Goal: Transaction & Acquisition: Purchase product/service

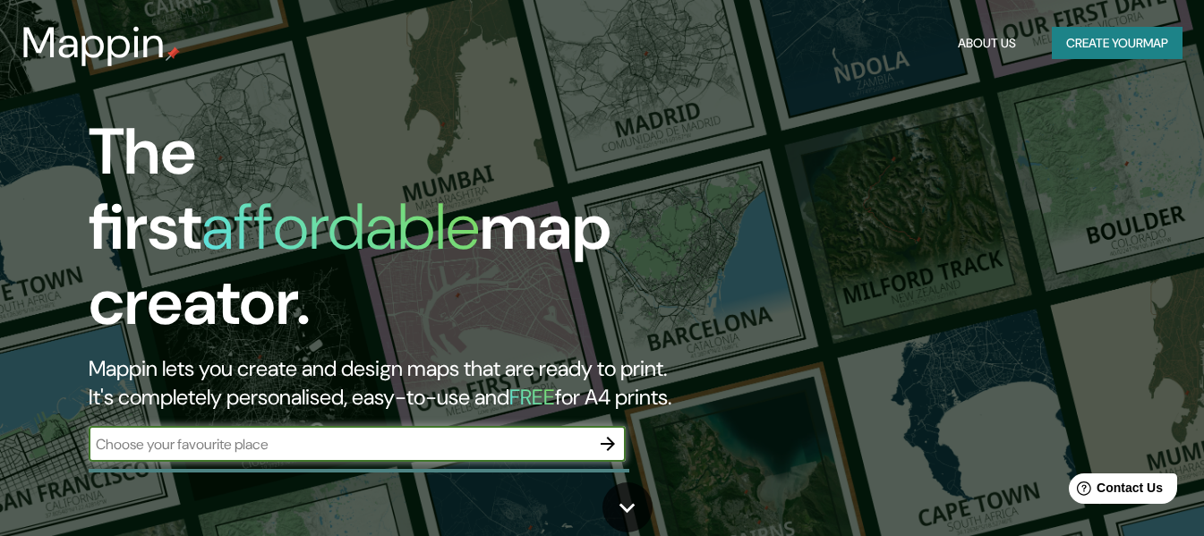
click at [409, 434] on input "text" at bounding box center [339, 444] width 501 height 21
click at [355, 434] on input "text" at bounding box center [339, 444] width 501 height 21
type input "[GEOGRAPHIC_DATA]"
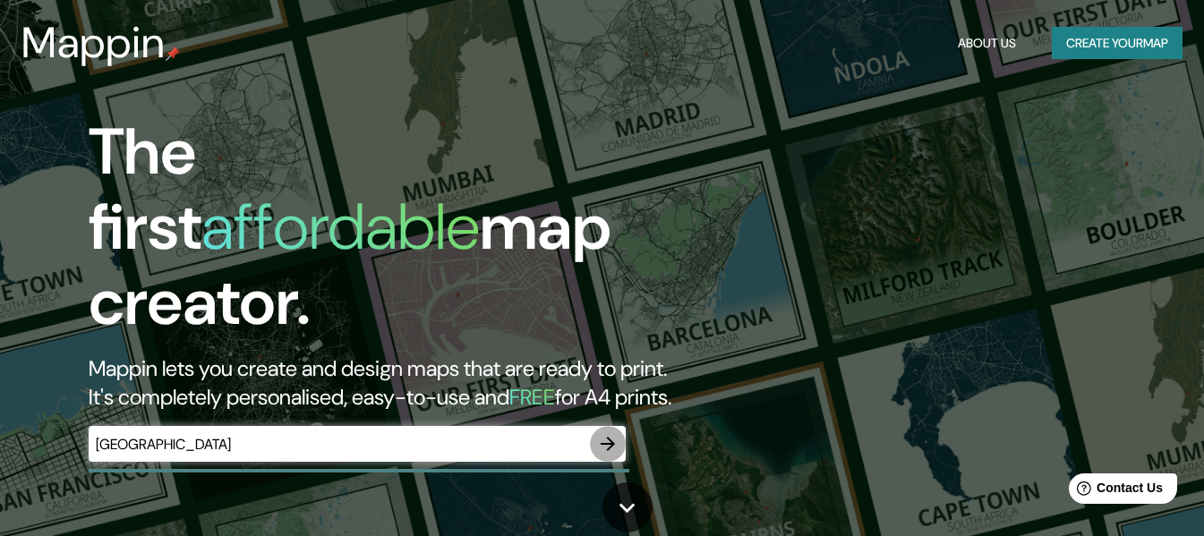
click at [619, 433] on icon "button" at bounding box center [607, 443] width 21 height 21
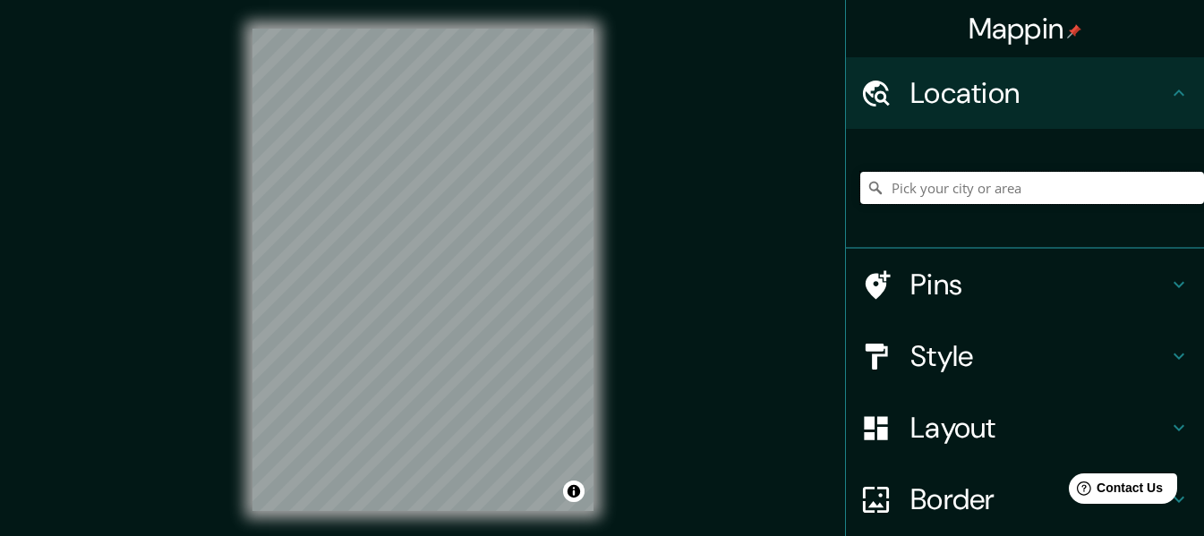
click at [961, 179] on input "Pick your city or area" at bounding box center [1032, 188] width 344 height 32
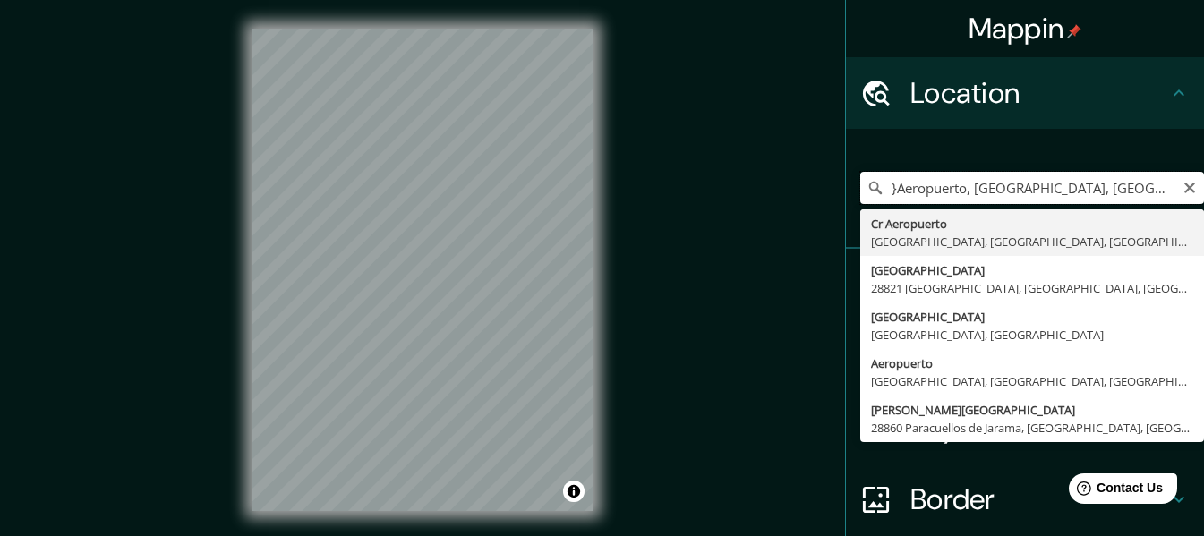
click at [1101, 192] on input "}Aeropuerto, Madrid, Madrid, Spain" at bounding box center [1032, 188] width 344 height 32
drag, startPoint x: 1114, startPoint y: 185, endPoint x: 855, endPoint y: 190, distance: 258.8
click at [860, 190] on div "}Aeropuerto, Madrid, Madrid, Spain Cr Aeropuerto 28042 Madrid, Madrid, Spain Ca…" at bounding box center [1032, 188] width 344 height 32
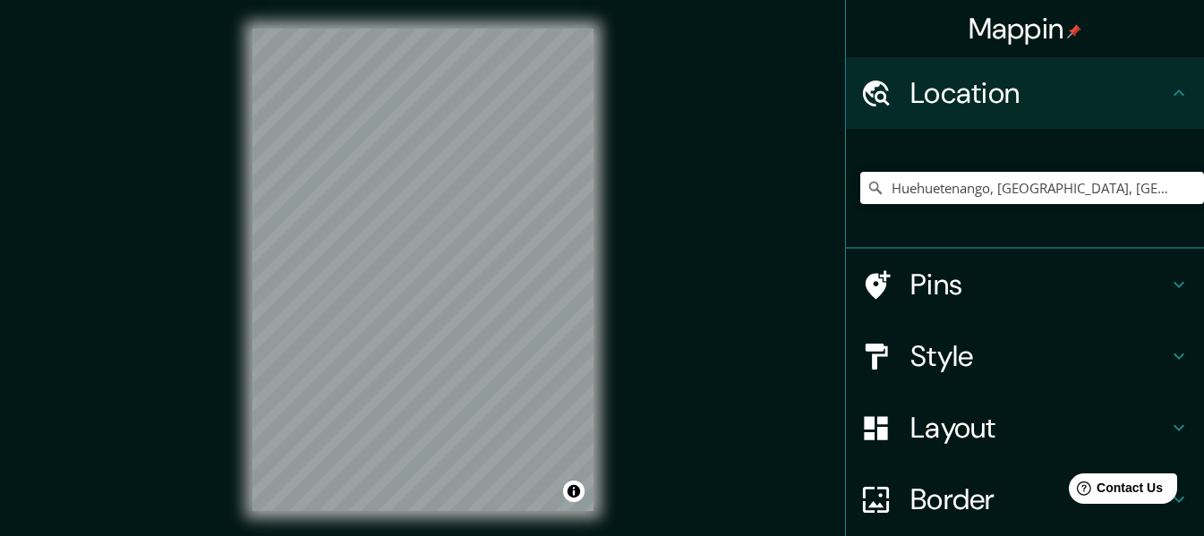
click at [1077, 167] on div "Huehuetenango, Huehuetenango, Guatemala" at bounding box center [1032, 188] width 344 height 90
click at [1115, 170] on div "Huehuetenango, Huehuetenango, Guatemala" at bounding box center [1032, 188] width 344 height 90
click at [1131, 182] on input "Huehuetenango, Huehuetenango, Guatemala" at bounding box center [1032, 188] width 344 height 32
drag, startPoint x: 1140, startPoint y: 184, endPoint x: 1112, endPoint y: 175, distance: 29.2
click at [1112, 175] on input "Huehuetenango, Huehuetenango, Guatemala" at bounding box center [1032, 188] width 344 height 32
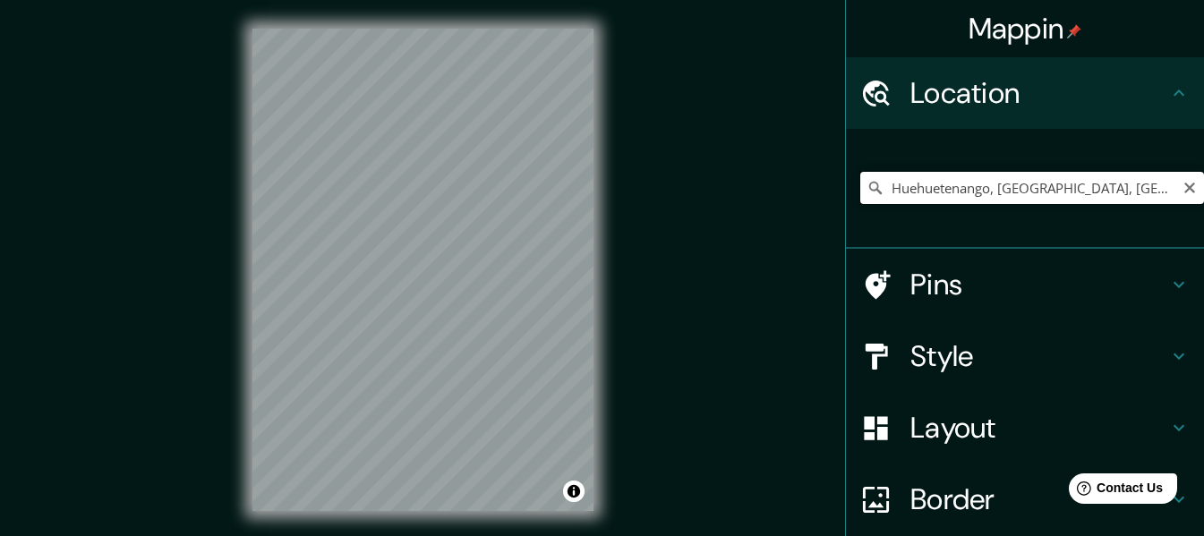
drag, startPoint x: 1098, startPoint y: 184, endPoint x: 983, endPoint y: 178, distance: 115.6
click at [983, 178] on input "Huehuetenango, Huehuetenango, Guatemala" at bounding box center [1032, 188] width 344 height 32
click at [996, 285] on h4 "Pins" at bounding box center [1039, 285] width 258 height 36
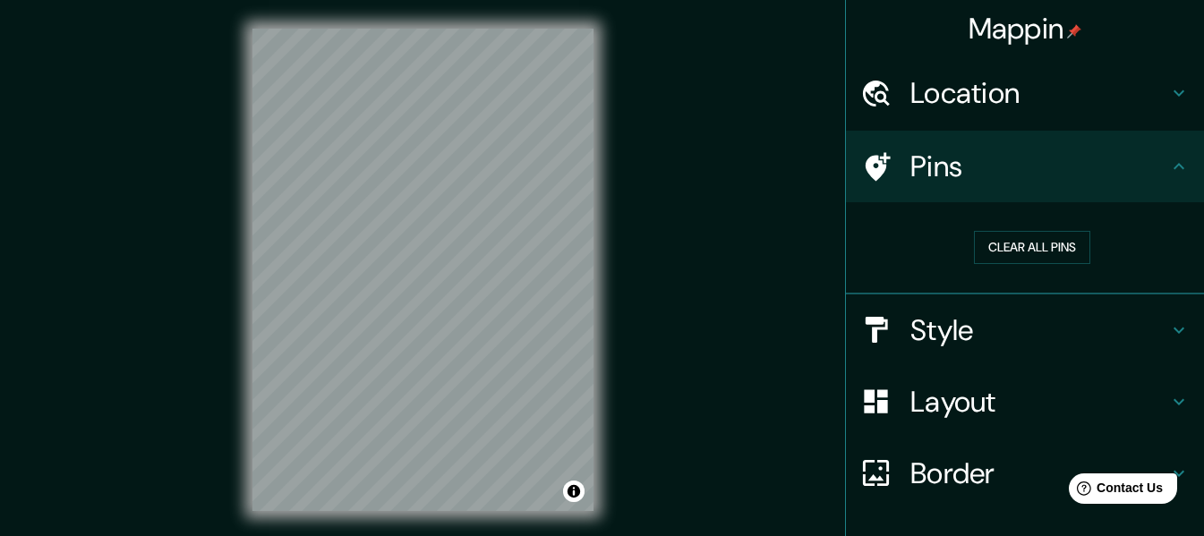
click at [1011, 338] on h4 "Style" at bounding box center [1039, 330] width 258 height 36
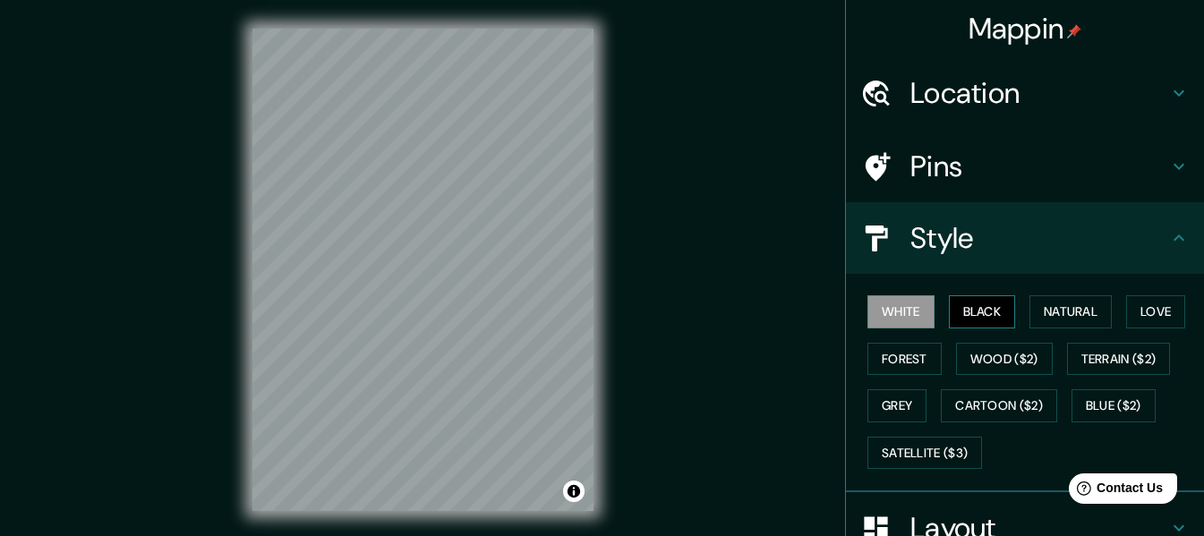
click at [971, 318] on button "Black" at bounding box center [982, 311] width 67 height 33
click at [1036, 315] on button "Natural" at bounding box center [1071, 311] width 82 height 33
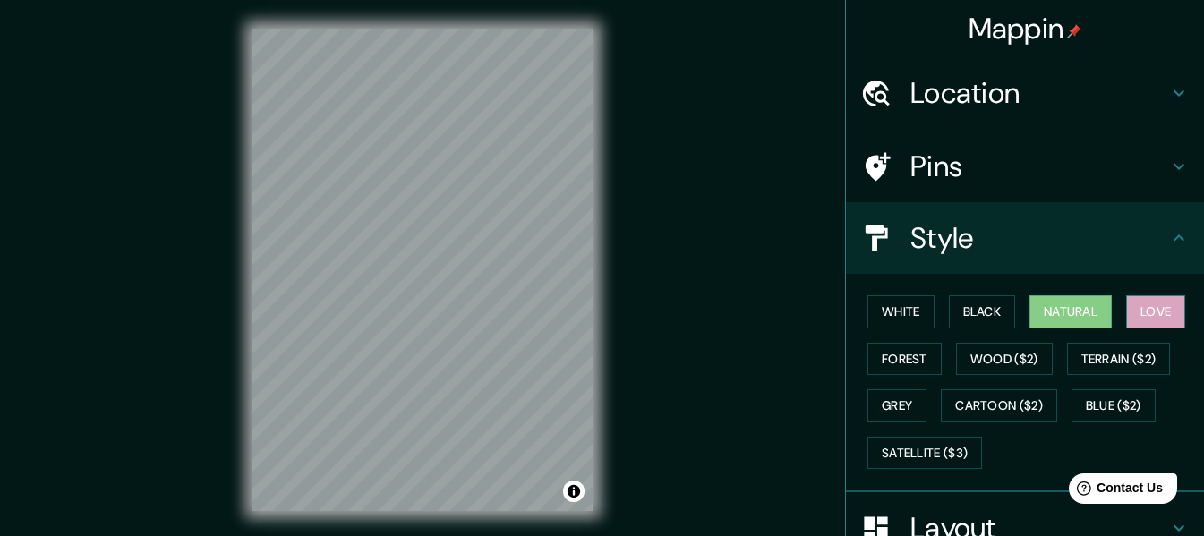
click at [1153, 308] on button "Love" at bounding box center [1155, 311] width 59 height 33
click at [867, 356] on button "Forest" at bounding box center [904, 359] width 74 height 33
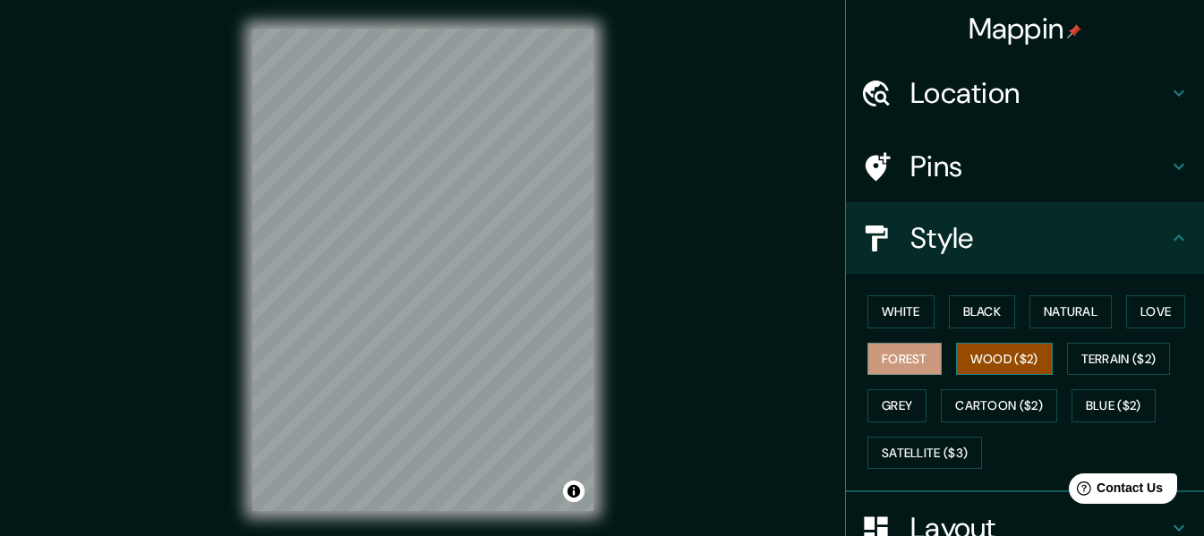
click at [977, 355] on button "Wood ($2)" at bounding box center [1004, 359] width 97 height 33
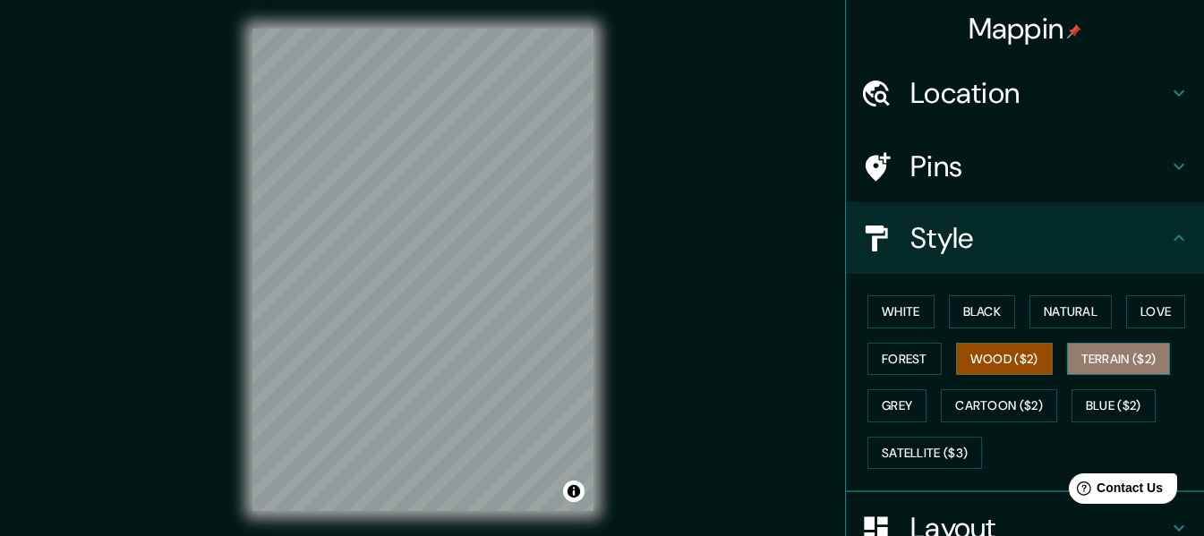
click at [1089, 368] on button "Terrain ($2)" at bounding box center [1119, 359] width 104 height 33
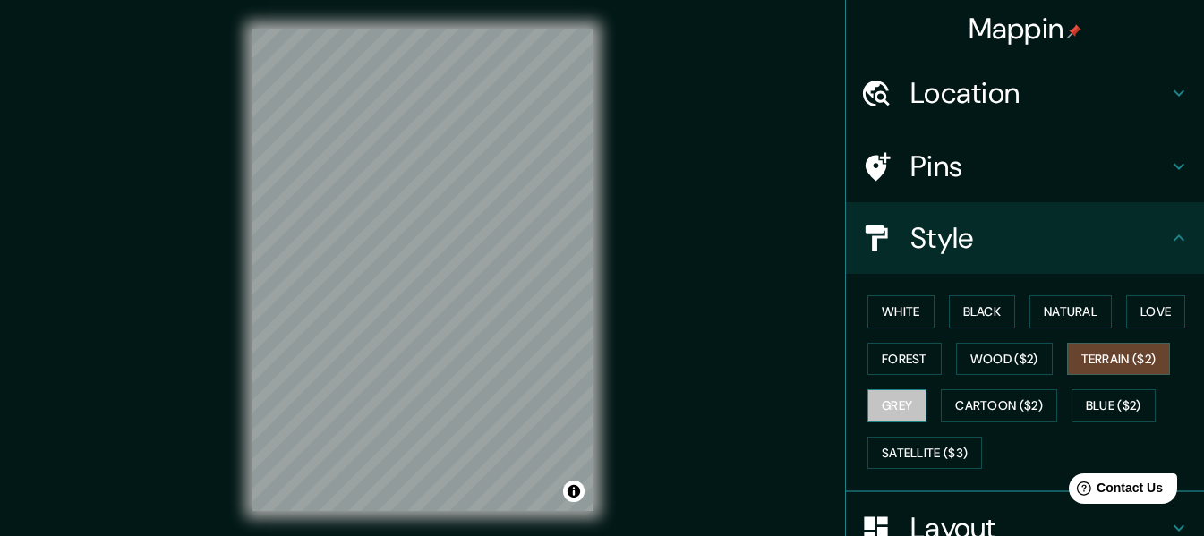
click at [876, 403] on button "Grey" at bounding box center [896, 405] width 59 height 33
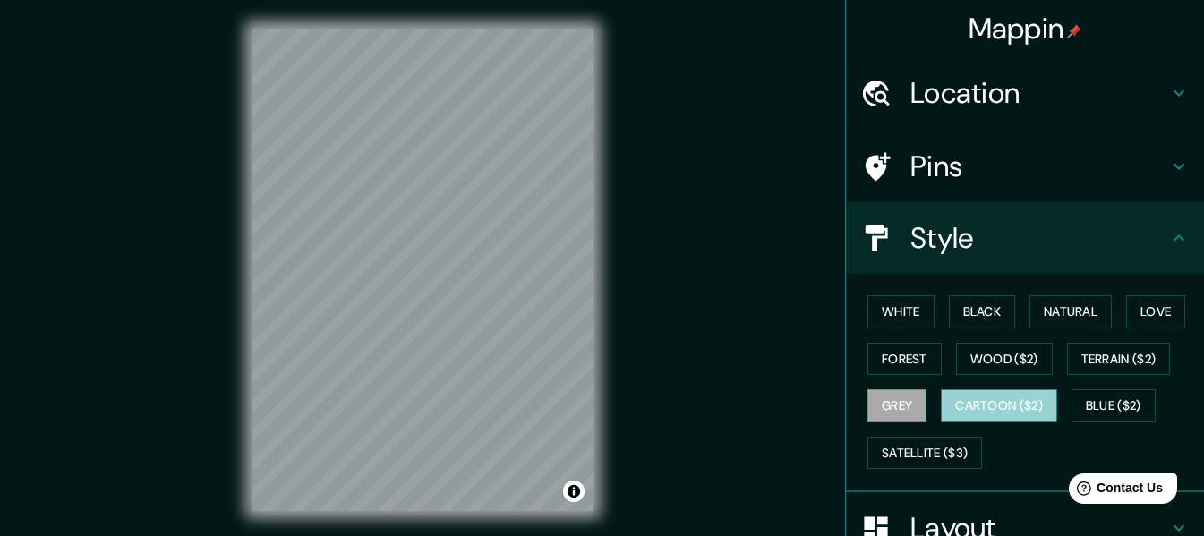
click at [989, 412] on button "Cartoon ($2)" at bounding box center [999, 405] width 116 height 33
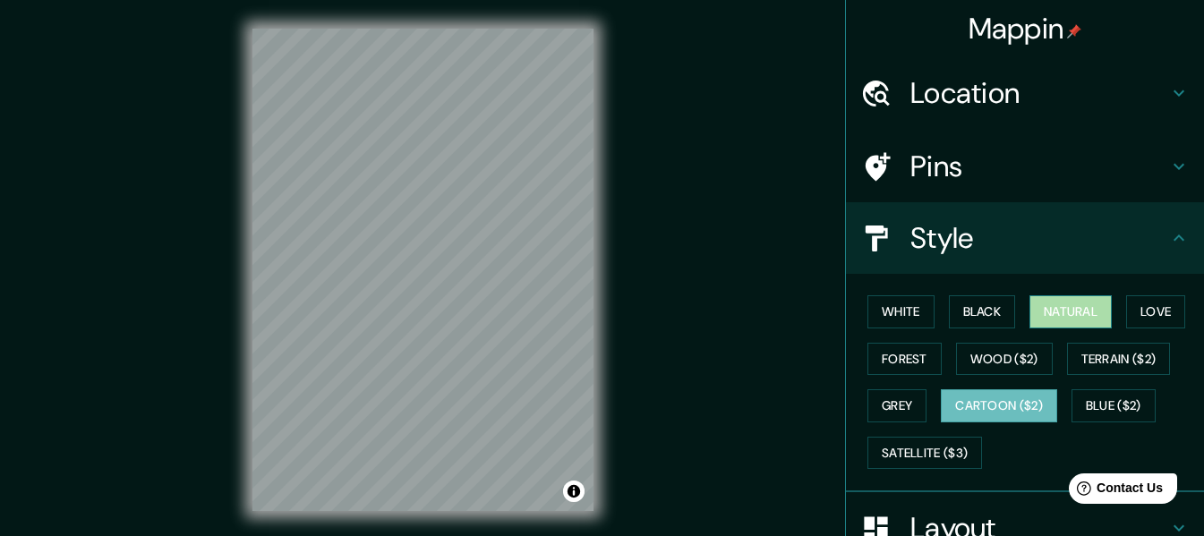
click at [1045, 313] on button "Natural" at bounding box center [1071, 311] width 82 height 33
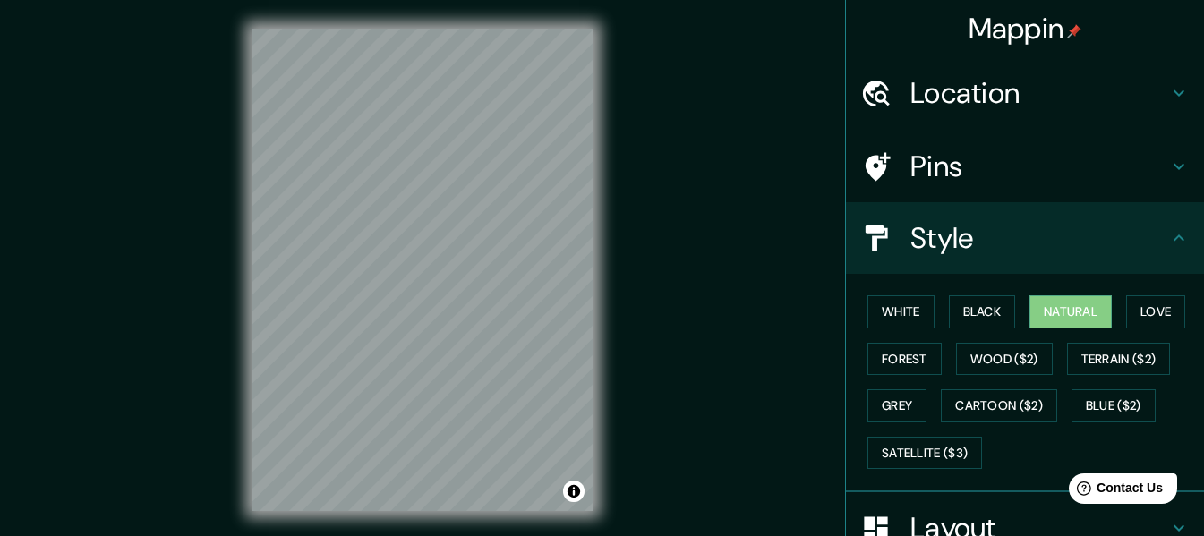
click at [949, 108] on h4 "Location" at bounding box center [1039, 93] width 258 height 36
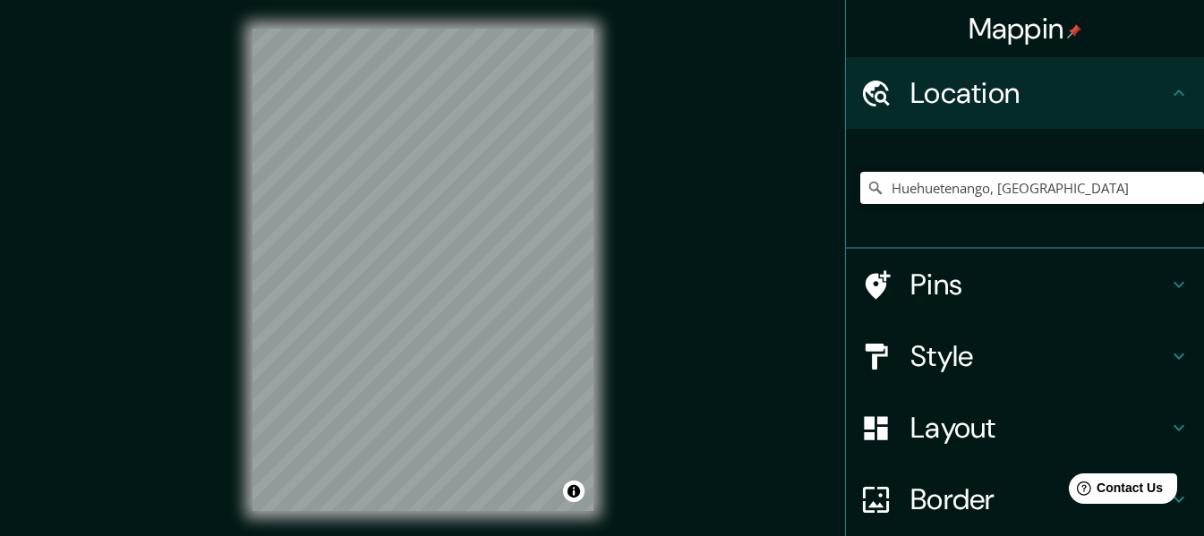
click at [1116, 212] on div "Huehuetenango, Guatemala" at bounding box center [1032, 188] width 344 height 90
click at [1118, 190] on input "Huehuetenango, Guatemala" at bounding box center [1032, 188] width 344 height 32
drag, startPoint x: 1091, startPoint y: 192, endPoint x: 866, endPoint y: 199, distance: 225.7
click at [866, 199] on input "Huehuetenango, Guatemala" at bounding box center [1032, 188] width 344 height 32
type input "Avenida Aeropuerto, Puerto Barrios, Izabal, Guatemala"
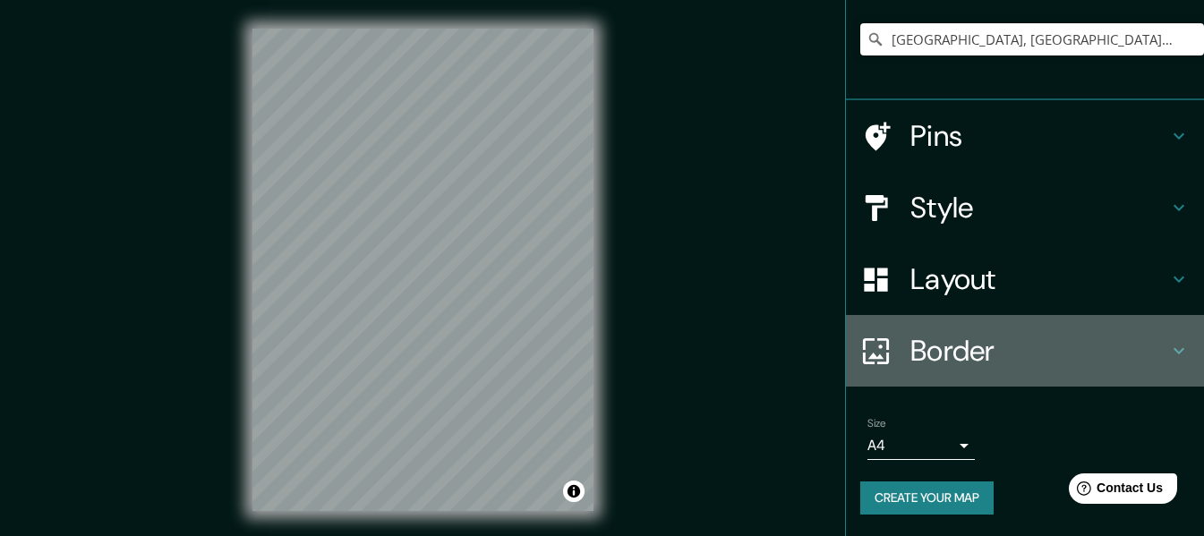
click at [966, 358] on h4 "Border" at bounding box center [1039, 351] width 258 height 36
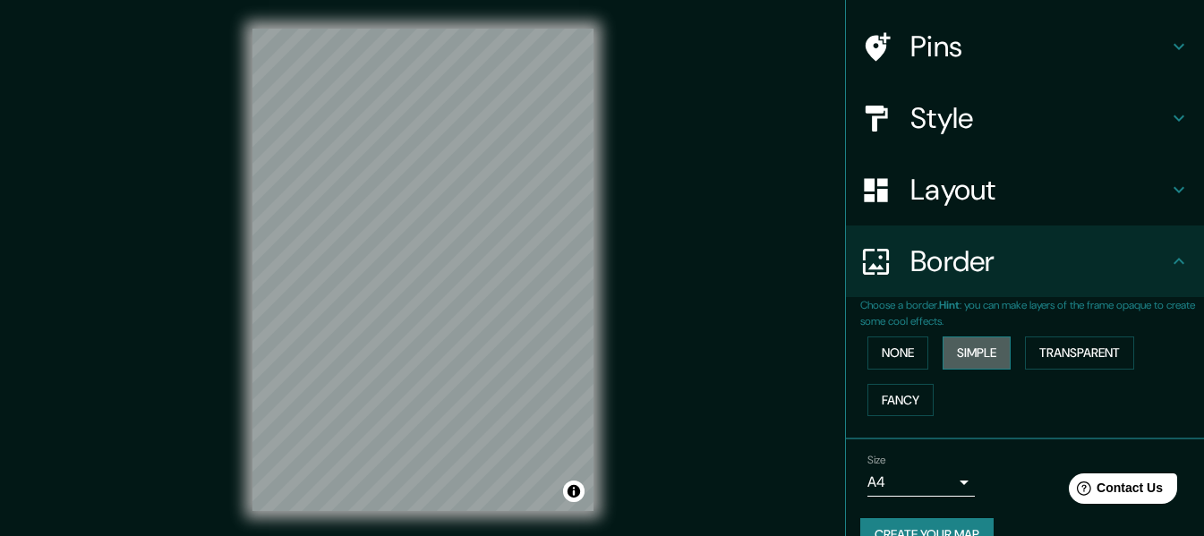
click at [969, 361] on button "Simple" at bounding box center [977, 353] width 68 height 33
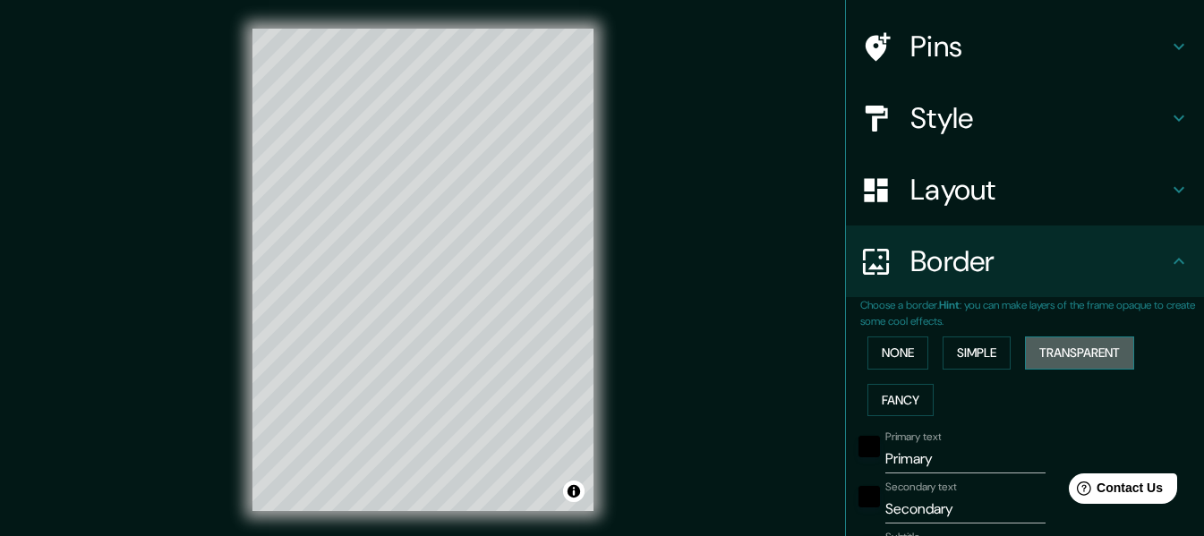
click at [1058, 353] on button "Transparent" at bounding box center [1079, 353] width 109 height 33
click at [872, 397] on button "Fancy" at bounding box center [900, 400] width 66 height 33
click at [950, 357] on button "Simple" at bounding box center [977, 353] width 68 height 33
click at [904, 359] on button "None" at bounding box center [897, 353] width 61 height 33
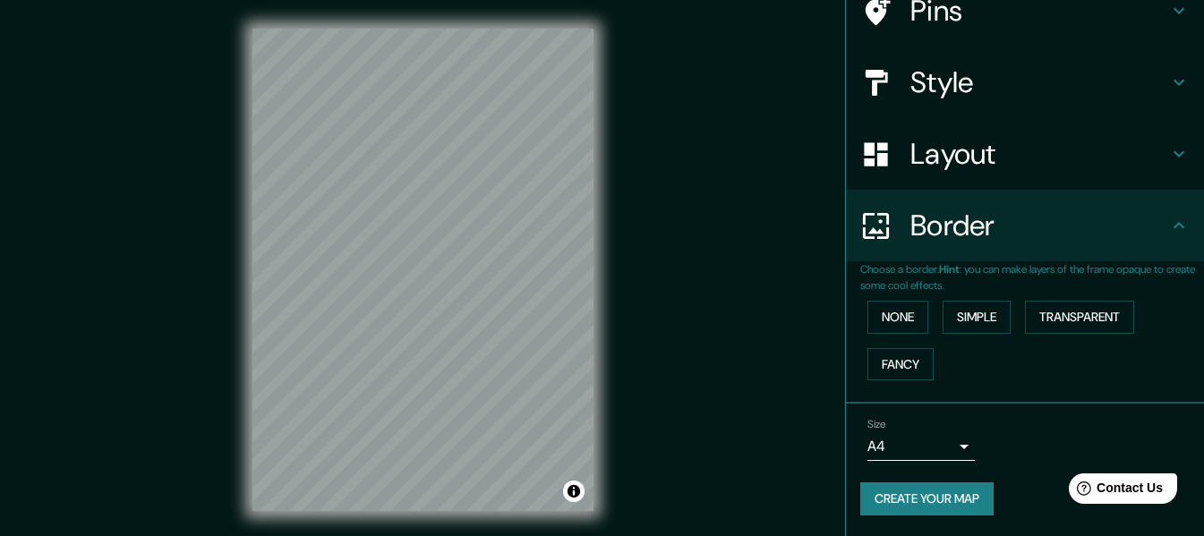
scroll to position [157, 0]
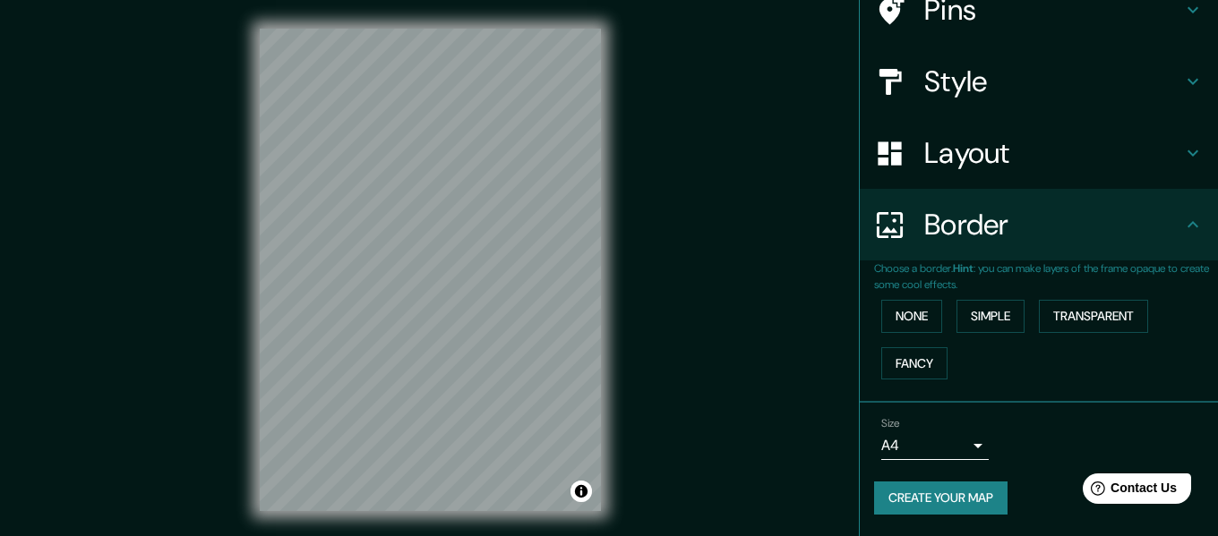
click at [938, 440] on body "Mappin Location Avenida Aeropuerto, Puerto Barrios, Izabal, Guatemala Avenida A…" at bounding box center [609, 268] width 1218 height 536
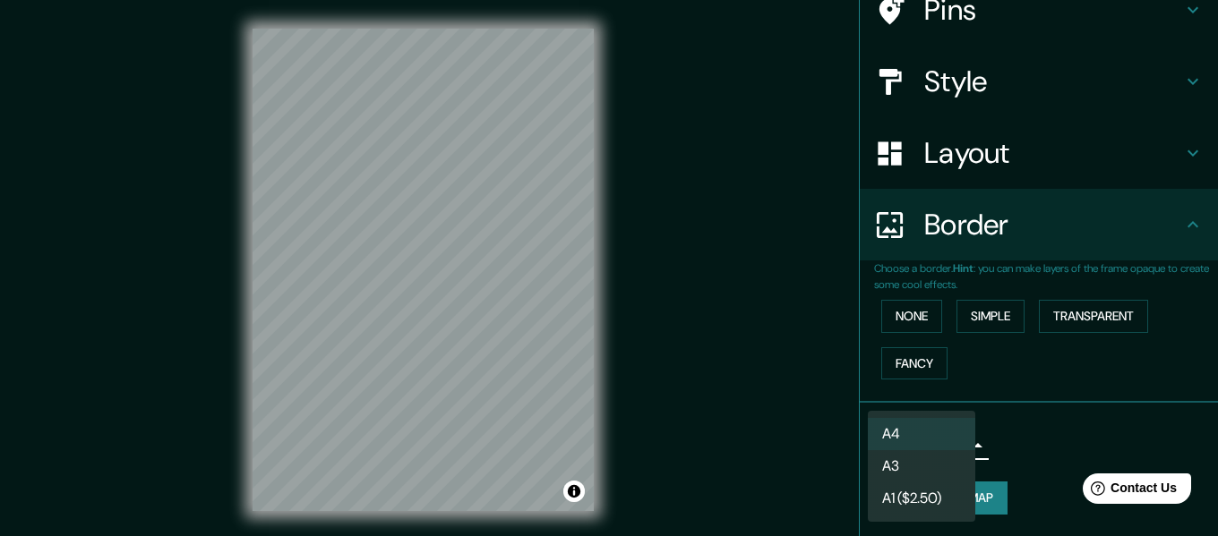
click at [1007, 431] on div at bounding box center [609, 268] width 1218 height 536
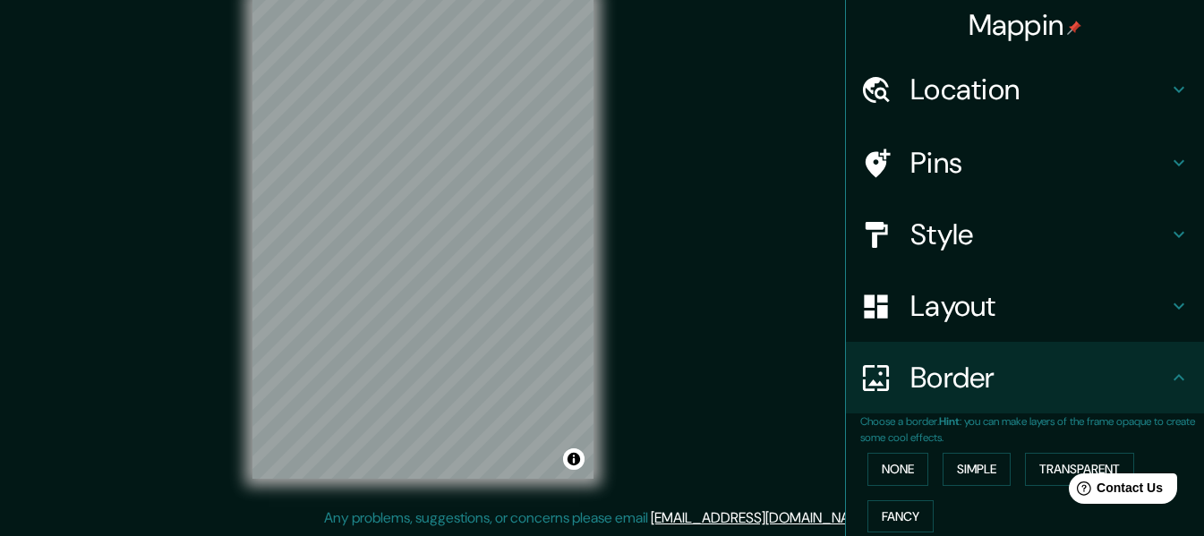
scroll to position [0, 0]
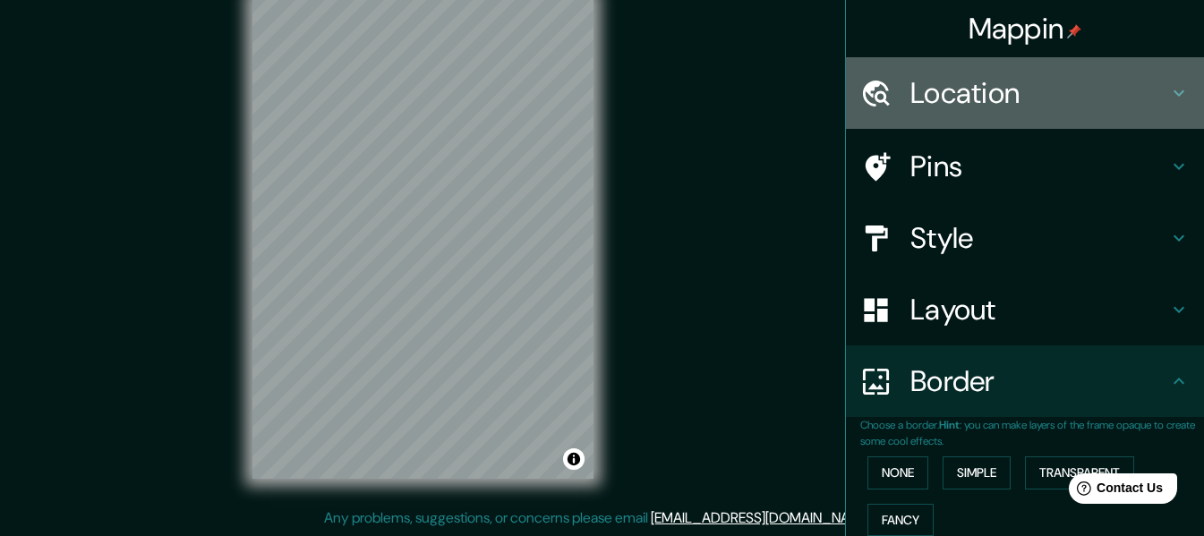
click at [986, 91] on h4 "Location" at bounding box center [1039, 93] width 258 height 36
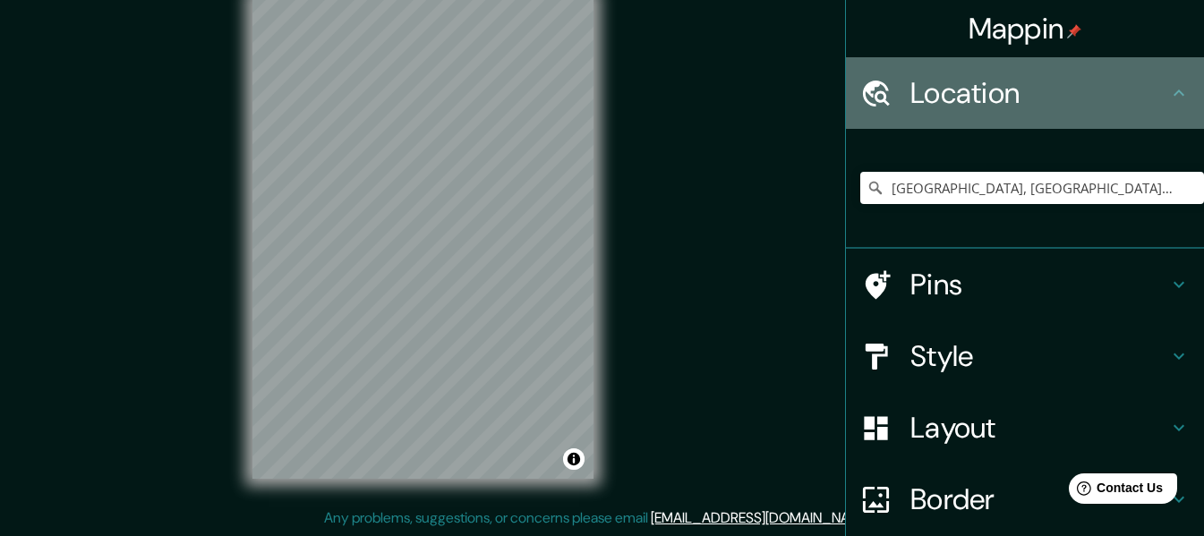
click at [986, 91] on h4 "Location" at bounding box center [1039, 93] width 258 height 36
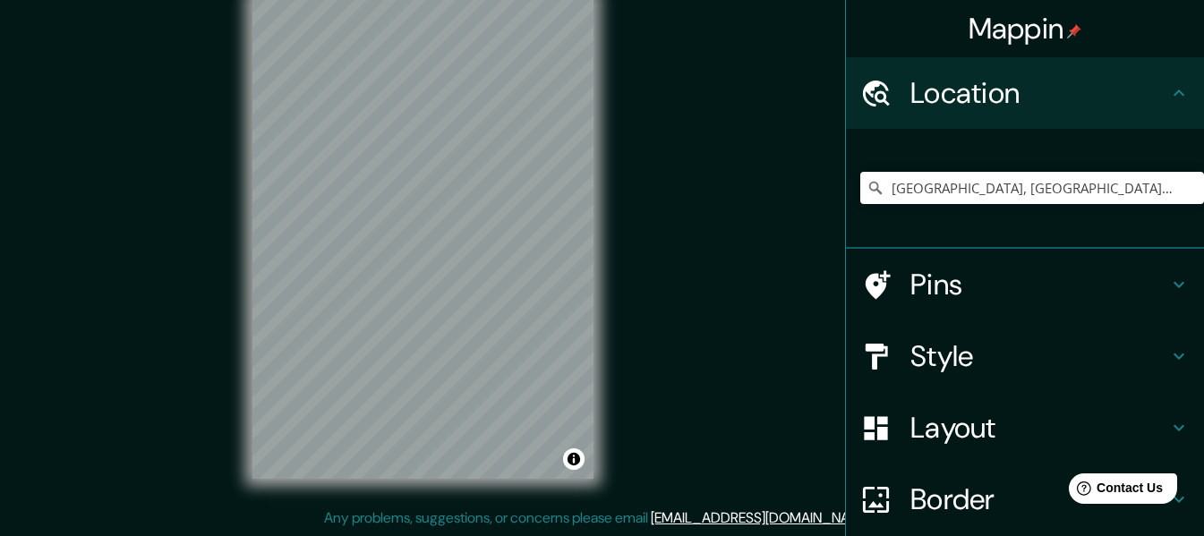
click at [945, 283] on h4 "Pins" at bounding box center [1039, 285] width 258 height 36
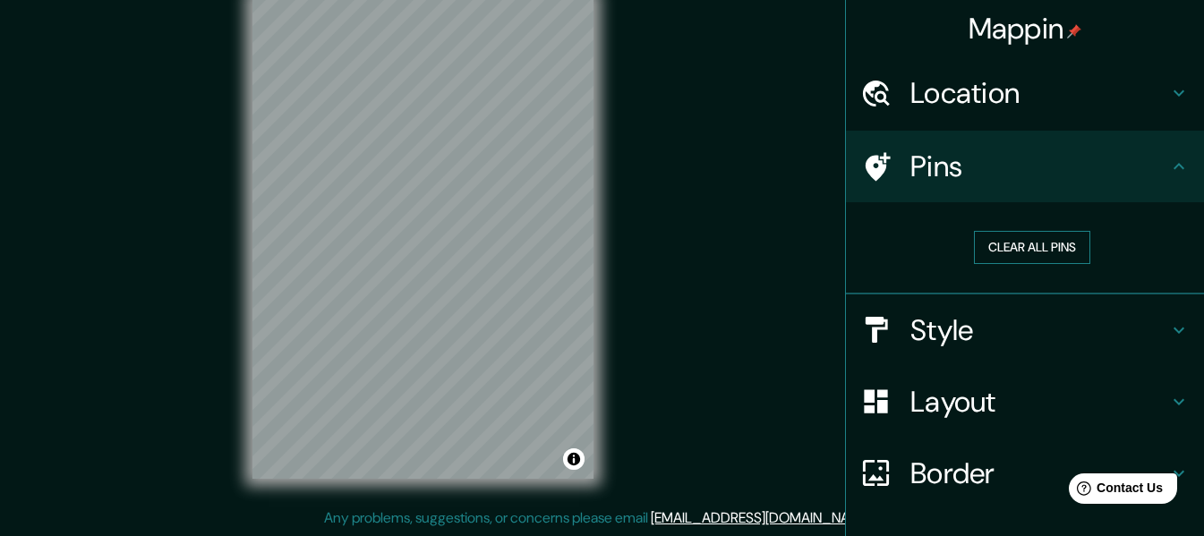
click at [1012, 243] on button "Clear all pins" at bounding box center [1032, 247] width 116 height 33
click at [1047, 361] on div "Style" at bounding box center [1025, 331] width 358 height 72
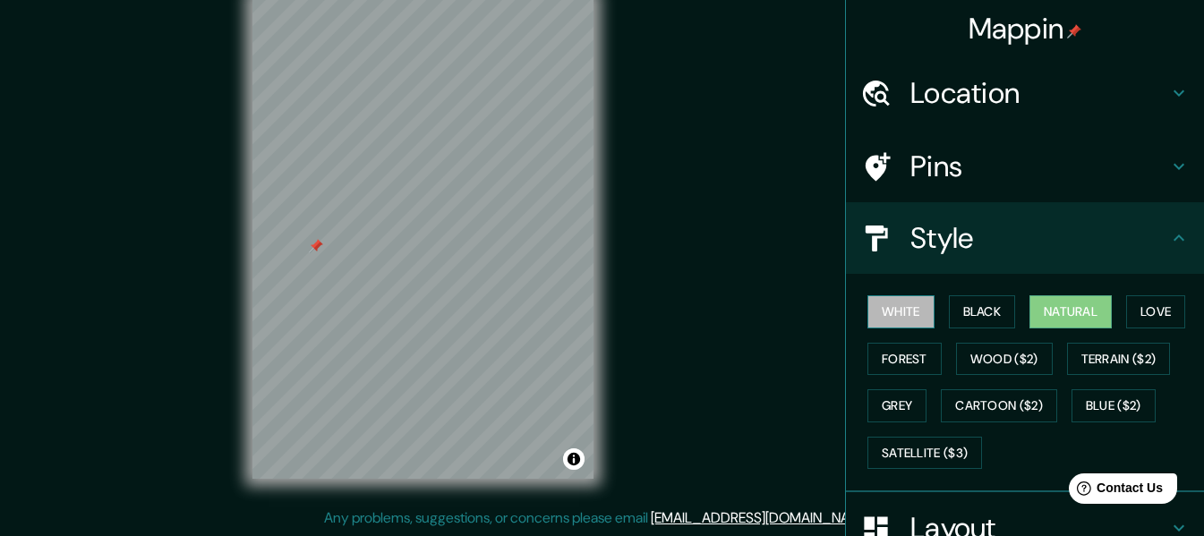
click at [890, 311] on button "White" at bounding box center [900, 311] width 67 height 33
click at [962, 313] on button "Black" at bounding box center [982, 311] width 67 height 33
click at [1078, 324] on button "Natural" at bounding box center [1071, 311] width 82 height 33
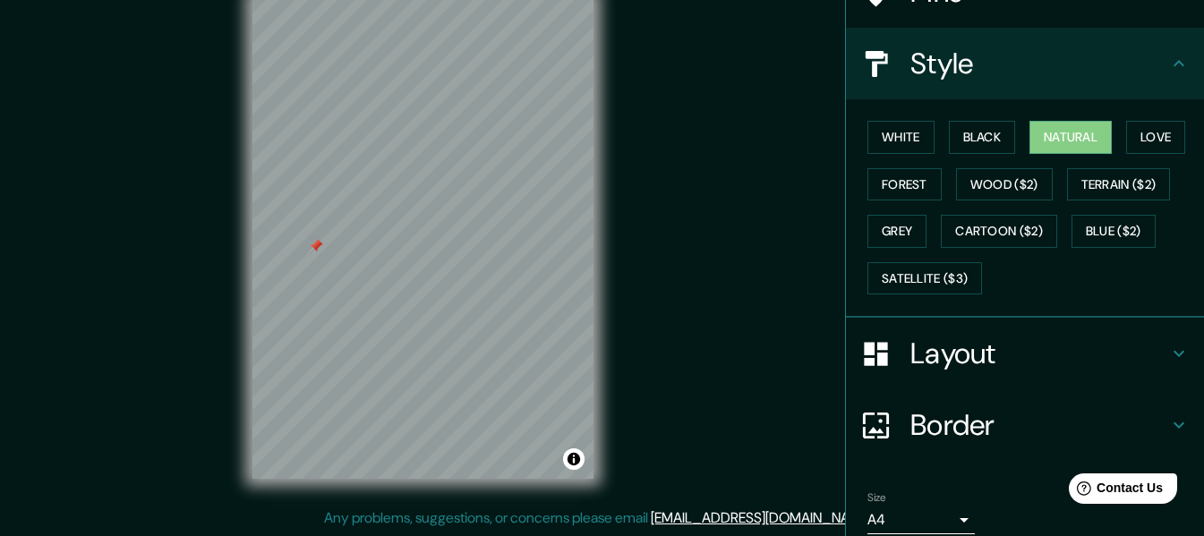
scroll to position [179, 0]
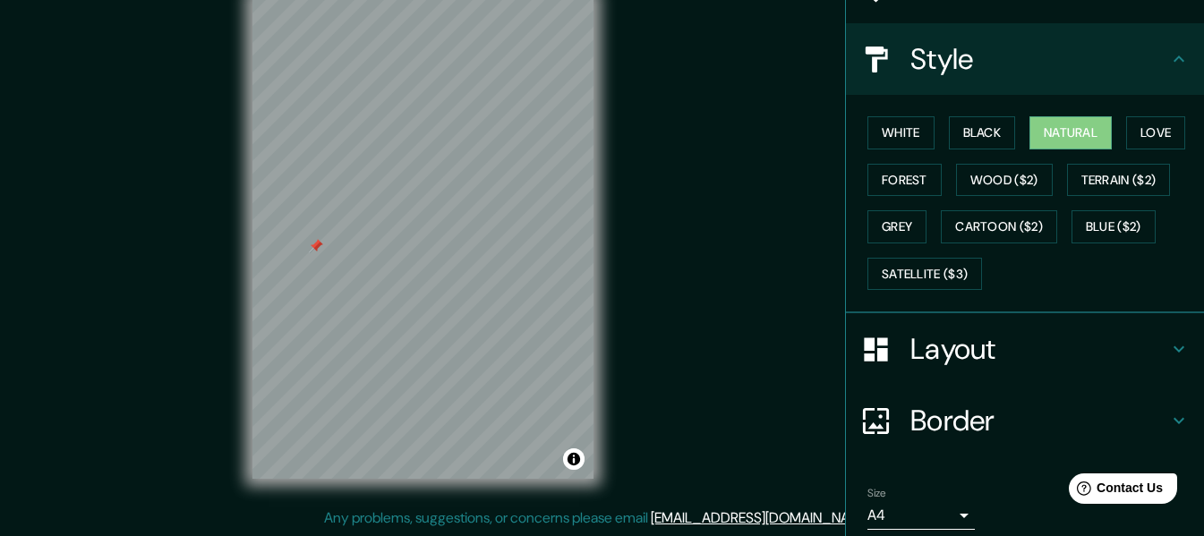
click at [942, 351] on h4 "Layout" at bounding box center [1039, 349] width 258 height 36
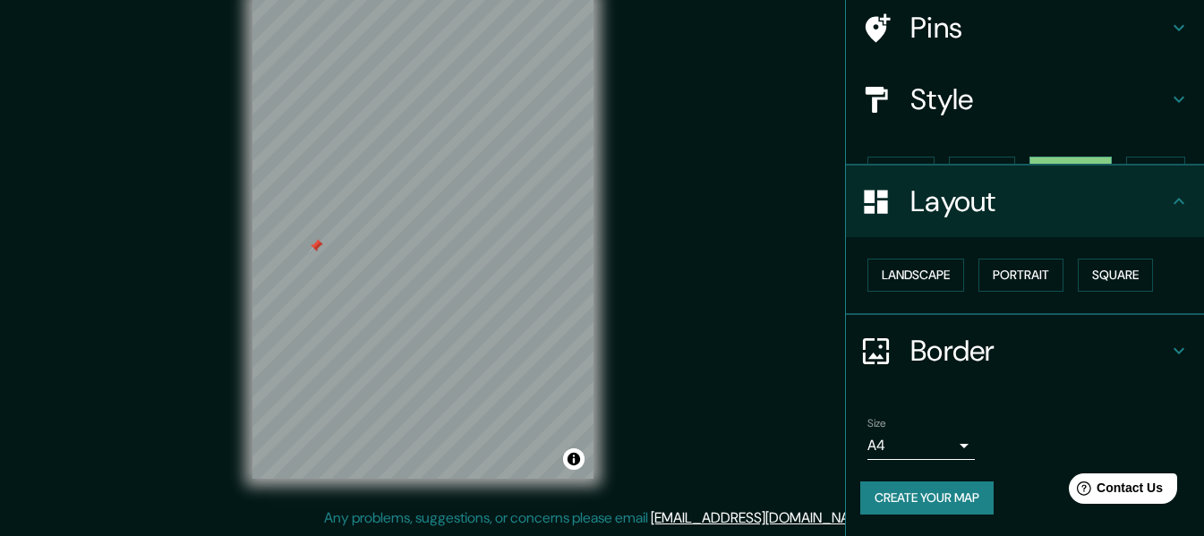
scroll to position [107, 0]
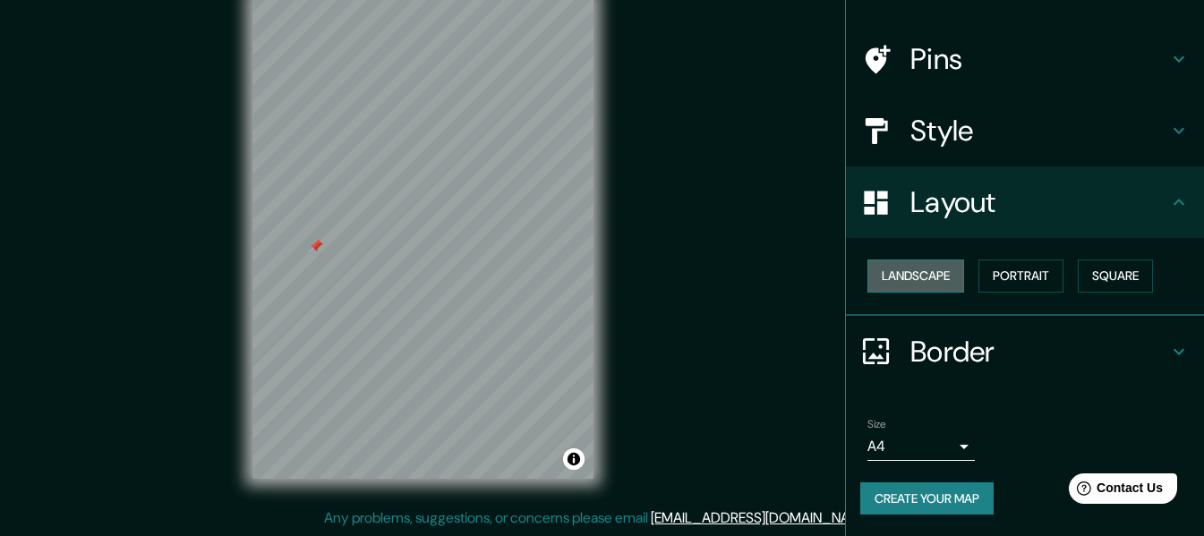
click at [879, 280] on button "Landscape" at bounding box center [915, 276] width 97 height 33
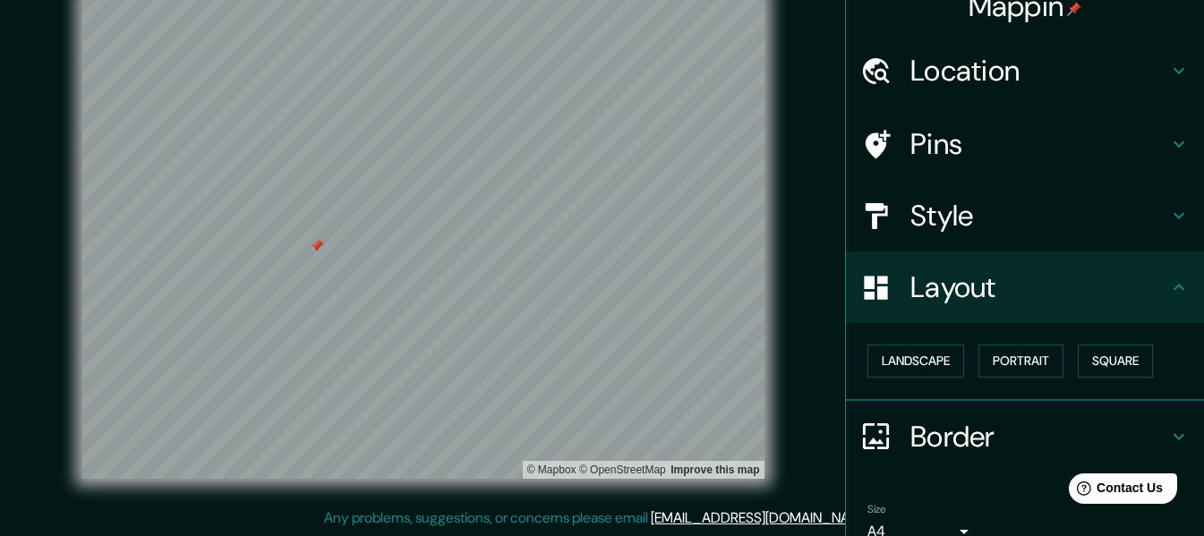
scroll to position [18, 0]
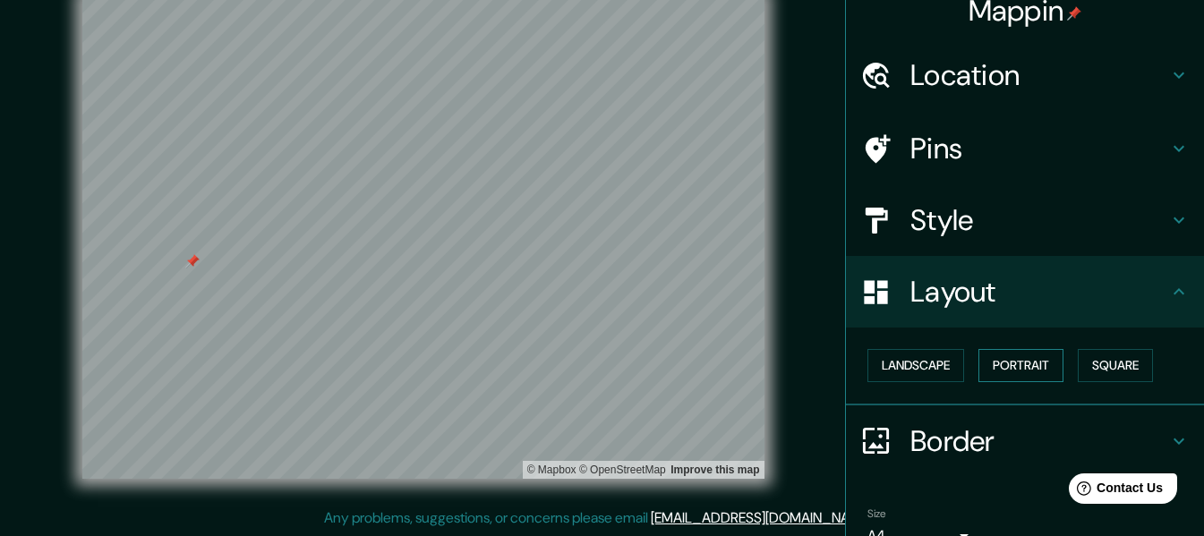
click at [1043, 369] on button "Portrait" at bounding box center [1021, 365] width 85 height 33
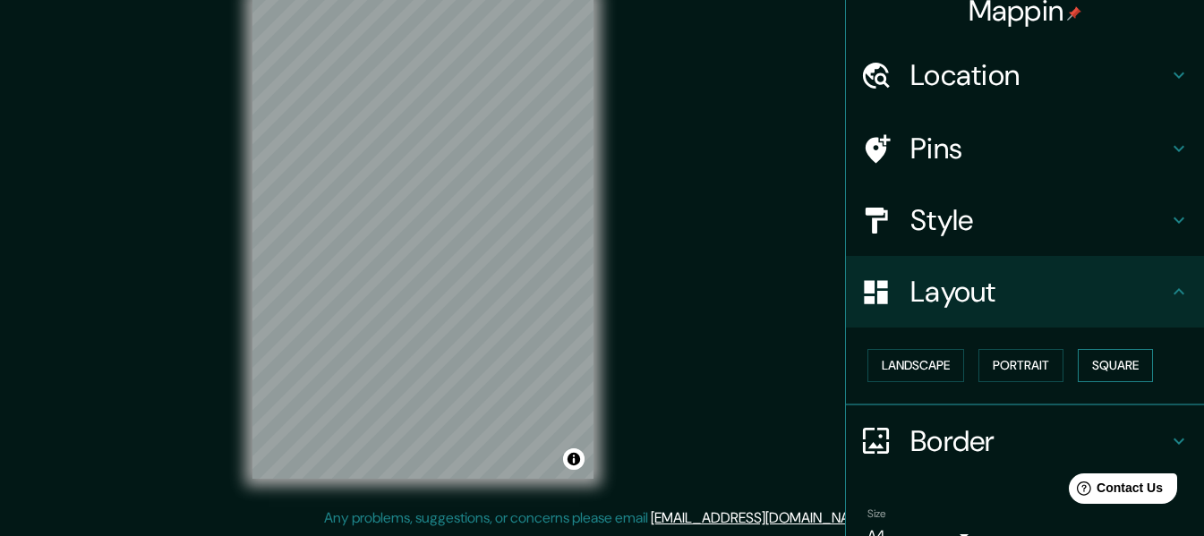
click at [1079, 370] on button "Square" at bounding box center [1115, 365] width 75 height 33
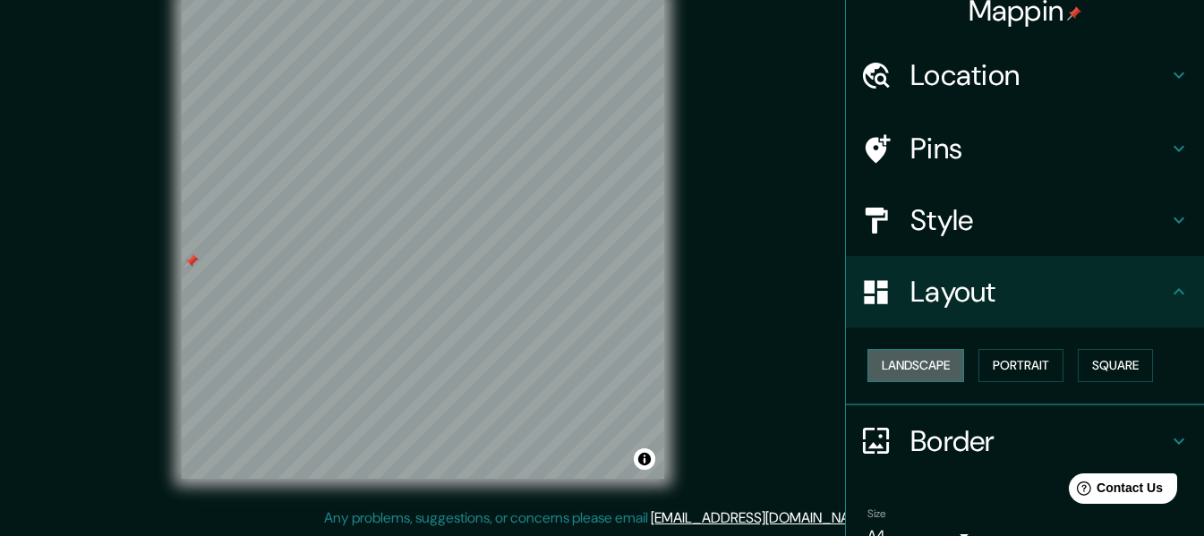
click at [870, 362] on button "Landscape" at bounding box center [915, 365] width 97 height 33
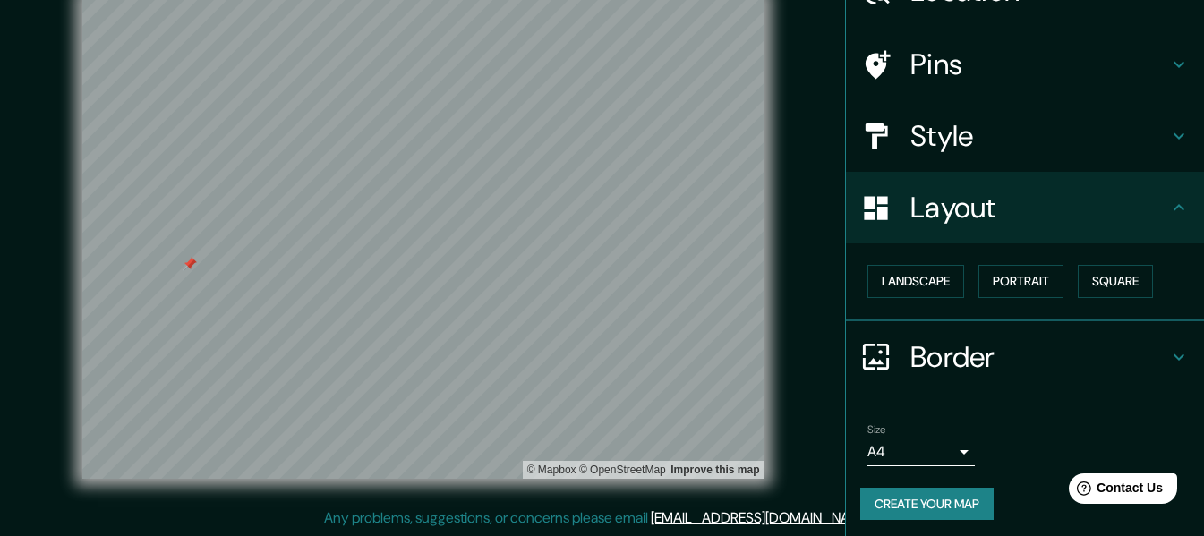
scroll to position [107, 0]
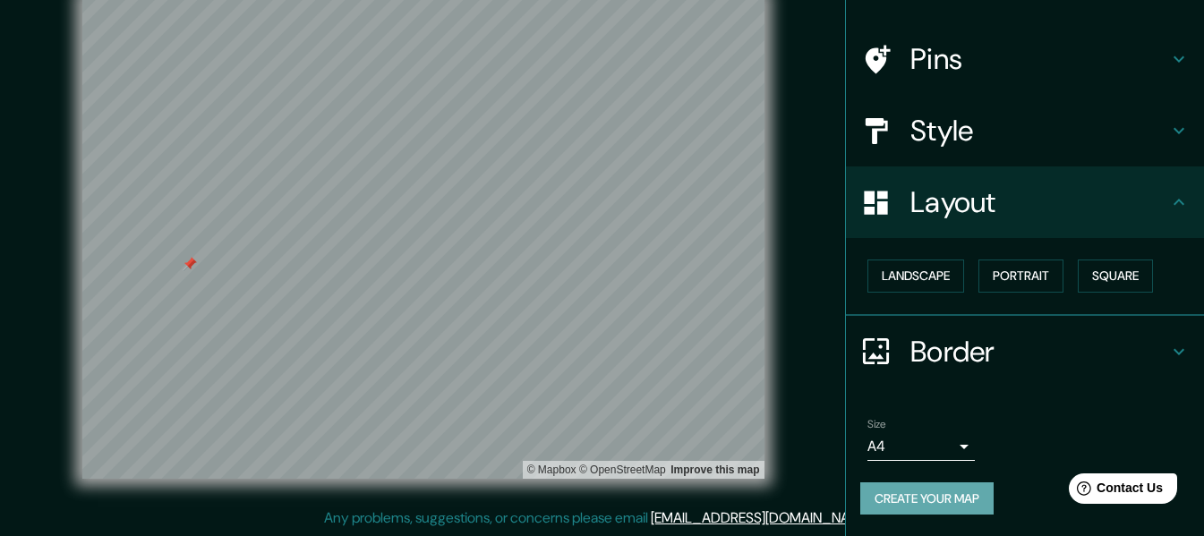
click at [955, 512] on button "Create your map" at bounding box center [926, 499] width 133 height 33
click at [934, 500] on div "Create your map" at bounding box center [1024, 499] width 329 height 33
drag, startPoint x: 774, startPoint y: 455, endPoint x: 816, endPoint y: 304, distance: 156.2
click at [816, 304] on div "© Mapbox © OpenStreetMap Improve this map" at bounding box center [423, 237] width 1084 height 483
click at [929, 509] on button "Create your map" at bounding box center [926, 499] width 133 height 33
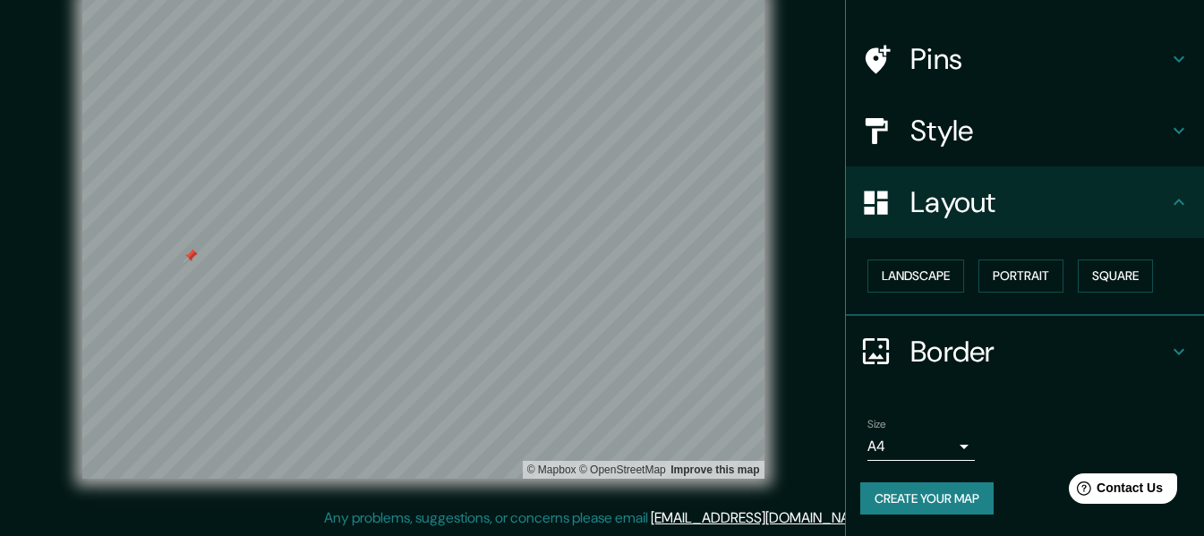
click at [922, 515] on div "Size A4 single Create your map" at bounding box center [1024, 470] width 329 height 119
click at [916, 504] on button "Create your map" at bounding box center [926, 499] width 133 height 33
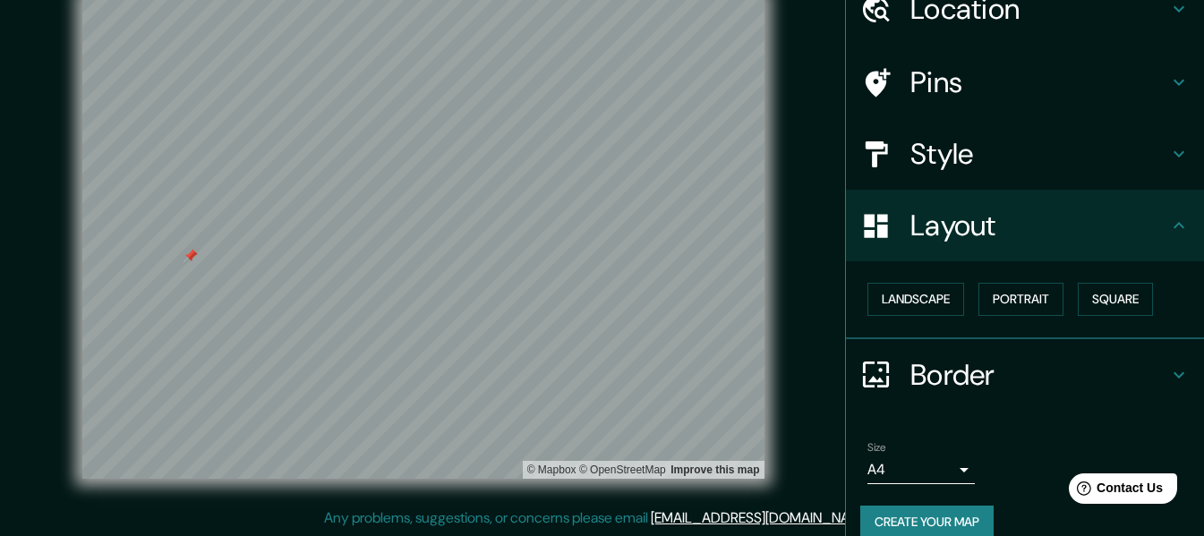
scroll to position [90, 0]
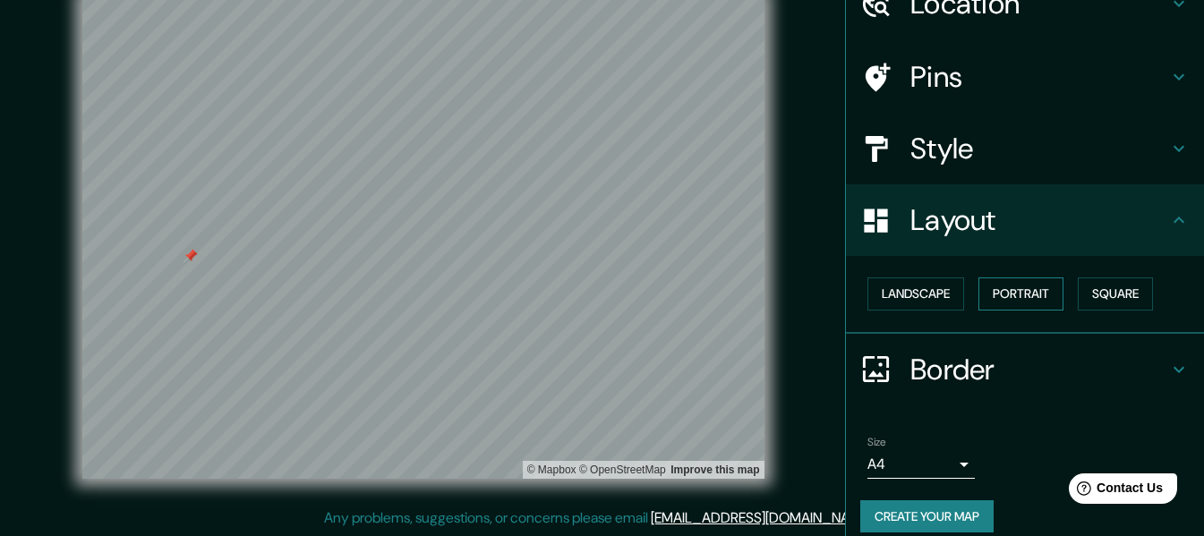
click at [1013, 295] on button "Portrait" at bounding box center [1021, 294] width 85 height 33
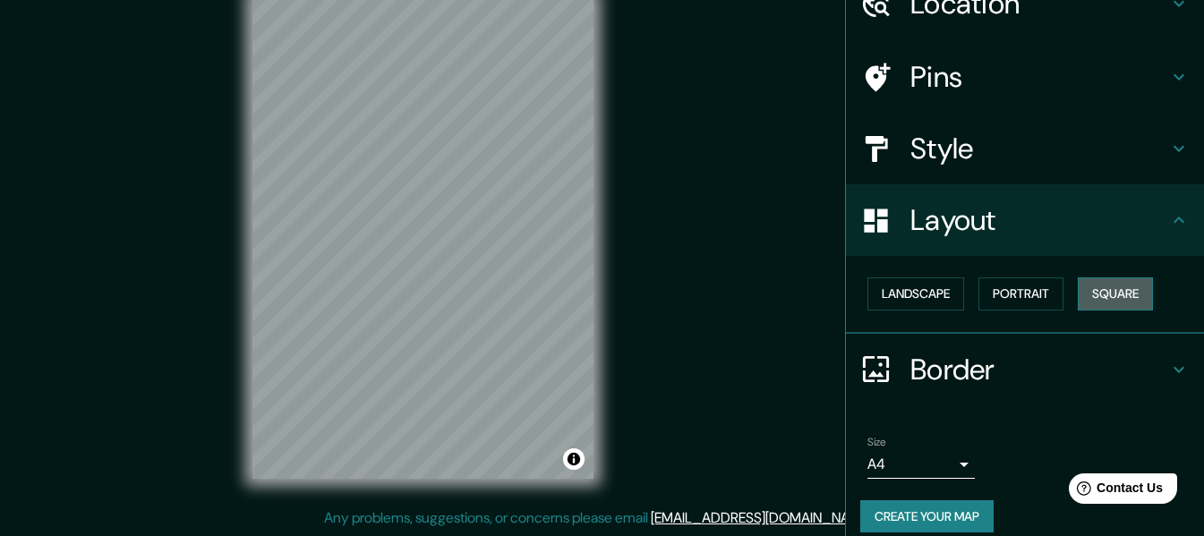
click at [1095, 295] on button "Square" at bounding box center [1115, 294] width 75 height 33
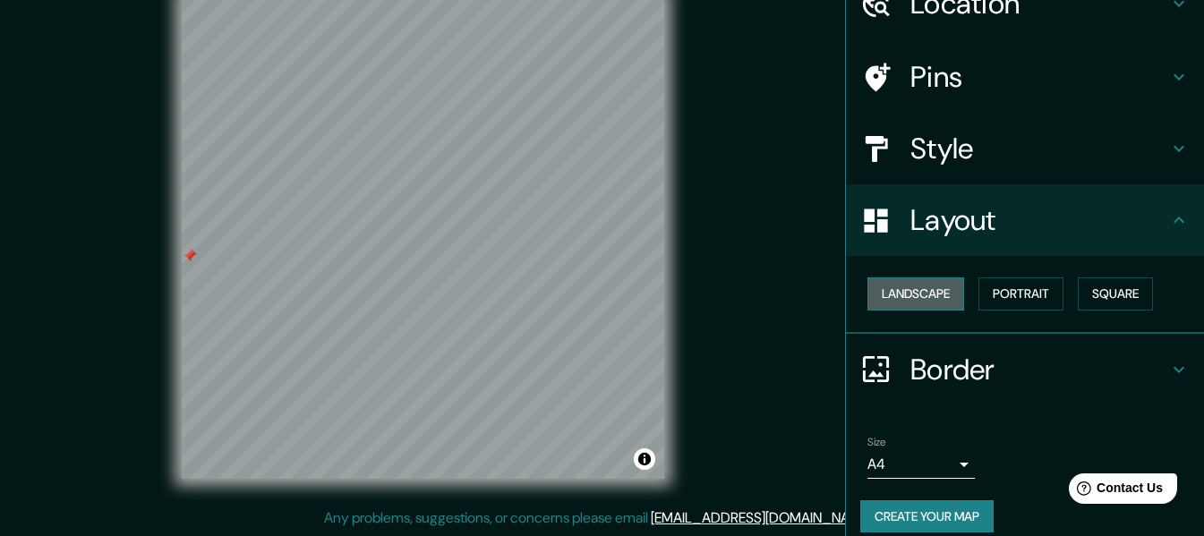
click at [867, 295] on button "Landscape" at bounding box center [915, 294] width 97 height 33
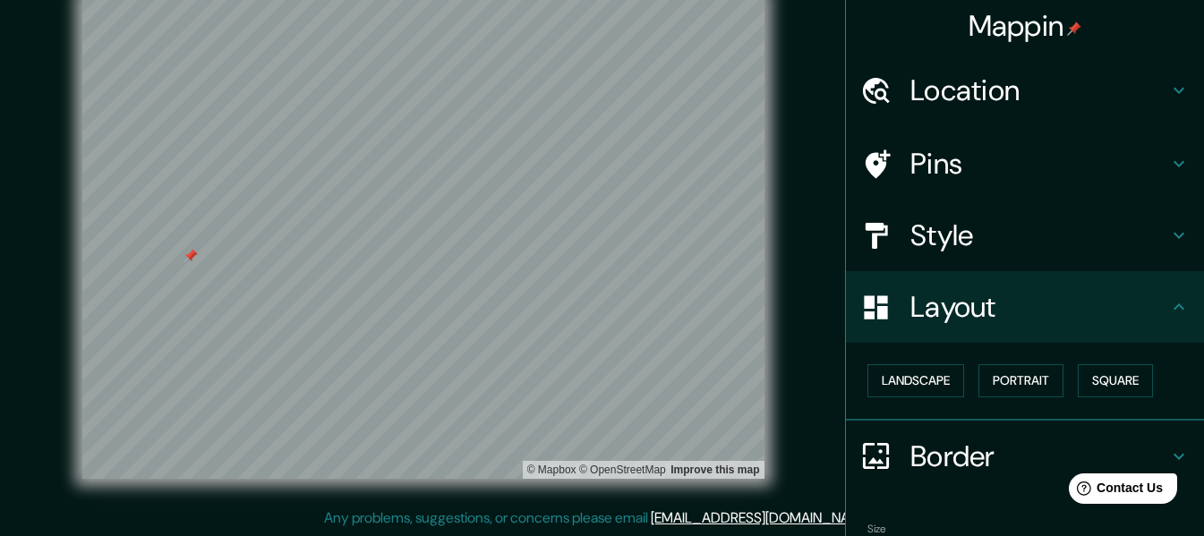
scroll to position [0, 0]
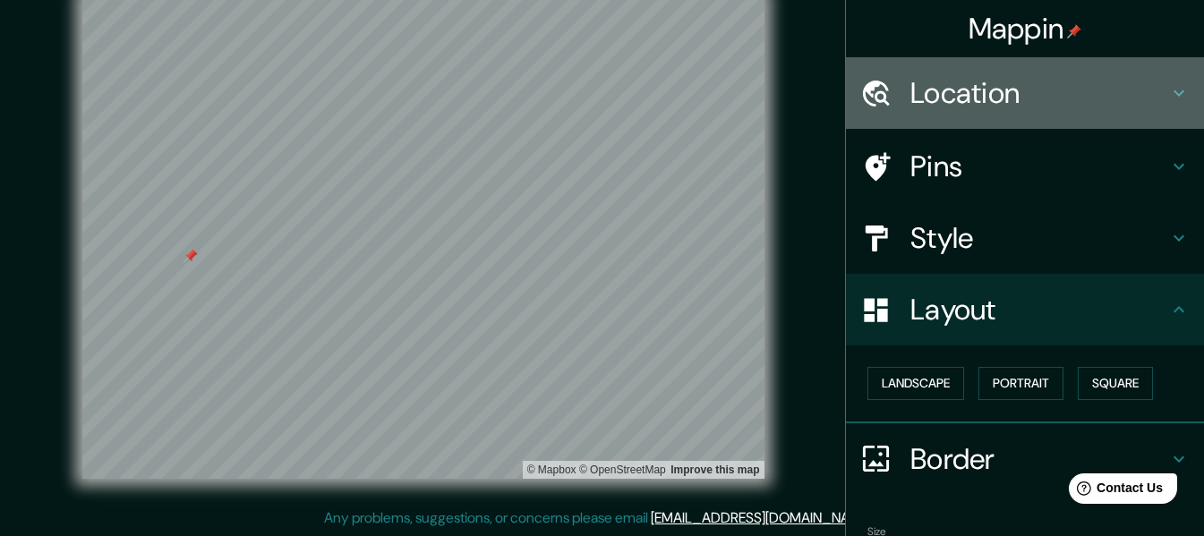
click at [936, 100] on h4 "Location" at bounding box center [1039, 93] width 258 height 36
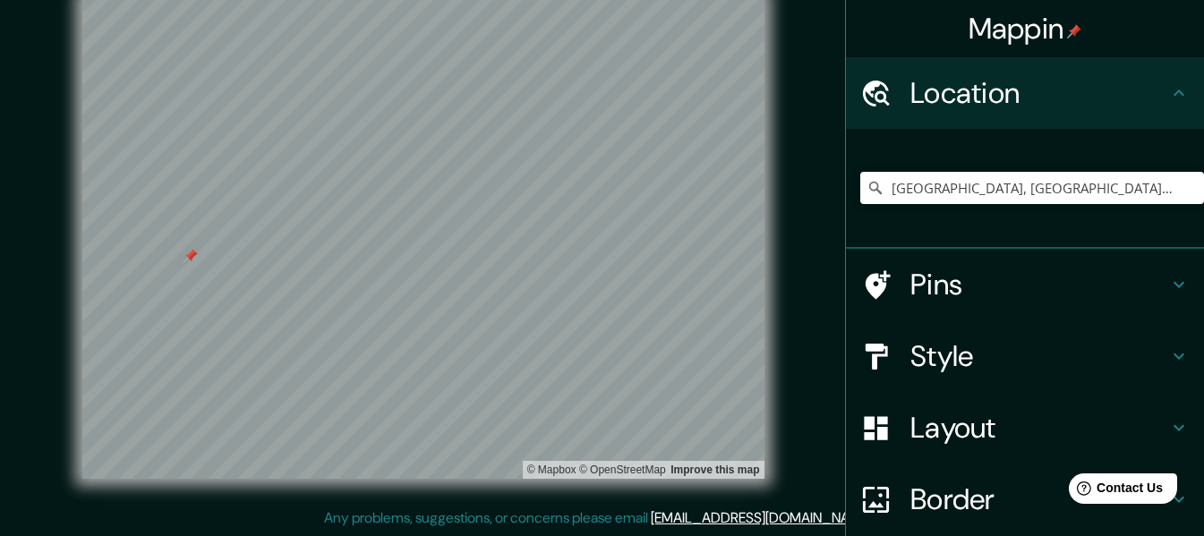
click at [936, 99] on h4 "Location" at bounding box center [1039, 93] width 258 height 36
click at [1141, 91] on h4 "Location" at bounding box center [1039, 93] width 258 height 36
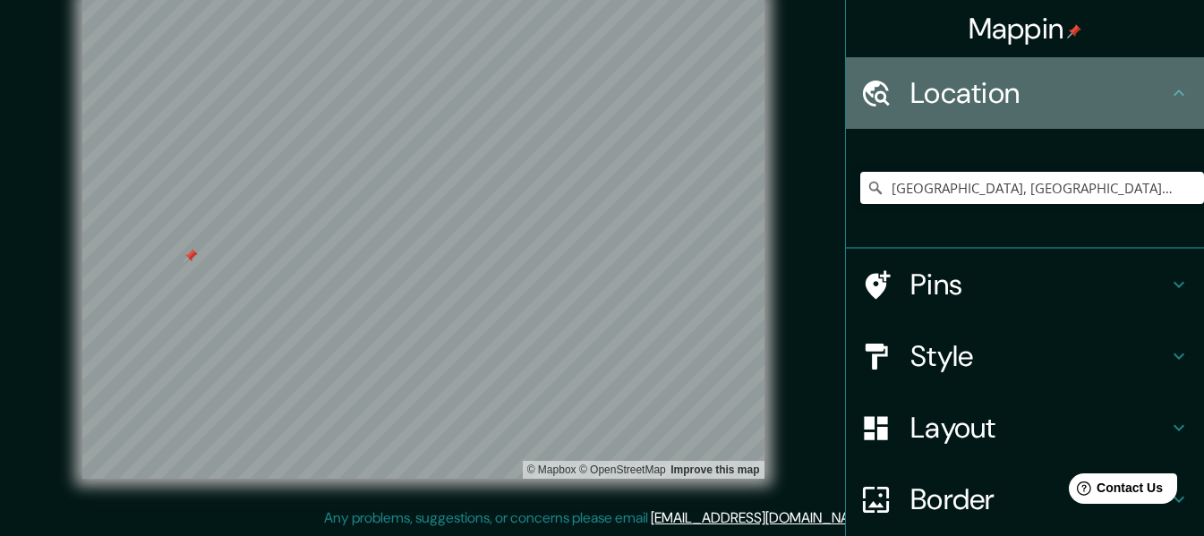
click at [1169, 84] on icon at bounding box center [1178, 92] width 21 height 21
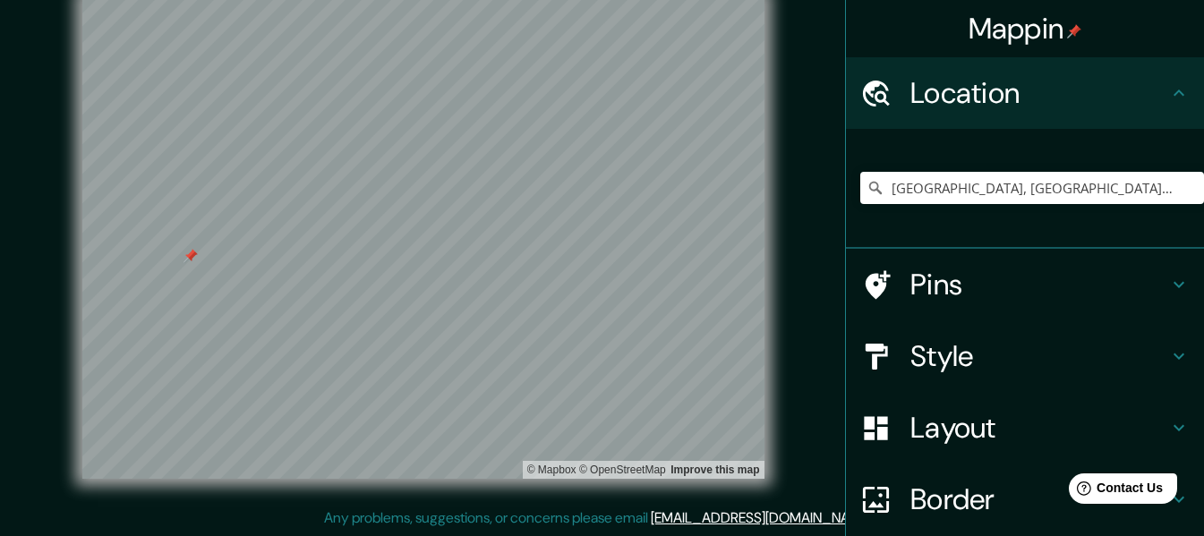
click at [1168, 97] on icon at bounding box center [1178, 92] width 21 height 21
click at [1168, 85] on icon at bounding box center [1178, 92] width 21 height 21
click at [1136, 316] on div "Pins" at bounding box center [1025, 285] width 358 height 72
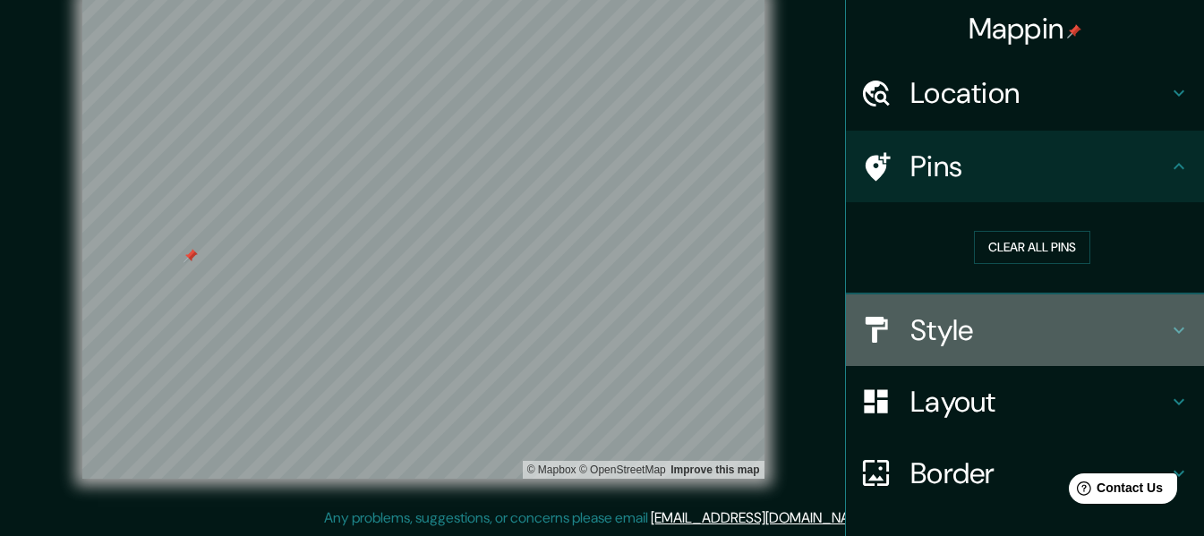
click at [1168, 334] on icon at bounding box center [1178, 330] width 21 height 21
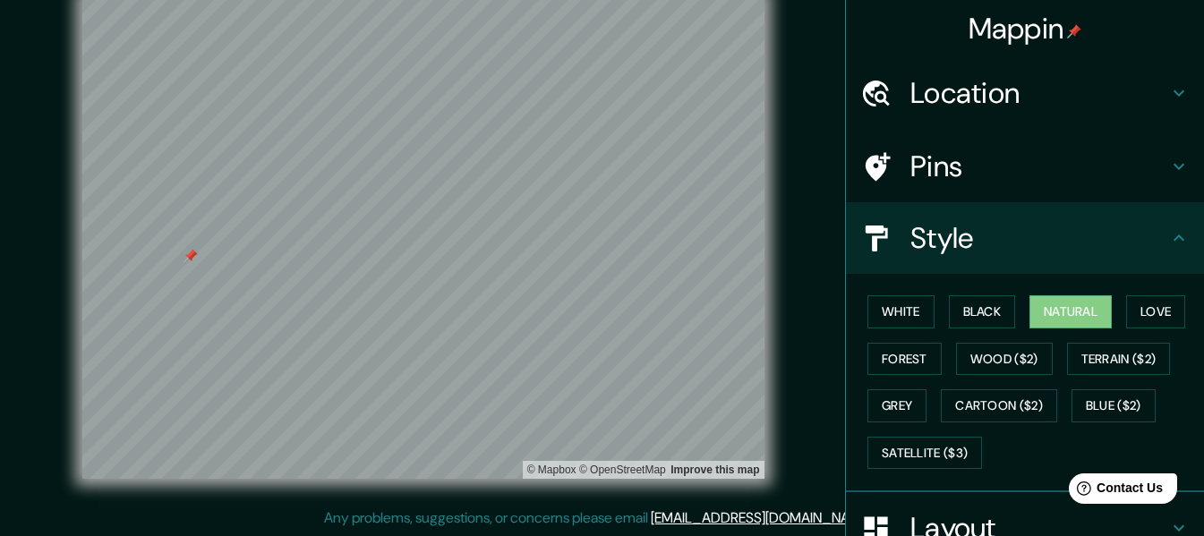
click at [846, 296] on div "White Black Natural Love Forest Wood ($2) Terrain ($2) Grey Cartoon ($2) Blue (…" at bounding box center [1025, 383] width 358 height 218
click at [871, 304] on button "White" at bounding box center [900, 311] width 67 height 33
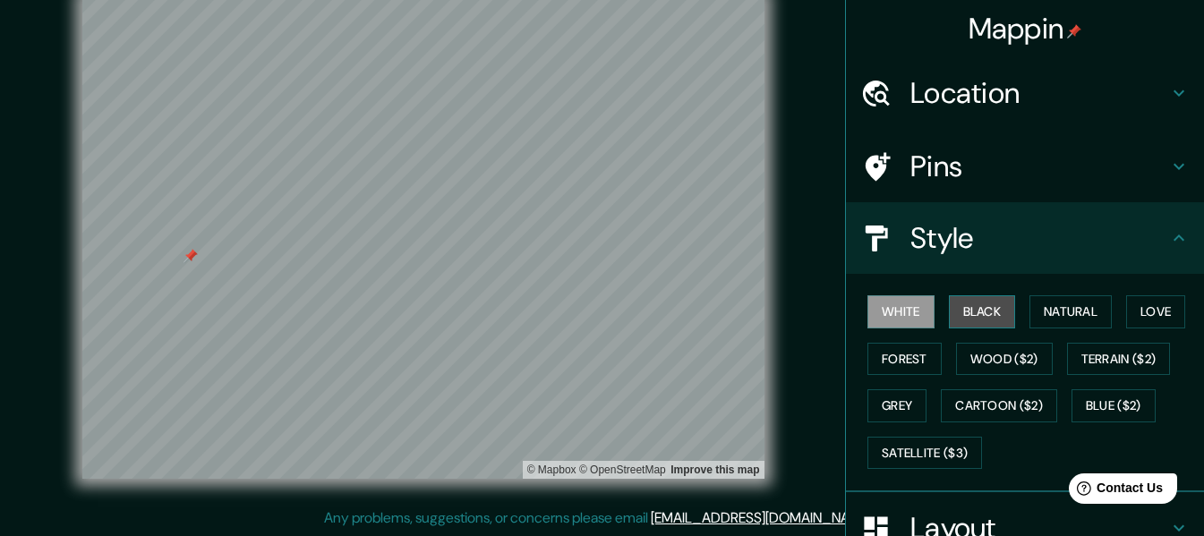
click at [972, 323] on button "Black" at bounding box center [982, 311] width 67 height 33
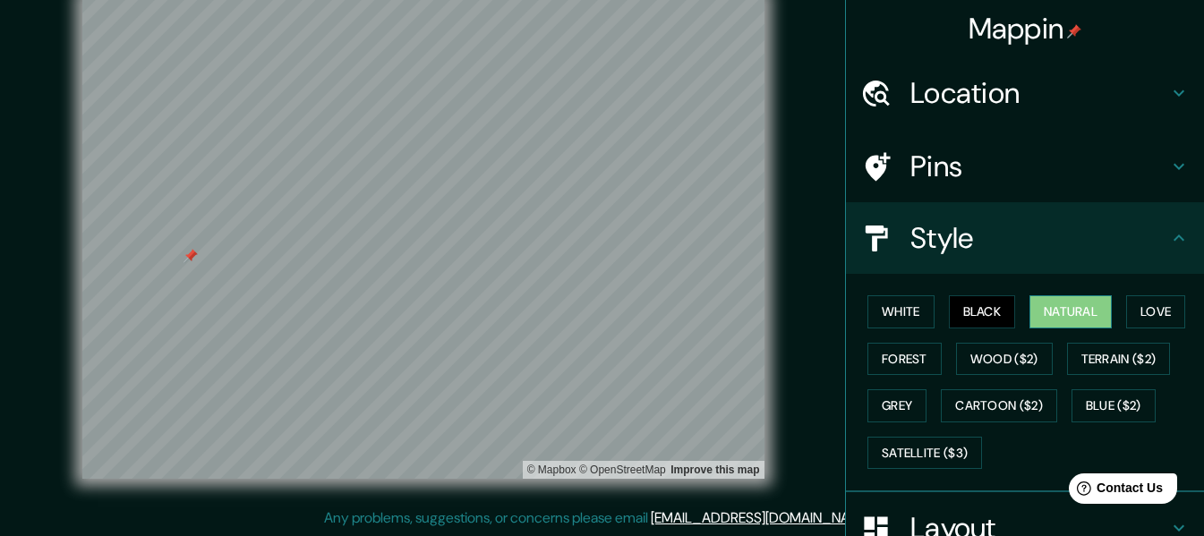
click at [1049, 328] on button "Natural" at bounding box center [1071, 311] width 82 height 33
click at [1159, 318] on button "Love" at bounding box center [1155, 311] width 59 height 33
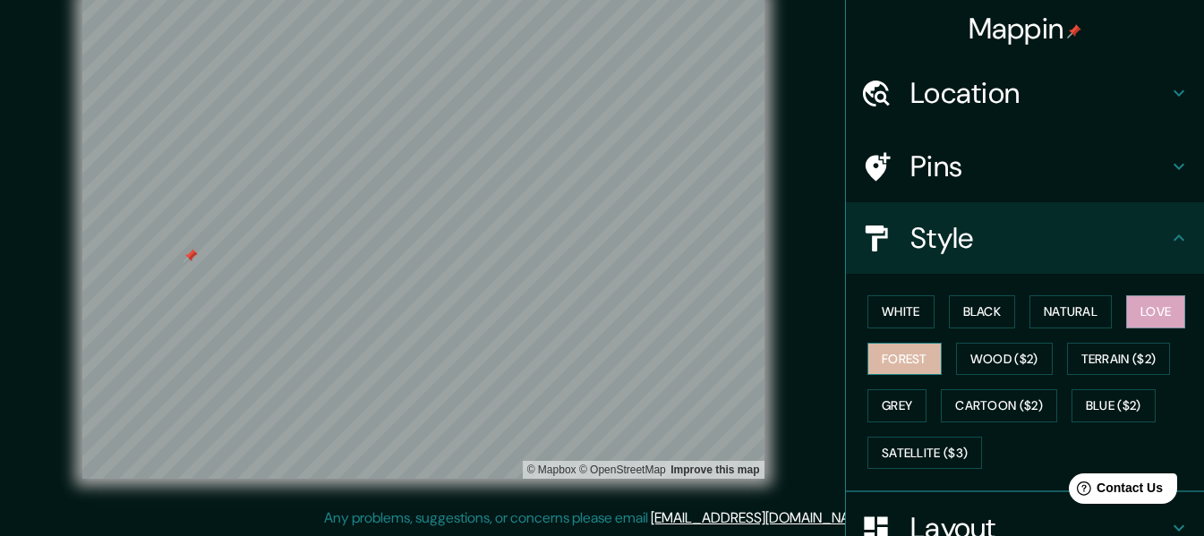
click at [882, 373] on button "Forest" at bounding box center [904, 359] width 74 height 33
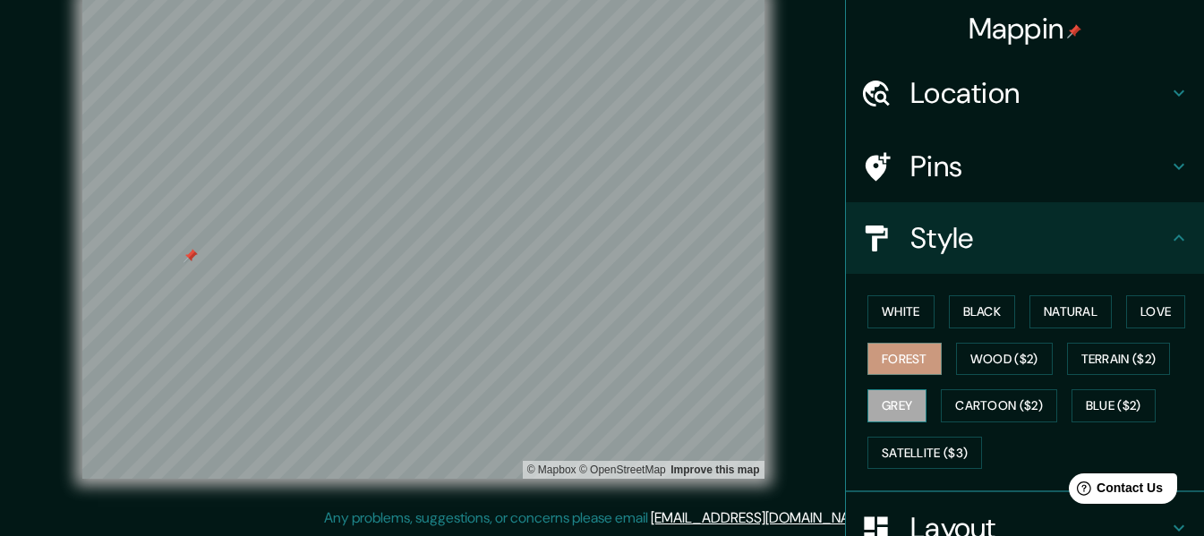
click at [885, 404] on button "Grey" at bounding box center [896, 405] width 59 height 33
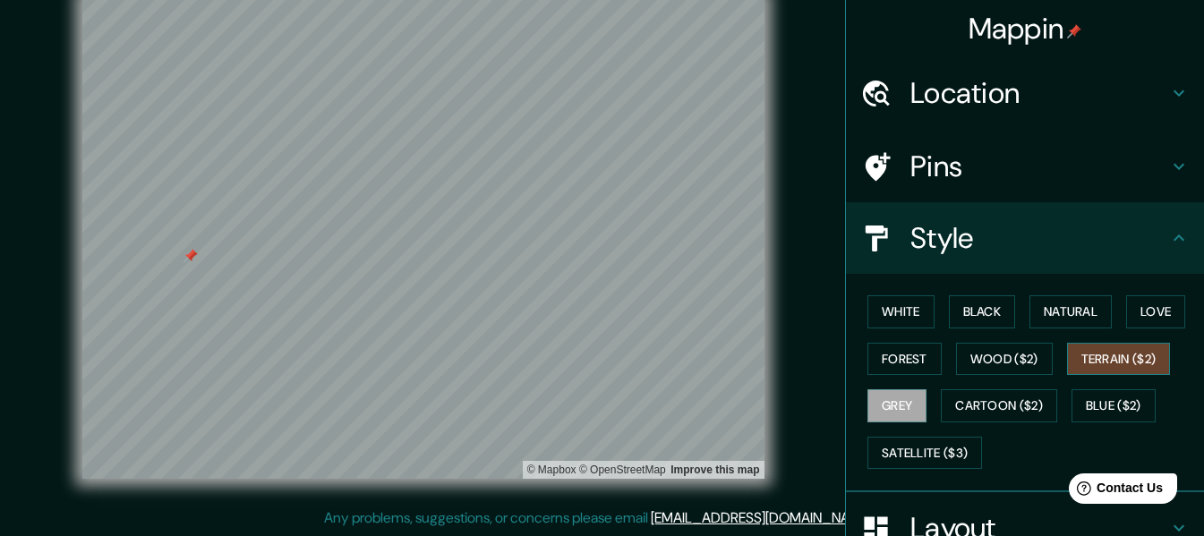
click at [1092, 372] on button "Terrain ($2)" at bounding box center [1119, 359] width 104 height 33
click at [956, 363] on button "Wood ($2)" at bounding box center [1004, 359] width 97 height 33
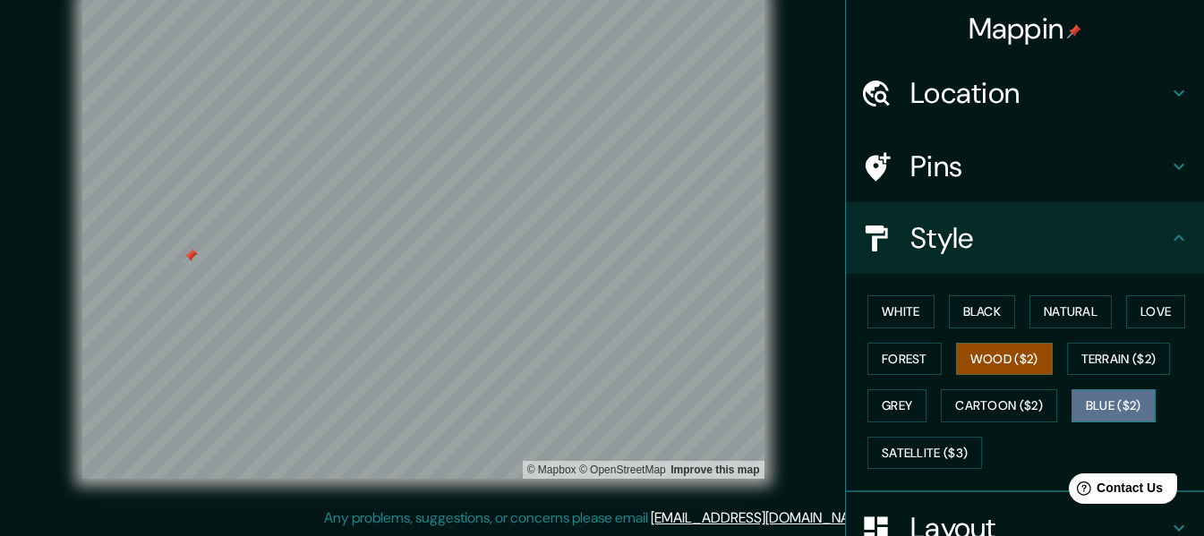
click at [1118, 407] on button "Blue ($2)" at bounding box center [1114, 405] width 84 height 33
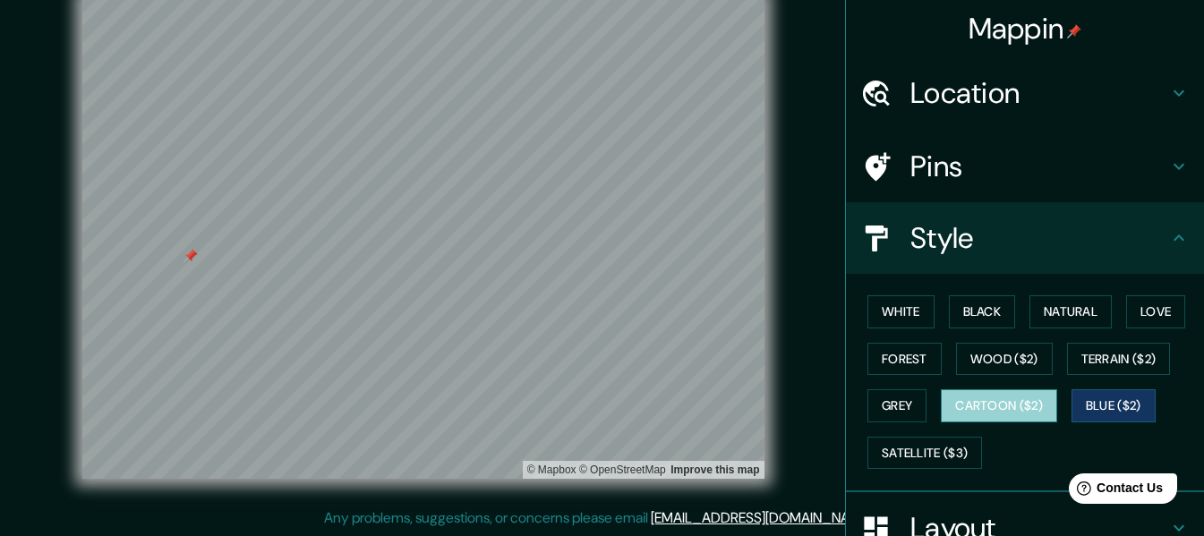
click at [1025, 408] on button "Cartoon ($2)" at bounding box center [999, 405] width 116 height 33
click at [1104, 411] on button "Blue ($2)" at bounding box center [1114, 405] width 84 height 33
click at [954, 420] on button "Cartoon ($2)" at bounding box center [999, 405] width 116 height 33
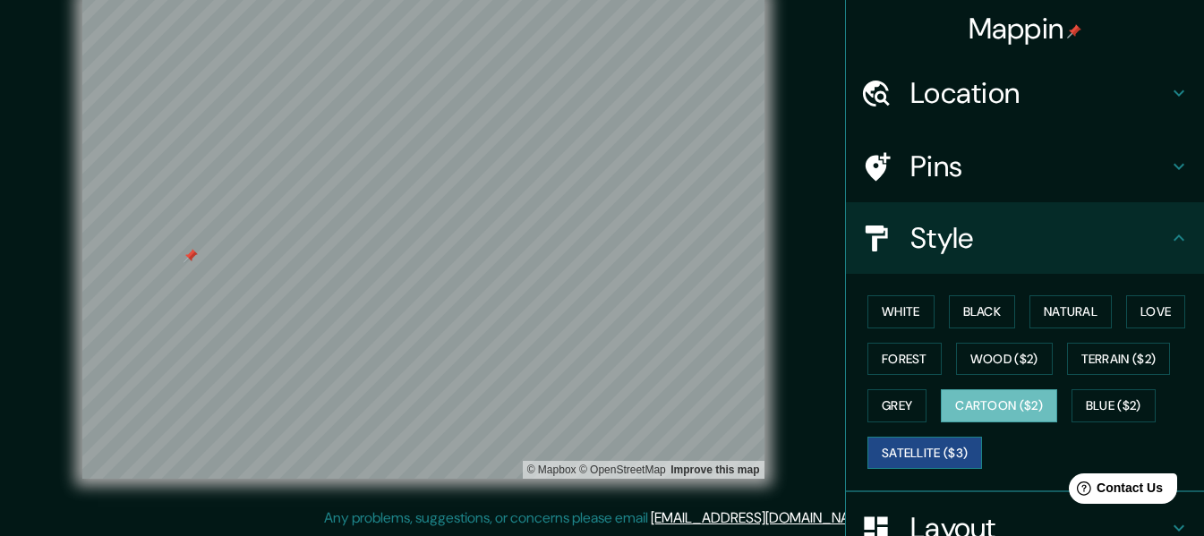
click at [919, 459] on button "Satellite ($3)" at bounding box center [924, 453] width 115 height 33
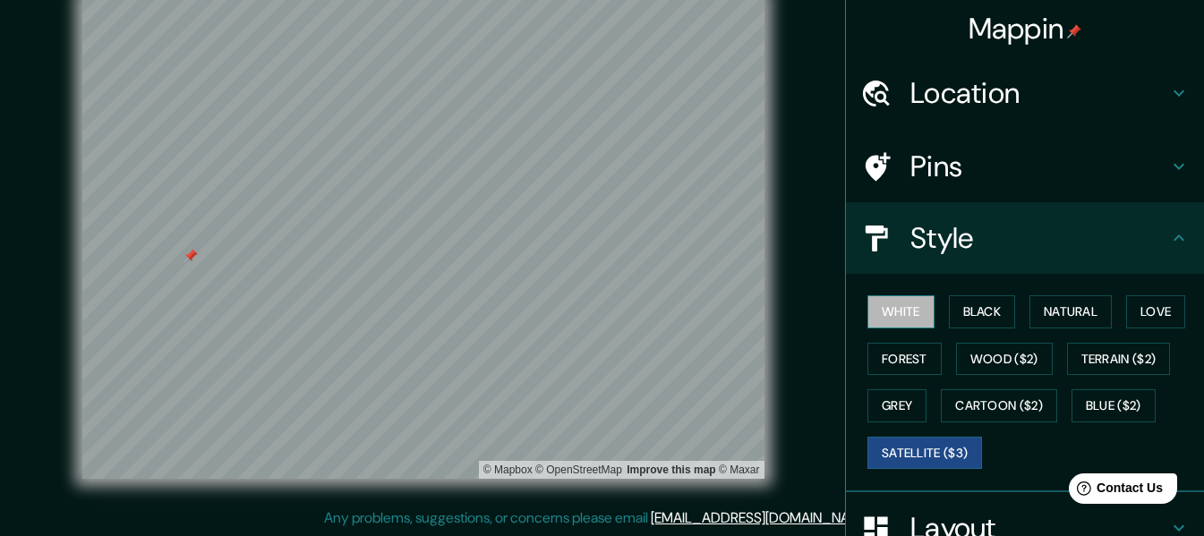
click at [882, 300] on button "White" at bounding box center [900, 311] width 67 height 33
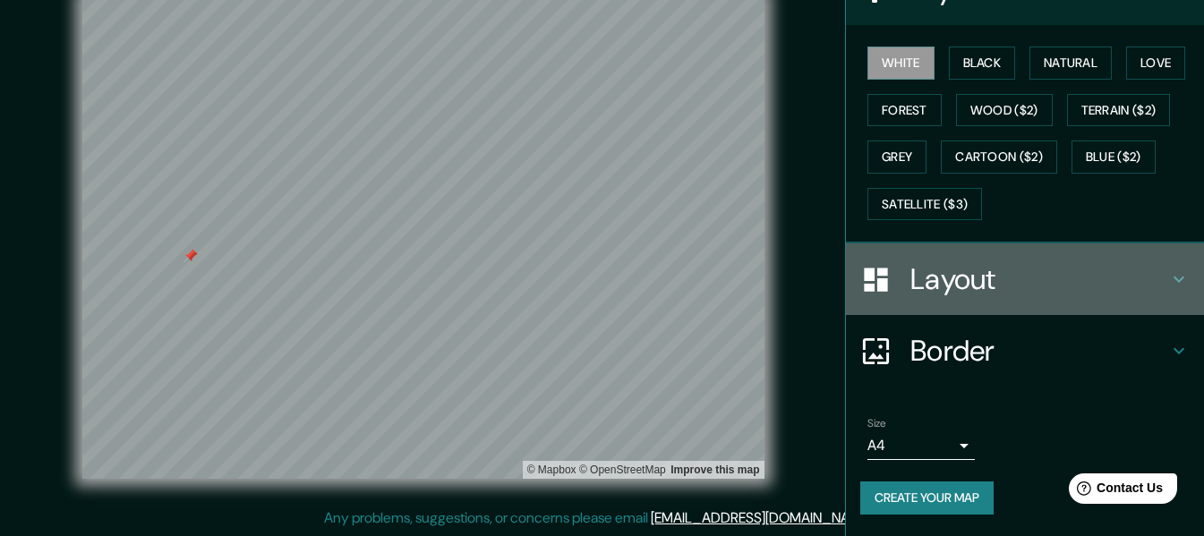
click at [971, 290] on h4 "Layout" at bounding box center [1039, 279] width 258 height 36
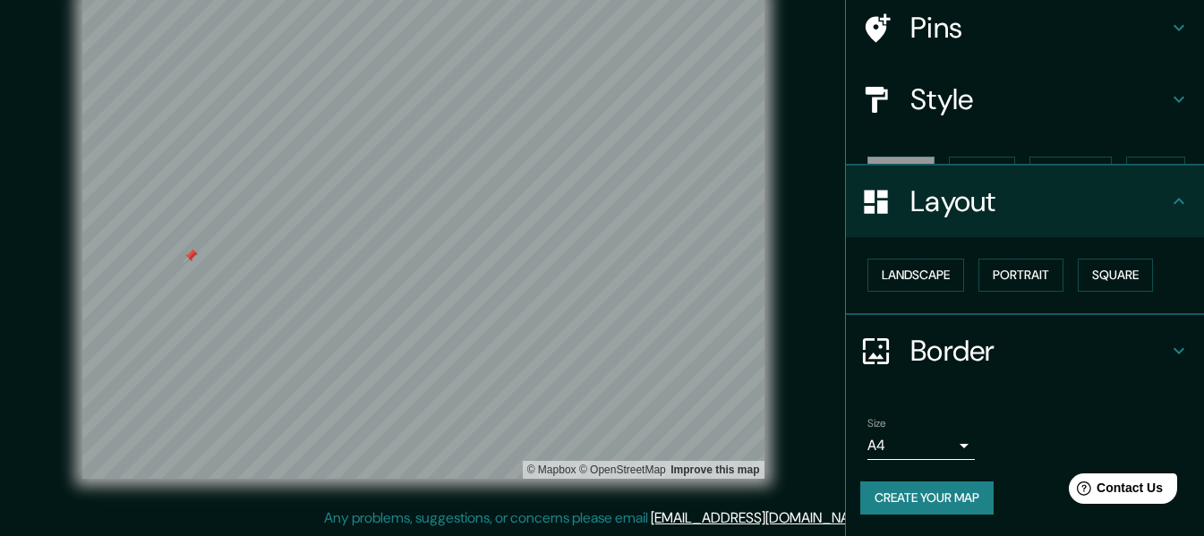
scroll to position [107, 0]
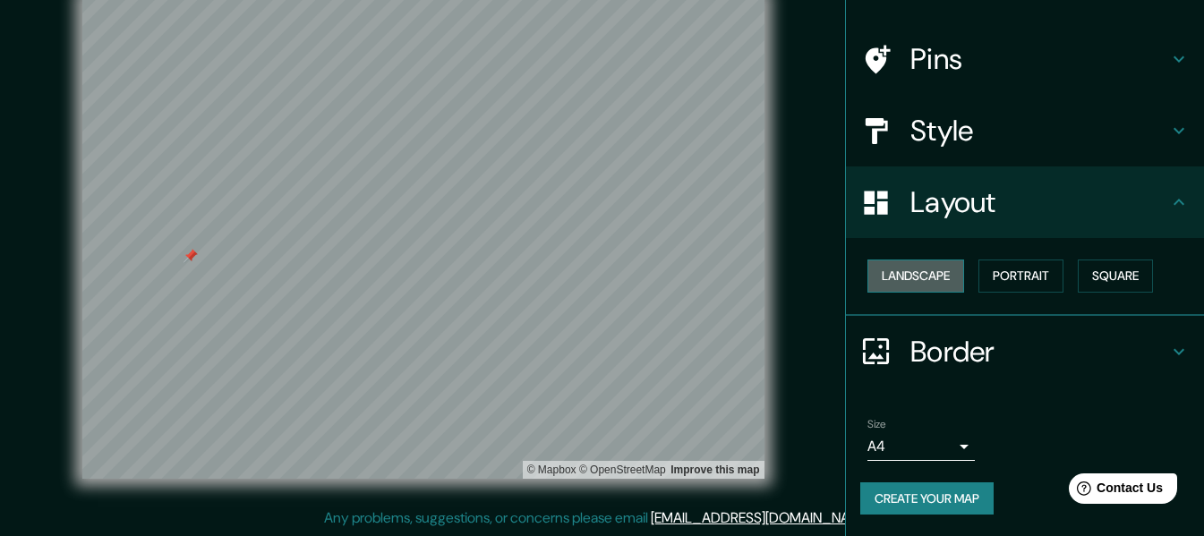
click at [922, 276] on button "Landscape" at bounding box center [915, 276] width 97 height 33
click at [996, 278] on button "Portrait" at bounding box center [1021, 276] width 85 height 33
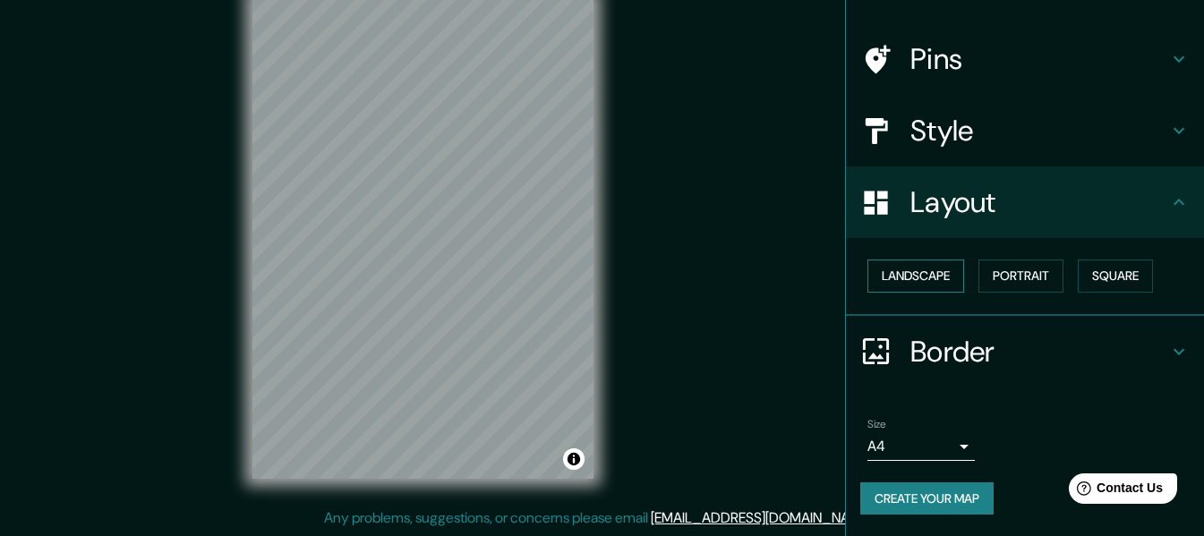
click at [889, 272] on button "Landscape" at bounding box center [915, 276] width 97 height 33
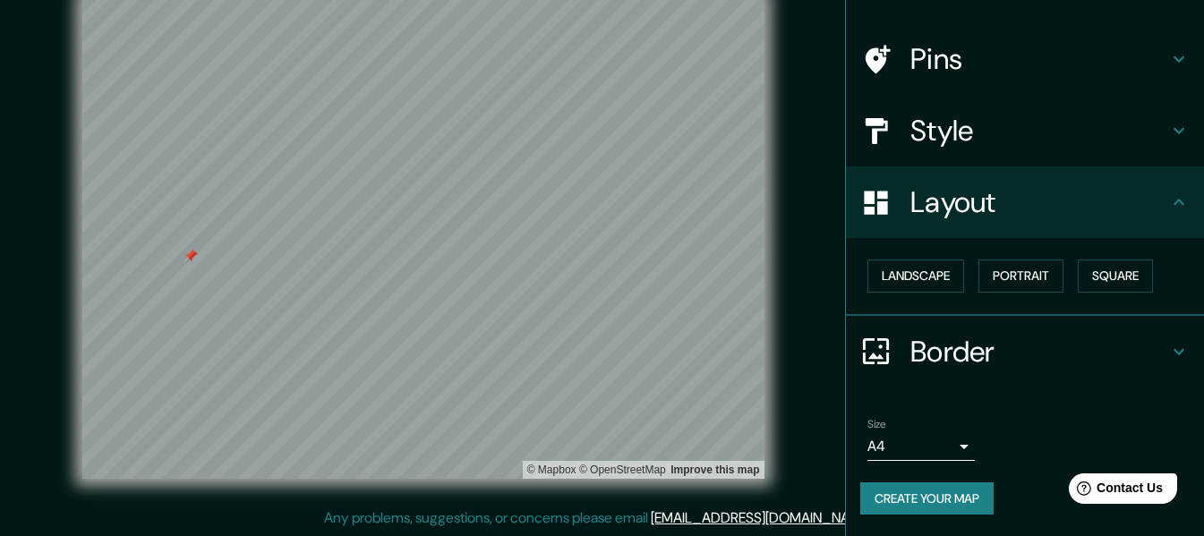
click at [978, 359] on h4 "Border" at bounding box center [1039, 352] width 258 height 36
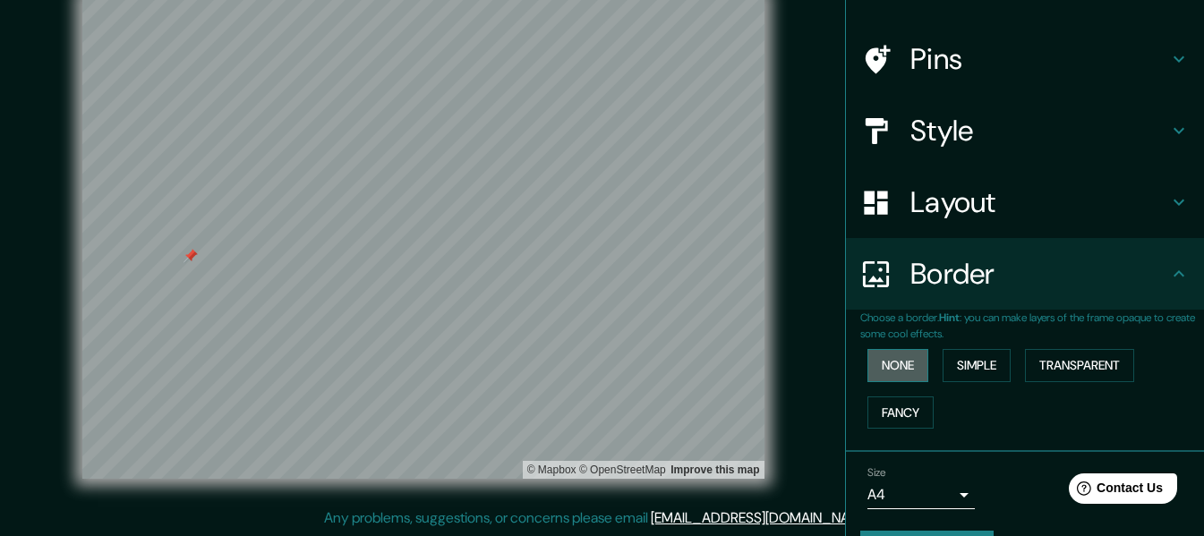
click at [876, 364] on button "None" at bounding box center [897, 365] width 61 height 33
click at [945, 372] on button "Simple" at bounding box center [977, 365] width 68 height 33
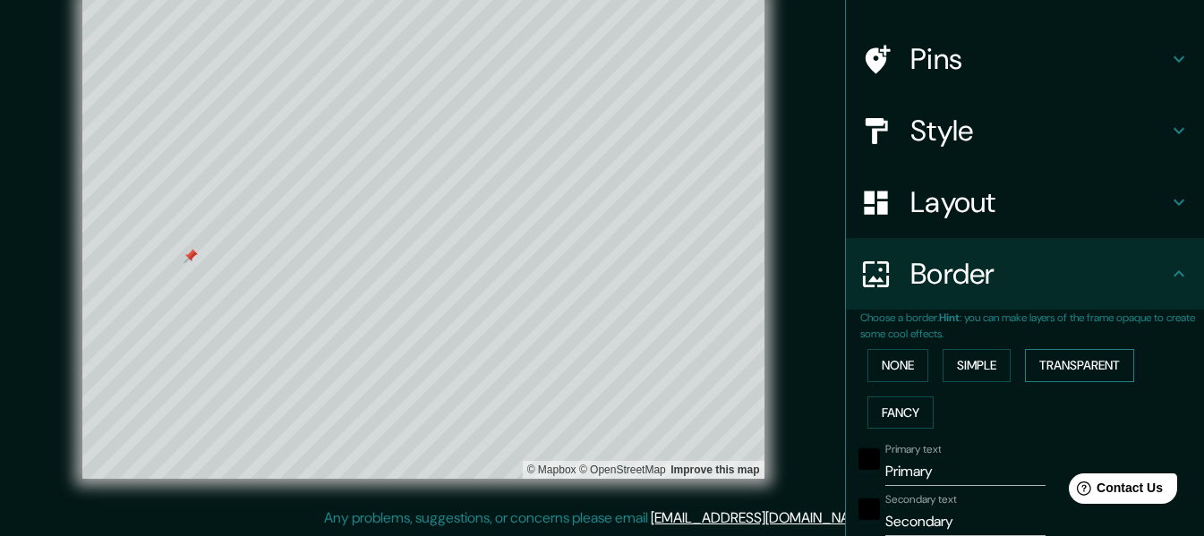
click at [1066, 372] on button "Transparent" at bounding box center [1079, 365] width 109 height 33
click at [885, 366] on button "None" at bounding box center [897, 365] width 61 height 33
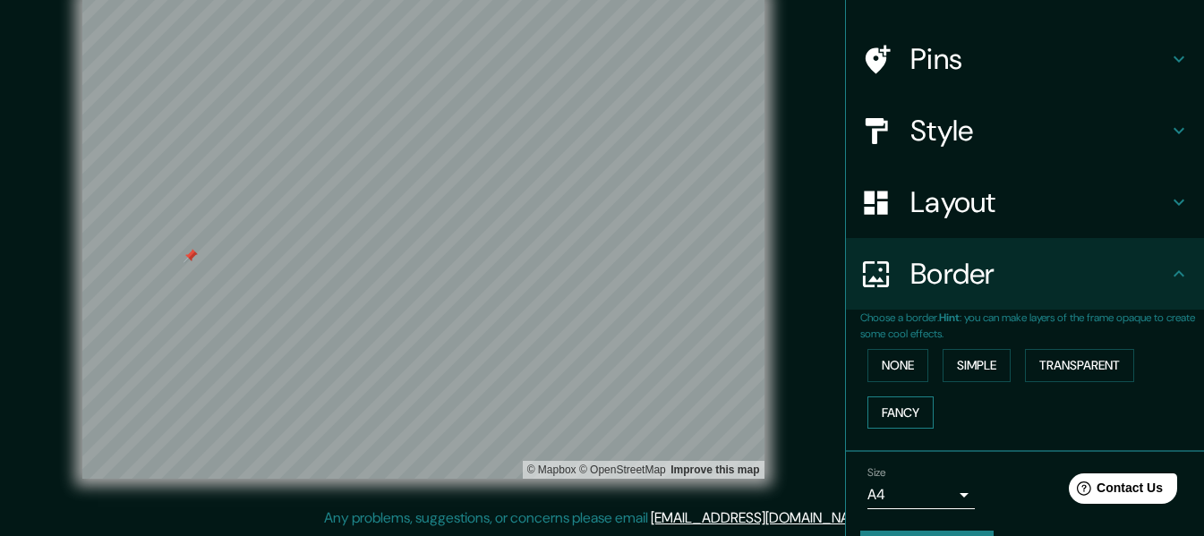
click at [895, 411] on button "Fancy" at bounding box center [900, 413] width 66 height 33
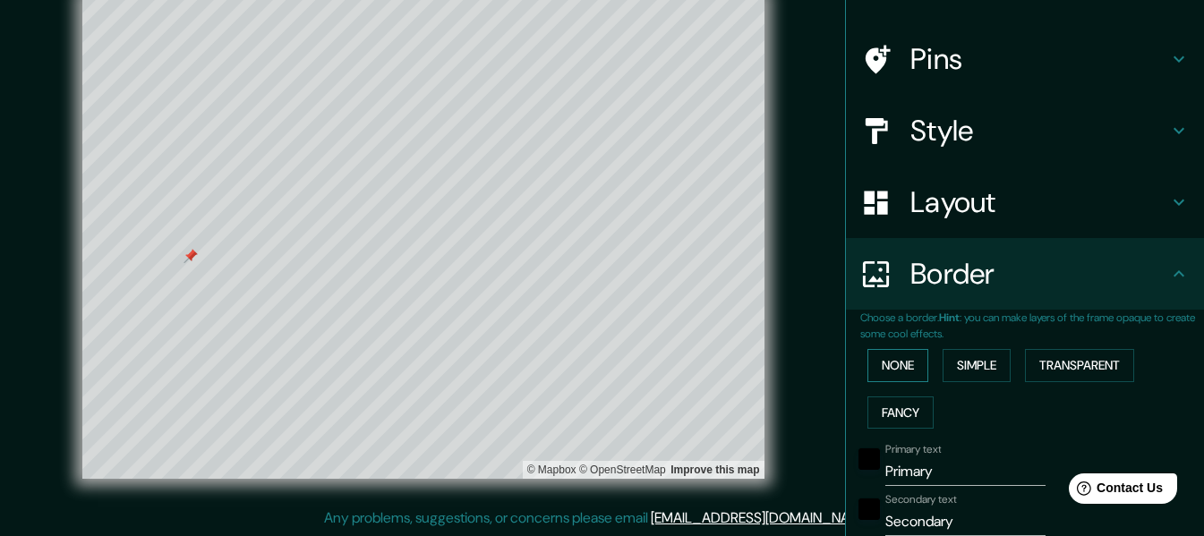
click at [891, 380] on button "None" at bounding box center [897, 365] width 61 height 33
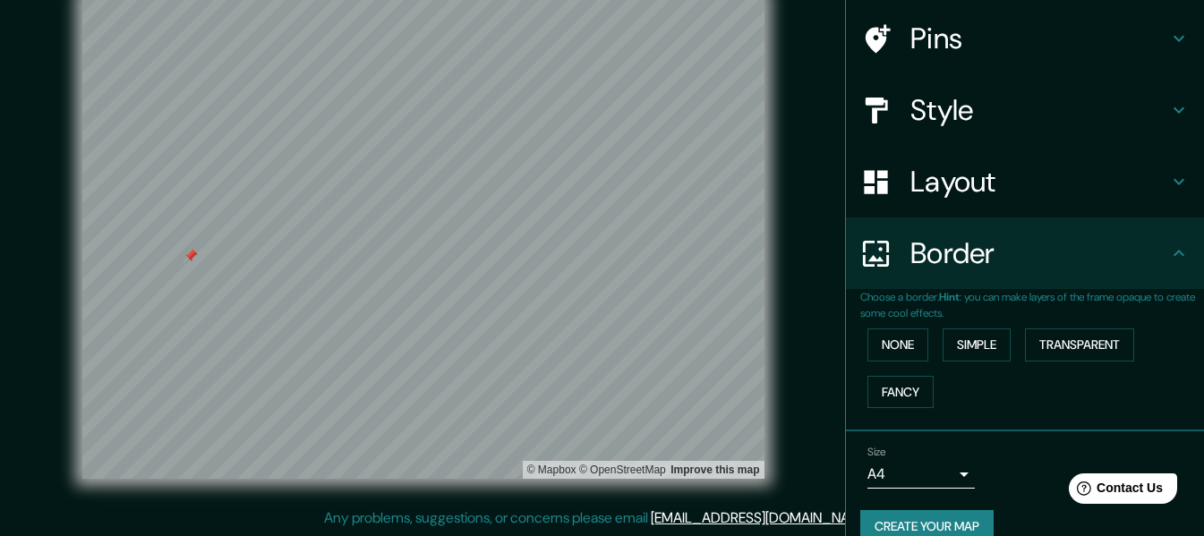
scroll to position [157, 0]
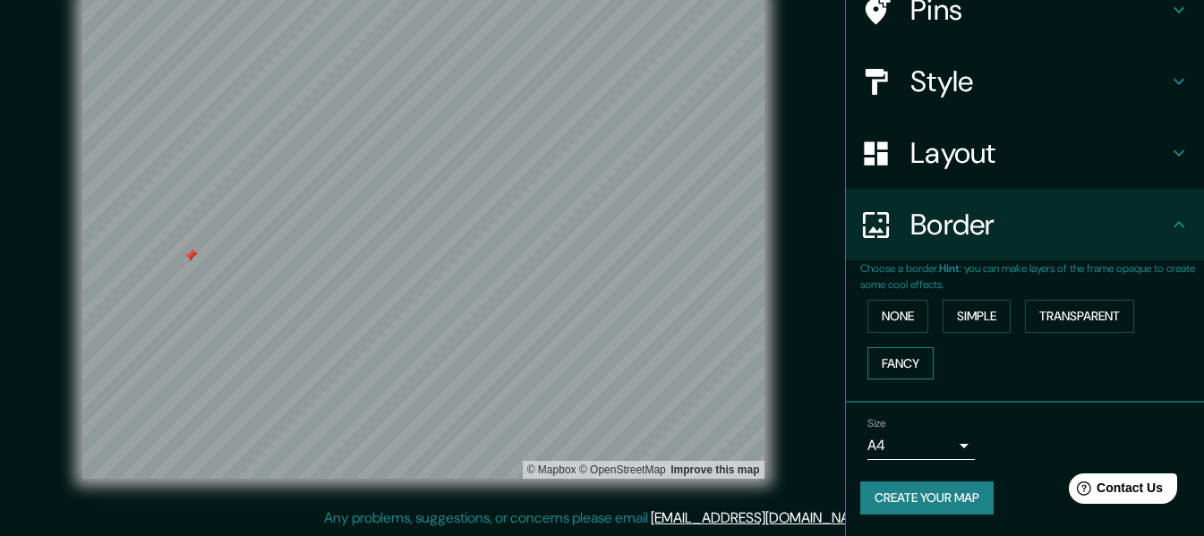
click at [901, 350] on button "Fancy" at bounding box center [900, 363] width 66 height 33
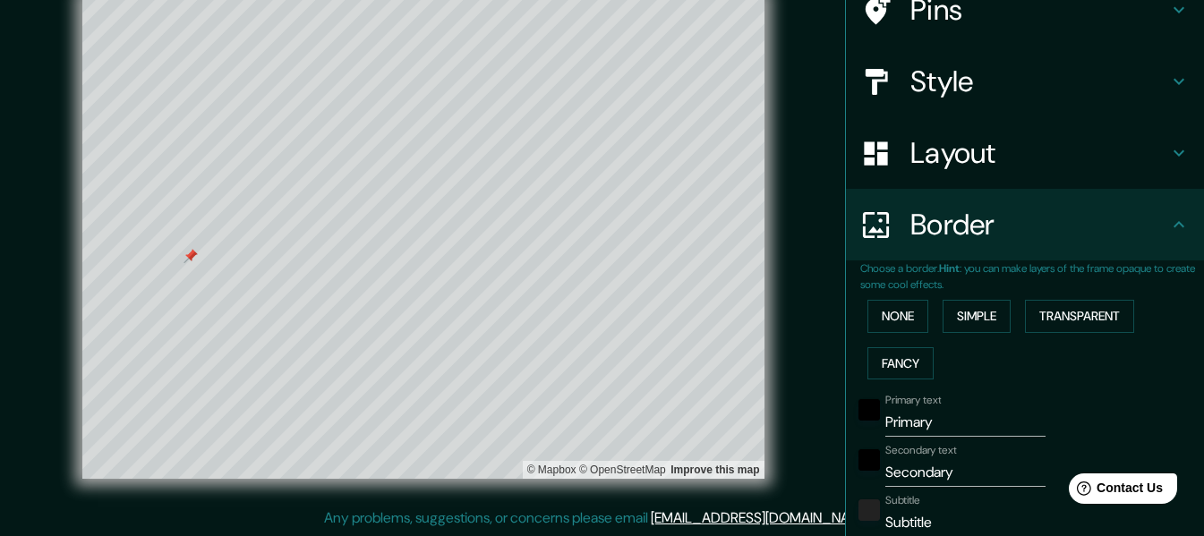
click at [922, 415] on input "Primary" at bounding box center [965, 422] width 160 height 29
drag, startPoint x: 936, startPoint y: 423, endPoint x: 861, endPoint y: 420, distance: 75.2
click at [861, 420] on div "Primary text Primary" at bounding box center [1000, 415] width 294 height 43
type input "h"
type input "305"
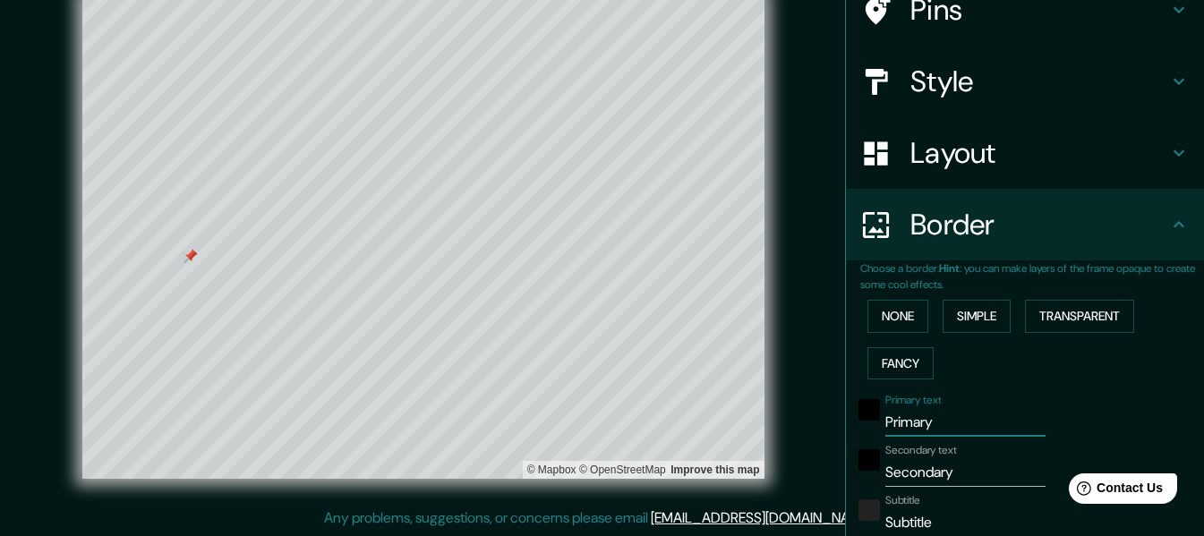
type input "61"
type input "30"
type input "hu"
type input "305"
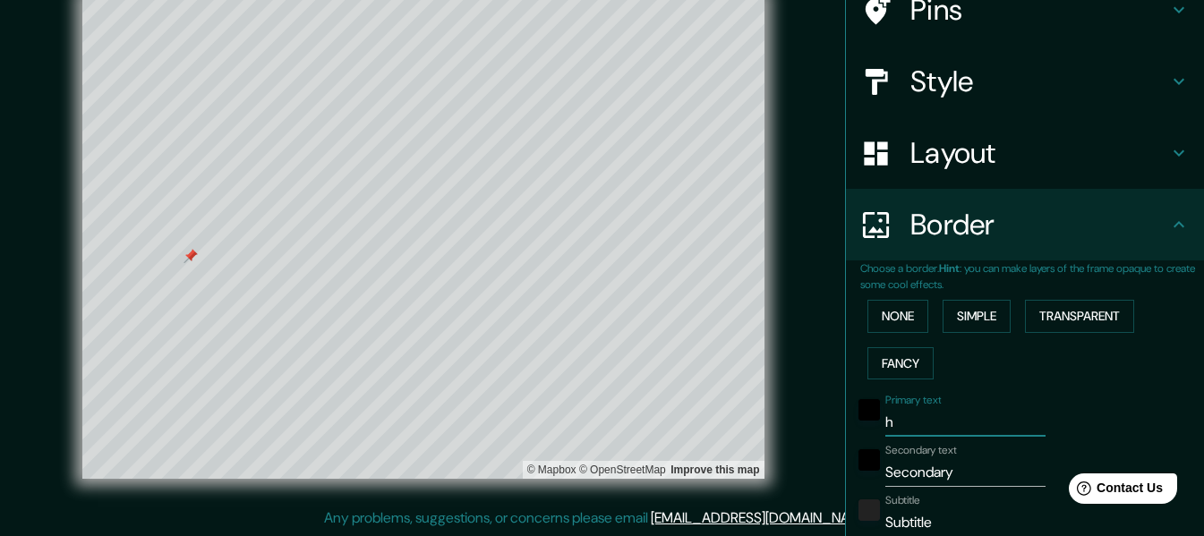
type input "61"
type input "30"
type input "hue"
type input "305"
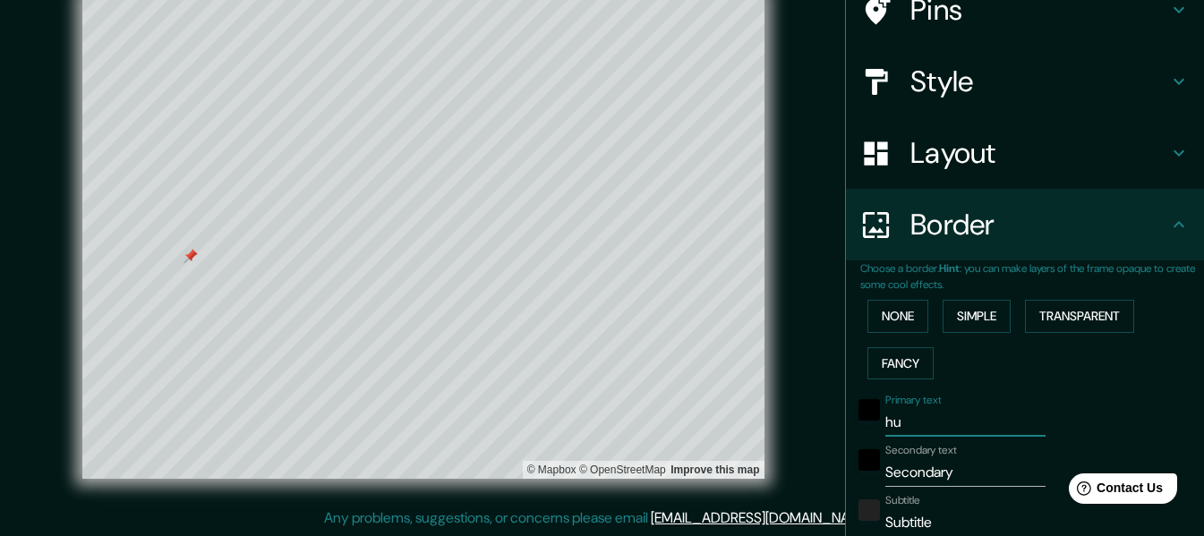
type input "61"
type input "30"
type input "hueh"
type input "305"
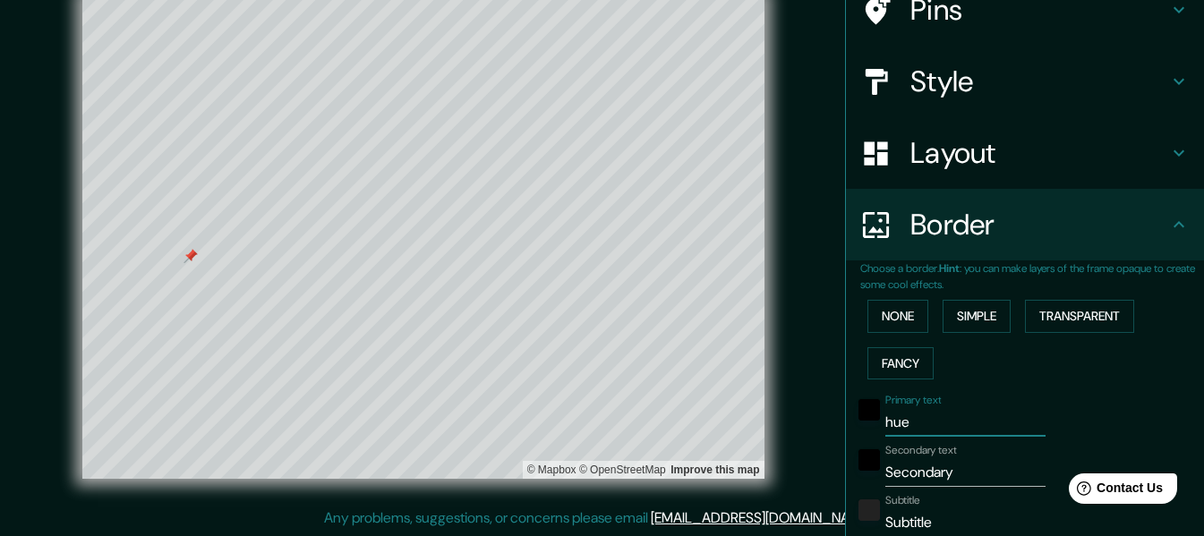
type input "61"
type input "30"
type input "huehu"
type input "305"
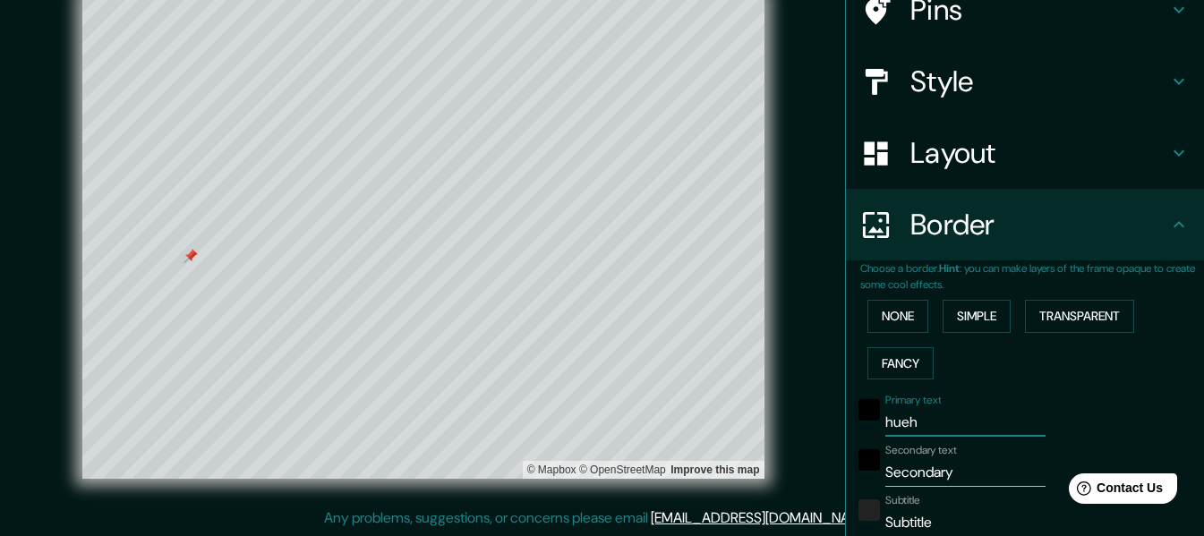
type input "61"
type input "30"
type input "huehue"
type input "305"
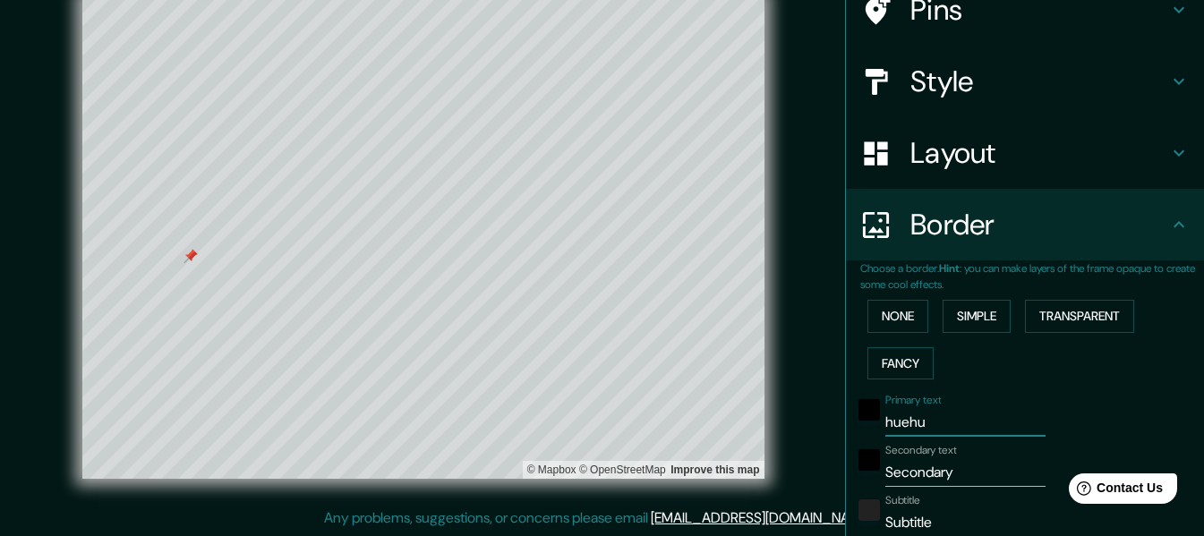
type input "61"
type input "30"
type input "huehuet"
type input "305"
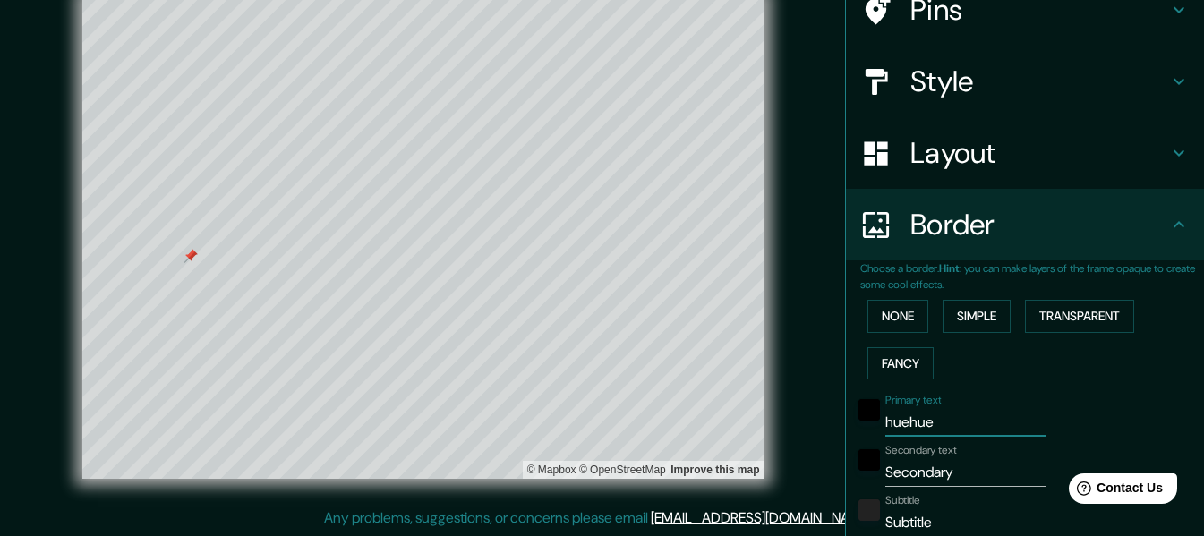
type input "61"
type input "30"
type input "huehuete"
type input "305"
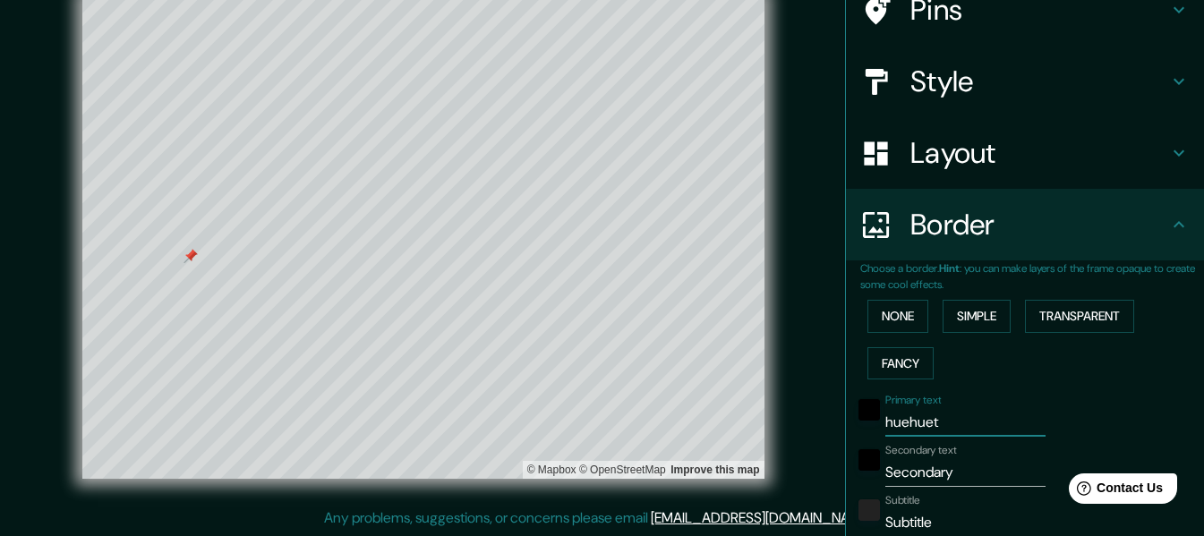
type input "61"
type input "30"
type input "huehueten"
type input "305"
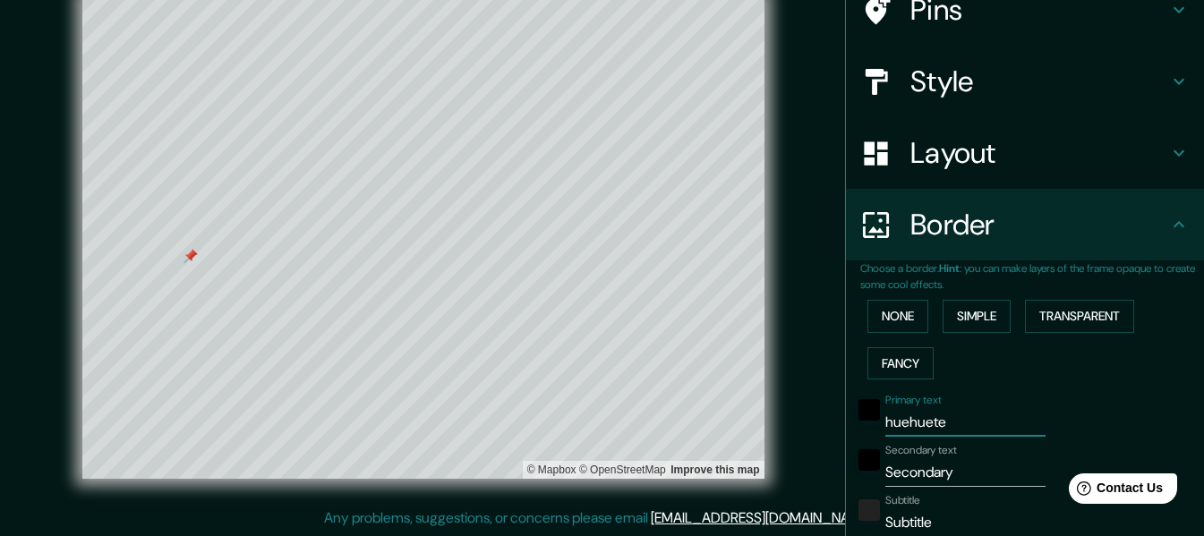
type input "61"
type input "30"
type input "huehuetena"
type input "305"
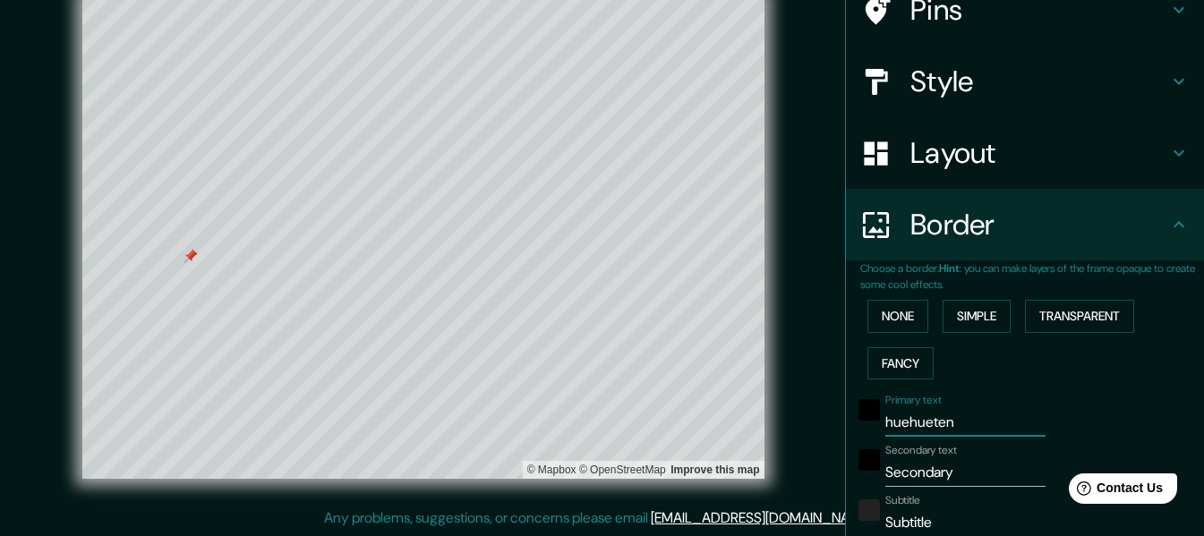
type input "61"
type input "30"
type input "huehuetenan"
type input "305"
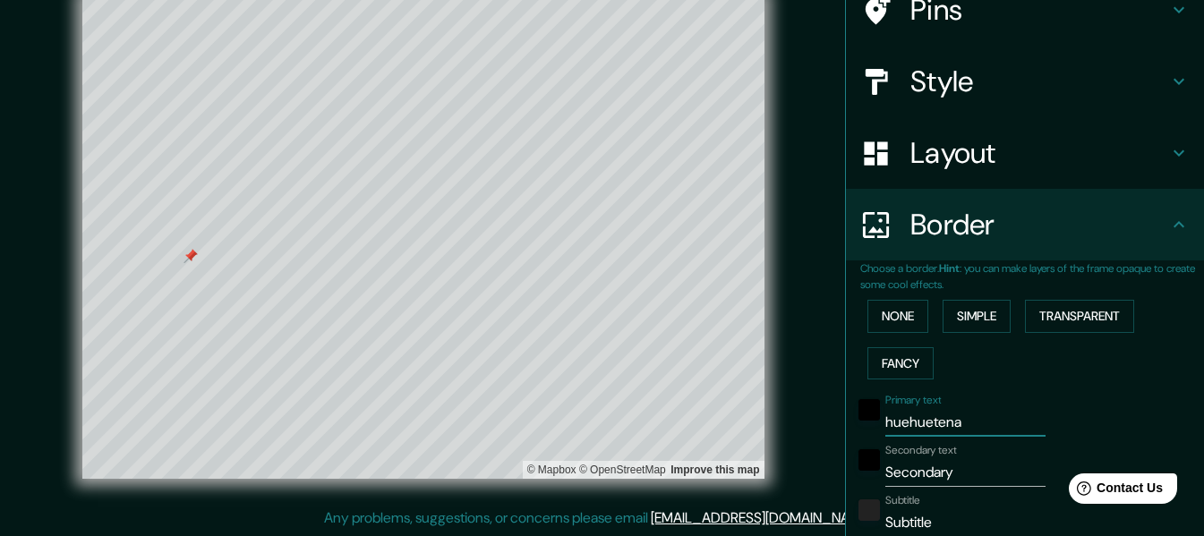
type input "61"
type input "30"
type input "huehuetenanf"
type input "305"
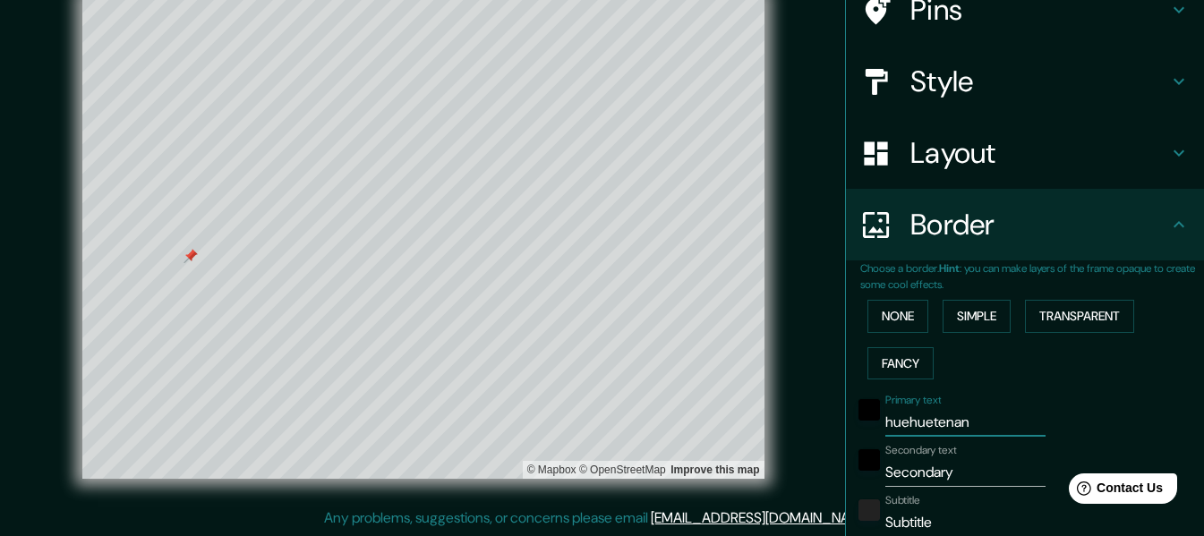
type input "61"
type input "30"
type input "huehuetenanfo"
type input "305"
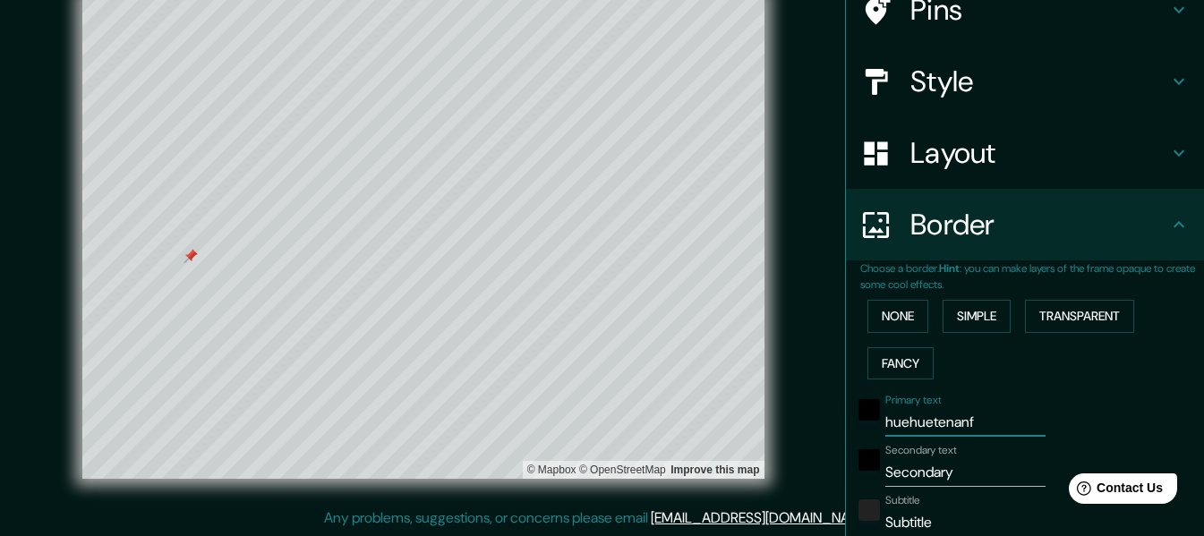
type input "61"
type input "30"
type input "huehuetenanf"
type input "305"
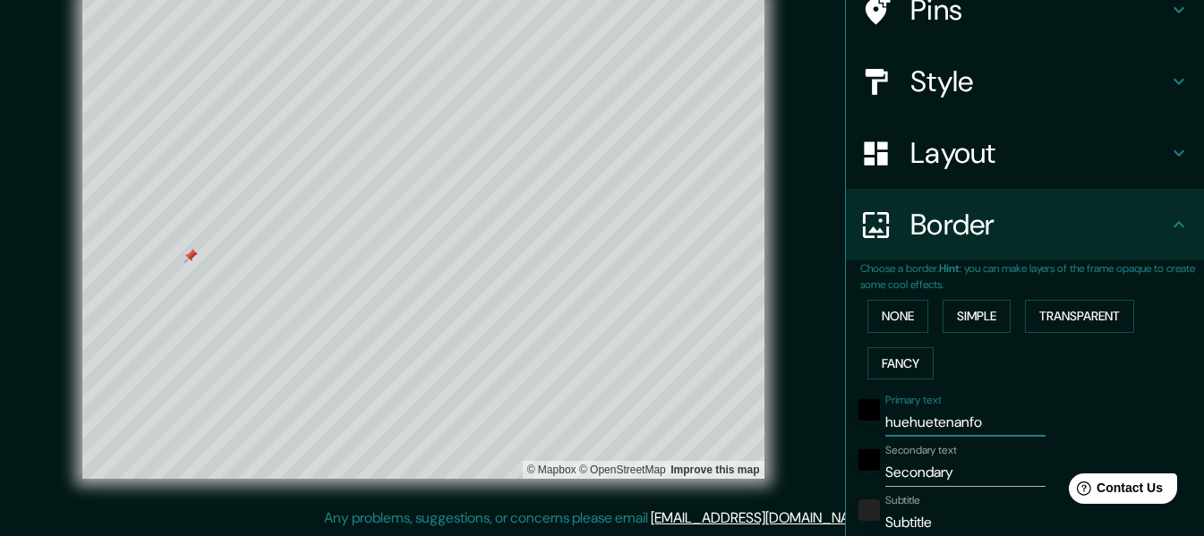
type input "61"
type input "30"
type input "huehuetenan"
type input "305"
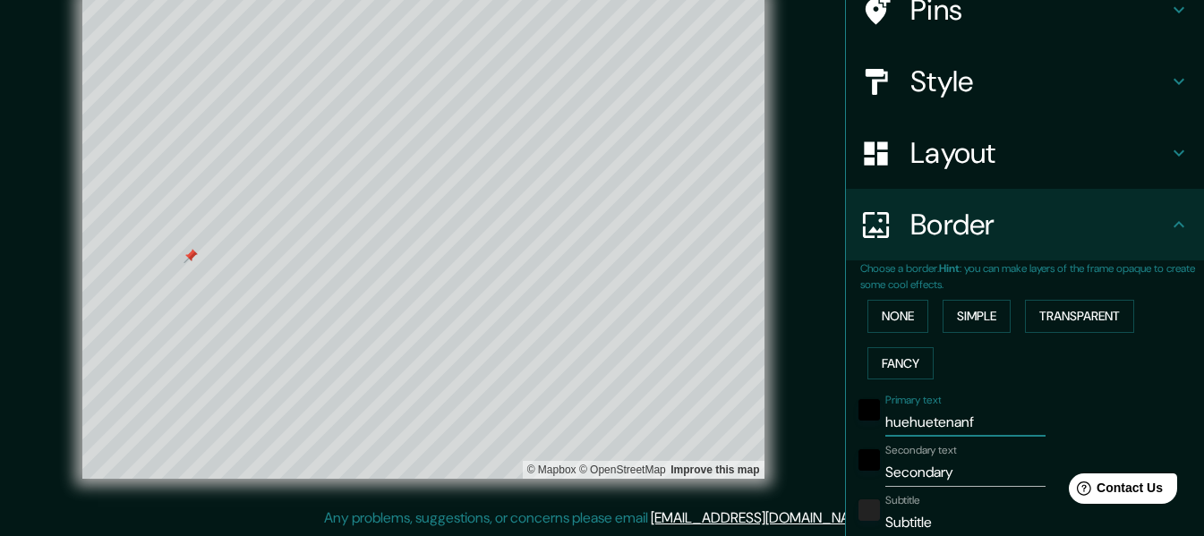
type input "61"
type input "30"
type input "huehuetenang"
type input "305"
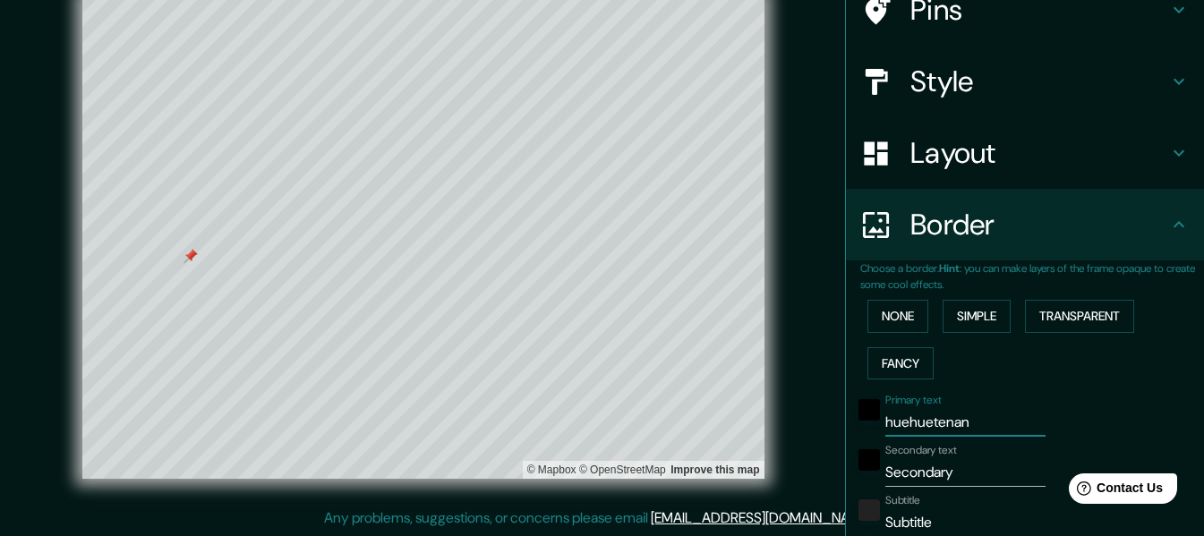
type input "61"
type input "30"
type input "huehuetenango"
type input "305"
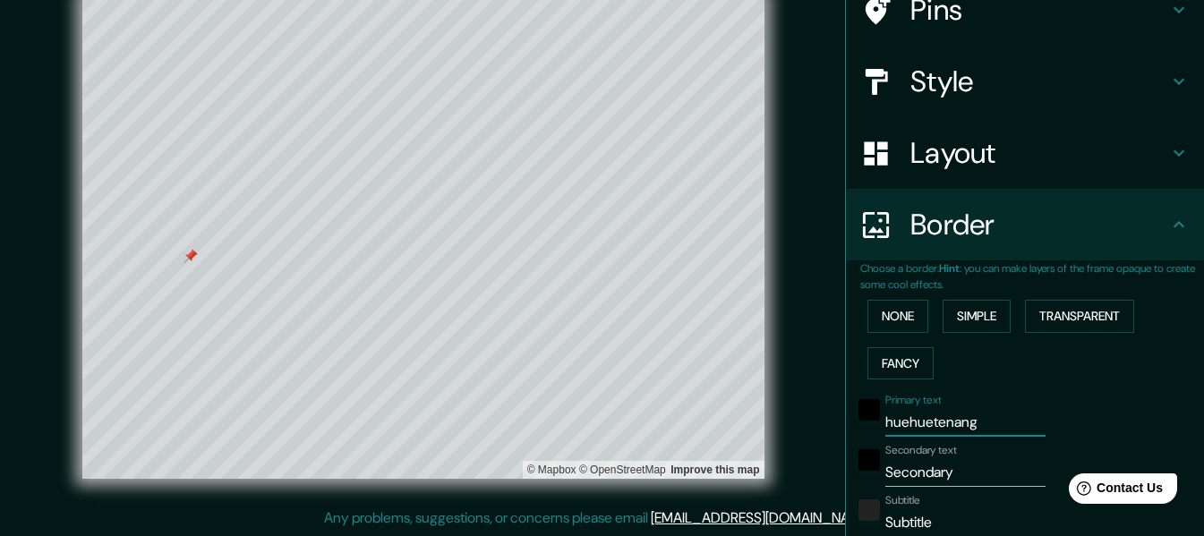
type input "61"
type input "30"
type input "huehuetenango"
click at [966, 467] on input "Secondary" at bounding box center [965, 472] width 160 height 29
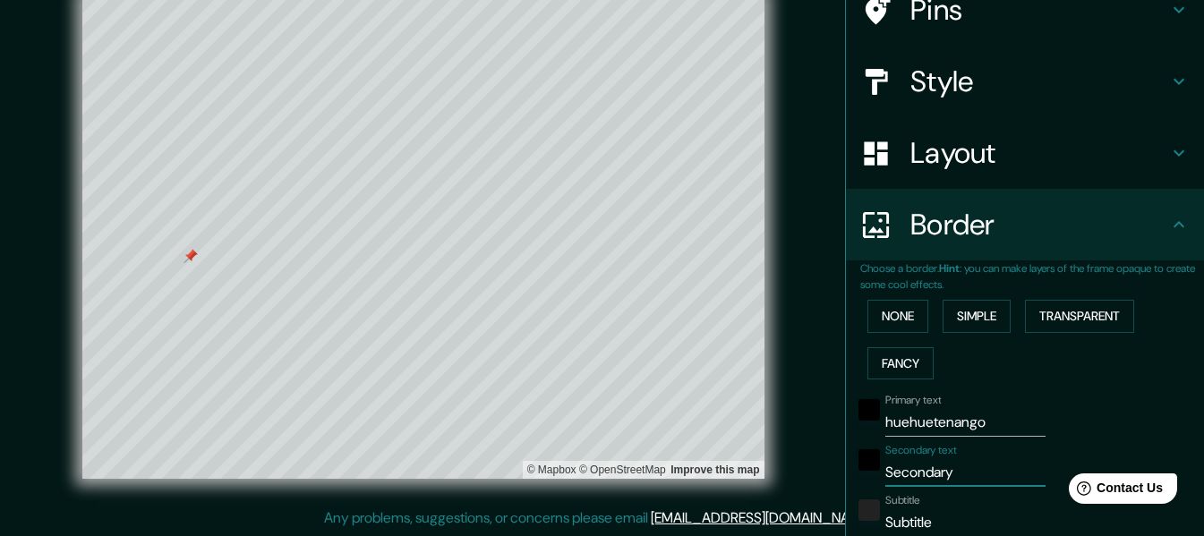
drag, startPoint x: 955, startPoint y: 474, endPoint x: 816, endPoint y: 477, distance: 138.8
click at [816, 477] on div "Mappin Location Avenida Aeropuerto, Puerto Barrios, Izabal, Guatemala Avenida A…" at bounding box center [602, 252] width 1204 height 568
type input "a"
type input "305"
type input "61"
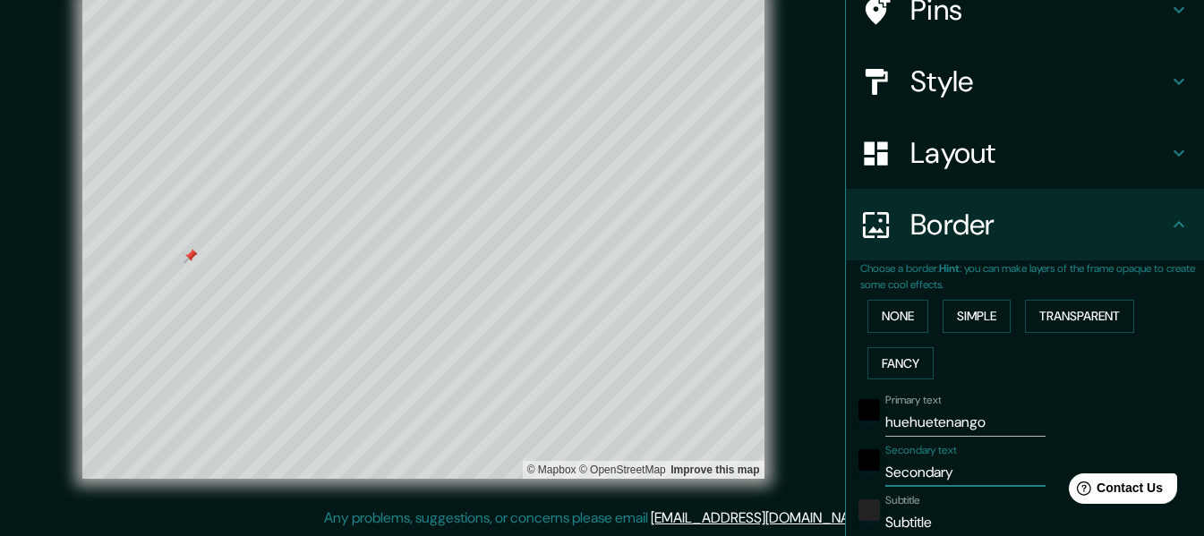
type input "61"
type input "30"
type input "ae"
type input "305"
type input "61"
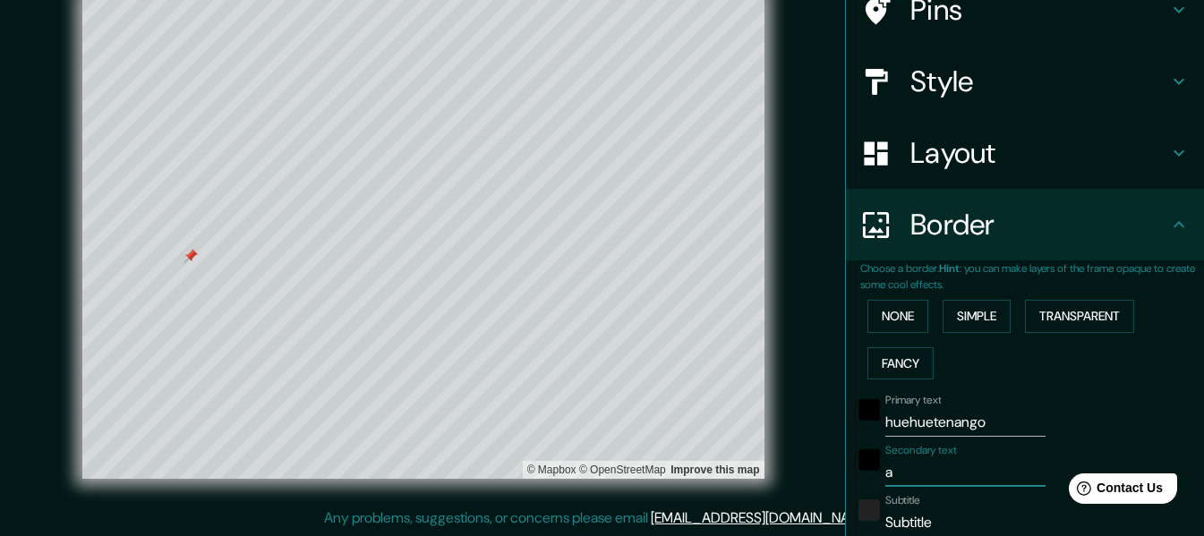
type input "61"
type input "30"
type input "aer"
type input "305"
type input "61"
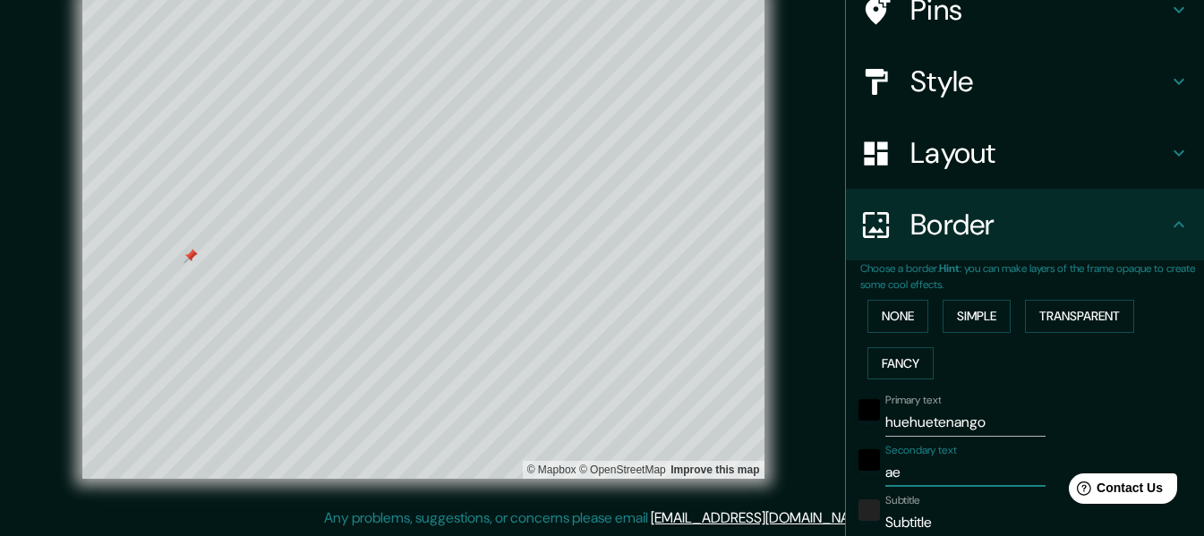
type input "61"
type input "30"
type input "aero"
type input "305"
type input "61"
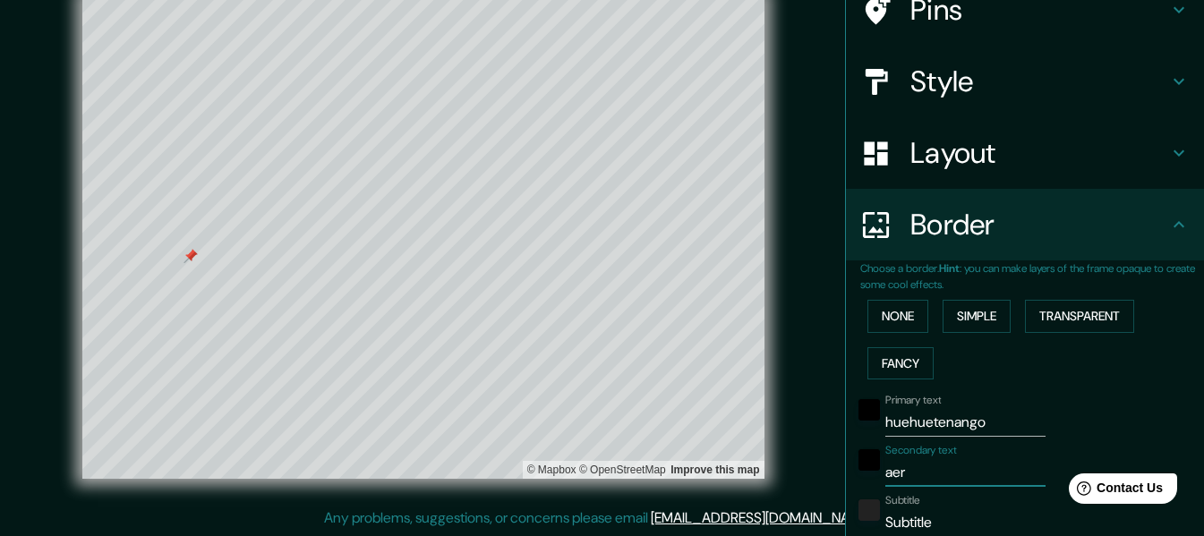
type input "61"
type input "30"
type input "aerop"
type input "305"
type input "61"
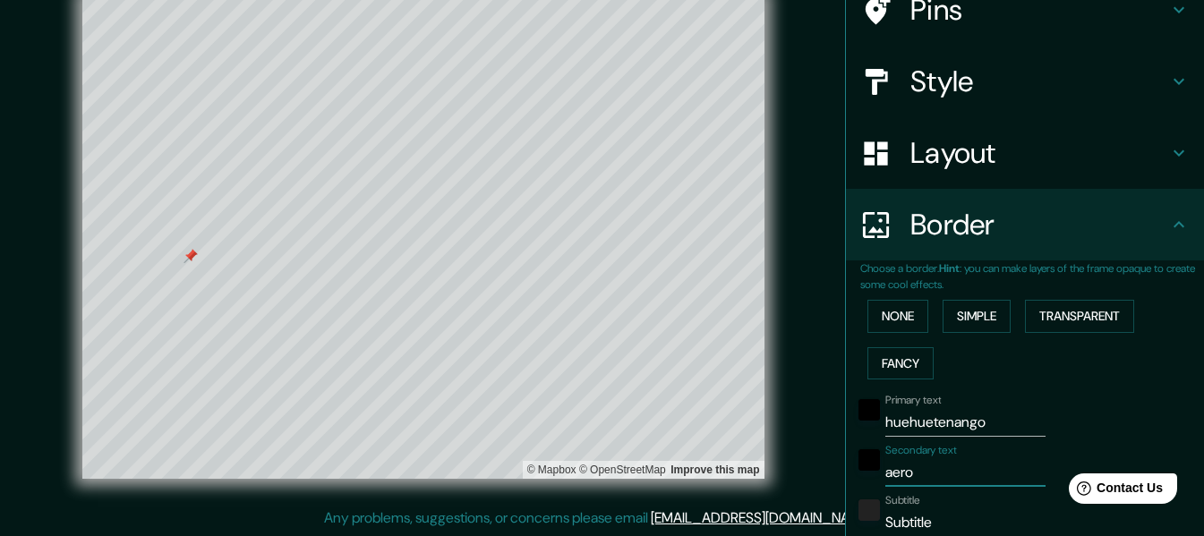
type input "61"
type input "30"
type input "aeropu"
type input "305"
type input "61"
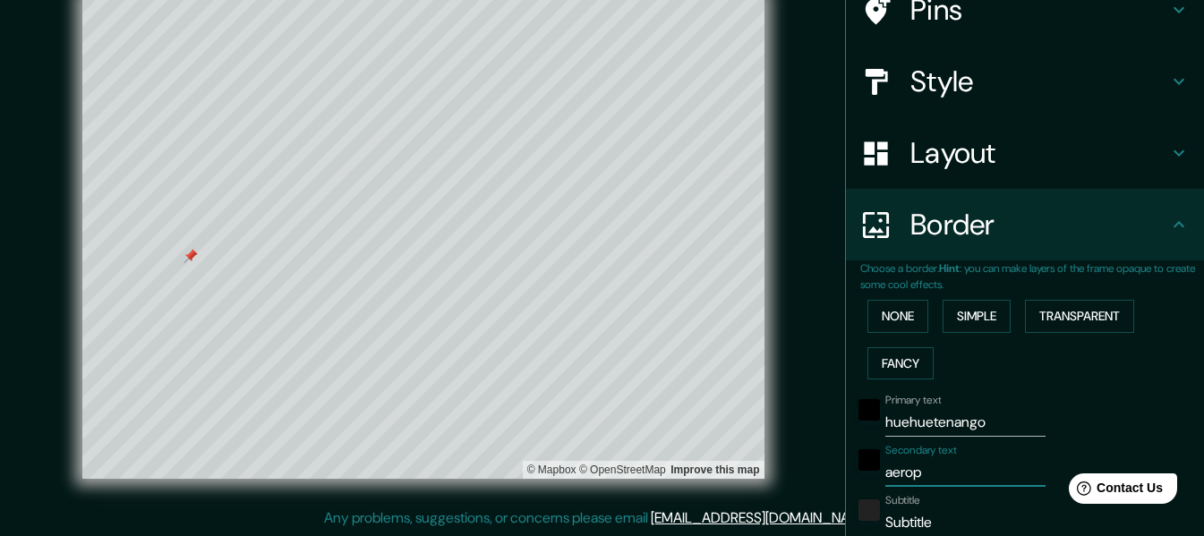
type input "61"
type input "30"
type input "aeropue"
type input "305"
type input "61"
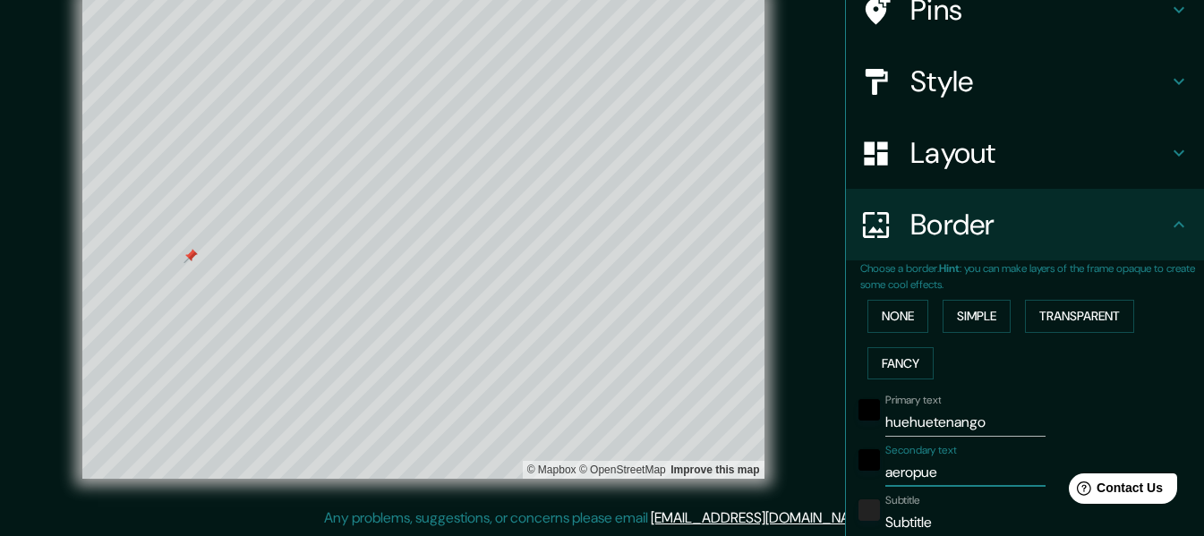
type input "61"
type input "30"
type input "aeropuer"
type input "305"
type input "61"
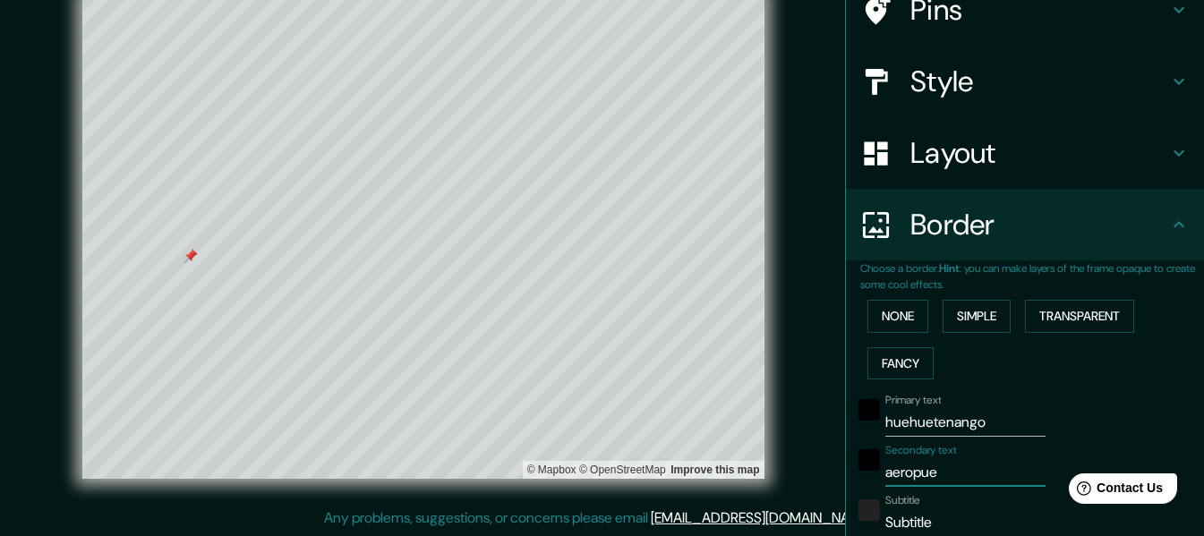
type input "61"
type input "30"
type input "aeropuert"
type input "305"
type input "61"
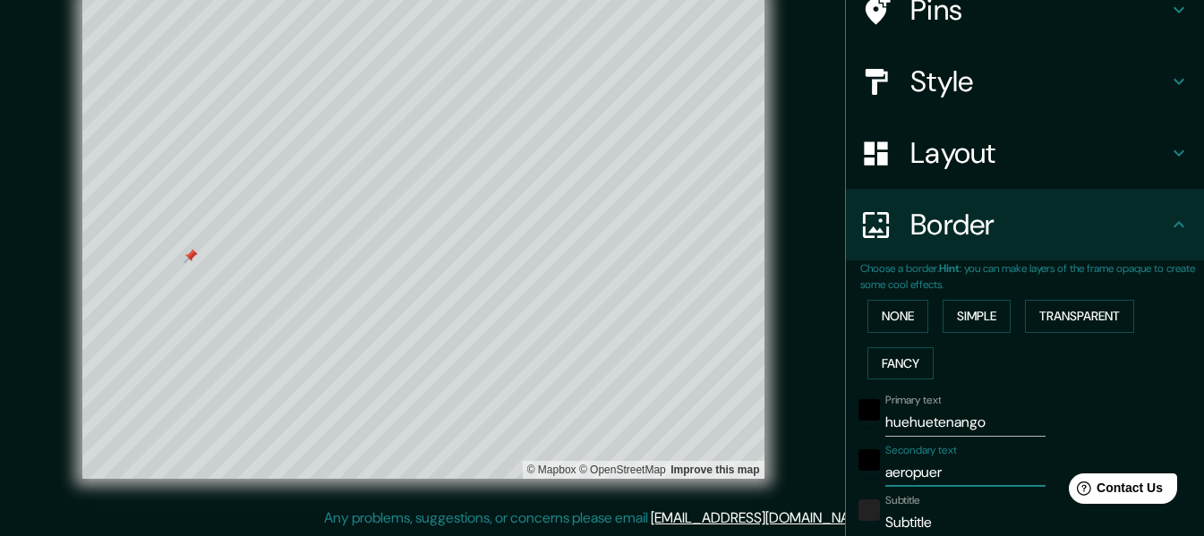
type input "61"
type input "30"
type input "aeropuerto"
type input "305"
type input "61"
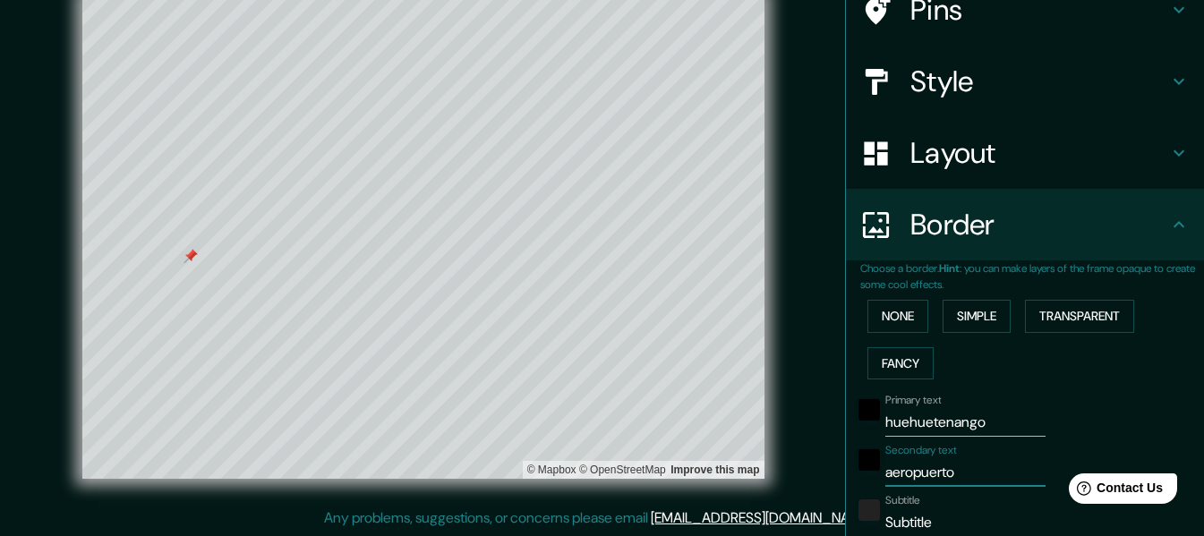
type input "61"
type input "30"
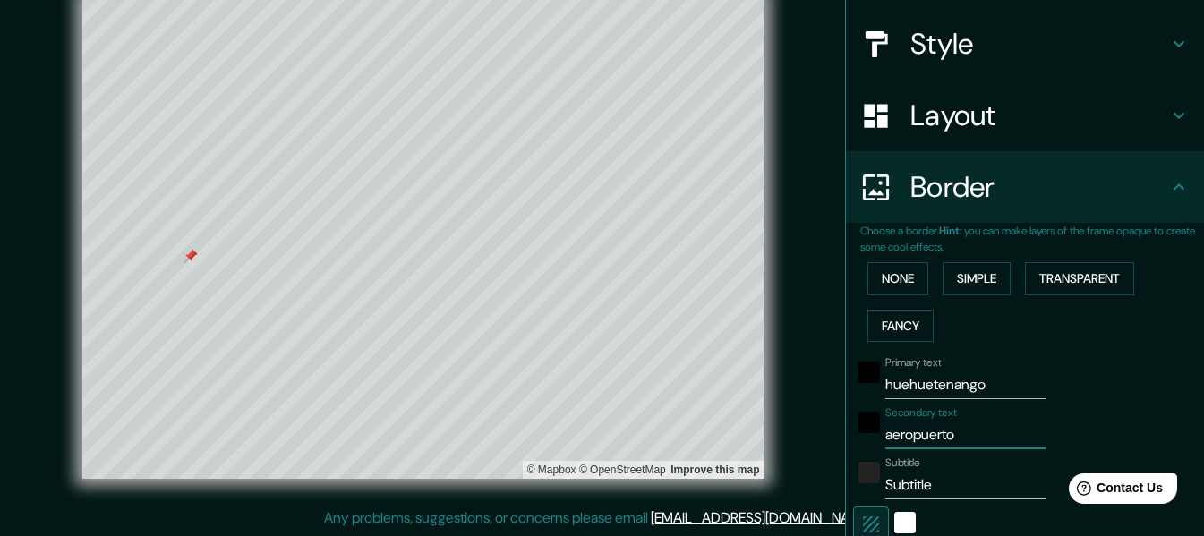
scroll to position [246, 0]
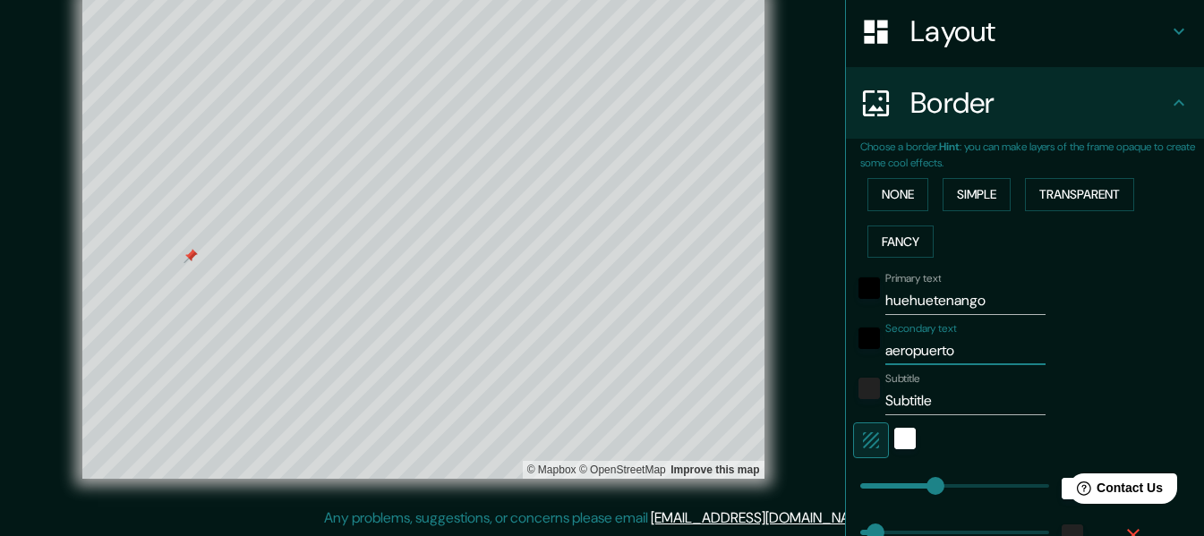
type input "305"
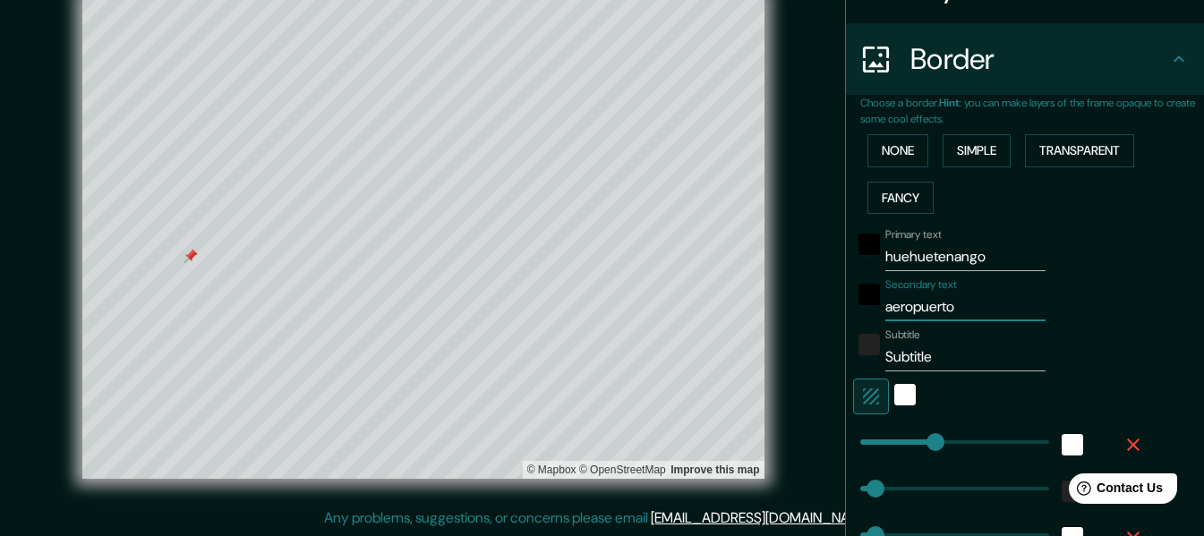
scroll to position [336, 0]
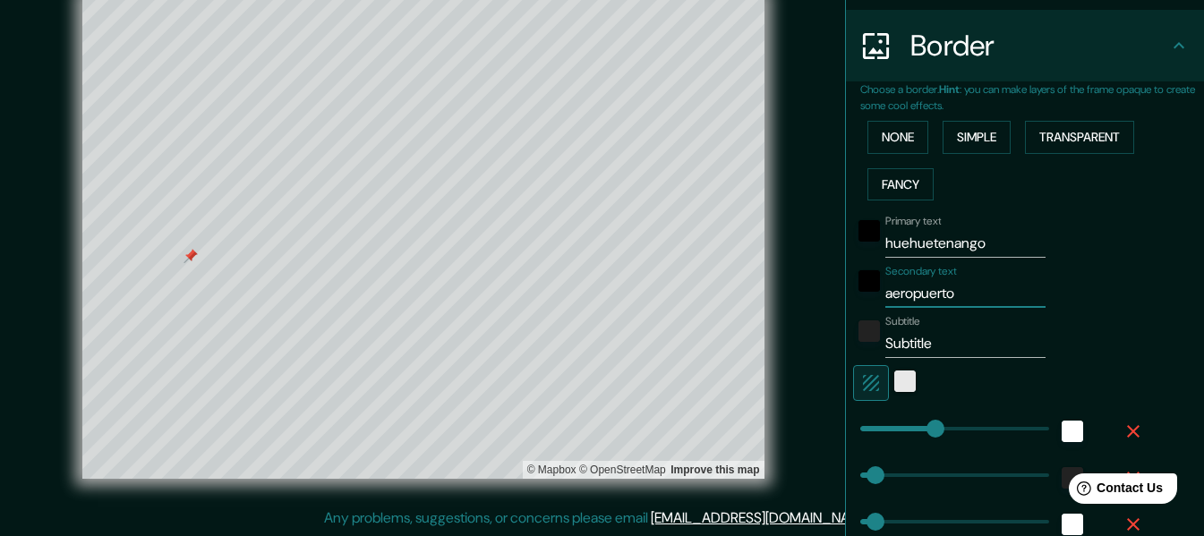
type input "aeropuerto"
click at [897, 390] on div "white" at bounding box center [904, 381] width 21 height 21
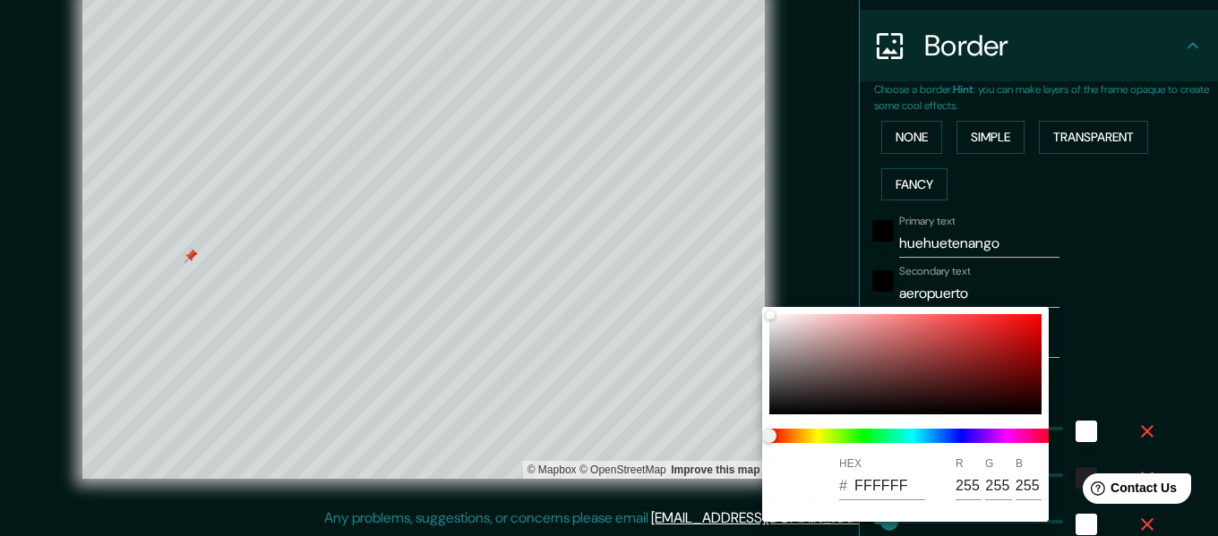
click at [1120, 326] on div at bounding box center [609, 268] width 1218 height 536
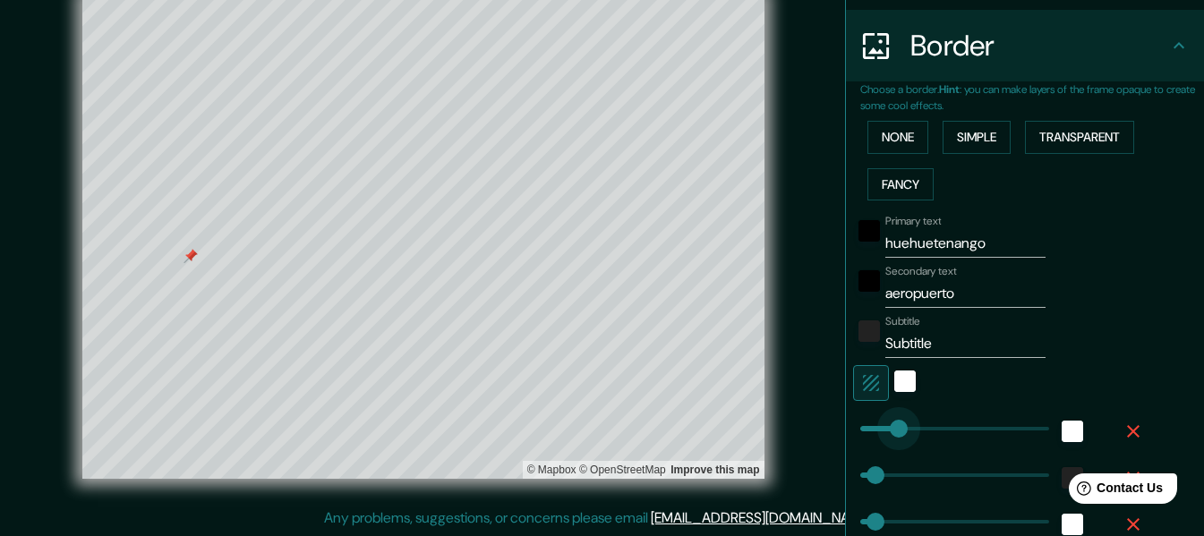
type input "101"
drag, startPoint x: 919, startPoint y: 417, endPoint x: 872, endPoint y: 423, distance: 47.8
type input "61"
type input "30"
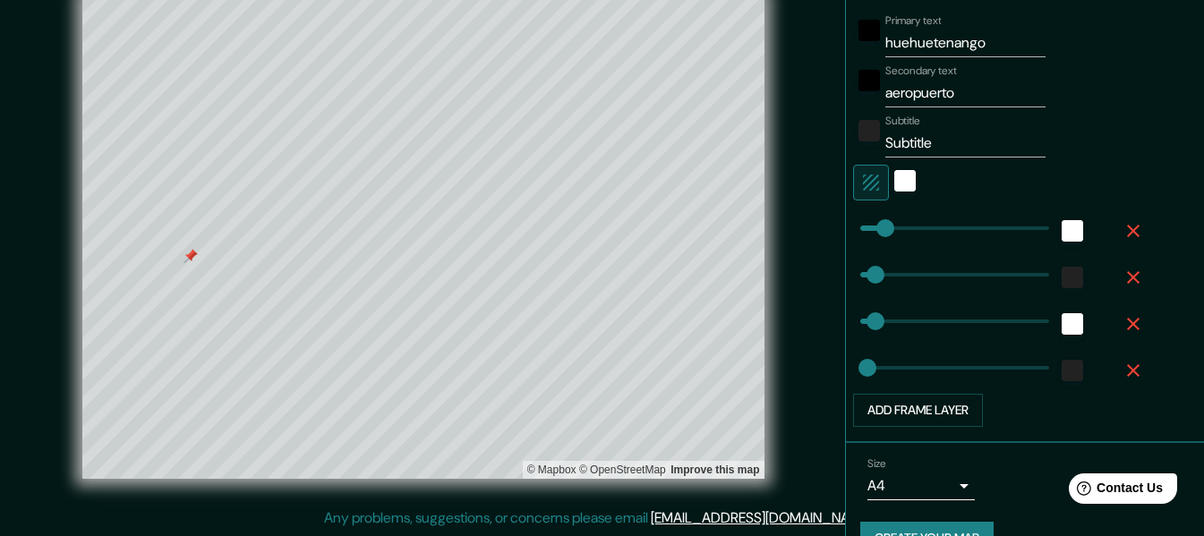
scroll to position [576, 0]
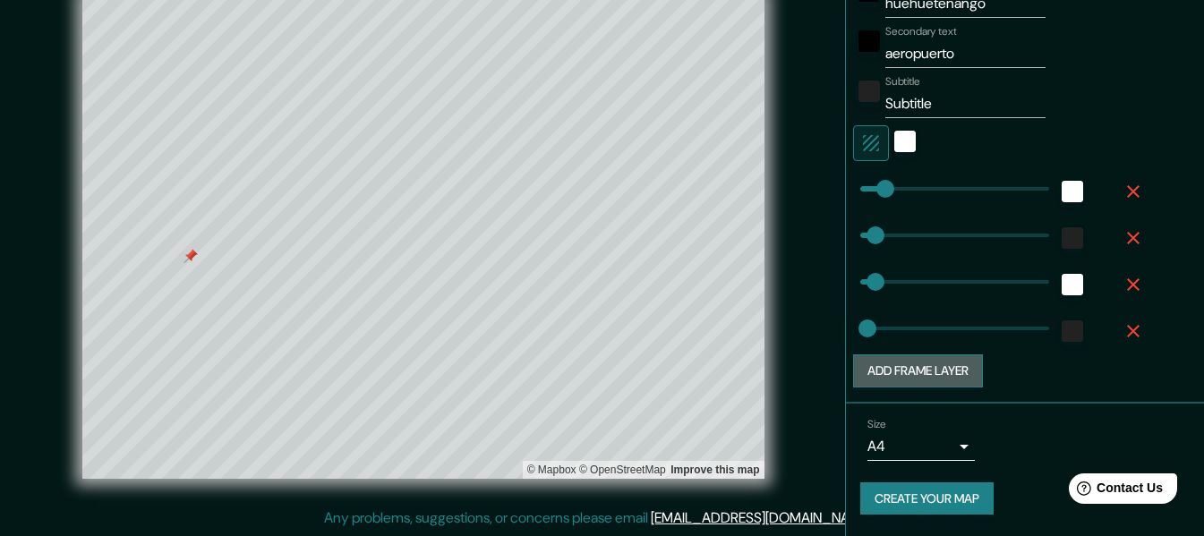
click at [938, 372] on button "Add frame layer" at bounding box center [918, 371] width 130 height 33
type input "61"
type input "30"
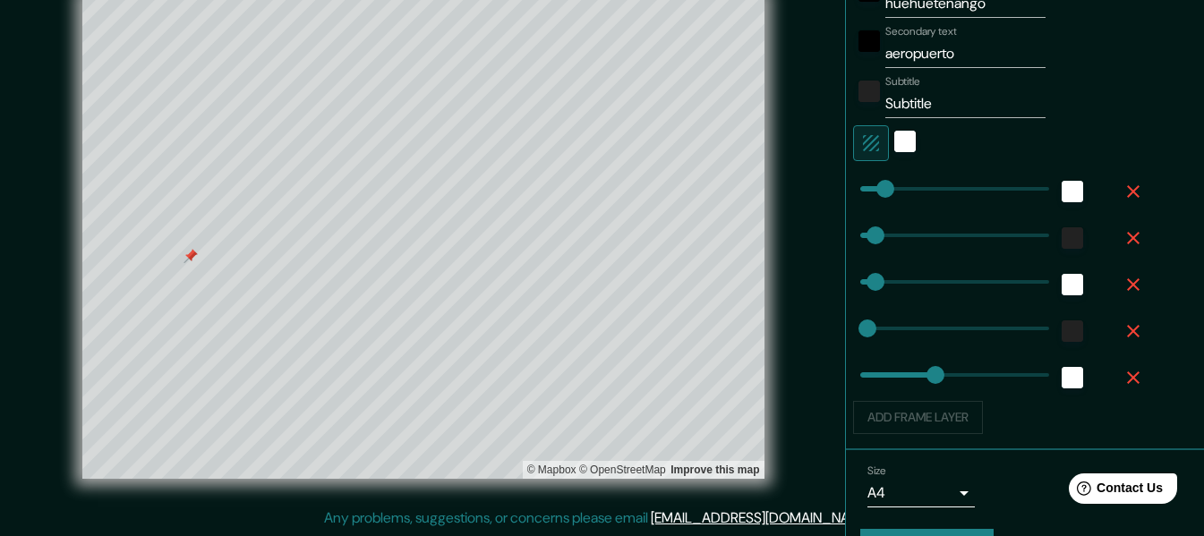
click at [927, 415] on div "Add frame layer" at bounding box center [1000, 417] width 294 height 33
type input "127"
drag, startPoint x: 915, startPoint y: 383, endPoint x: 878, endPoint y: 377, distance: 37.2
type input "61"
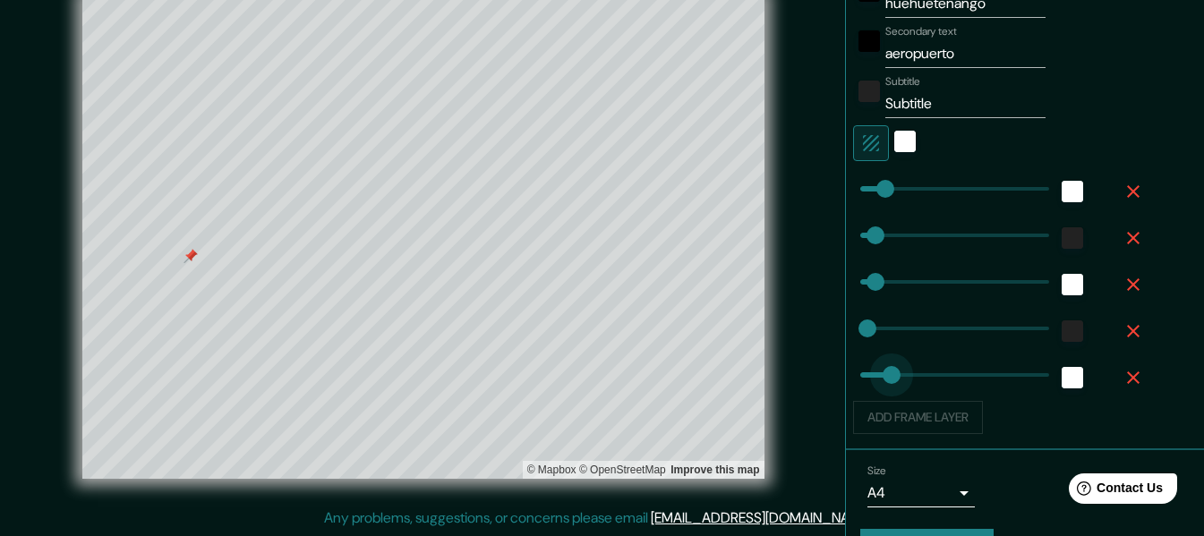
type input "30"
click at [901, 400] on div "Primary text huehuetenango Secondary text aeropuerto Subtitle Subtitle Add fram…" at bounding box center [1003, 201] width 286 height 466
click at [924, 418] on div "Add frame layer" at bounding box center [1000, 417] width 294 height 33
type input "590"
drag, startPoint x: 870, startPoint y: 368, endPoint x: 993, endPoint y: 380, distance: 123.3
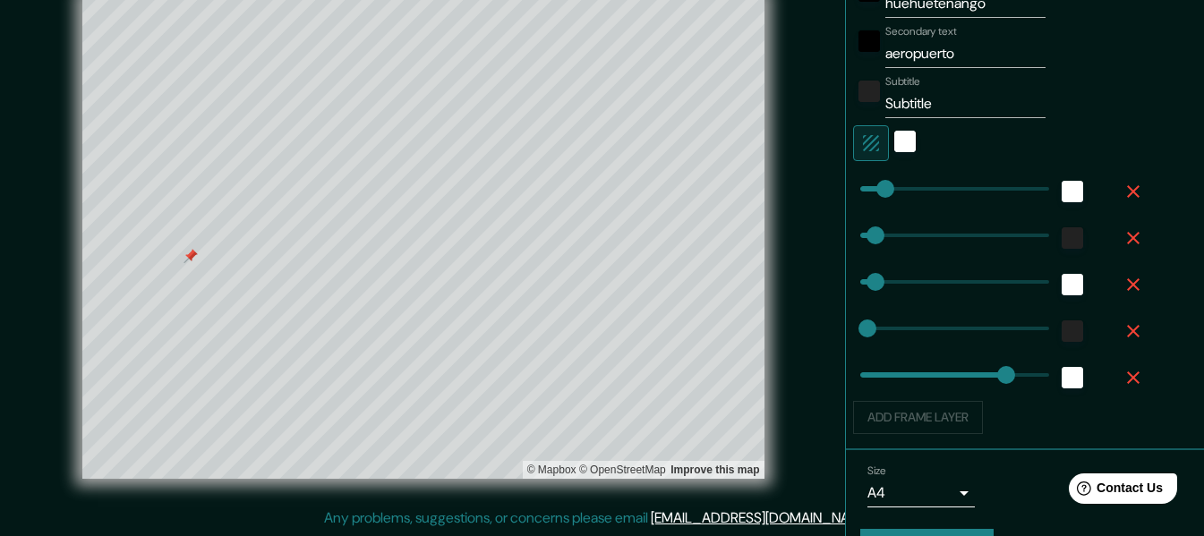
type input "61"
type input "30"
click at [940, 421] on div "Add frame layer" at bounding box center [1000, 417] width 294 height 33
click at [938, 422] on div "Add frame layer" at bounding box center [1000, 417] width 294 height 33
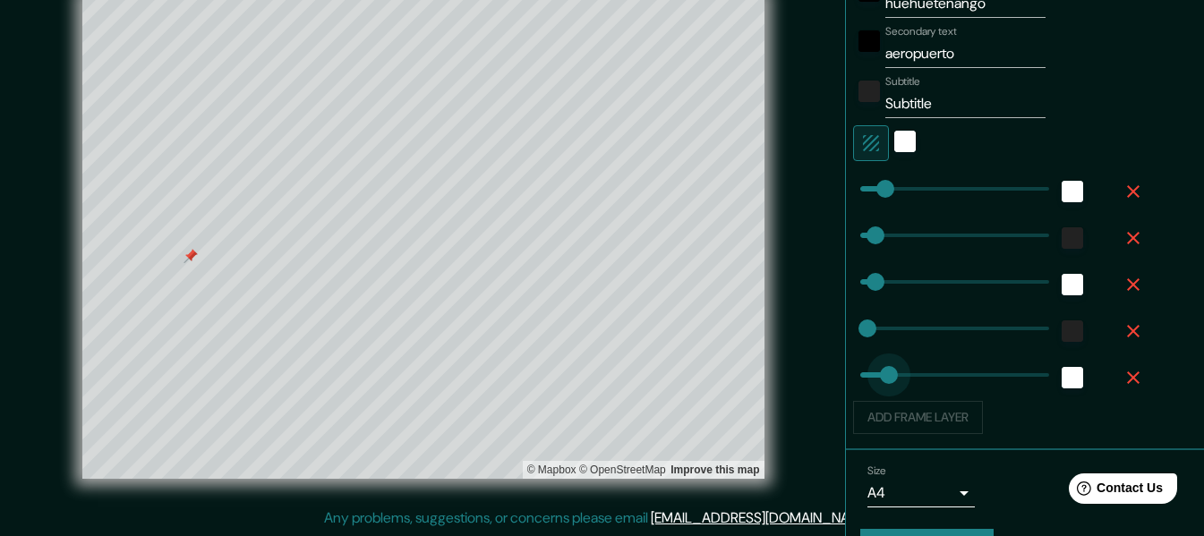
type input "61"
drag, startPoint x: 975, startPoint y: 375, endPoint x: 862, endPoint y: 365, distance: 113.2
type input "61"
type input "30"
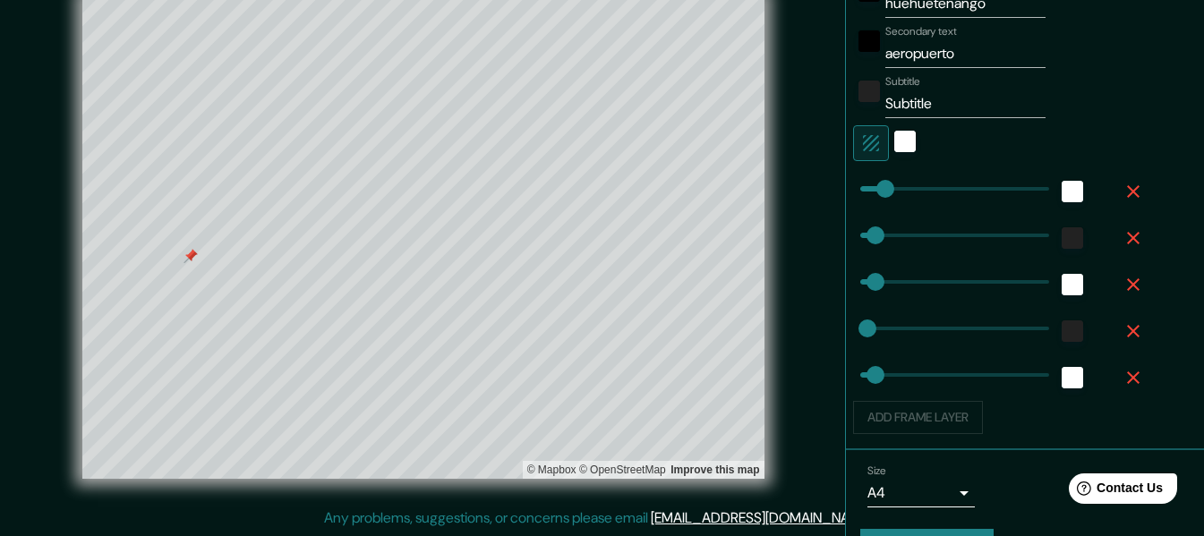
type input "61"
type input "30"
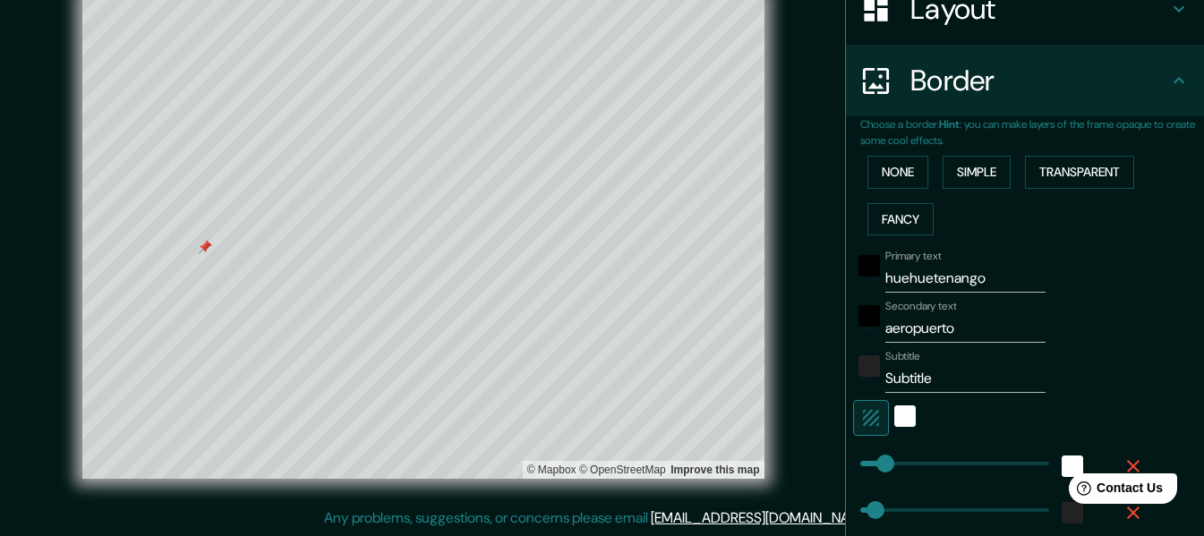
scroll to position [307, 0]
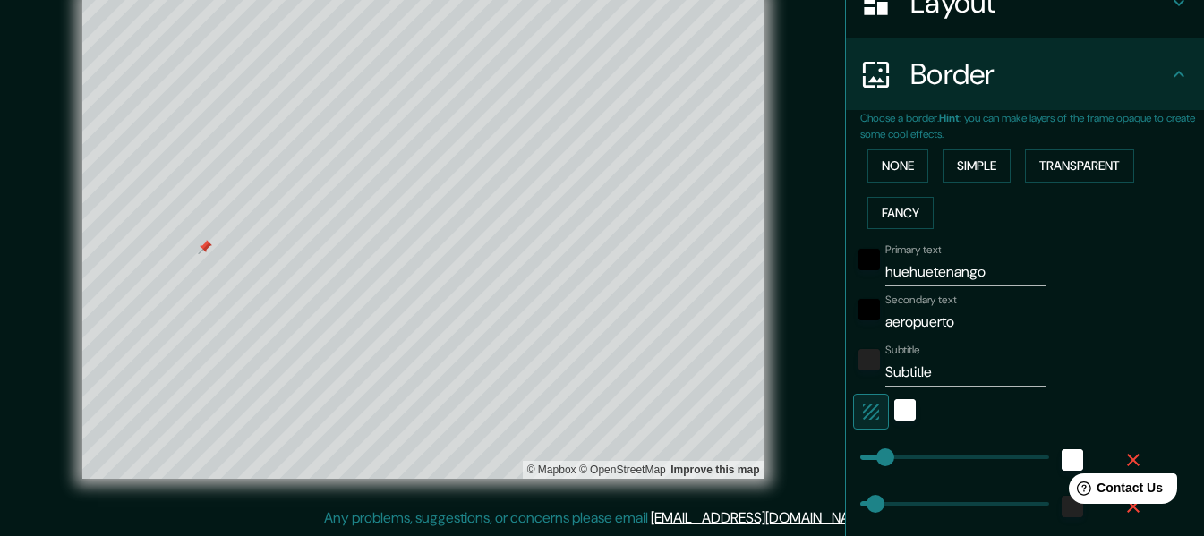
click at [927, 375] on input "Subtitle" at bounding box center [965, 372] width 160 height 29
drag, startPoint x: 933, startPoint y: 377, endPoint x: 867, endPoint y: 368, distance: 66.9
click at [867, 368] on div "Subtitle Subtitle" at bounding box center [1000, 365] width 294 height 43
type input "a"
type input "61"
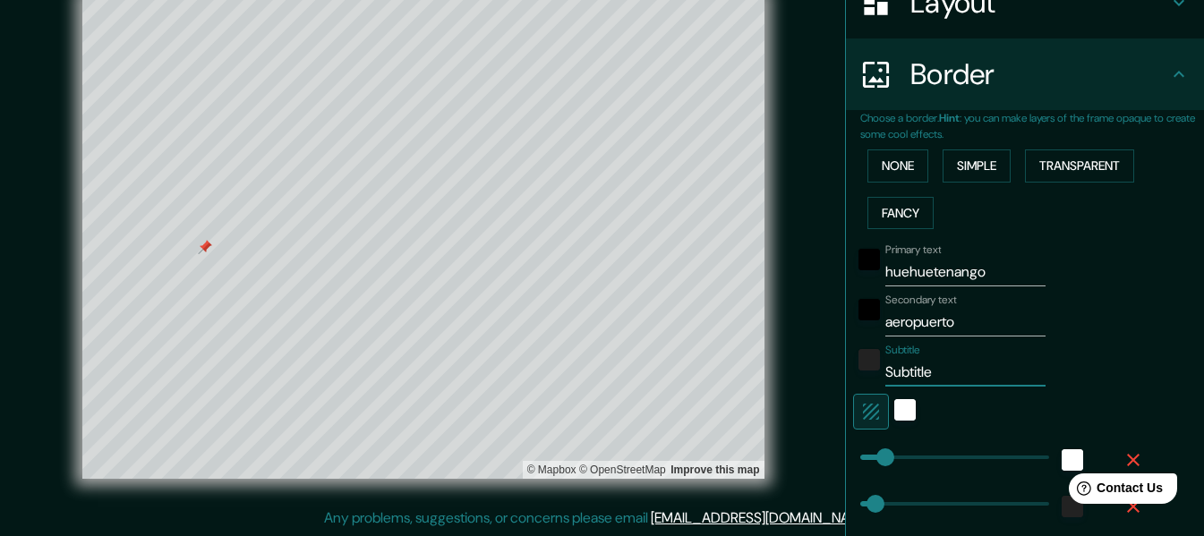
type input "61"
type input "30"
type input "61"
type input "an"
type input "61"
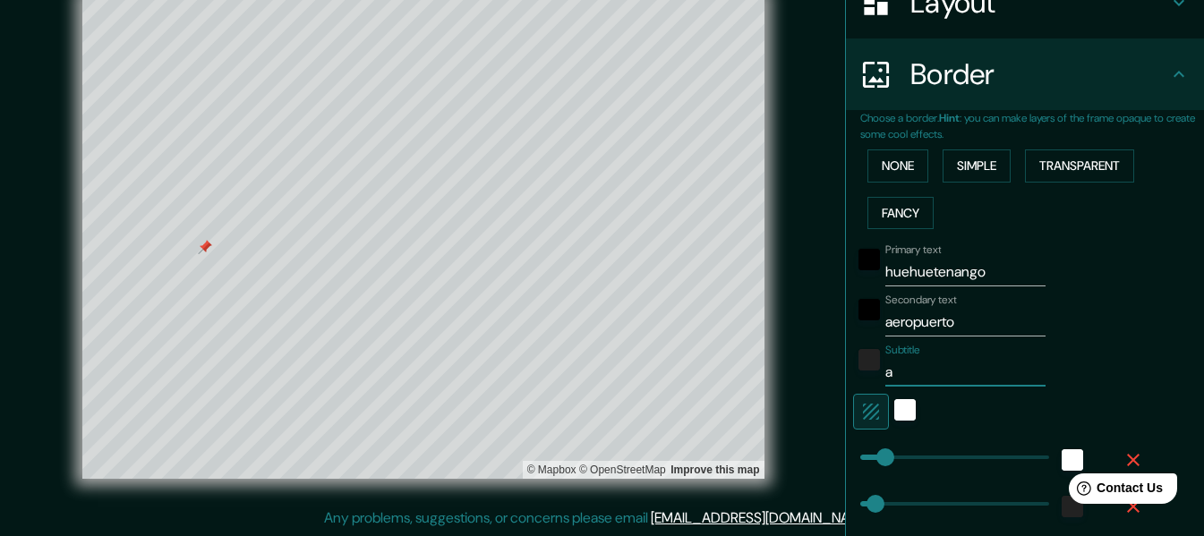
type input "61"
type input "30"
type input "61"
type input "ana"
type input "61"
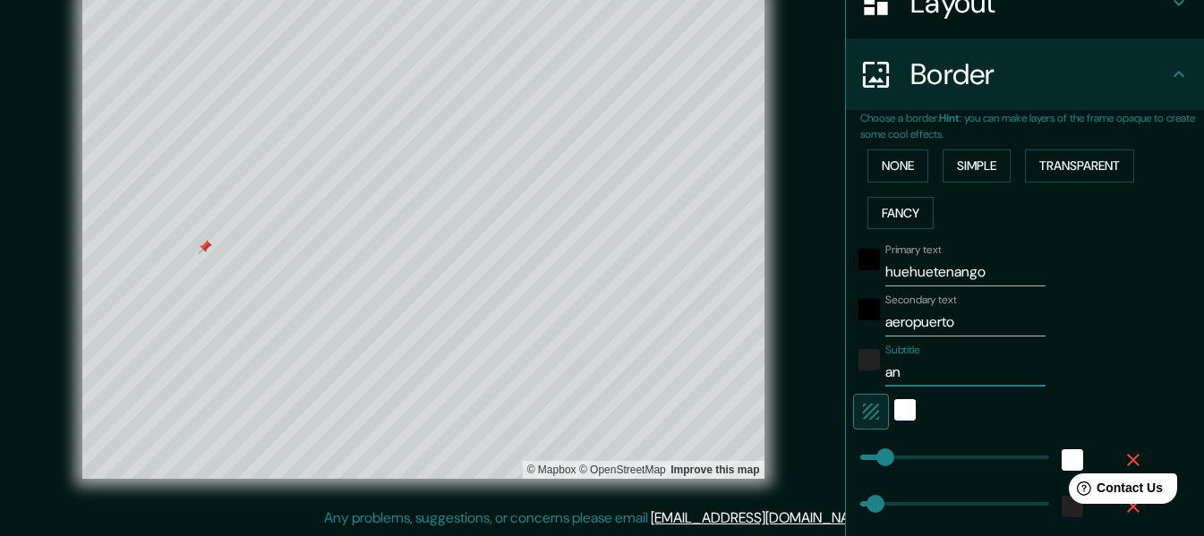
type input "61"
type input "30"
type input "61"
type input "anal"
type input "61"
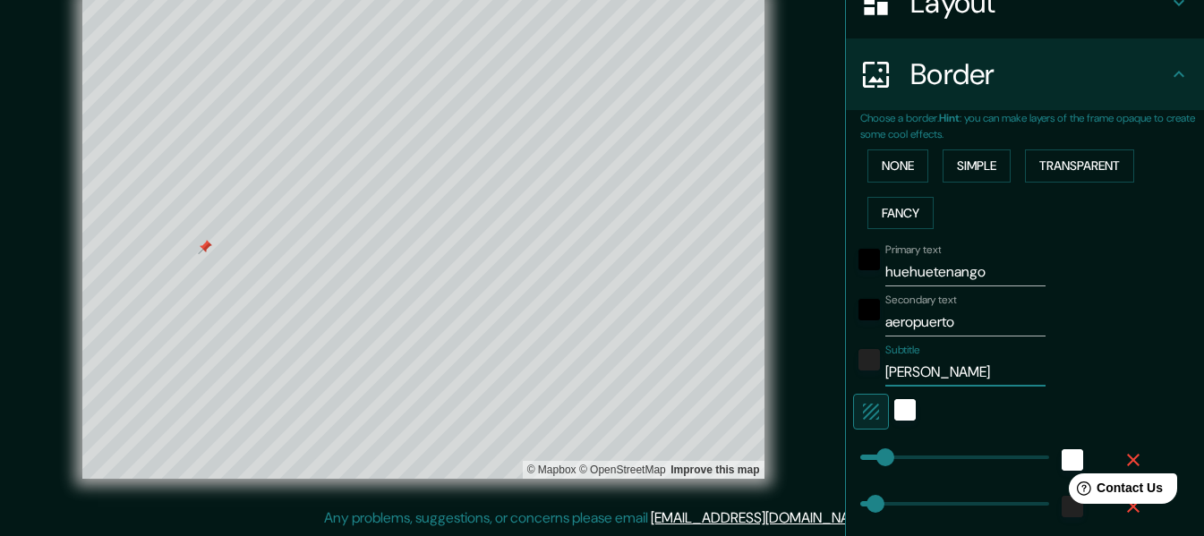
type input "61"
type input "30"
type input "61"
type input "anali"
type input "61"
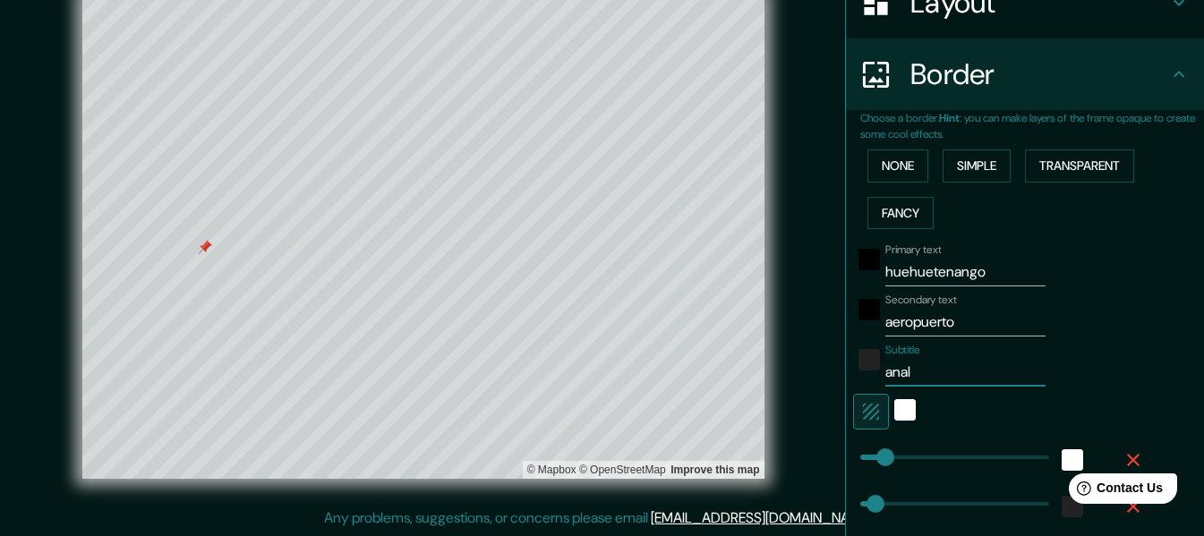
type input "61"
type input "30"
type input "61"
type input "analis"
type input "61"
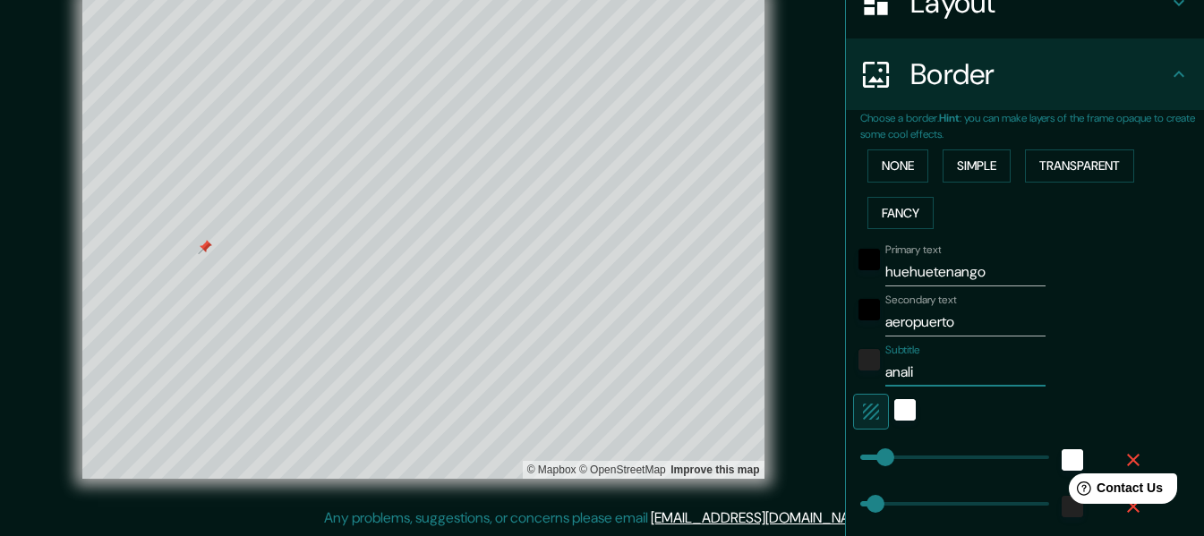
type input "61"
type input "30"
type input "61"
type input "analisi"
type input "61"
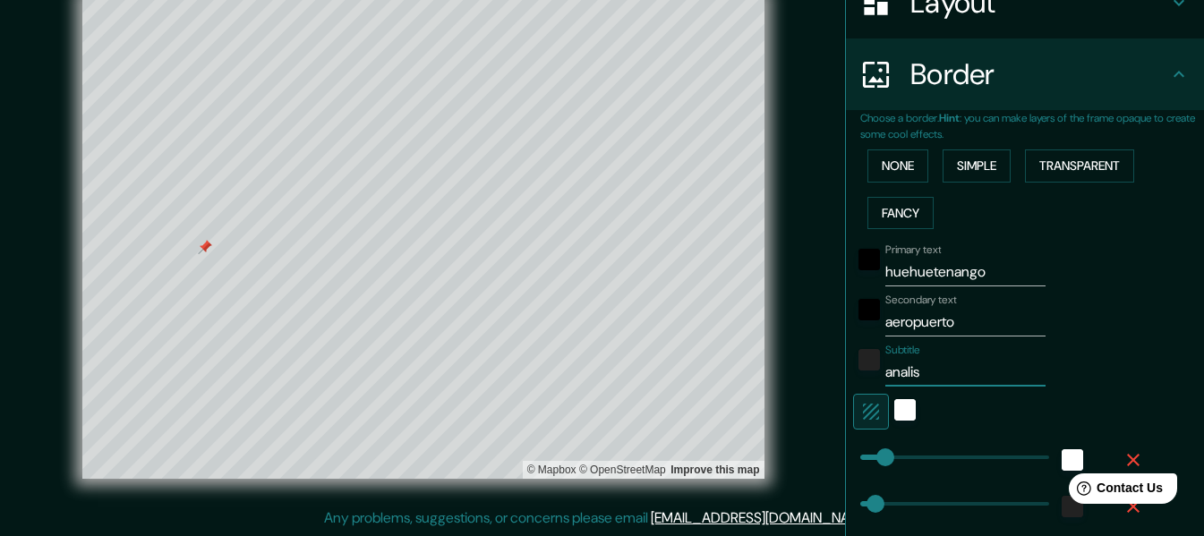
type input "61"
type input "30"
type input "61"
type input "analisis"
type input "61"
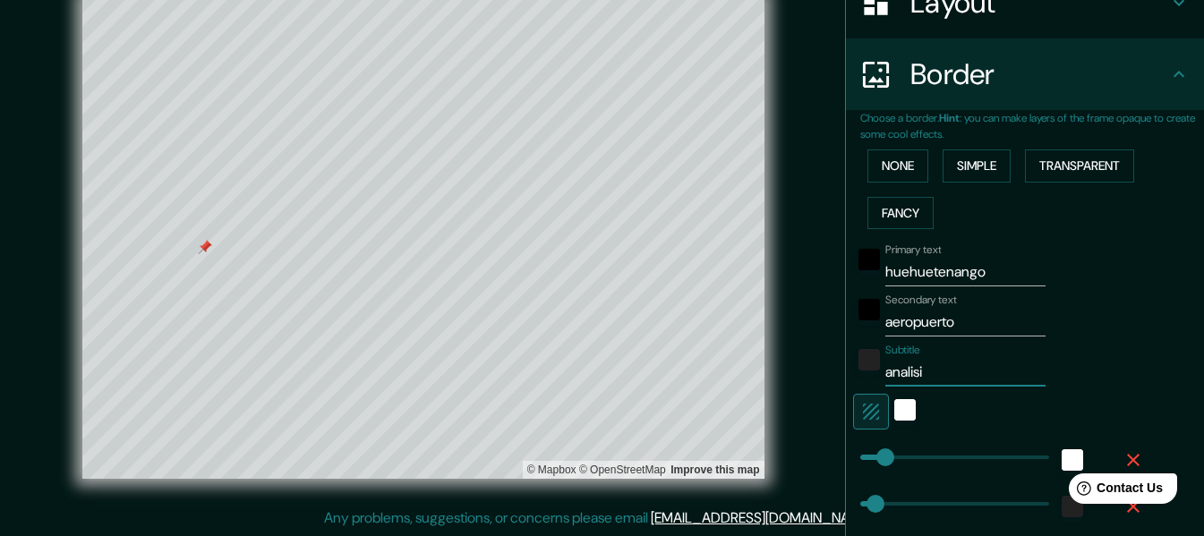
type input "61"
type input "30"
drag, startPoint x: 956, startPoint y: 324, endPoint x: 837, endPoint y: 324, distance: 119.1
click at [846, 324] on div "Choose a border. Hint : you can make layers of the frame opaque to create some …" at bounding box center [1025, 414] width 358 height 609
click at [889, 395] on div at bounding box center [905, 412] width 32 height 36
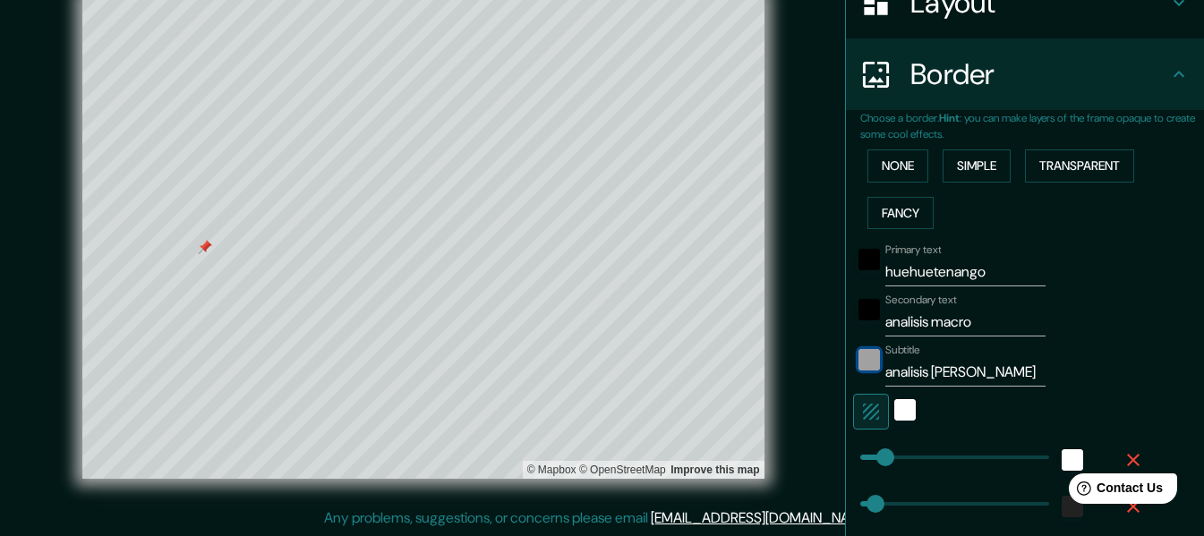
click at [859, 362] on div "color-222222" at bounding box center [869, 359] width 21 height 21
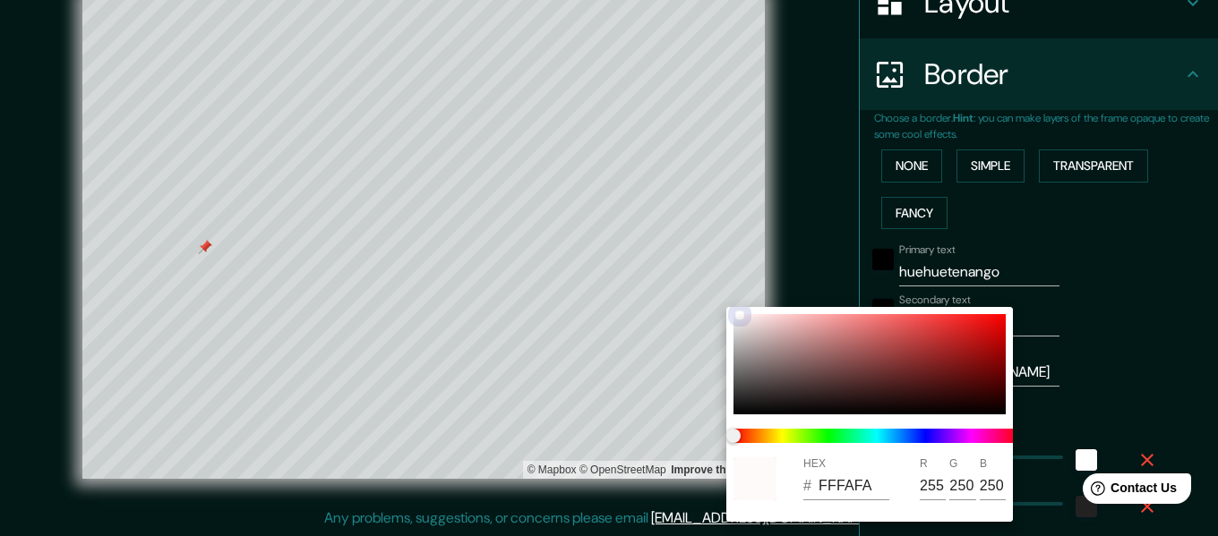
drag, startPoint x: 740, startPoint y: 389, endPoint x: 739, endPoint y: 314, distance: 74.3
click at [739, 314] on div at bounding box center [869, 364] width 272 height 100
click at [1099, 381] on div at bounding box center [609, 268] width 1218 height 536
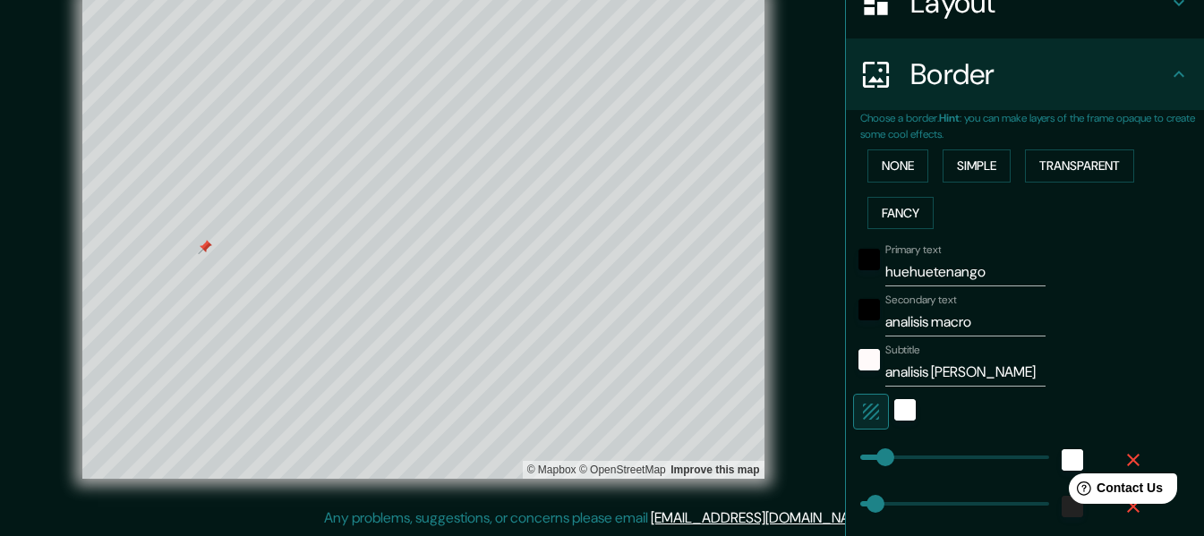
click at [853, 261] on div at bounding box center [869, 265] width 32 height 43
click at [859, 262] on div "black" at bounding box center [869, 259] width 21 height 21
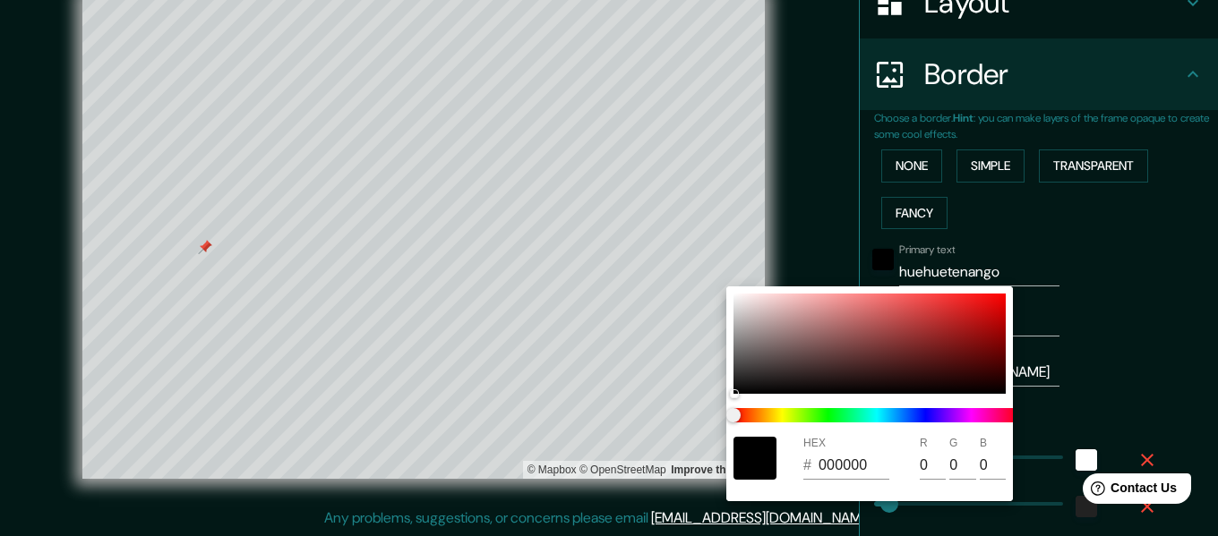
click at [1045, 257] on div at bounding box center [609, 268] width 1218 height 536
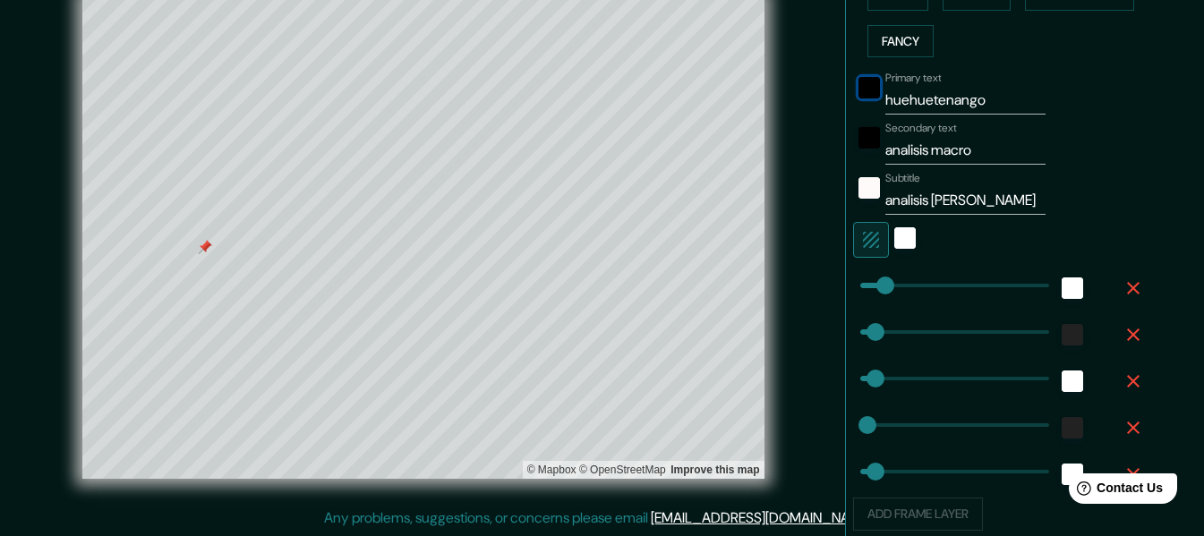
scroll to position [486, 0]
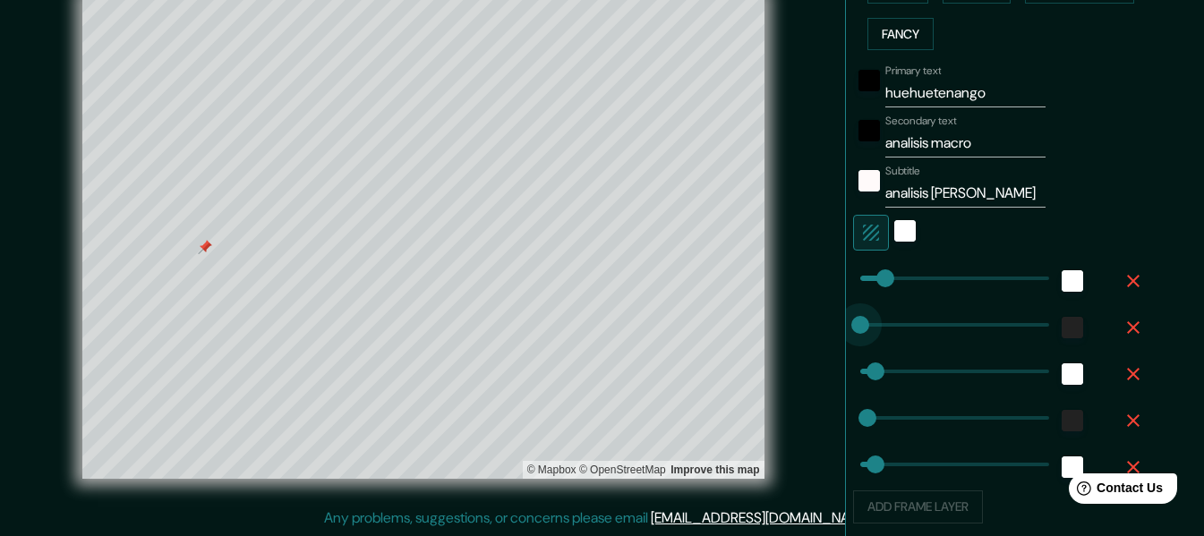
drag, startPoint x: 861, startPoint y: 324, endPoint x: 840, endPoint y: 327, distance: 21.7
drag, startPoint x: 853, startPoint y: 364, endPoint x: 829, endPoint y: 362, distance: 24.3
drag, startPoint x: 875, startPoint y: 277, endPoint x: 835, endPoint y: 277, distance: 39.4
drag, startPoint x: 850, startPoint y: 418, endPoint x: 824, endPoint y: 415, distance: 26.1
drag, startPoint x: 854, startPoint y: 283, endPoint x: 864, endPoint y: 282, distance: 9.9
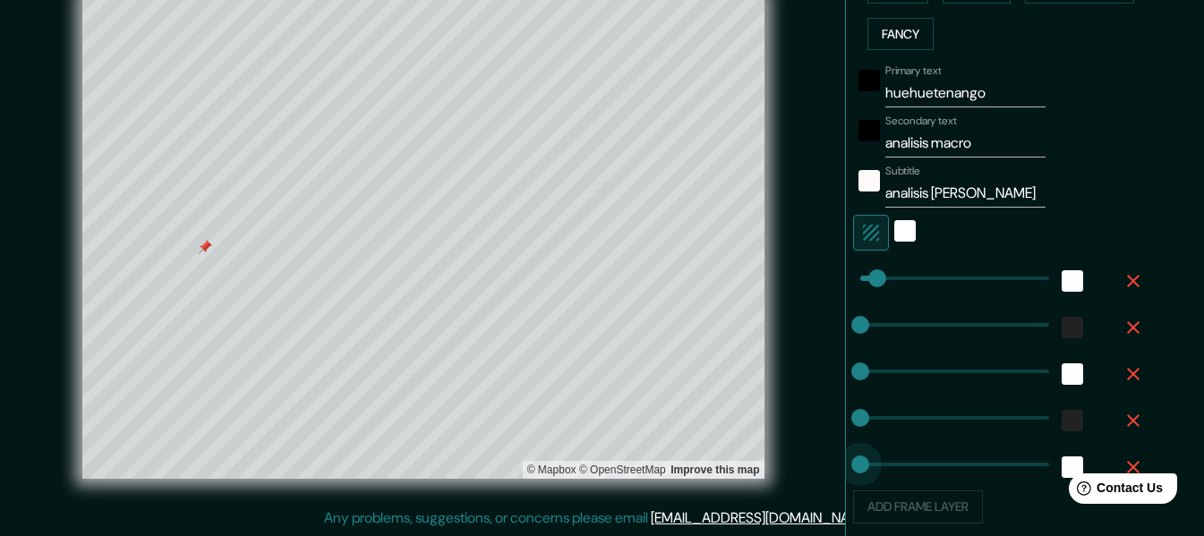
drag, startPoint x: 863, startPoint y: 461, endPoint x: 835, endPoint y: 464, distance: 27.9
drag, startPoint x: 844, startPoint y: 462, endPoint x: 856, endPoint y: 459, distance: 11.9
click at [800, 252] on div "© Mapbox © OpenStreetMap Improve this map" at bounding box center [423, 237] width 1084 height 483
click at [709, 467] on link "Improve this map" at bounding box center [715, 470] width 89 height 13
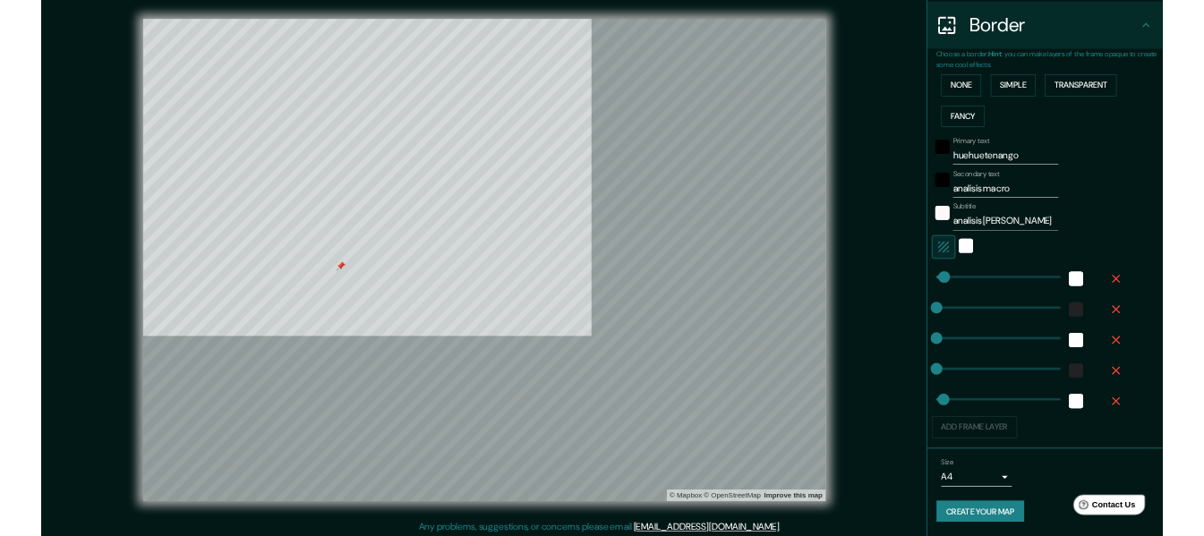
scroll to position [343, 0]
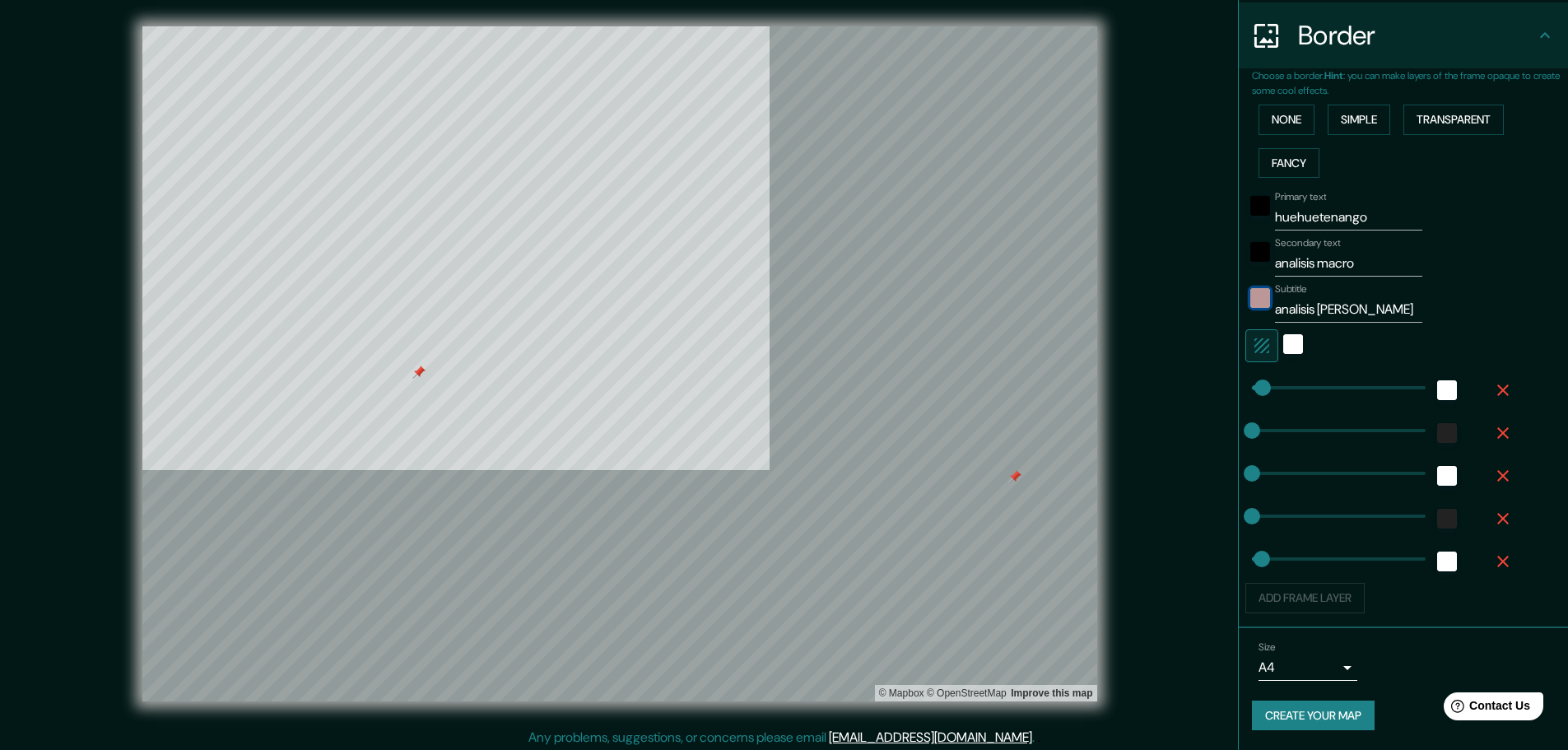
click at [1119, 302] on div "snow" at bounding box center [1260, 297] width 19 height 19
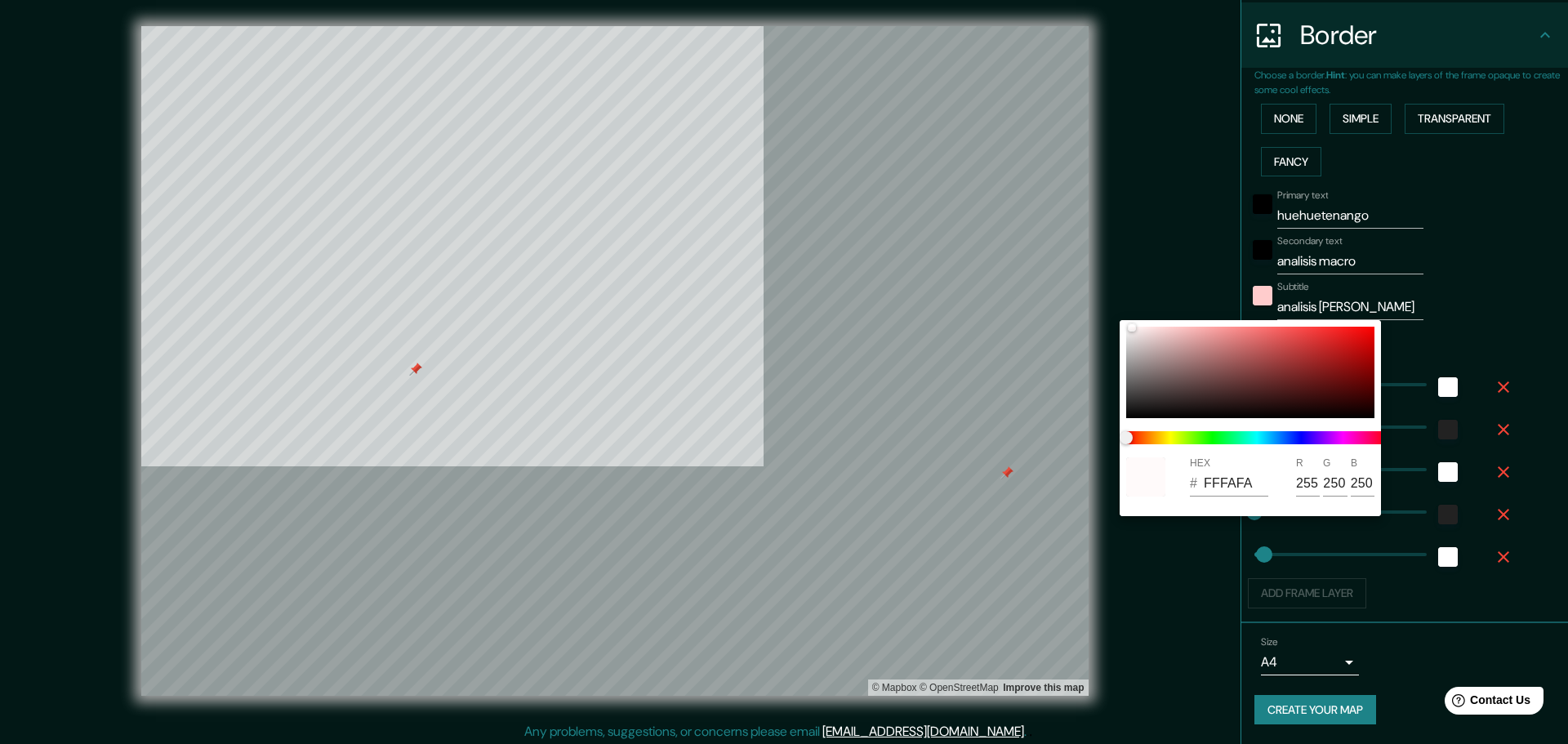
click at [1110, 300] on div at bounding box center [784, 372] width 1568 height 744
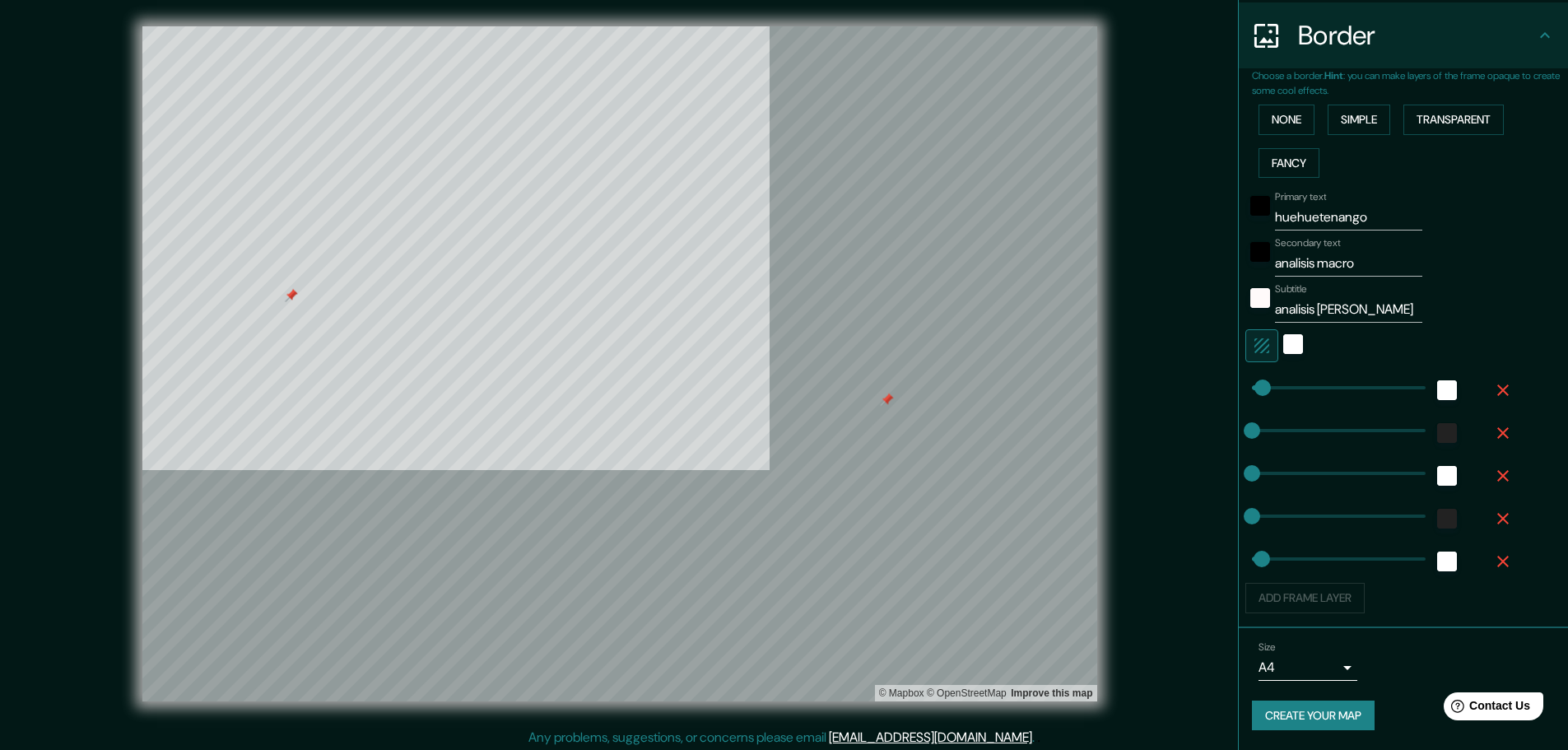
click at [715, 27] on div at bounding box center [620, 27] width 955 height 0
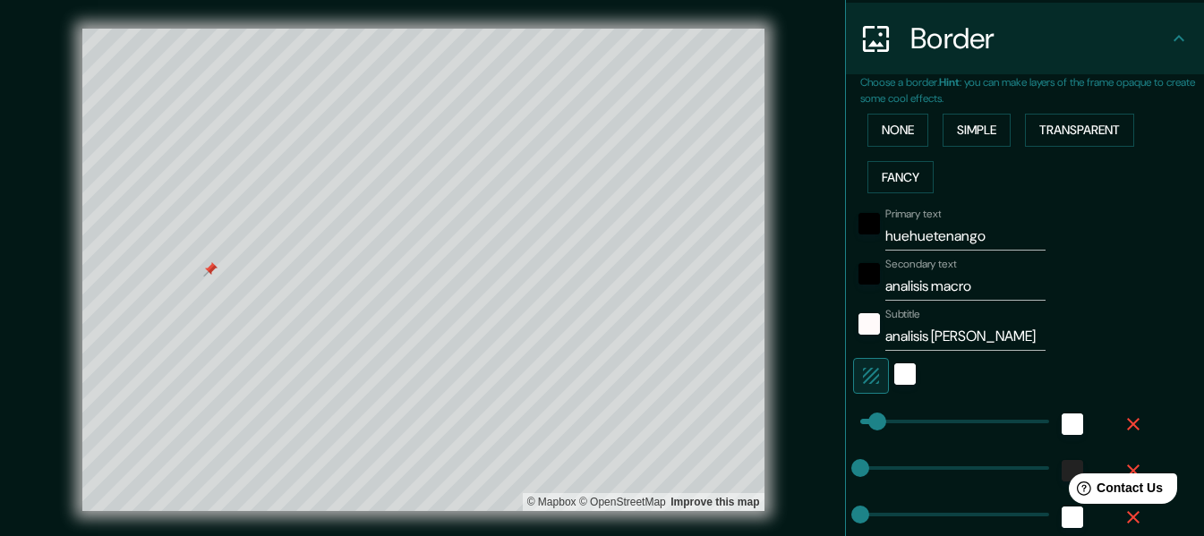
click at [910, 124] on button "None" at bounding box center [897, 130] width 61 height 33
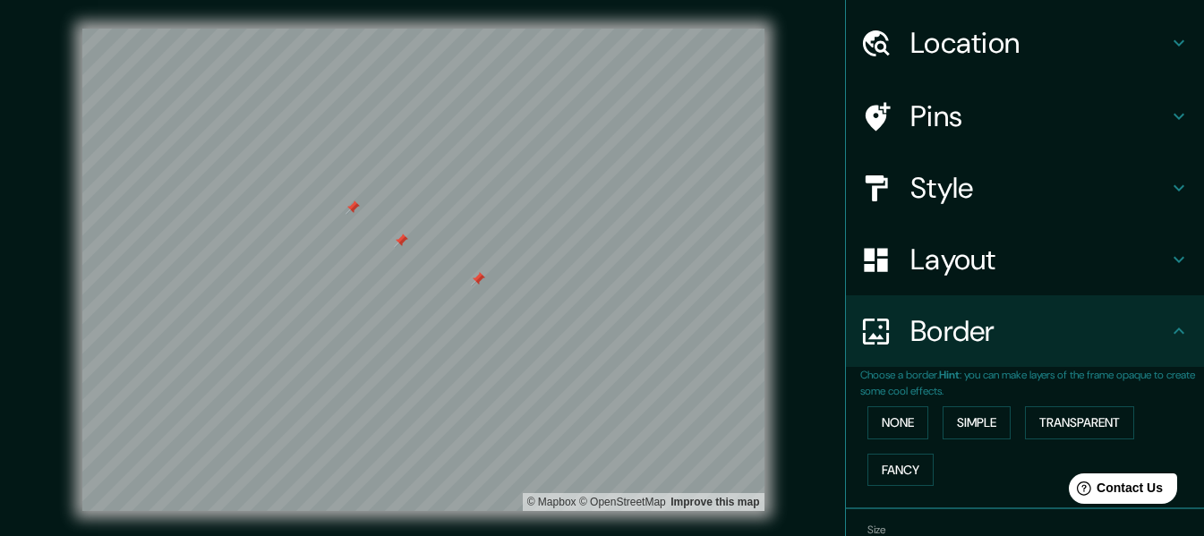
scroll to position [0, 0]
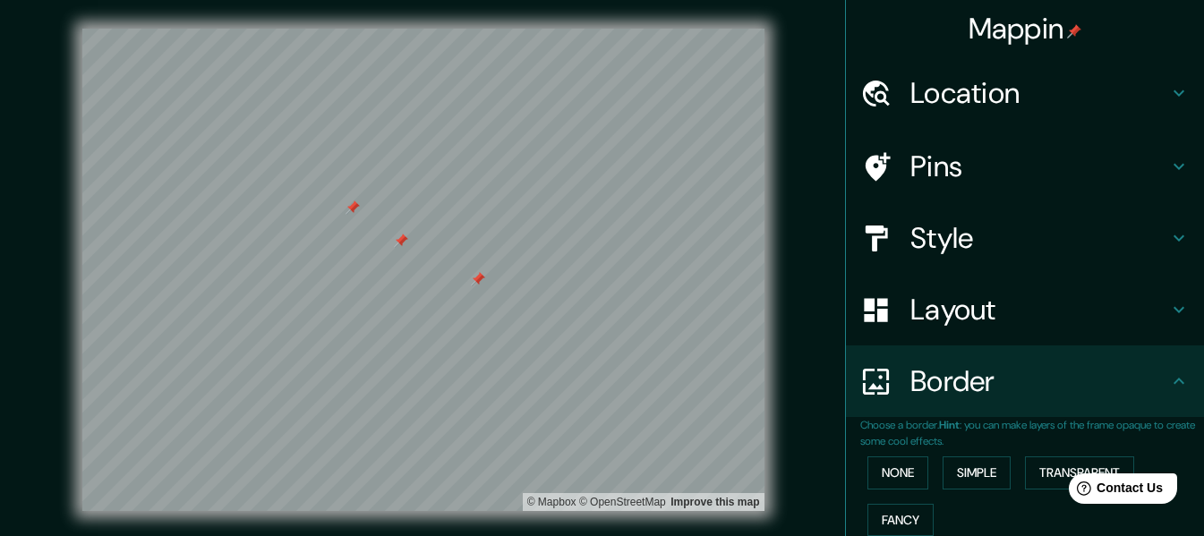
drag, startPoint x: 951, startPoint y: 134, endPoint x: 943, endPoint y: 146, distance: 14.2
click at [949, 134] on div "Pins" at bounding box center [1025, 167] width 358 height 72
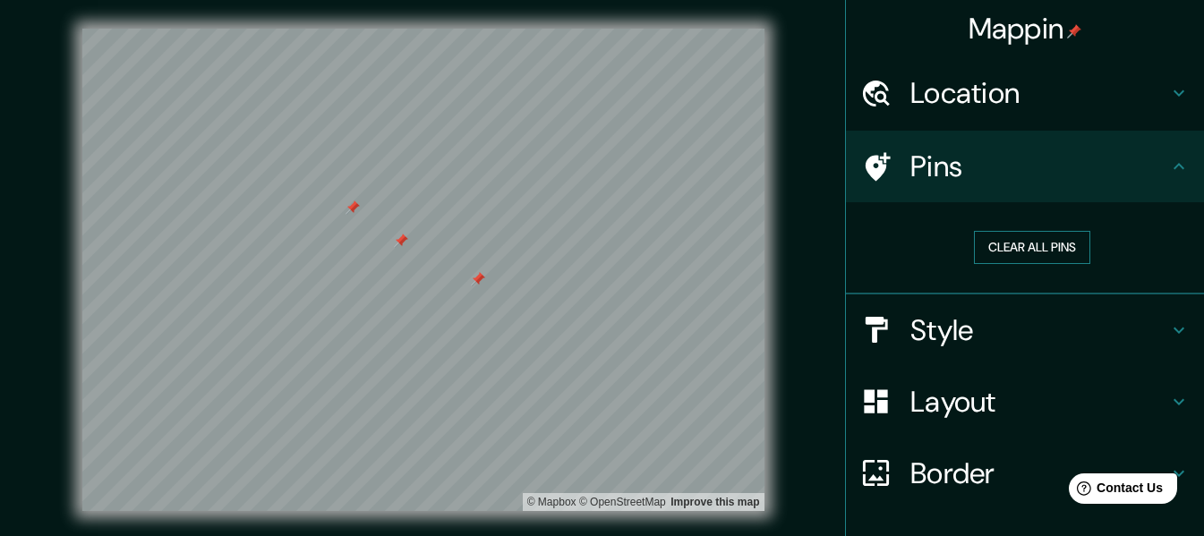
click at [1012, 244] on button "Clear all pins" at bounding box center [1032, 247] width 116 height 33
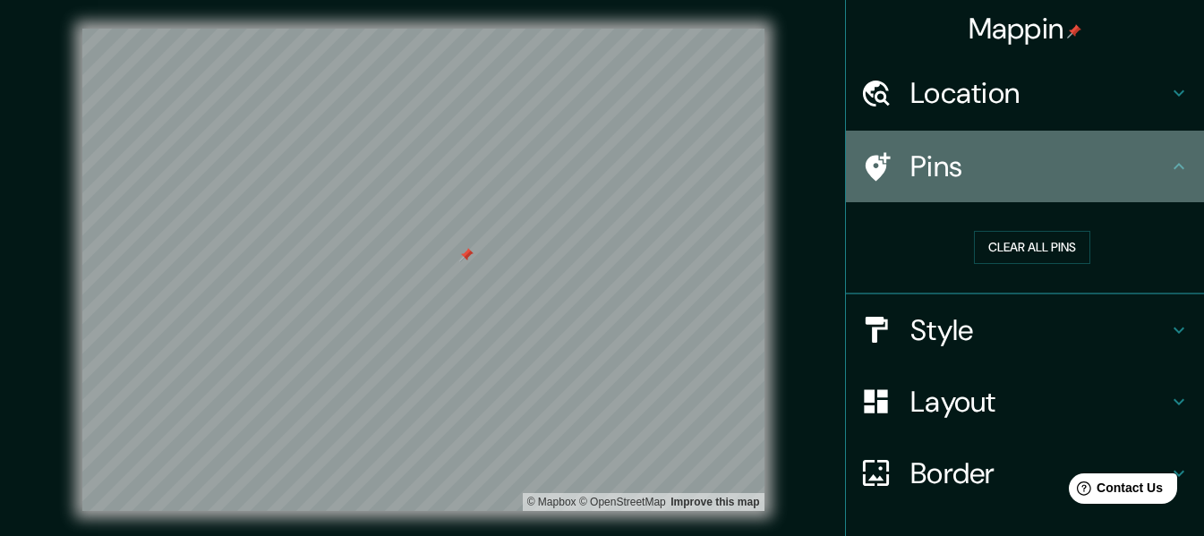
click at [978, 167] on h4 "Pins" at bounding box center [1039, 167] width 258 height 36
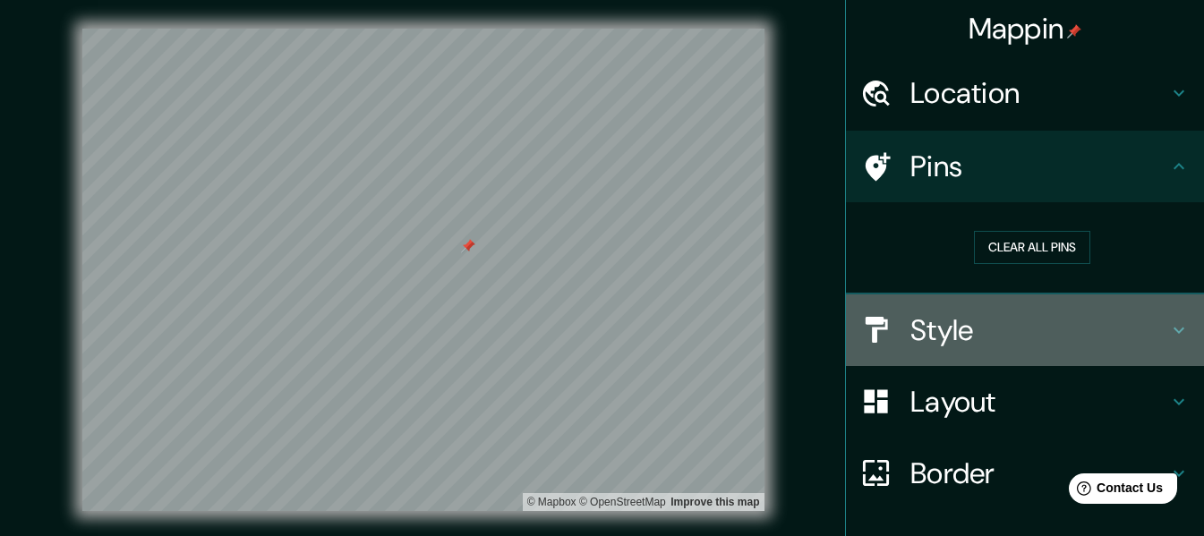
click at [966, 334] on h4 "Style" at bounding box center [1039, 330] width 258 height 36
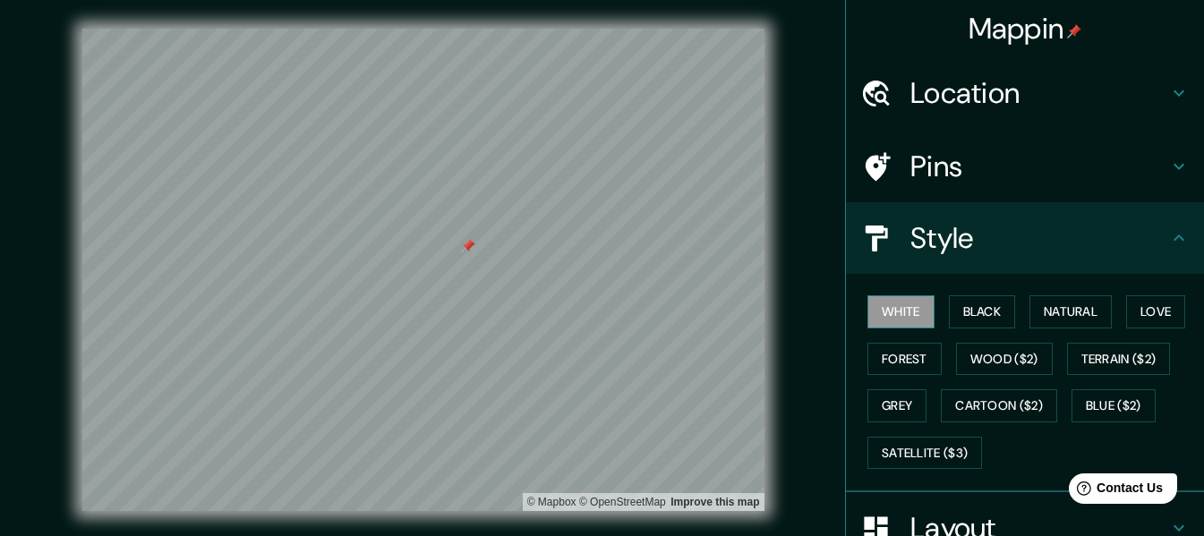
click at [890, 310] on button "White" at bounding box center [900, 311] width 67 height 33
click at [989, 306] on button "Black" at bounding box center [982, 311] width 67 height 33
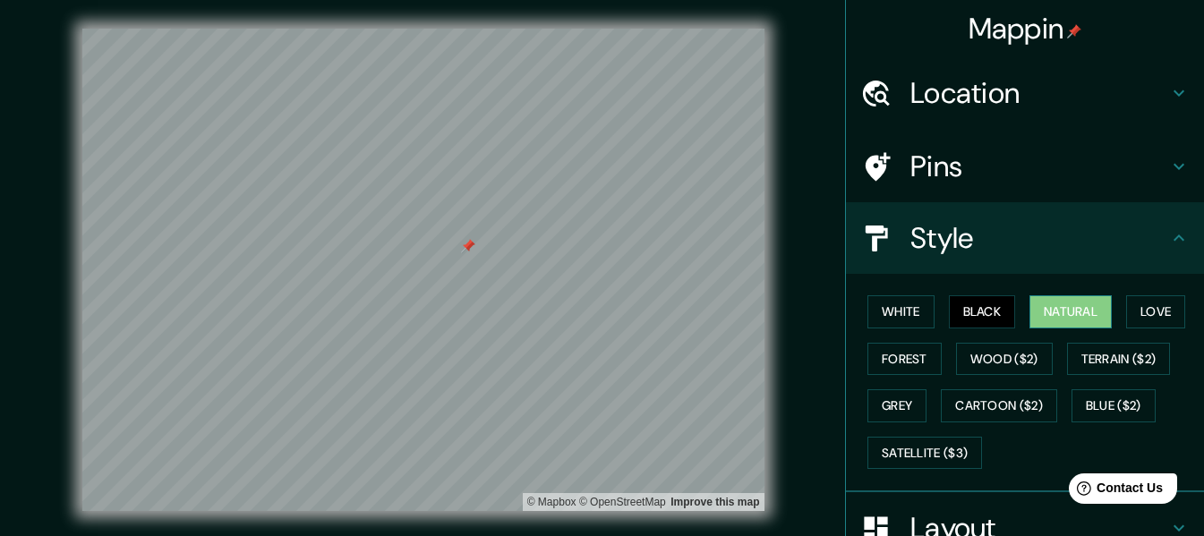
click at [1067, 307] on button "Natural" at bounding box center [1071, 311] width 82 height 33
click at [1135, 312] on button "Love" at bounding box center [1155, 311] width 59 height 33
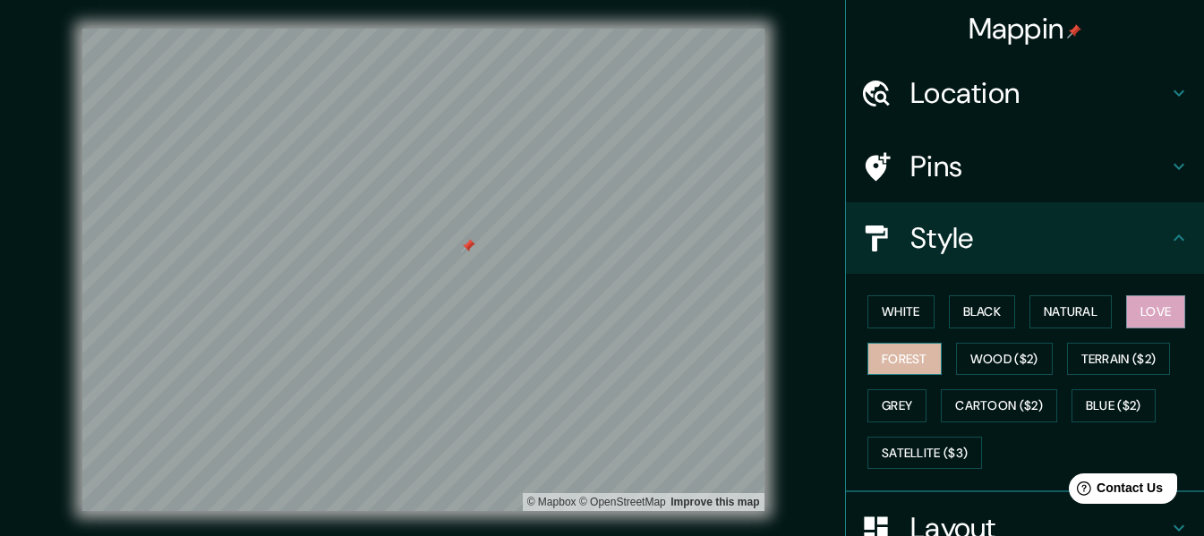
click at [905, 356] on button "Forest" at bounding box center [904, 359] width 74 height 33
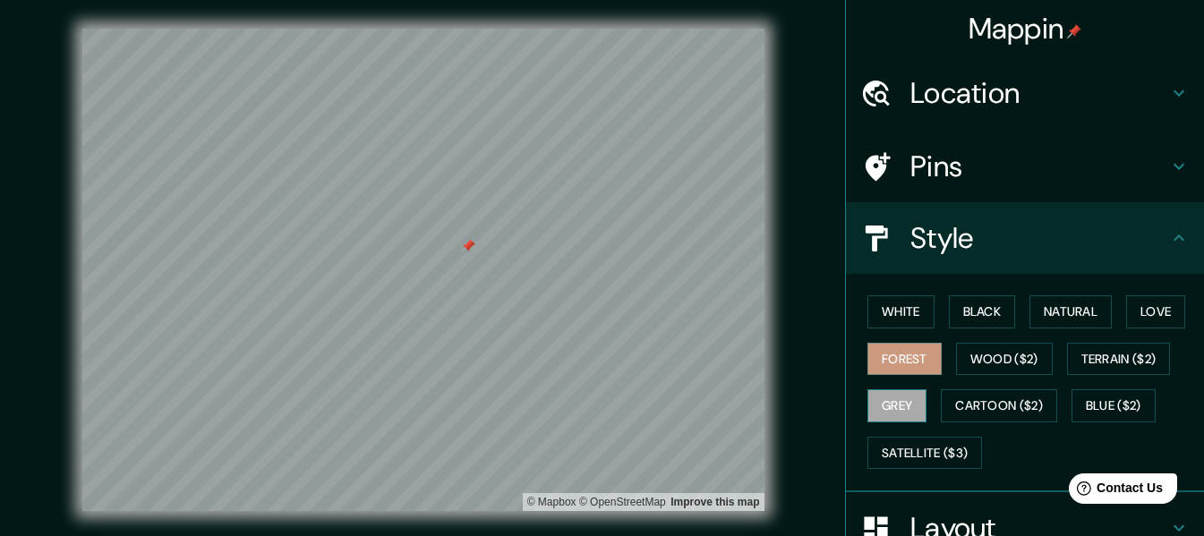
click at [876, 402] on button "Grey" at bounding box center [896, 405] width 59 height 33
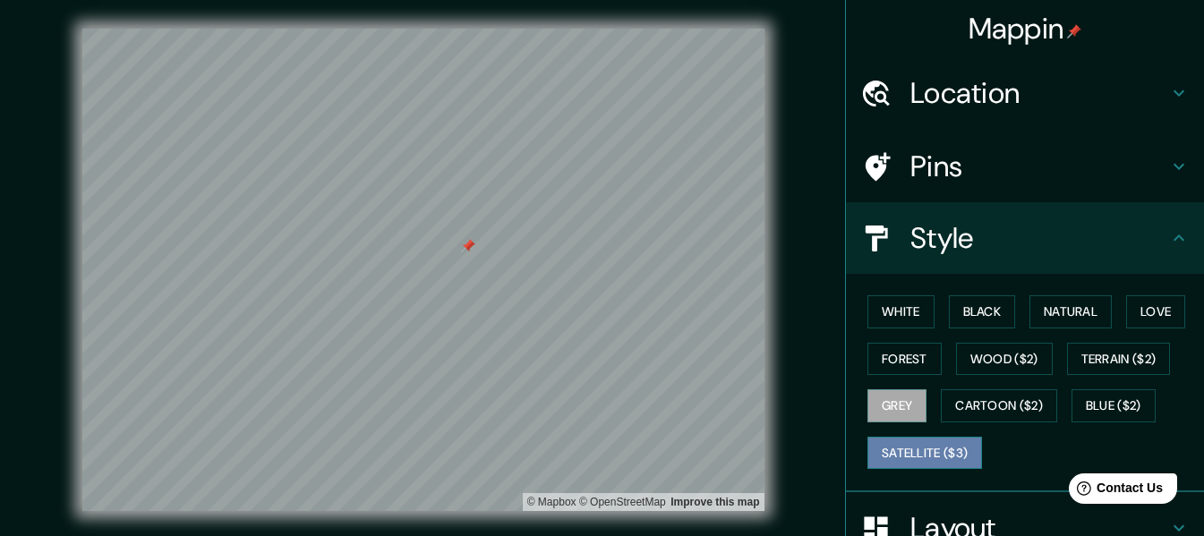
click at [942, 449] on button "Satellite ($3)" at bounding box center [924, 453] width 115 height 33
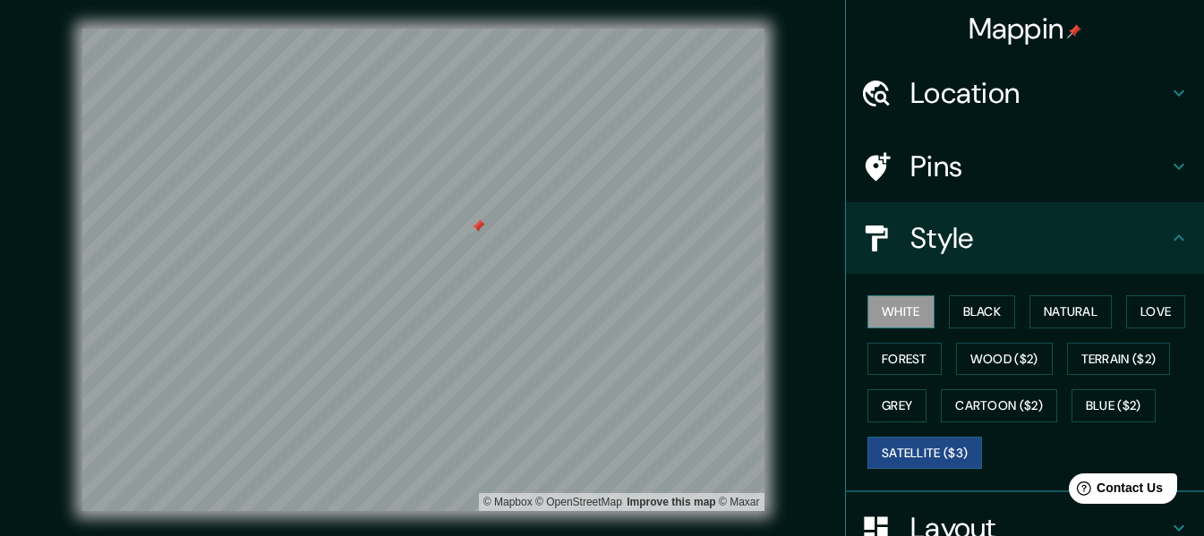
click at [903, 311] on button "White" at bounding box center [900, 311] width 67 height 33
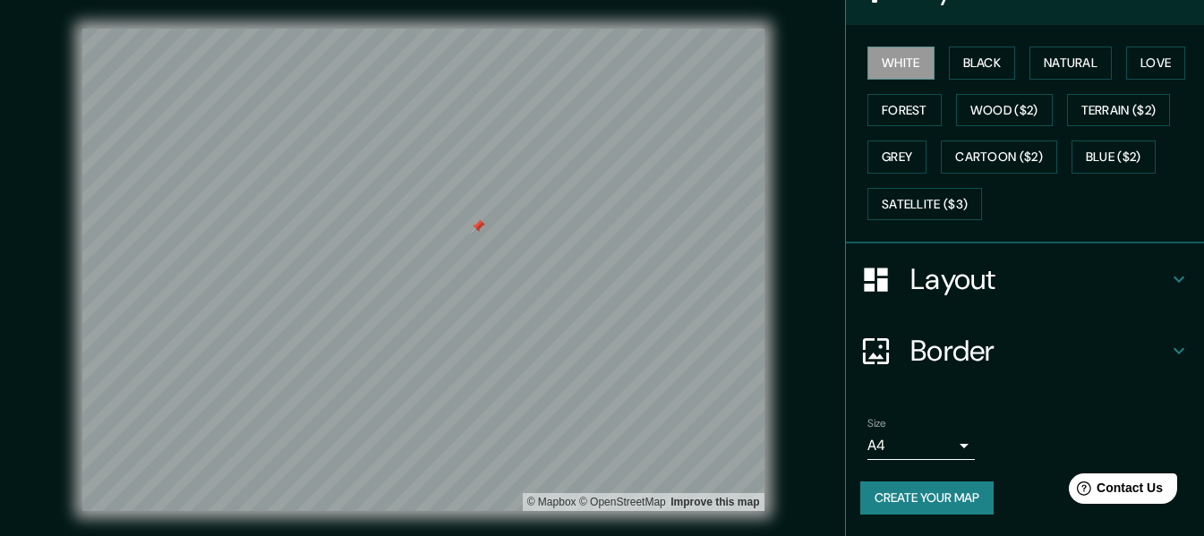
click at [947, 276] on h4 "Layout" at bounding box center [1039, 279] width 258 height 36
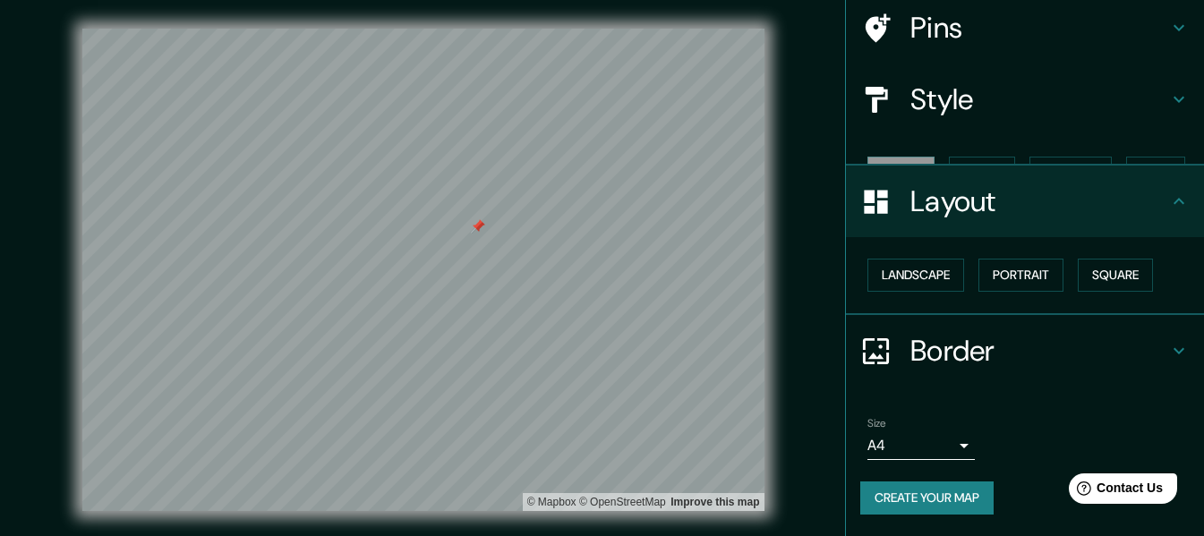
scroll to position [107, 0]
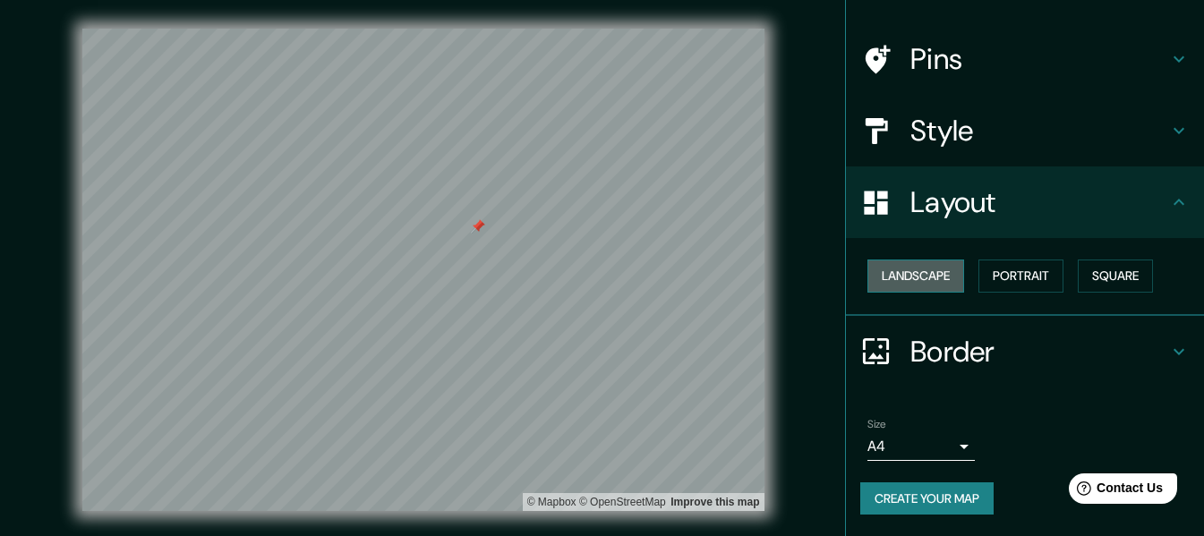
click at [938, 276] on button "Landscape" at bounding box center [915, 276] width 97 height 33
click at [927, 276] on button "Landscape" at bounding box center [915, 276] width 97 height 33
click at [1019, 276] on button "Portrait" at bounding box center [1021, 276] width 85 height 33
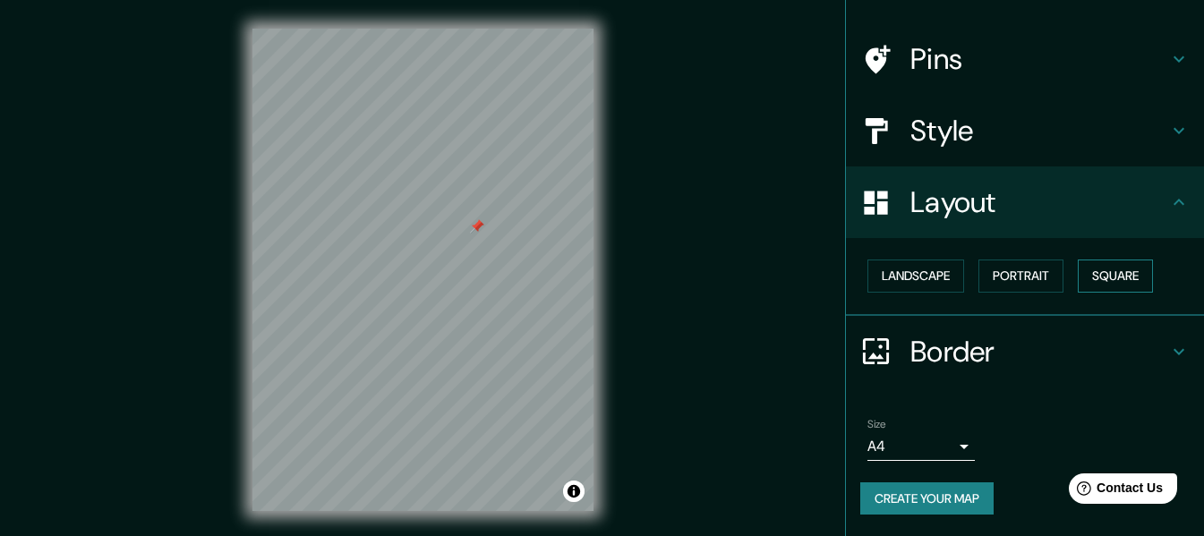
click at [1096, 280] on button "Square" at bounding box center [1115, 276] width 75 height 33
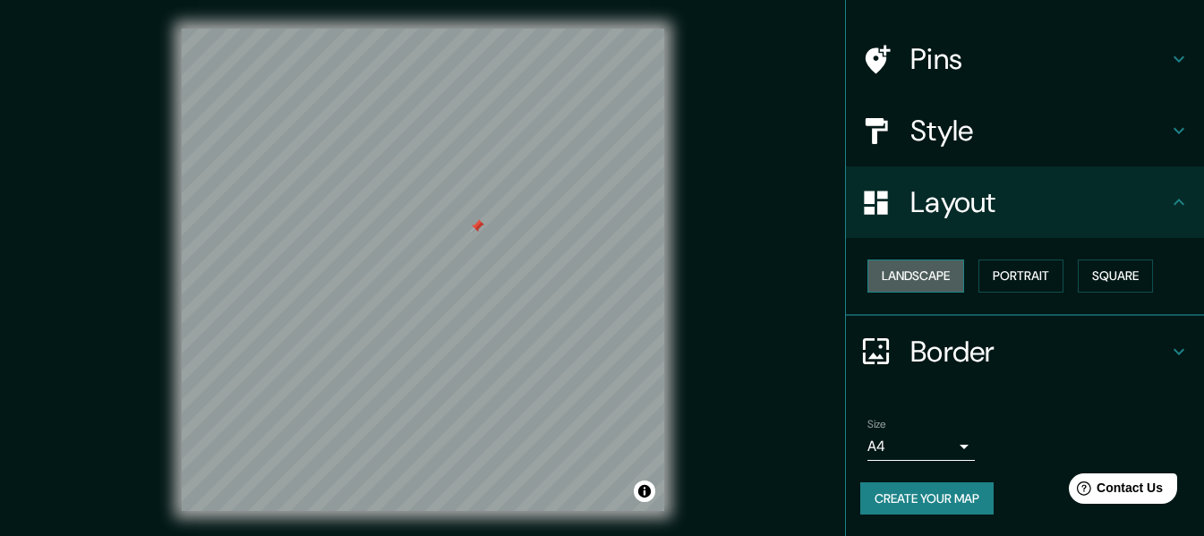
click at [914, 287] on button "Landscape" at bounding box center [915, 276] width 97 height 33
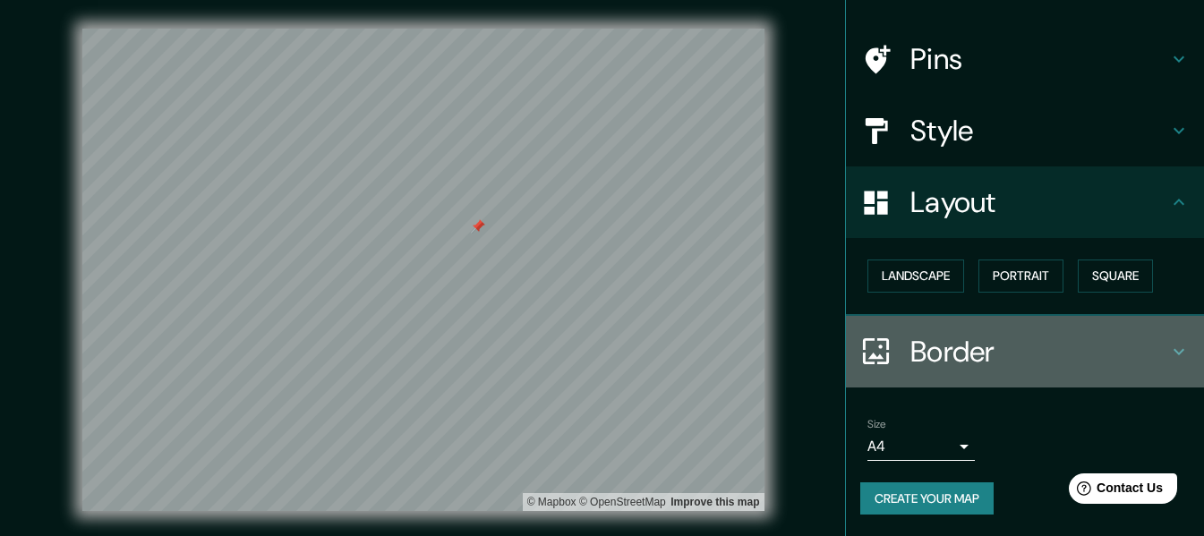
click at [949, 363] on h4 "Border" at bounding box center [1039, 352] width 258 height 36
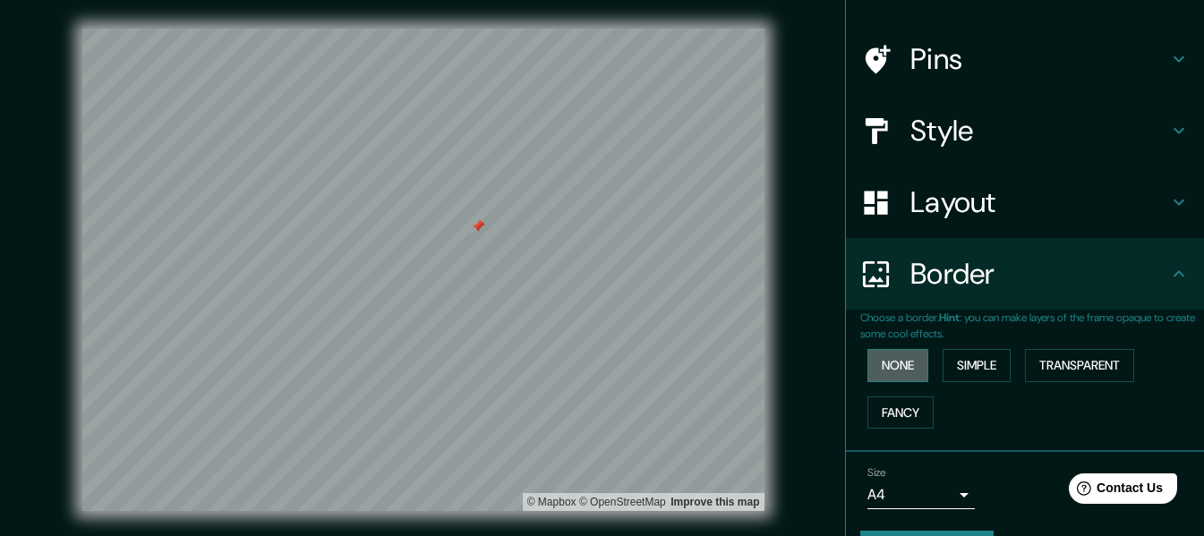
click at [877, 369] on button "None" at bounding box center [897, 365] width 61 height 33
click at [978, 366] on button "Simple" at bounding box center [977, 365] width 68 height 33
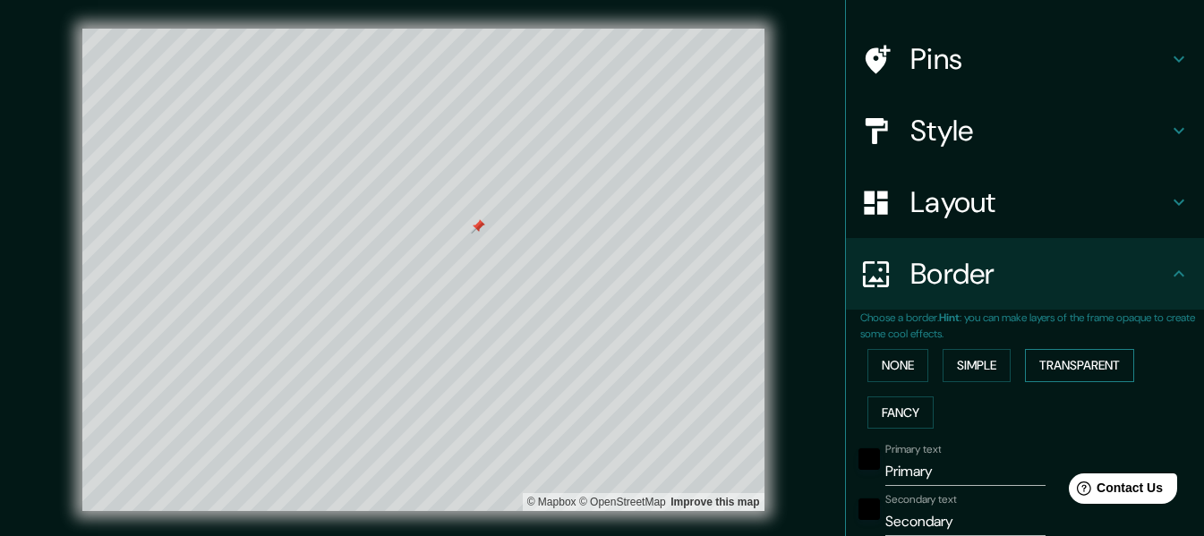
click at [1064, 363] on button "Transparent" at bounding box center [1079, 365] width 109 height 33
click at [913, 414] on button "Fancy" at bounding box center [900, 413] width 66 height 33
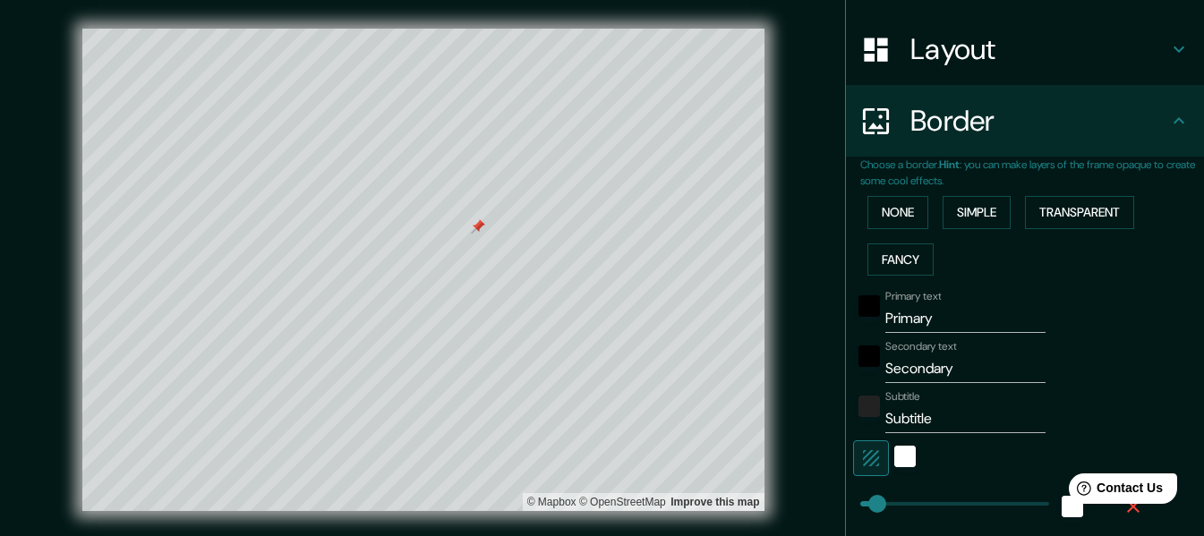
scroll to position [376, 0]
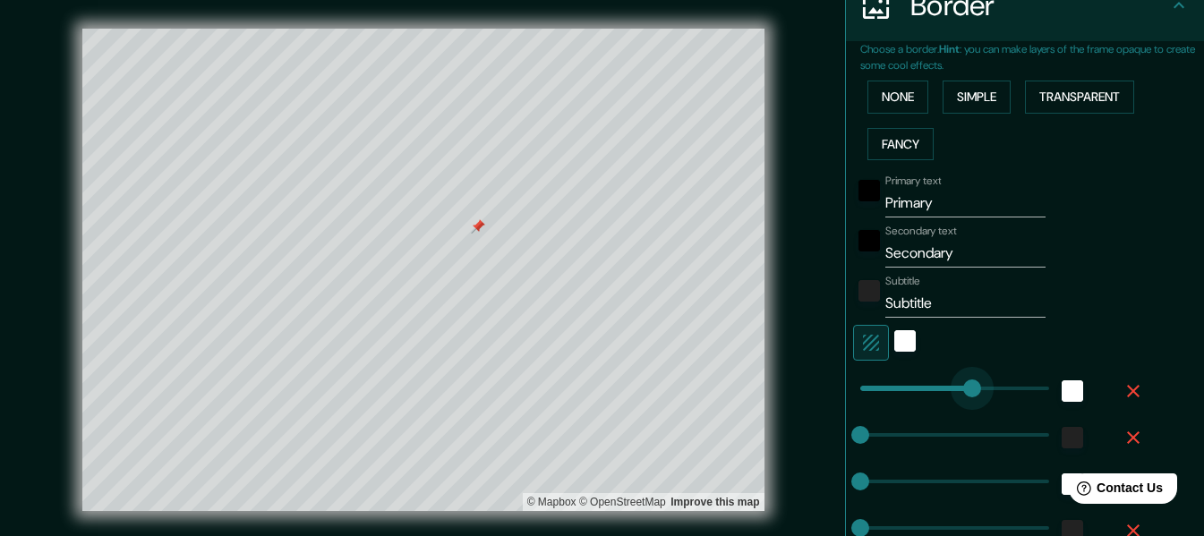
drag, startPoint x: 927, startPoint y: 389, endPoint x: 960, endPoint y: 387, distance: 32.3
drag, startPoint x: 976, startPoint y: 387, endPoint x: 1008, endPoint y: 389, distance: 32.3
drag, startPoint x: 1013, startPoint y: 388, endPoint x: 796, endPoint y: 384, distance: 216.7
drag, startPoint x: 856, startPoint y: 432, endPoint x: 927, endPoint y: 429, distance: 70.8
drag, startPoint x: 929, startPoint y: 429, endPoint x: 1006, endPoint y: 432, distance: 77.0
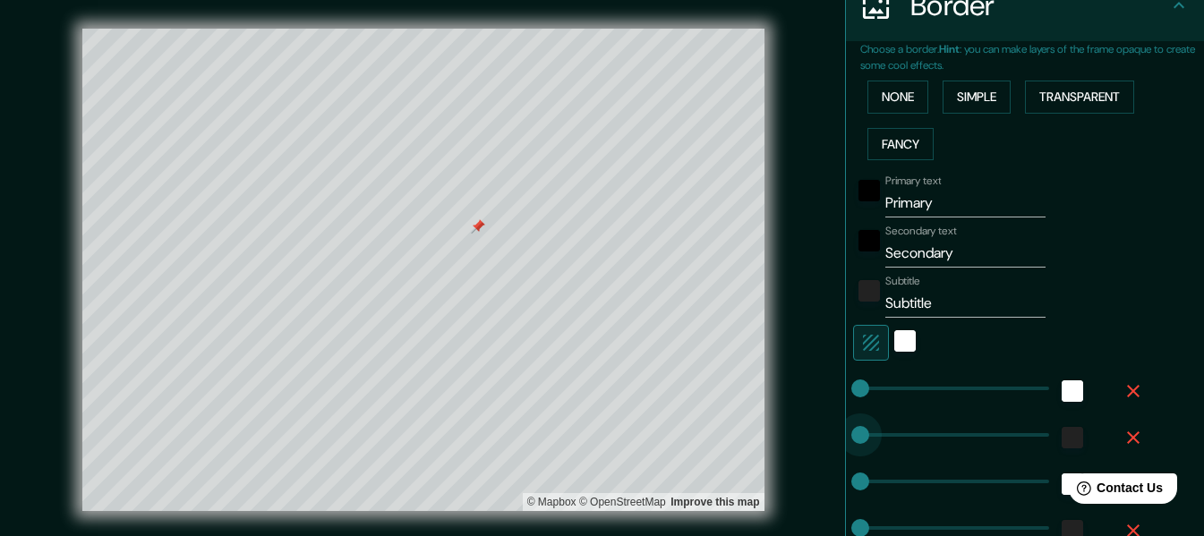
drag, startPoint x: 1008, startPoint y: 432, endPoint x: 768, endPoint y: 457, distance: 241.2
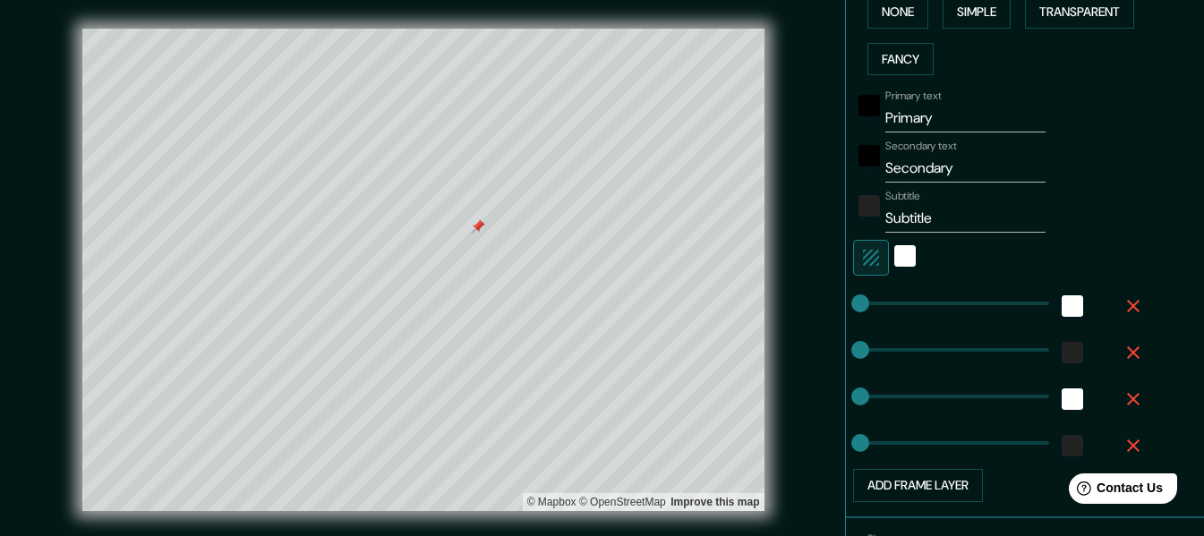
scroll to position [466, 0]
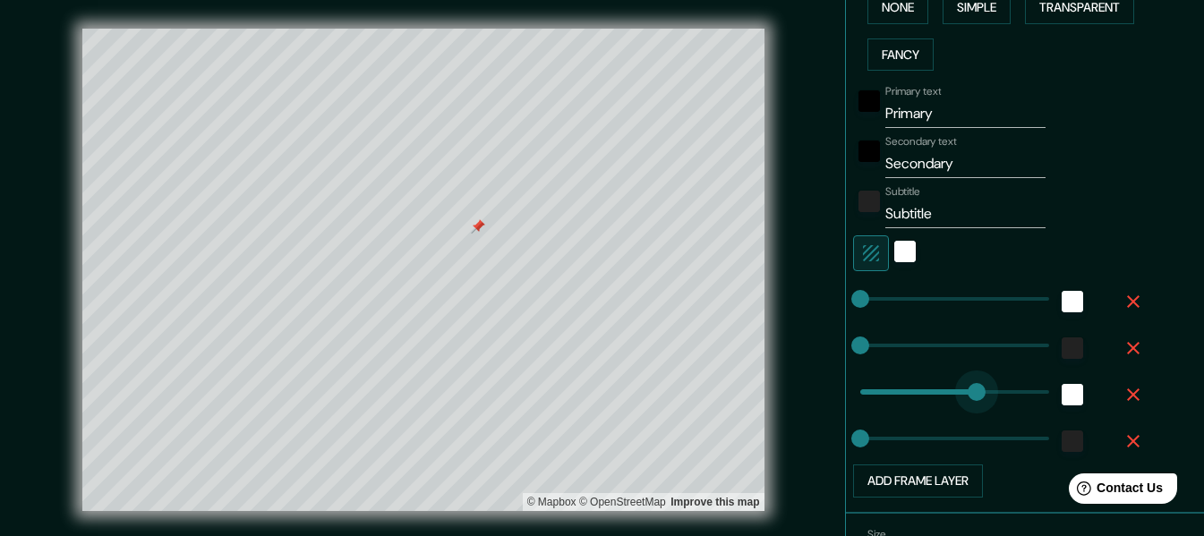
drag, startPoint x: 875, startPoint y: 384, endPoint x: 980, endPoint y: 394, distance: 106.1
drag, startPoint x: 1000, startPoint y: 396, endPoint x: 820, endPoint y: 397, distance: 179.9
drag, startPoint x: 866, startPoint y: 445, endPoint x: 984, endPoint y: 445, distance: 118.2
drag, startPoint x: 1000, startPoint y: 443, endPoint x: 839, endPoint y: 452, distance: 161.4
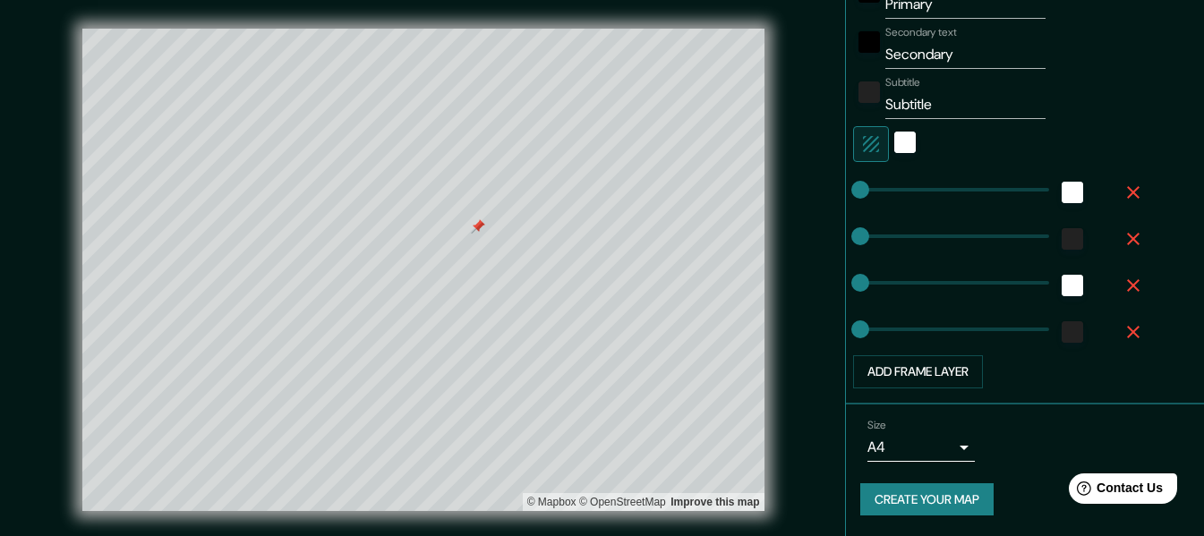
scroll to position [576, 0]
click at [940, 378] on button "Add frame layer" at bounding box center [918, 371] width 130 height 33
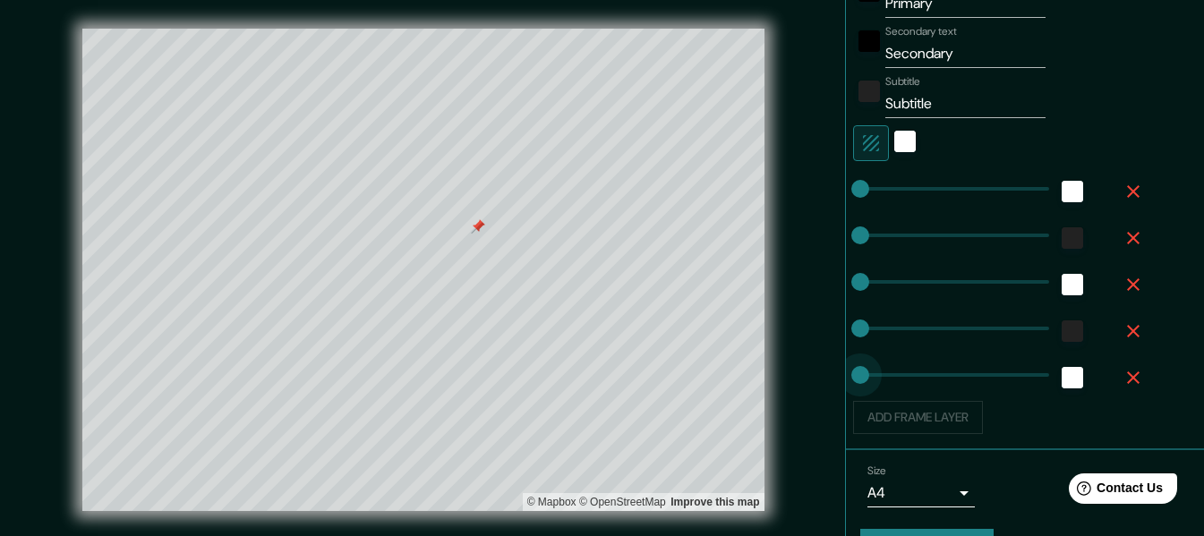
drag, startPoint x: 904, startPoint y: 375, endPoint x: 795, endPoint y: 381, distance: 109.4
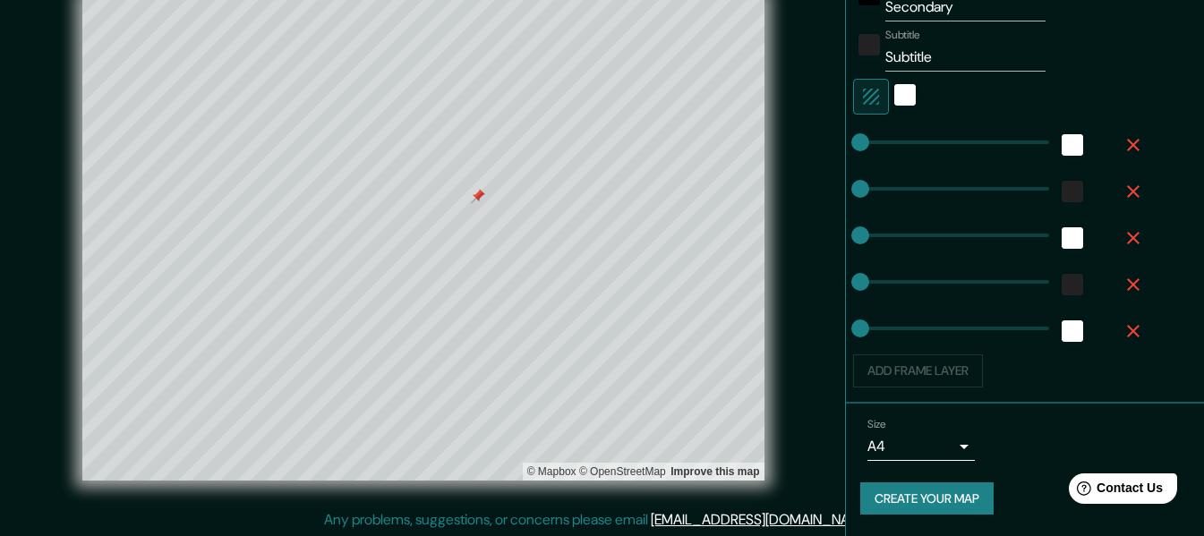
scroll to position [32, 0]
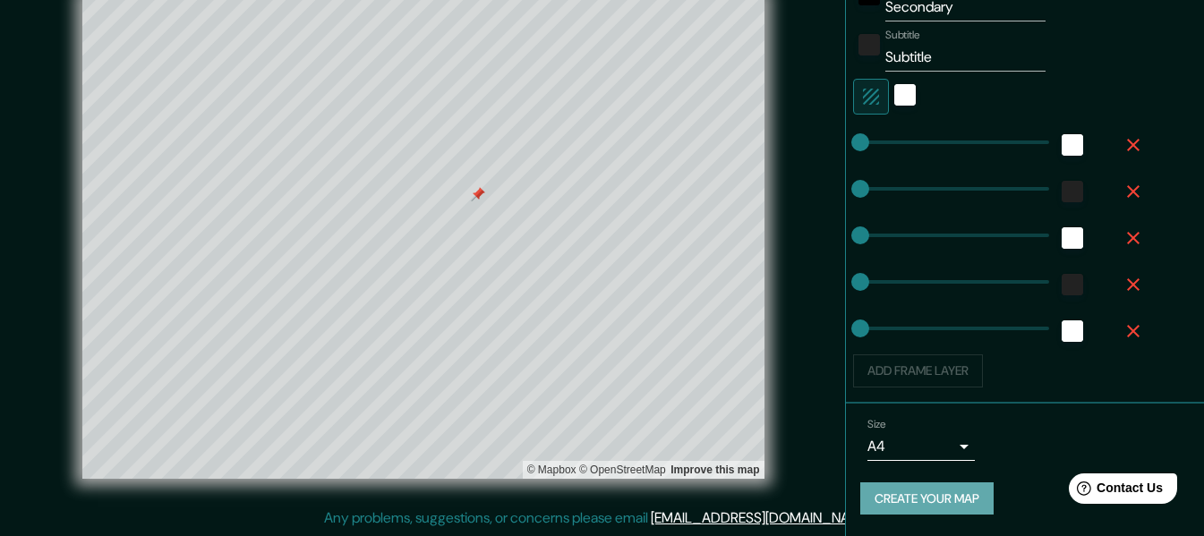
click at [921, 509] on button "Create your map" at bounding box center [926, 499] width 133 height 33
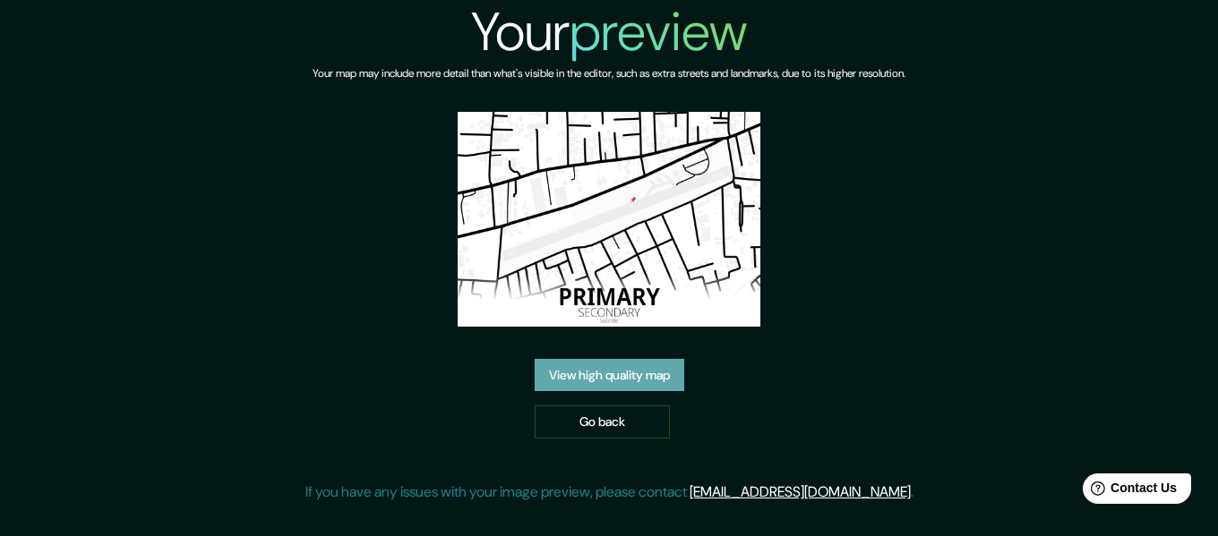
click at [625, 371] on link "View high quality map" at bounding box center [609, 375] width 150 height 33
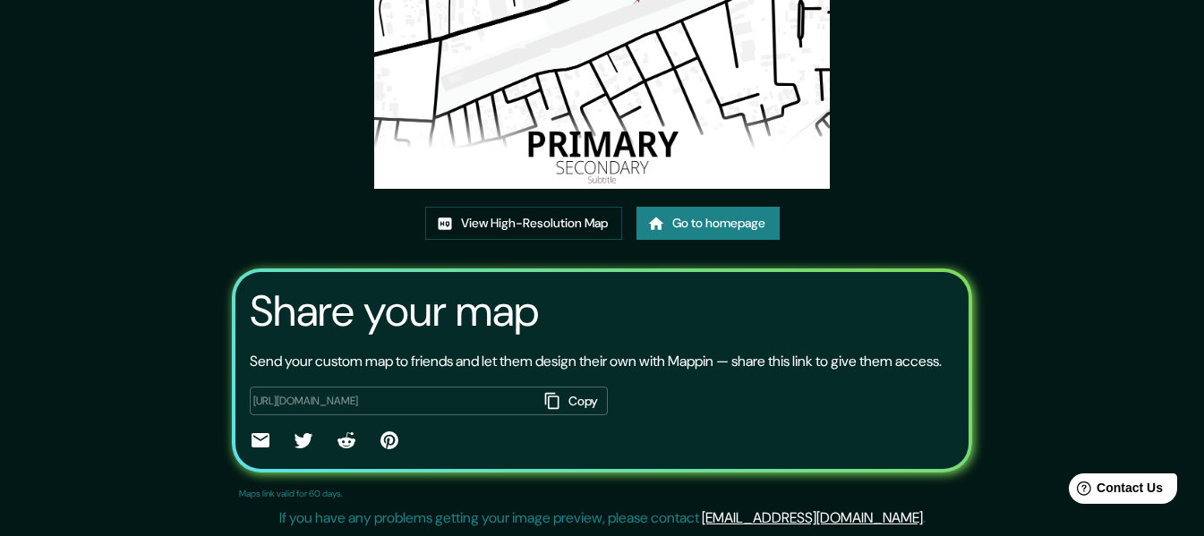
scroll to position [233, 0]
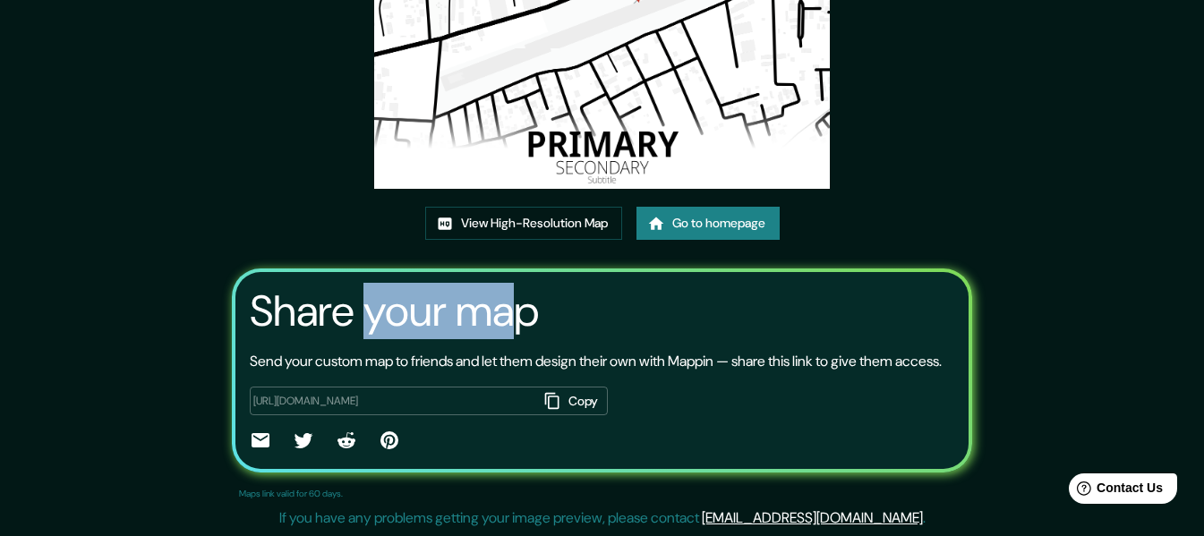
drag, startPoint x: 357, startPoint y: 292, endPoint x: 508, endPoint y: 292, distance: 150.4
click at [508, 292] on h3 "Share your map" at bounding box center [394, 311] width 289 height 50
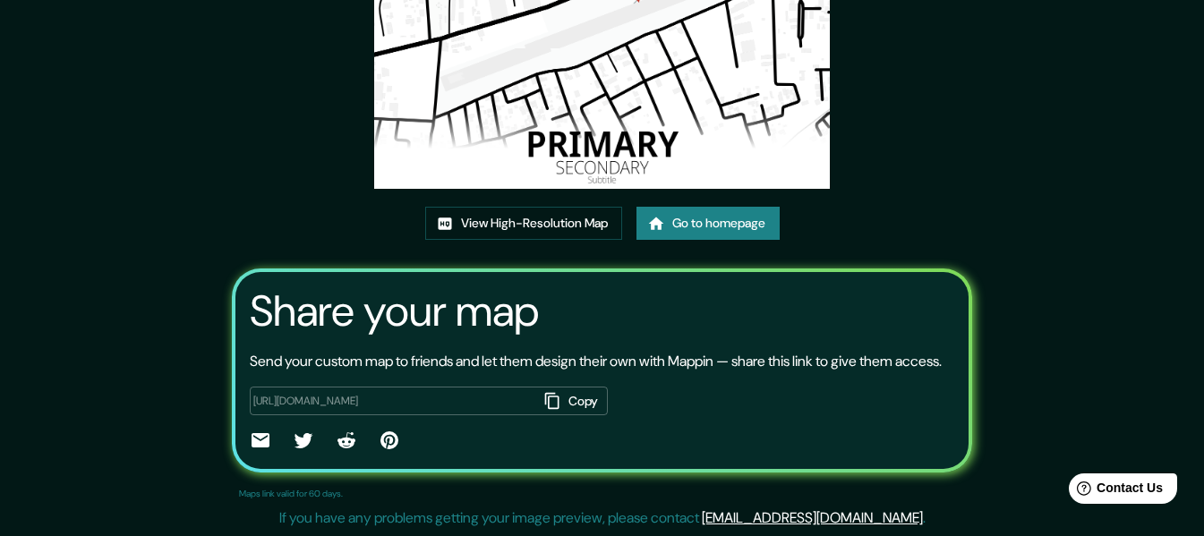
click at [649, 300] on div "Share your map Send your custom map to friends and let them design their own wi…" at bounding box center [602, 371] width 741 height 204
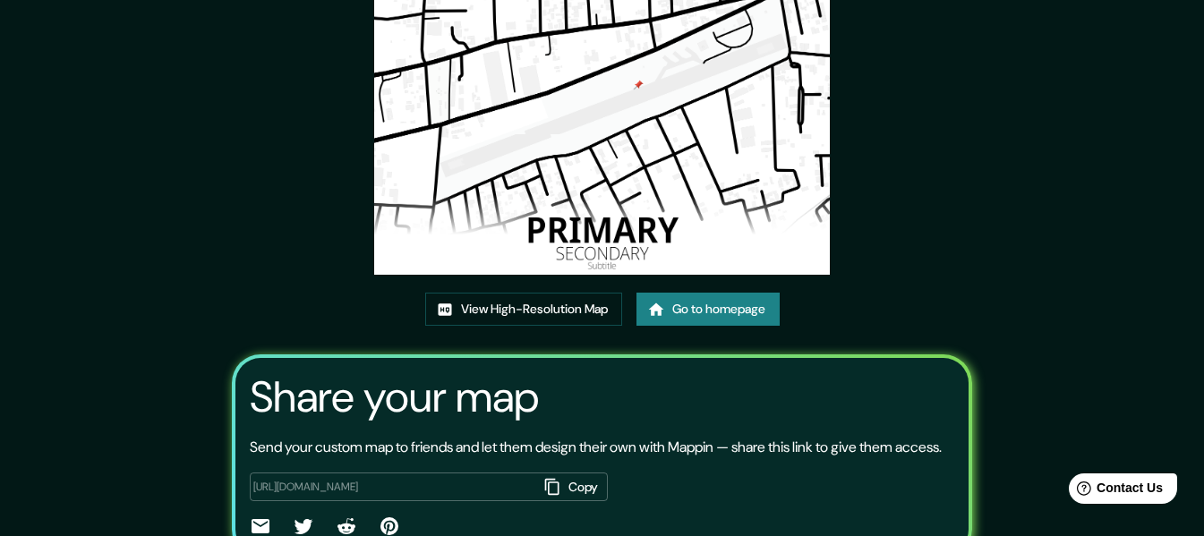
scroll to position [54, 0]
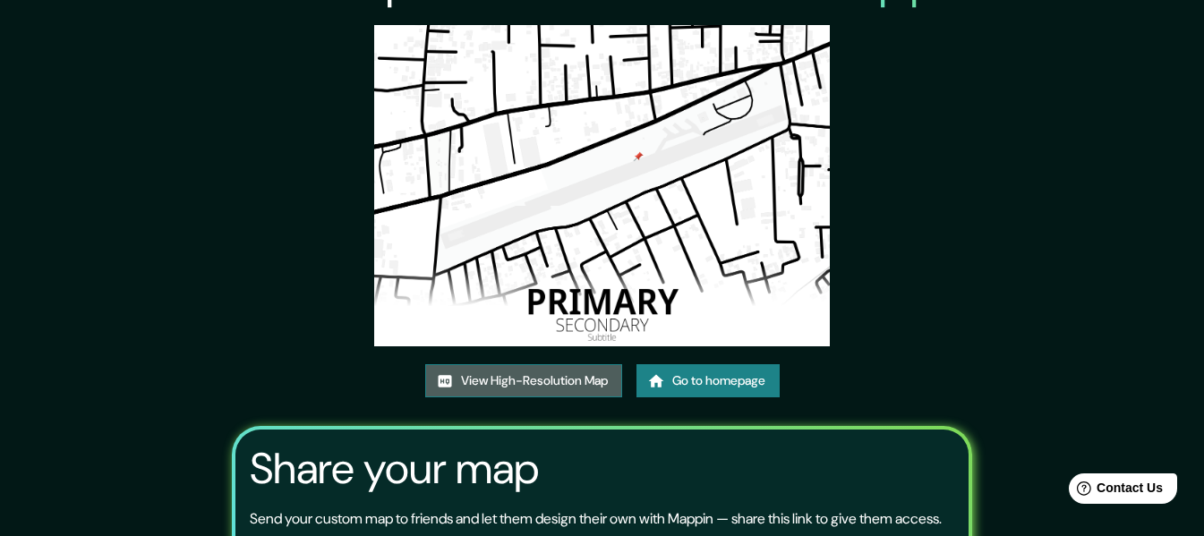
click at [552, 375] on link "View High-Resolution Map" at bounding box center [523, 380] width 197 height 33
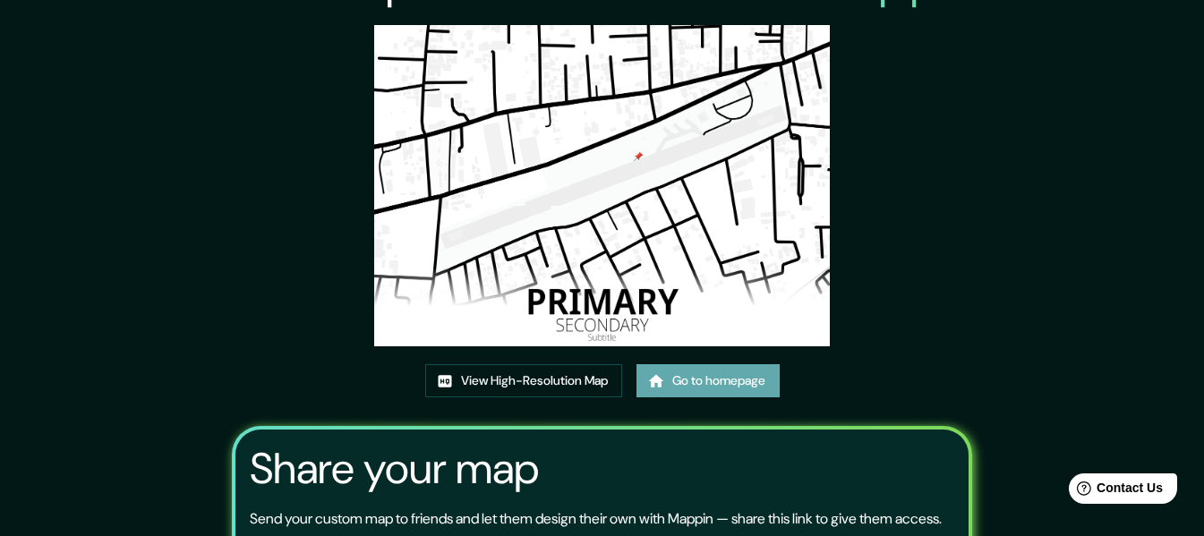
click at [730, 392] on link "Go to homepage" at bounding box center [708, 380] width 143 height 33
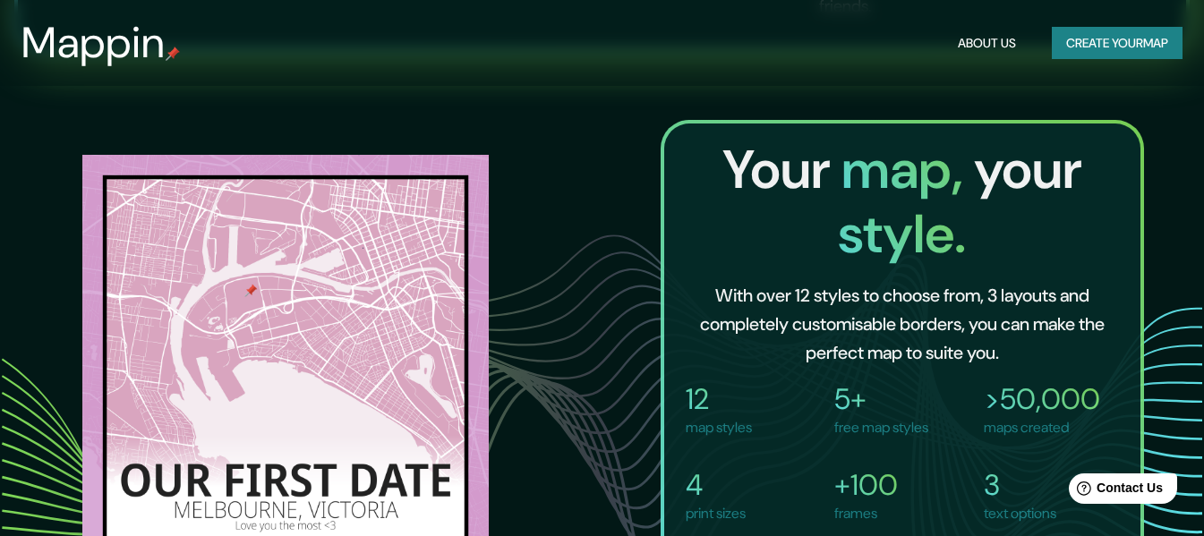
scroll to position [358, 0]
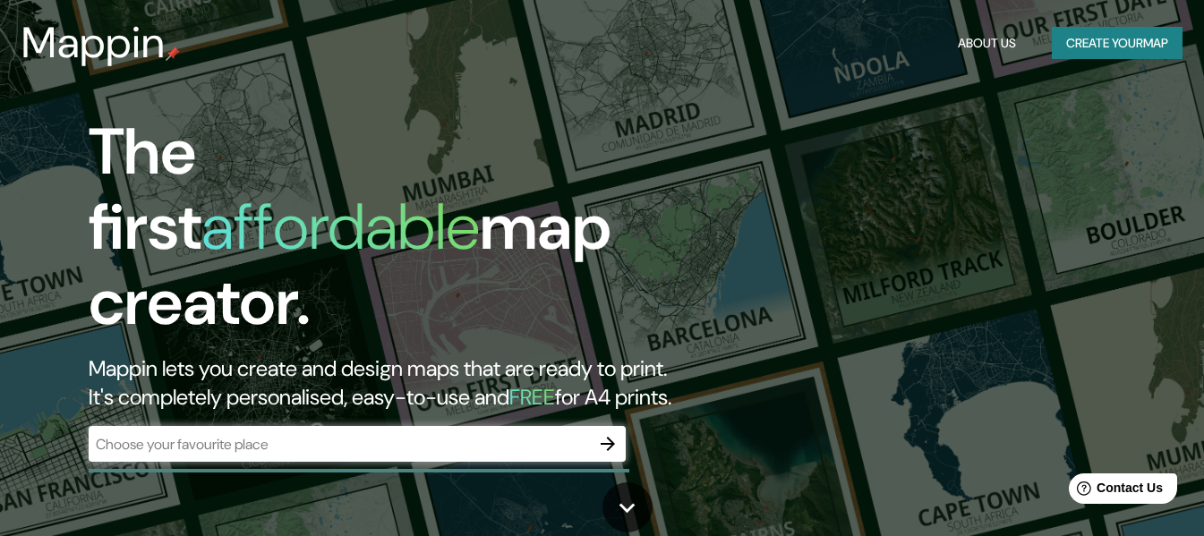
drag, startPoint x: 979, startPoint y: 47, endPoint x: 748, endPoint y: 436, distance: 452.8
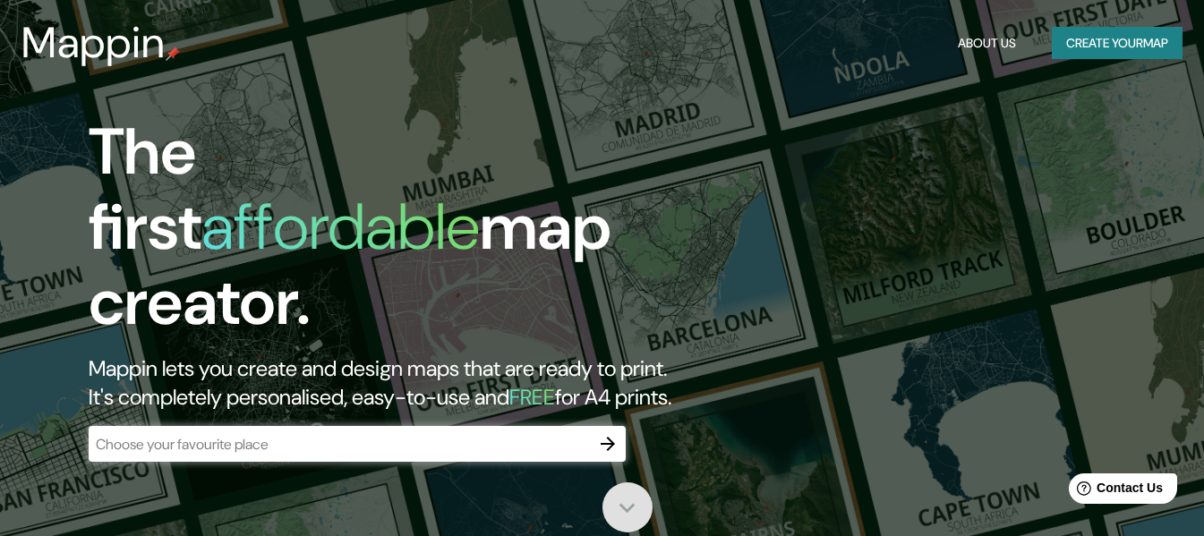
click at [614, 509] on icon at bounding box center [626, 507] width 31 height 31
click at [378, 437] on div "​" at bounding box center [357, 444] width 537 height 36
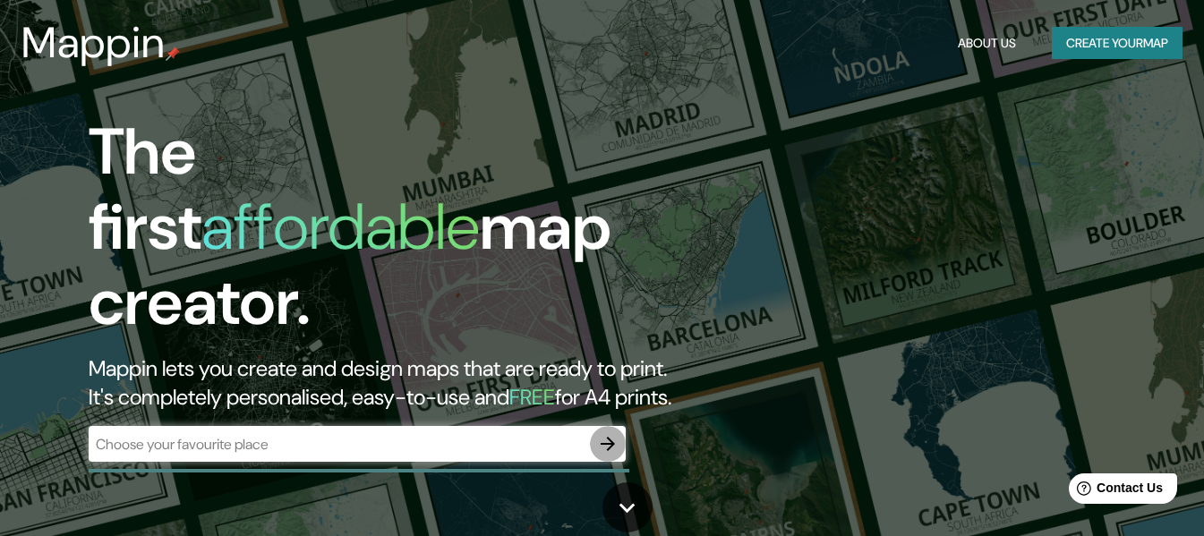
click at [605, 433] on icon "button" at bounding box center [607, 443] width 21 height 21
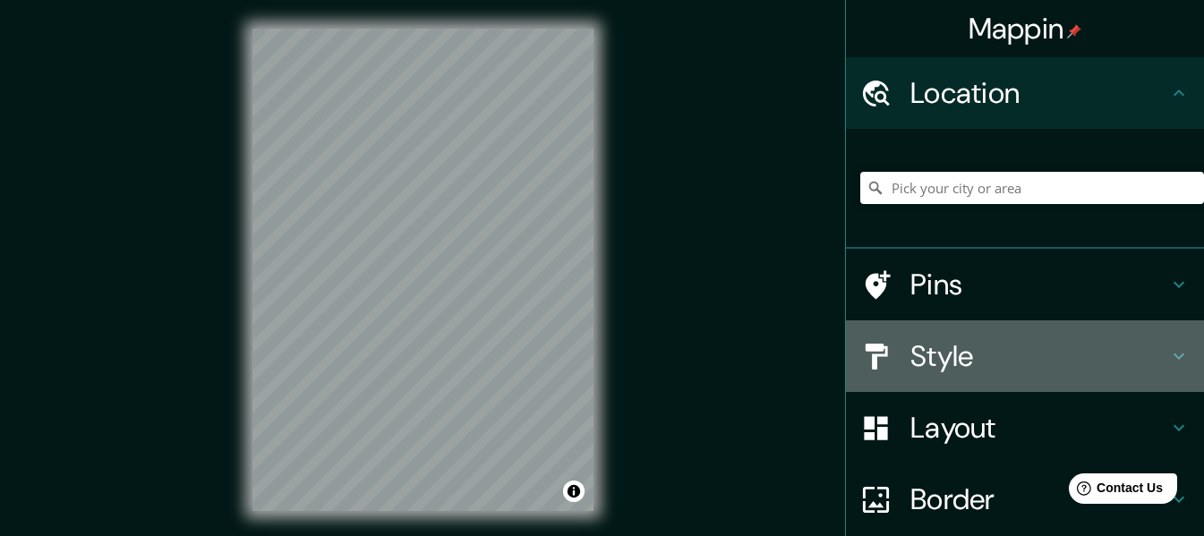
click at [965, 355] on h4 "Style" at bounding box center [1039, 356] width 258 height 36
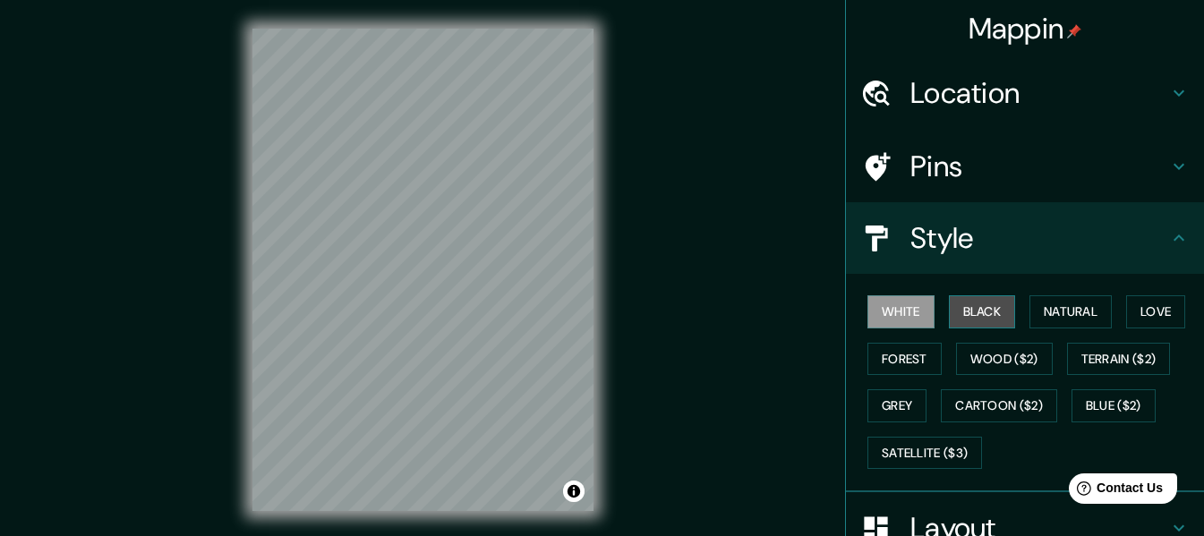
click at [964, 297] on button "Black" at bounding box center [982, 311] width 67 height 33
click at [910, 312] on button "White" at bounding box center [900, 311] width 67 height 33
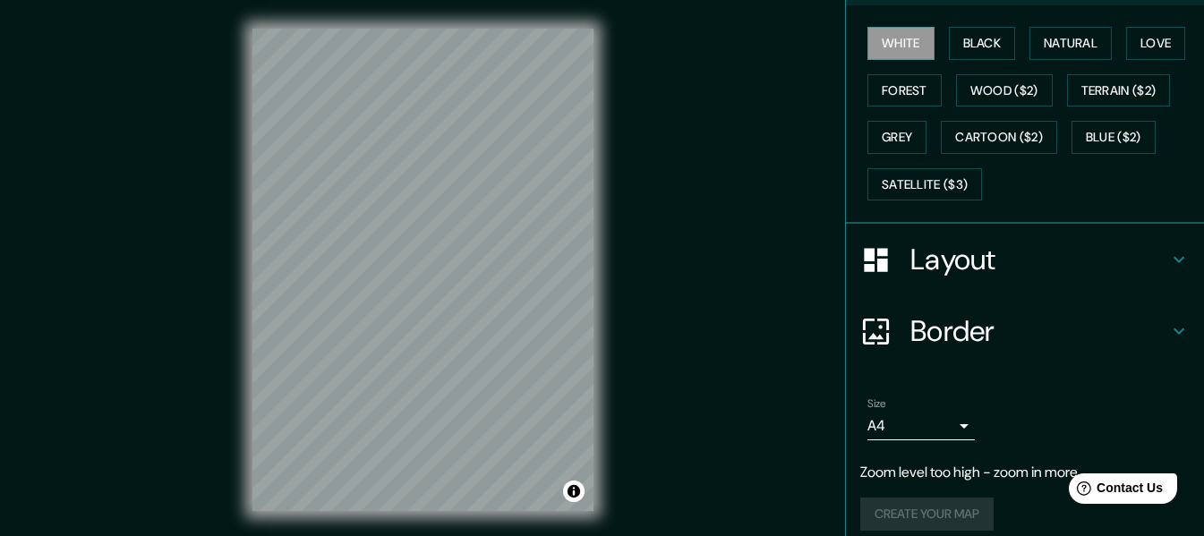
click at [941, 277] on h4 "Layout" at bounding box center [1039, 260] width 258 height 36
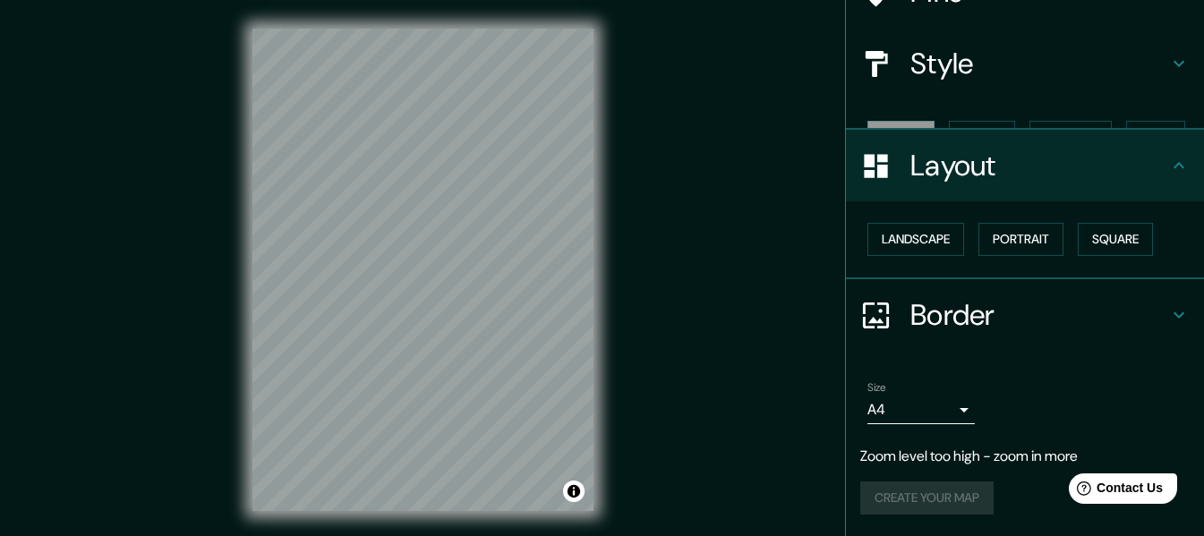
scroll to position [143, 0]
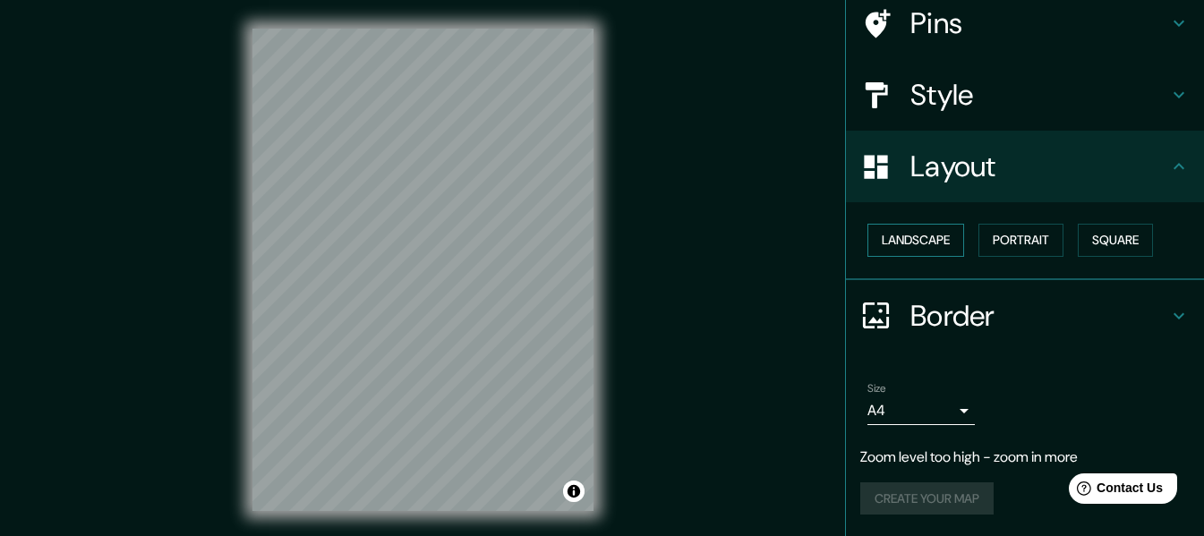
click at [910, 245] on button "Landscape" at bounding box center [915, 240] width 97 height 33
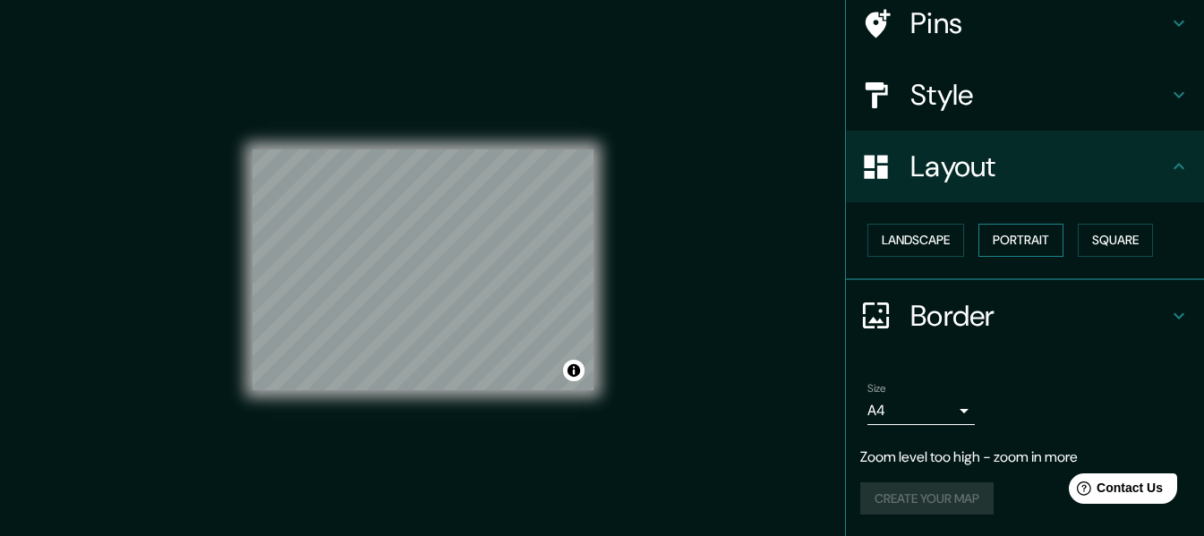
click at [986, 244] on button "Portrait" at bounding box center [1021, 240] width 85 height 33
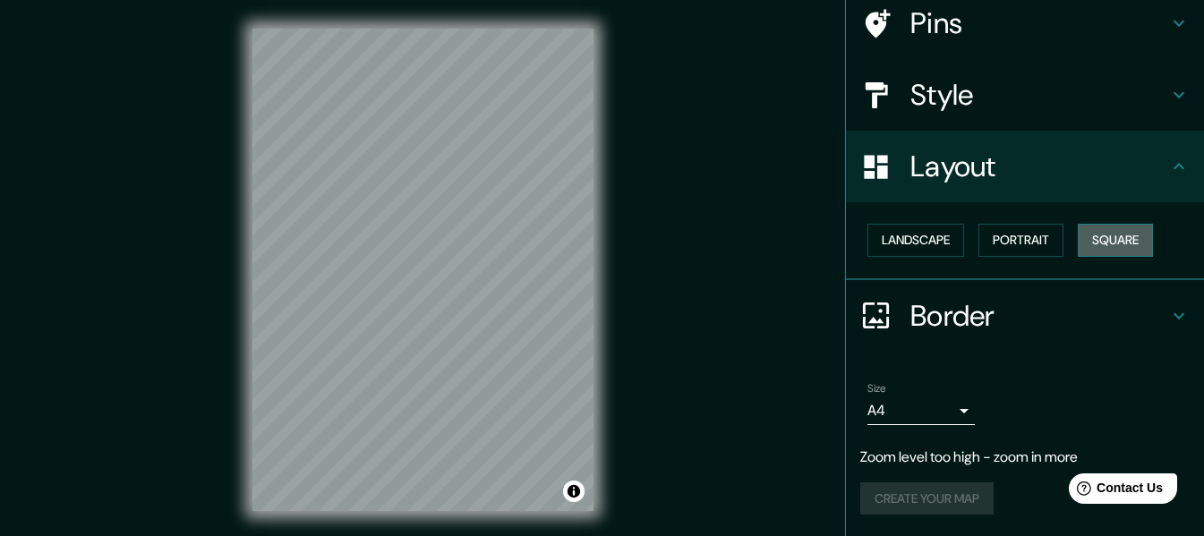
click at [1078, 245] on button "Square" at bounding box center [1115, 240] width 75 height 33
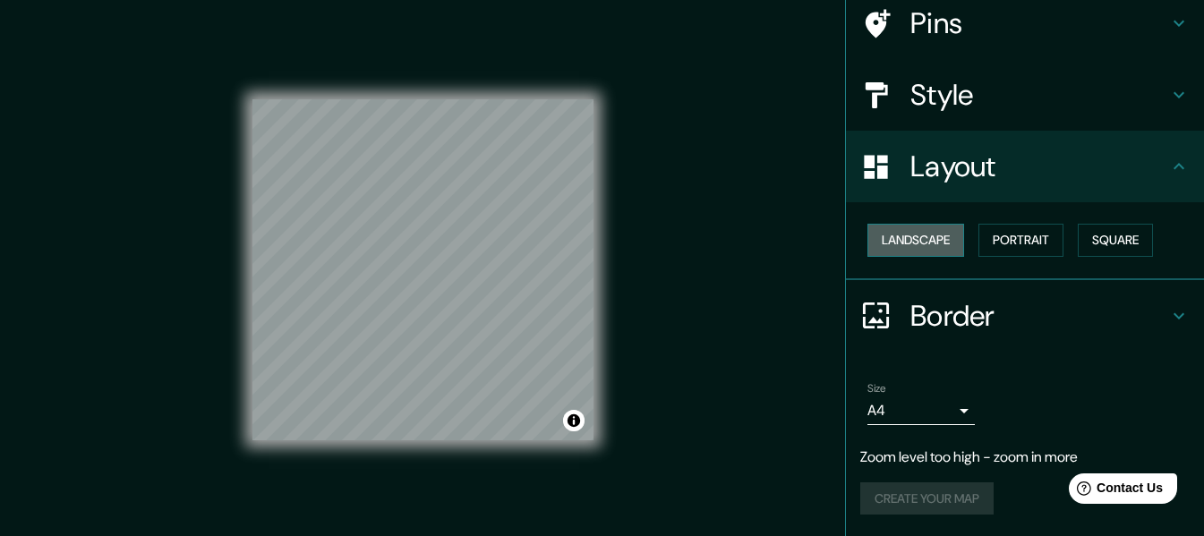
click at [904, 254] on button "Landscape" at bounding box center [915, 240] width 97 height 33
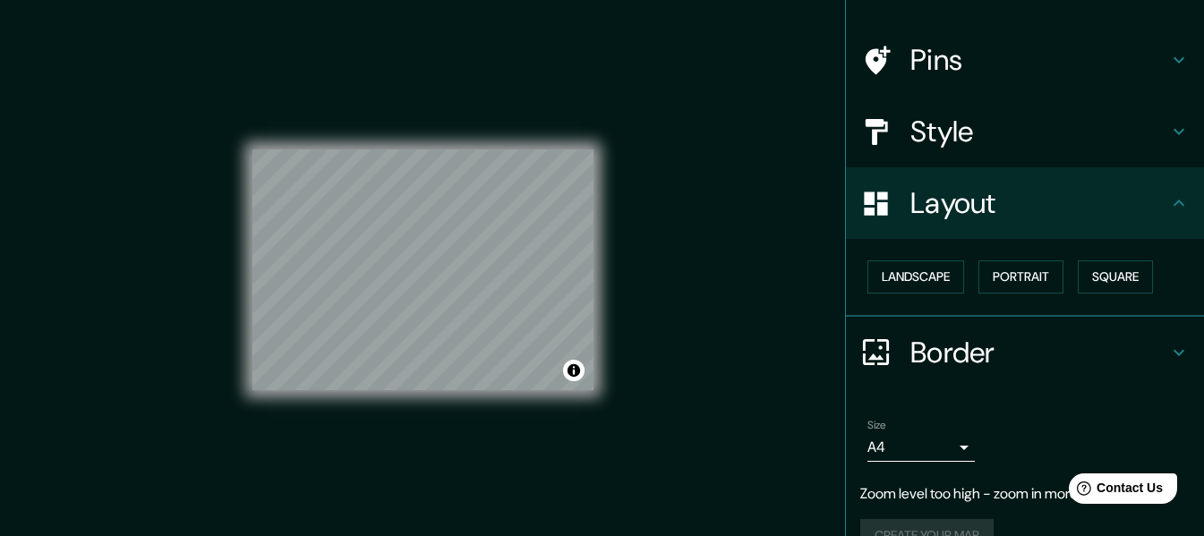
scroll to position [0, 0]
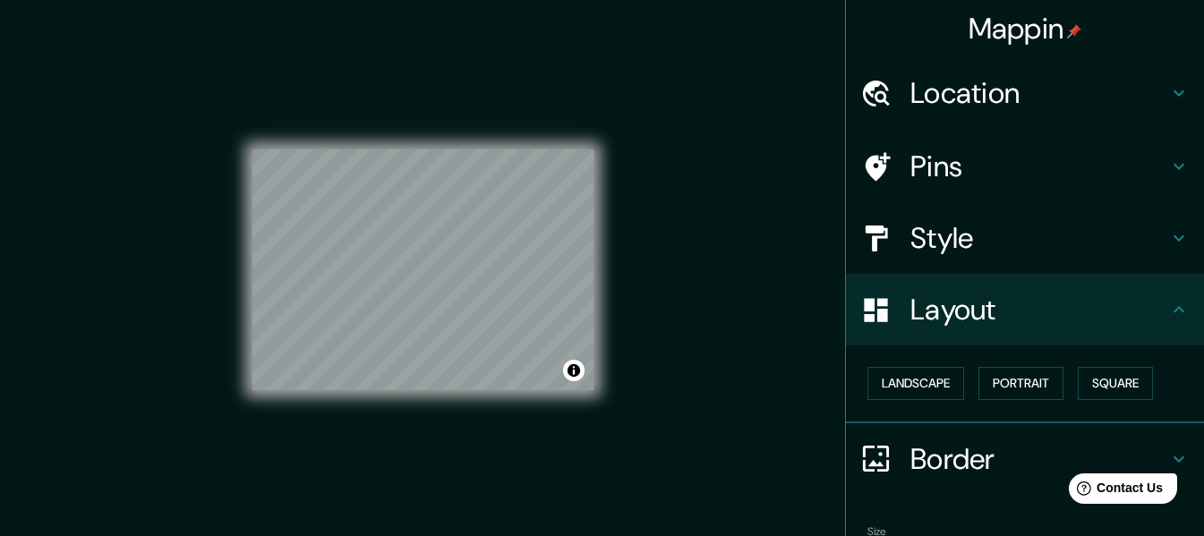
click at [946, 226] on h4 "Style" at bounding box center [1039, 238] width 258 height 36
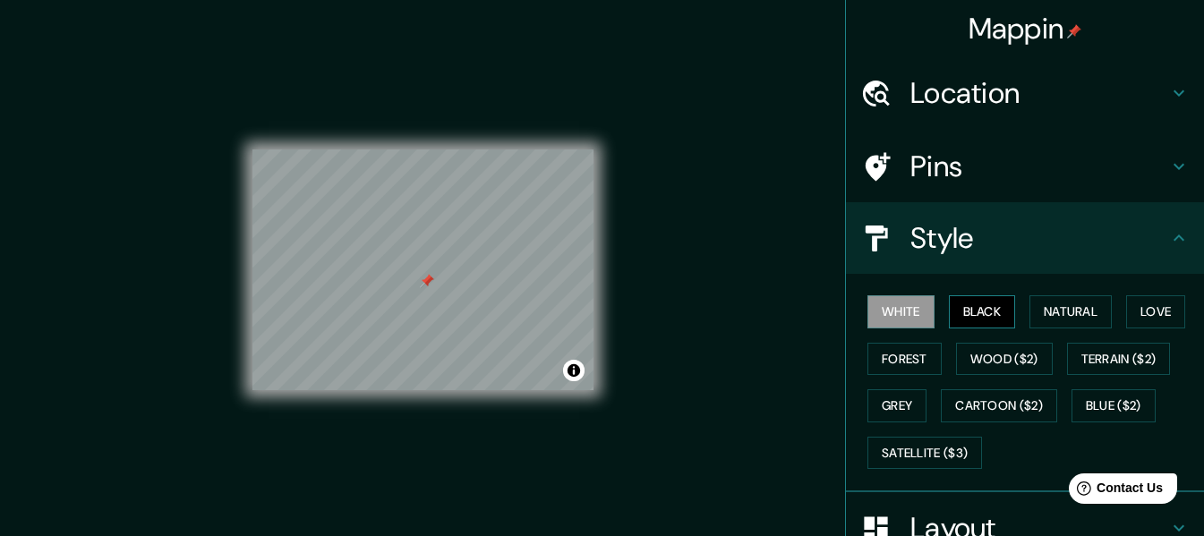
click at [982, 306] on button "Black" at bounding box center [982, 311] width 67 height 33
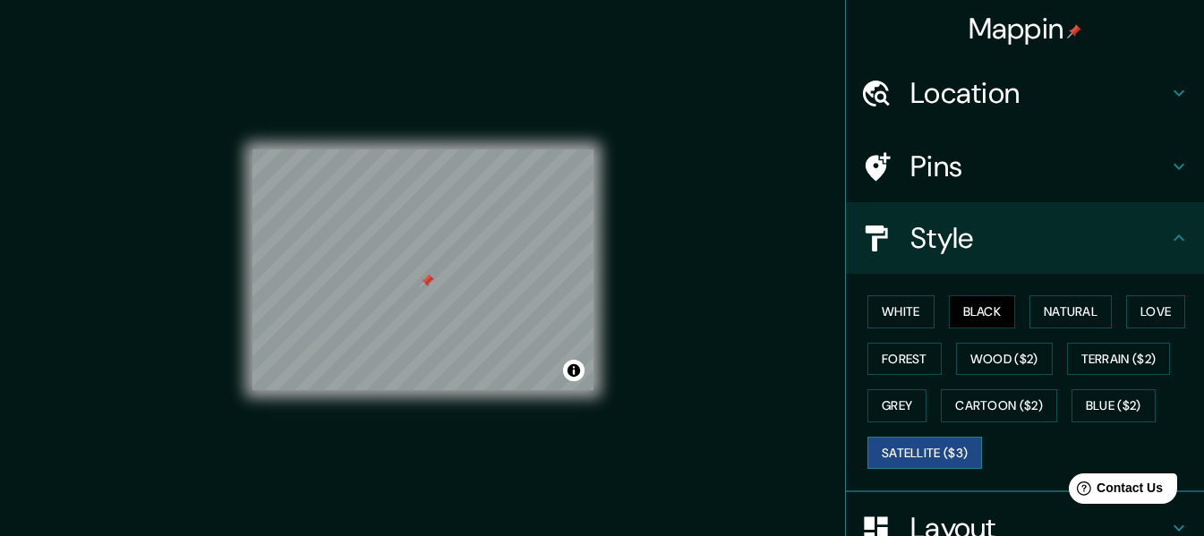
click at [896, 455] on button "Satellite ($3)" at bounding box center [924, 453] width 115 height 33
click at [1038, 89] on h4 "Location" at bounding box center [1039, 93] width 258 height 36
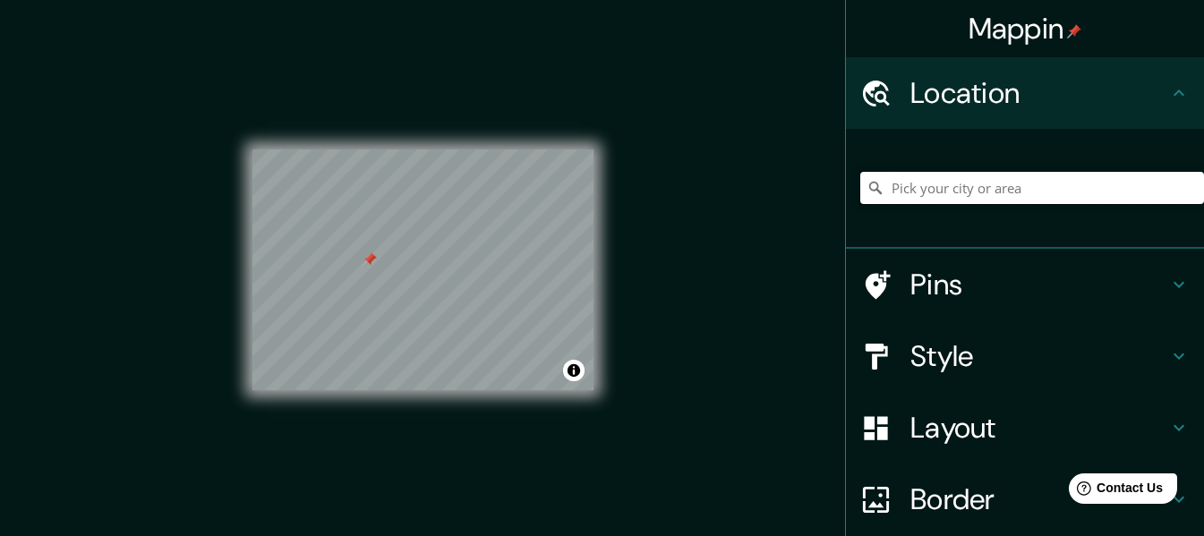
click at [931, 201] on input "Pick your city or area" at bounding box center [1032, 188] width 344 height 32
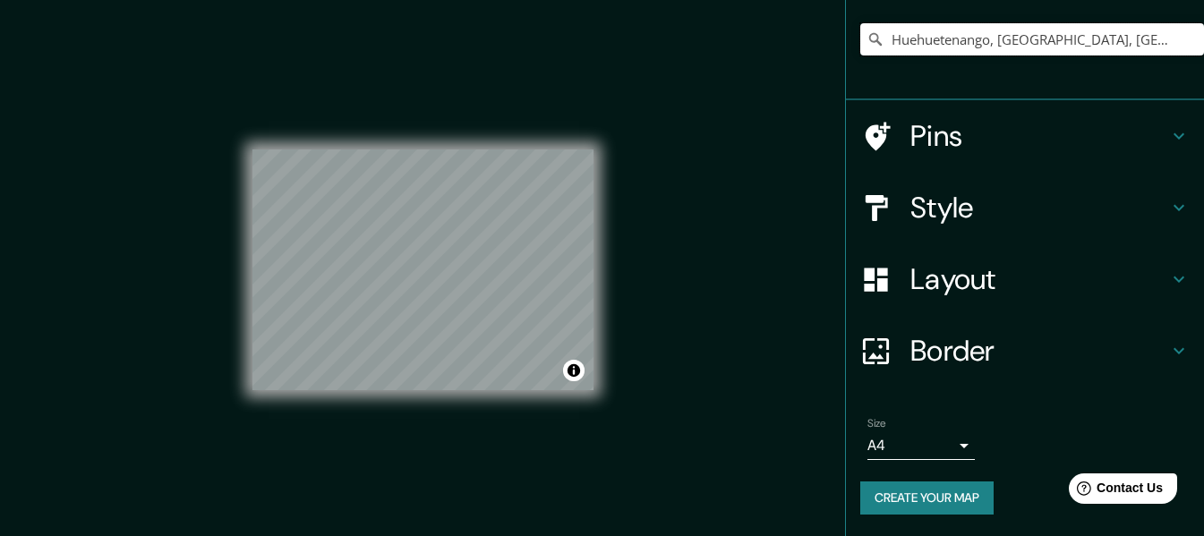
type input "Huehuetenango, Huehuetenango, Guatemala"
click at [929, 357] on h4 "Border" at bounding box center [1039, 351] width 258 height 36
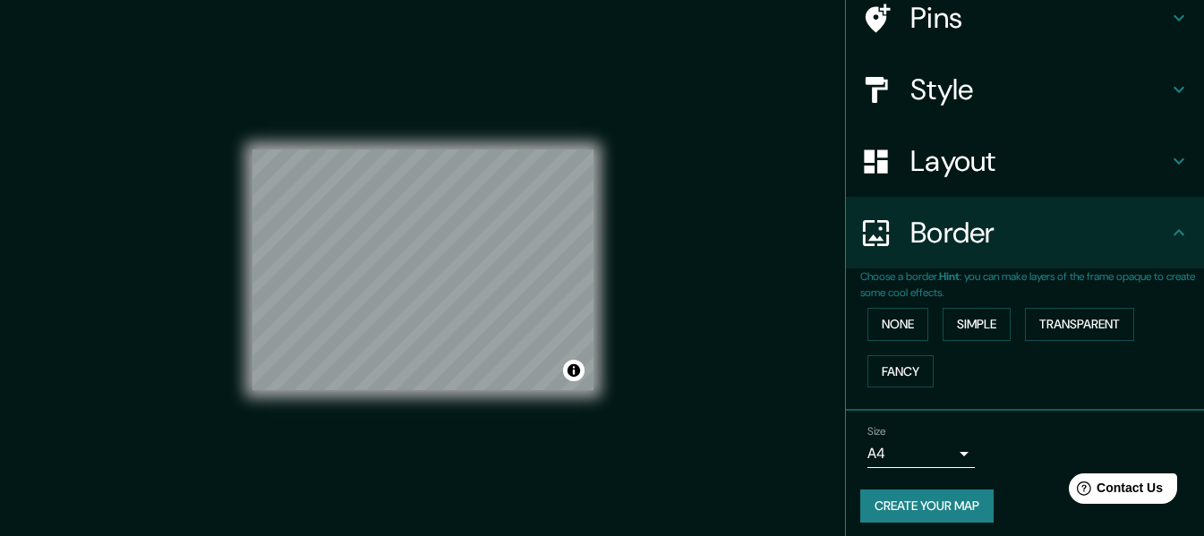
scroll to position [120, 0]
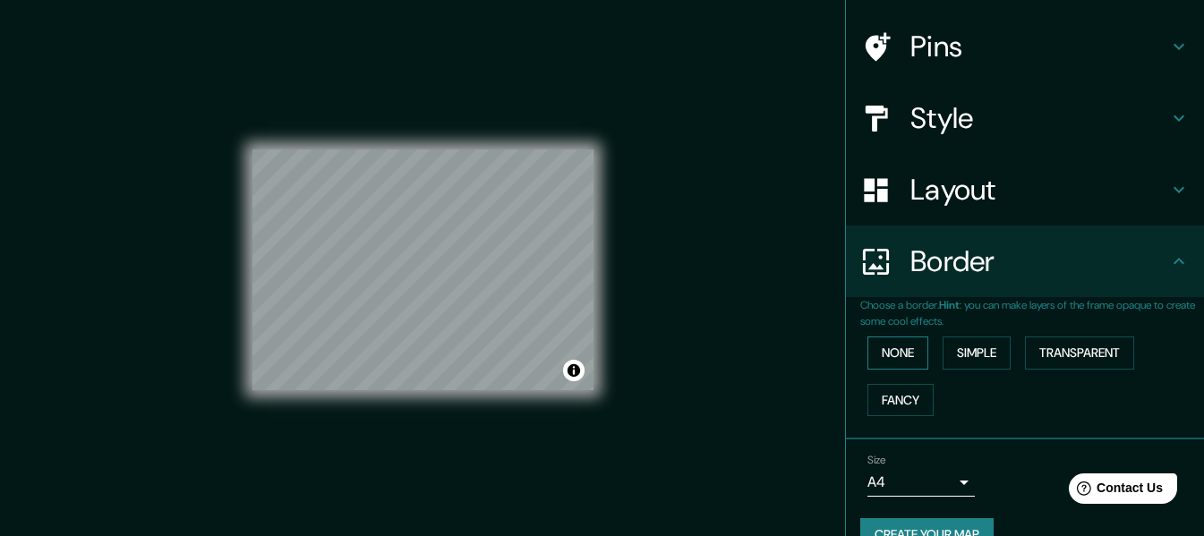
click at [895, 350] on button "None" at bounding box center [897, 353] width 61 height 33
click at [897, 350] on button "None" at bounding box center [897, 353] width 61 height 33
click at [1083, 362] on button "Transparent" at bounding box center [1079, 353] width 109 height 33
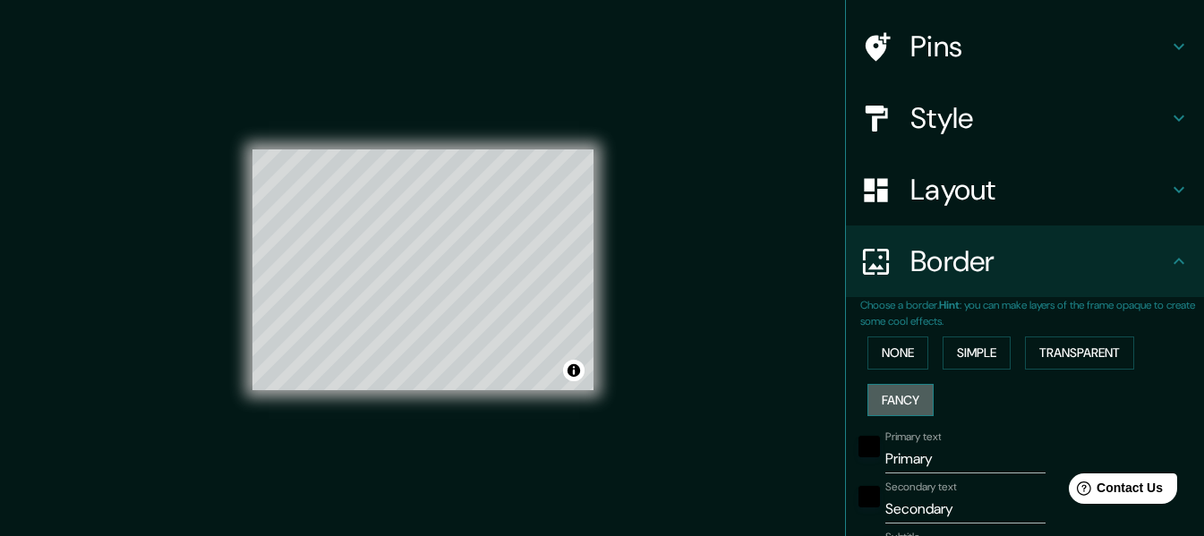
click at [919, 391] on button "Fancy" at bounding box center [900, 400] width 66 height 33
click at [897, 357] on button "None" at bounding box center [897, 353] width 61 height 33
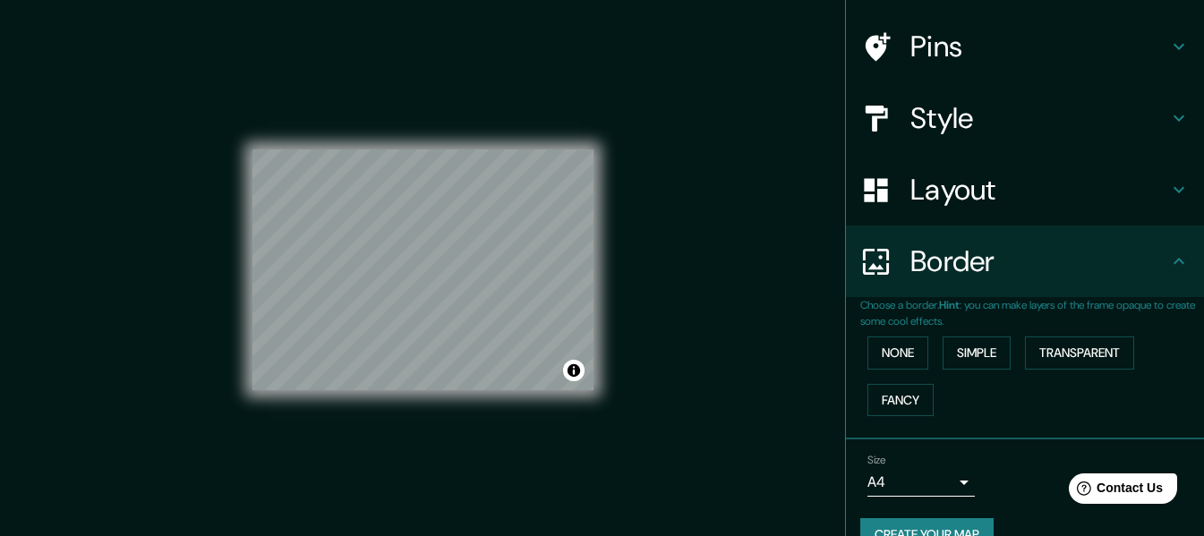
scroll to position [157, 0]
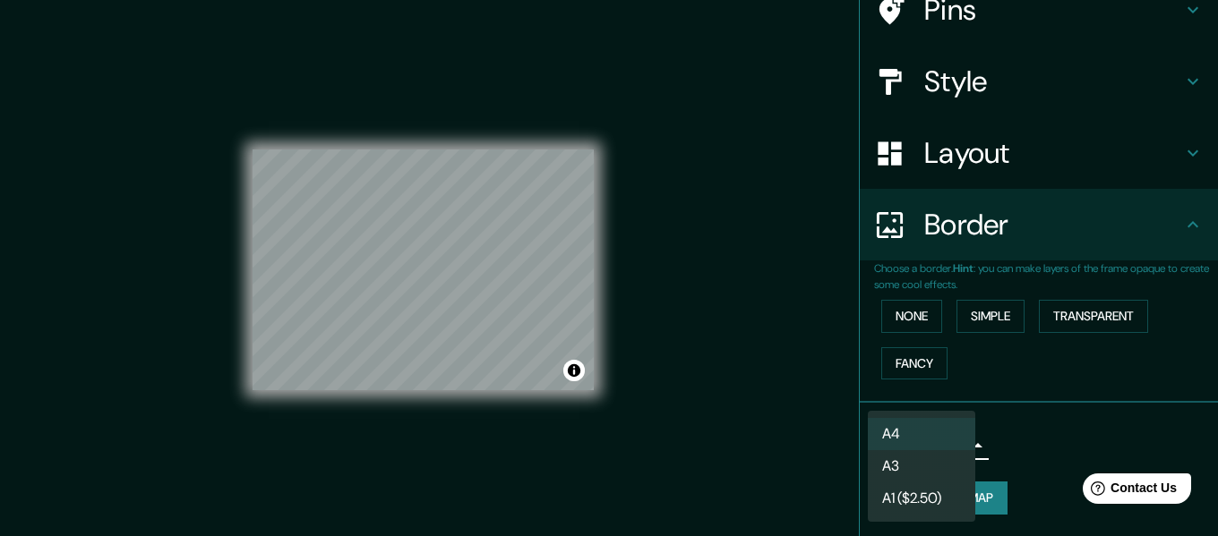
click at [949, 434] on body "Mappin Location Huehuetenango, Huehuetenango, Guatemala Huehuetenango Huehueten…" at bounding box center [609, 268] width 1218 height 536
click at [1047, 401] on div at bounding box center [609, 268] width 1218 height 536
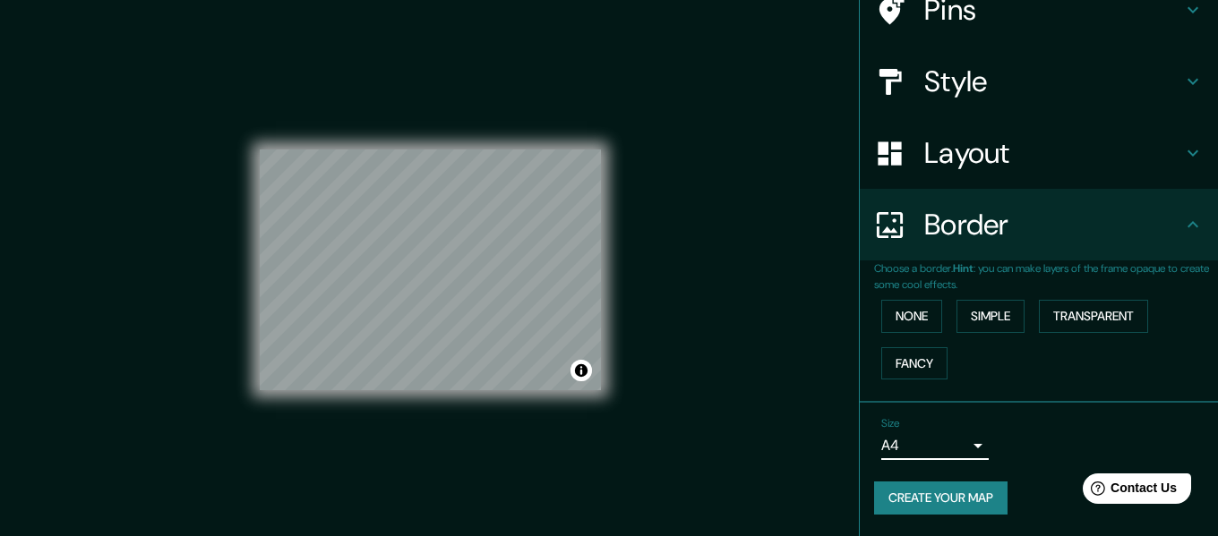
click at [954, 443] on body "Mappin Location Huehuetenango, Huehuetenango, Guatemala Huehuetenango Huehueten…" at bounding box center [609, 268] width 1218 height 536
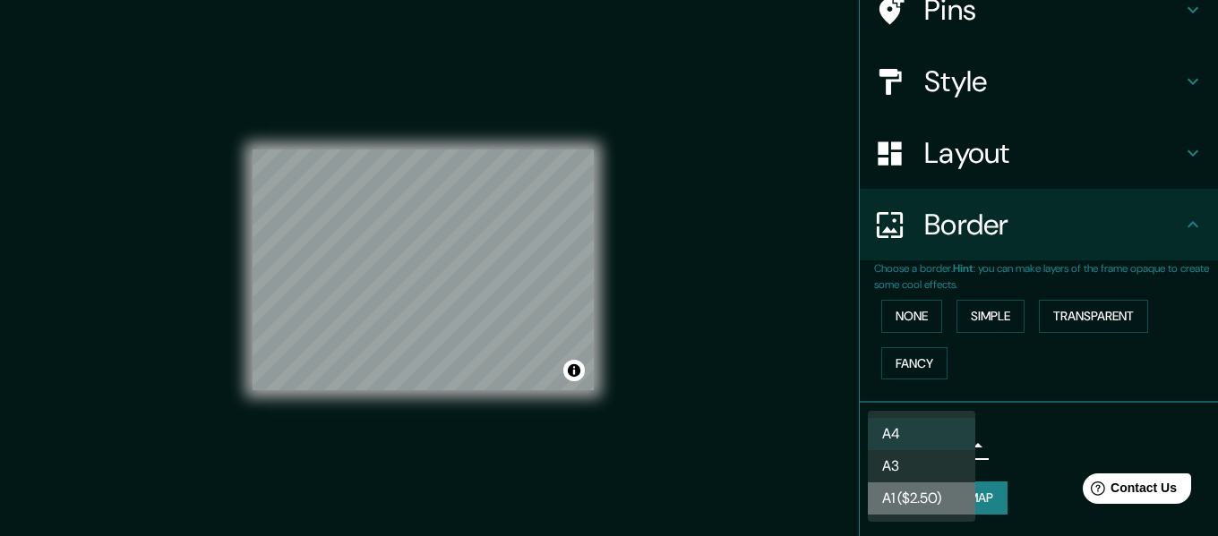
click at [936, 496] on li "A1 ($2.50)" at bounding box center [920, 499] width 107 height 32
click at [942, 446] on body "Mappin Location Huehuetenango, Huehuetenango, Guatemala Huehuetenango Huehueten…" at bounding box center [609, 268] width 1218 height 536
click at [926, 438] on li "A4" at bounding box center [920, 434] width 107 height 32
click at [925, 449] on body "Mappin Location Huehuetenango, Huehuetenango, Guatemala Huehuetenango Huehueten…" at bounding box center [609, 268] width 1218 height 536
click at [895, 460] on li "A3" at bounding box center [920, 466] width 107 height 32
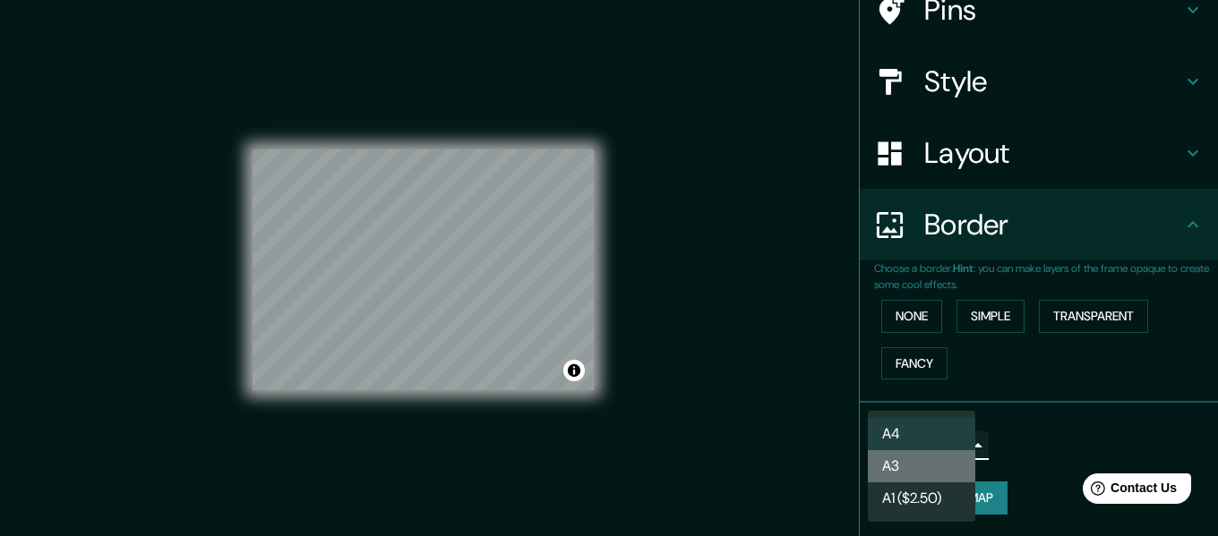
type input "a4"
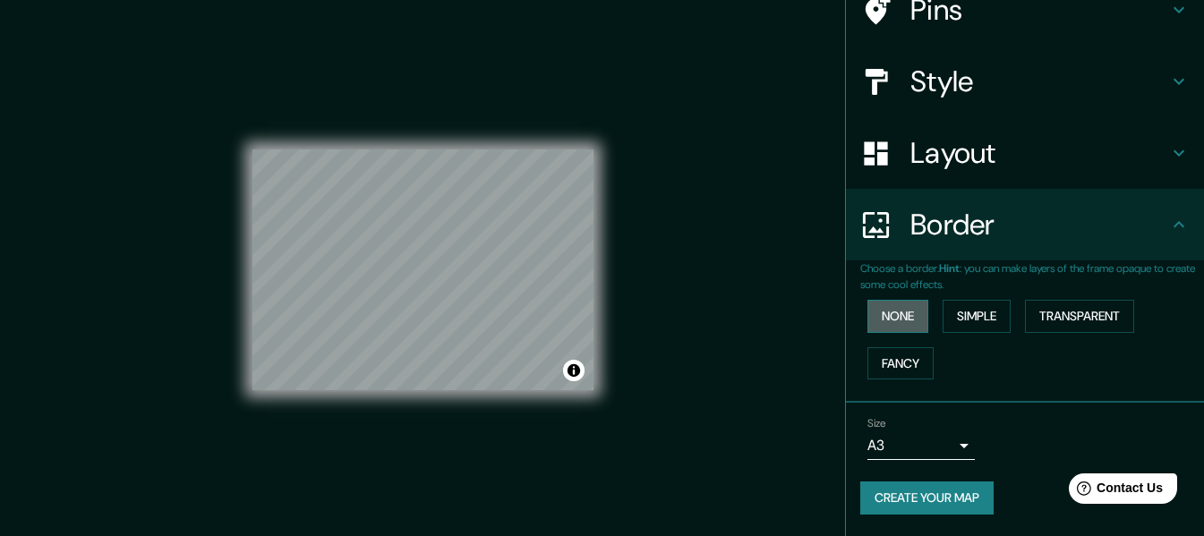
click at [895, 317] on button "None" at bounding box center [897, 316] width 61 height 33
click at [940, 166] on h4 "Layout" at bounding box center [1039, 153] width 258 height 36
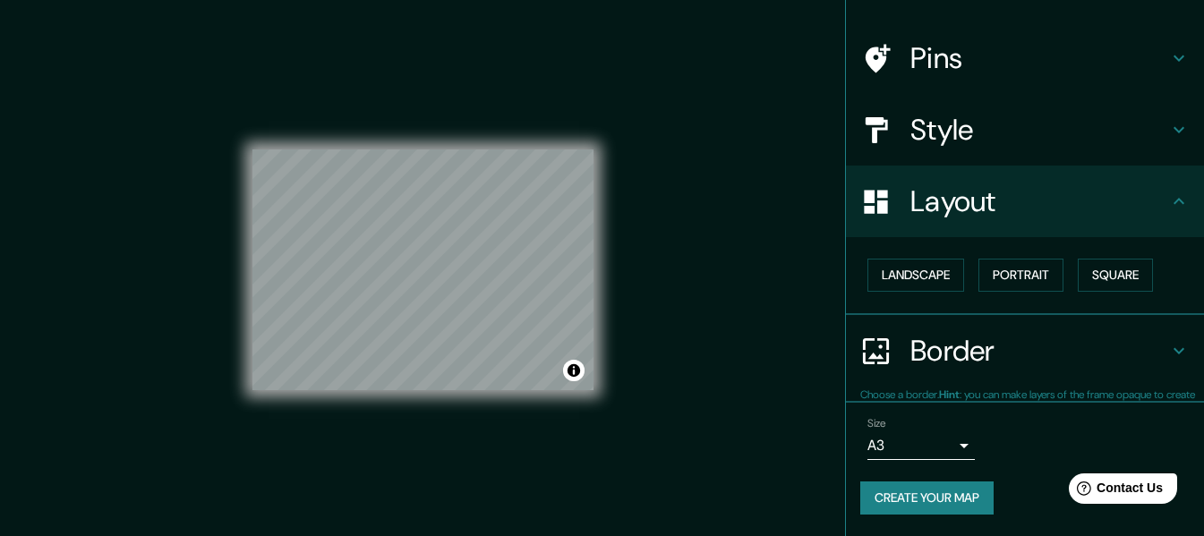
scroll to position [107, 0]
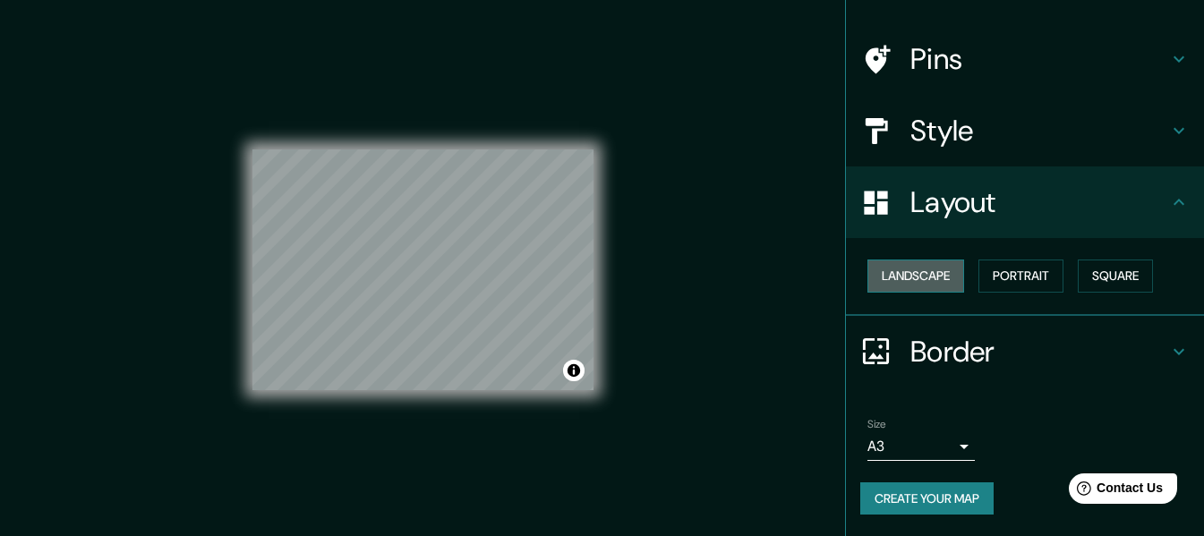
click at [917, 268] on button "Landscape" at bounding box center [915, 276] width 97 height 33
click at [1013, 280] on button "Portrait" at bounding box center [1021, 276] width 85 height 33
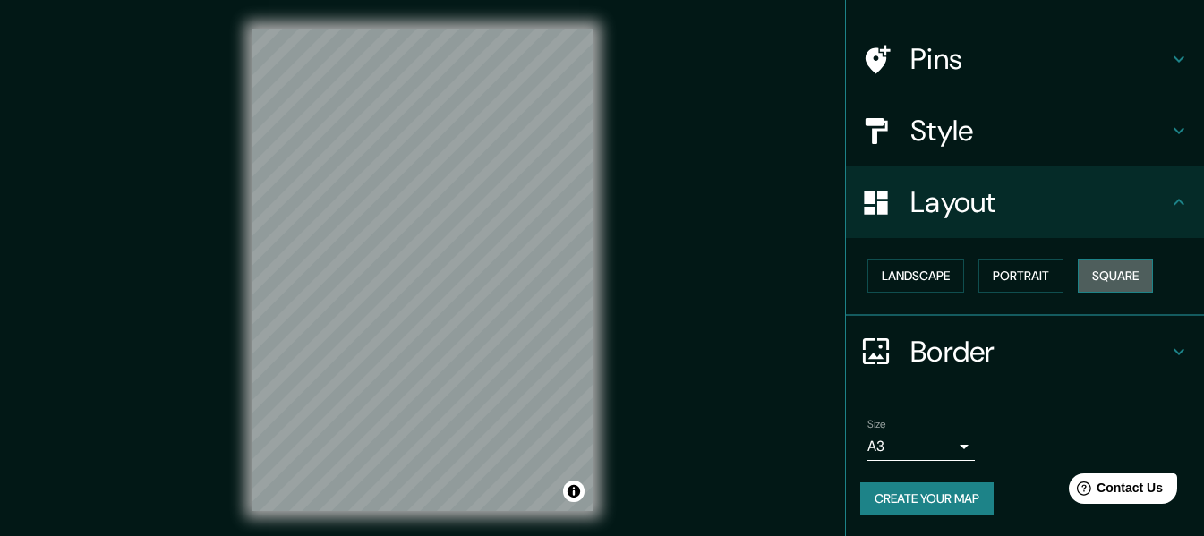
click at [1111, 278] on button "Square" at bounding box center [1115, 276] width 75 height 33
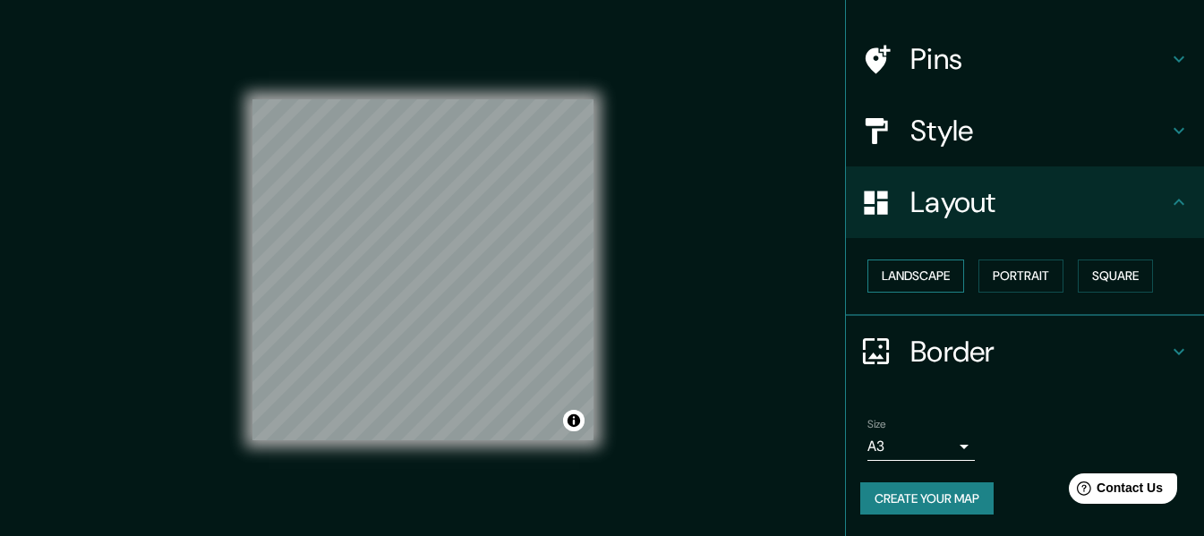
drag, startPoint x: 1016, startPoint y: 296, endPoint x: 947, endPoint y: 280, distance: 70.8
click at [1014, 296] on div "Landscape Portrait Square" at bounding box center [1032, 275] width 344 height 47
click at [910, 276] on button "Landscape" at bounding box center [915, 276] width 97 height 33
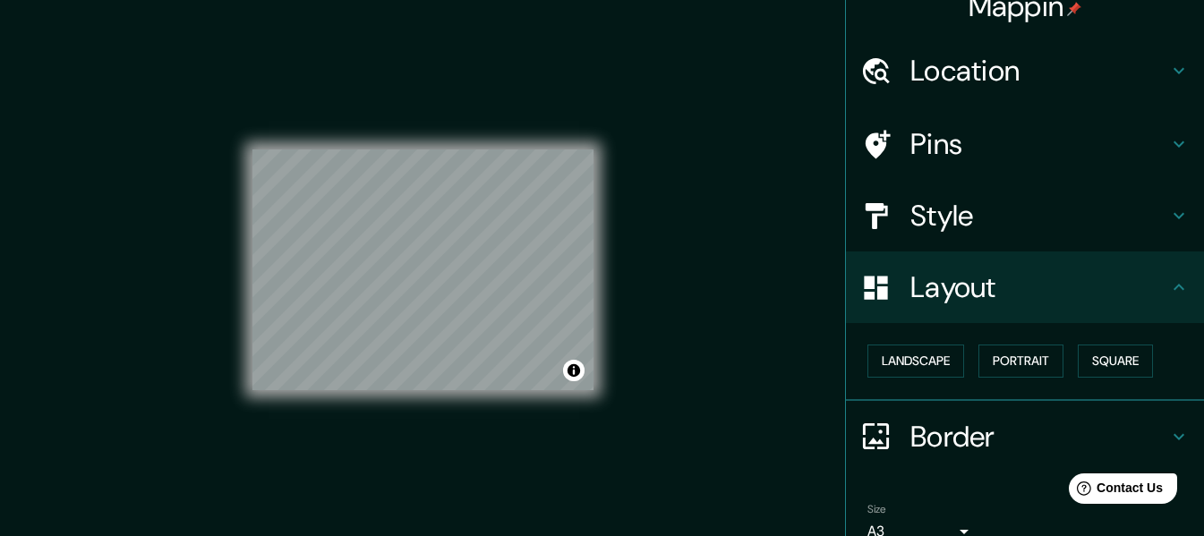
scroll to position [18, 0]
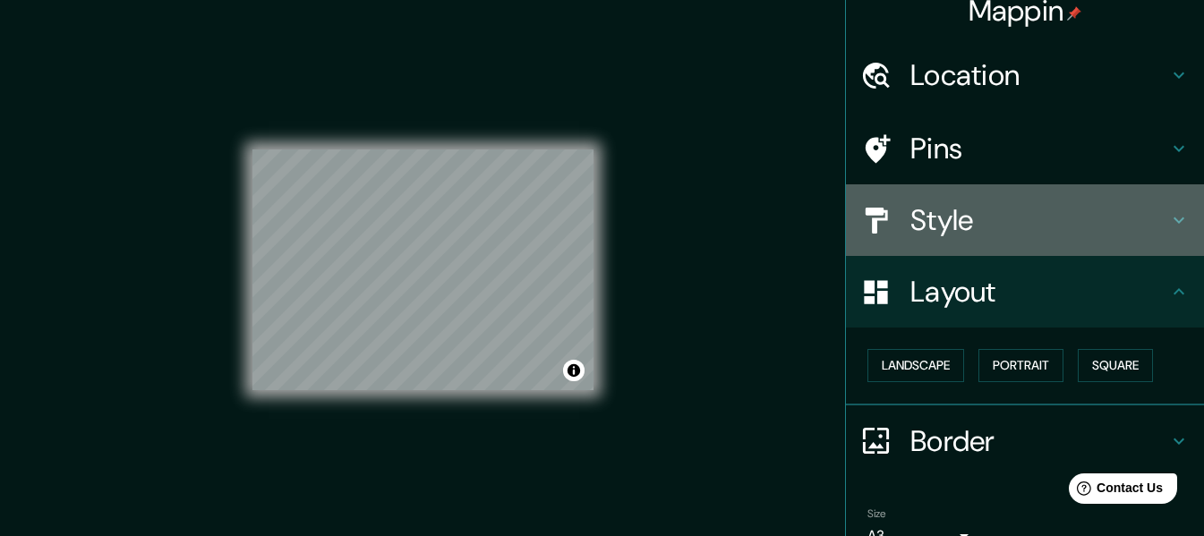
click at [953, 228] on h4 "Style" at bounding box center [1039, 220] width 258 height 36
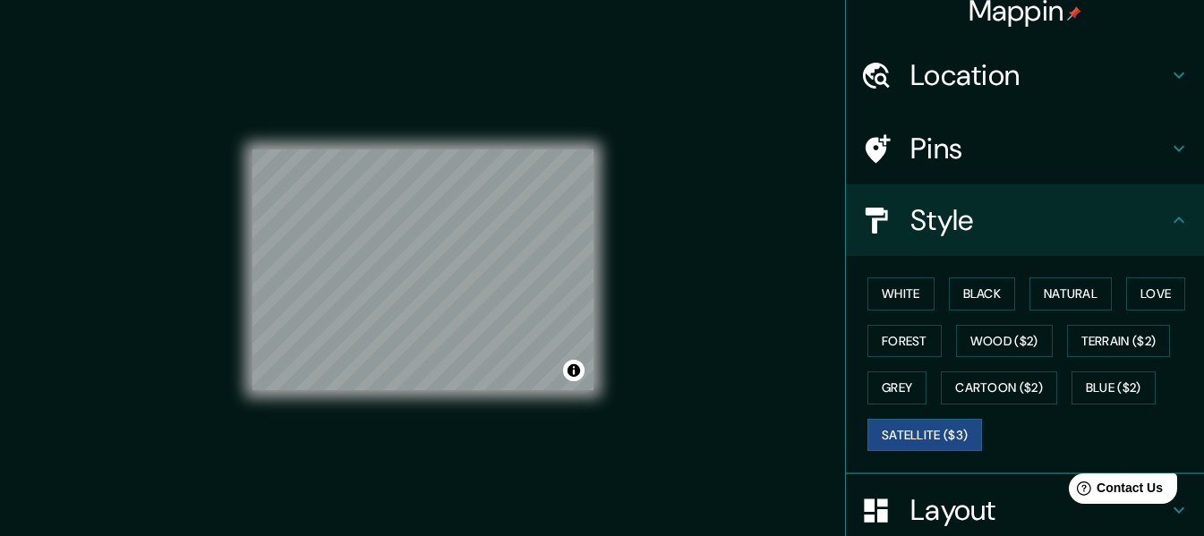
click at [933, 84] on h4 "Location" at bounding box center [1039, 75] width 258 height 36
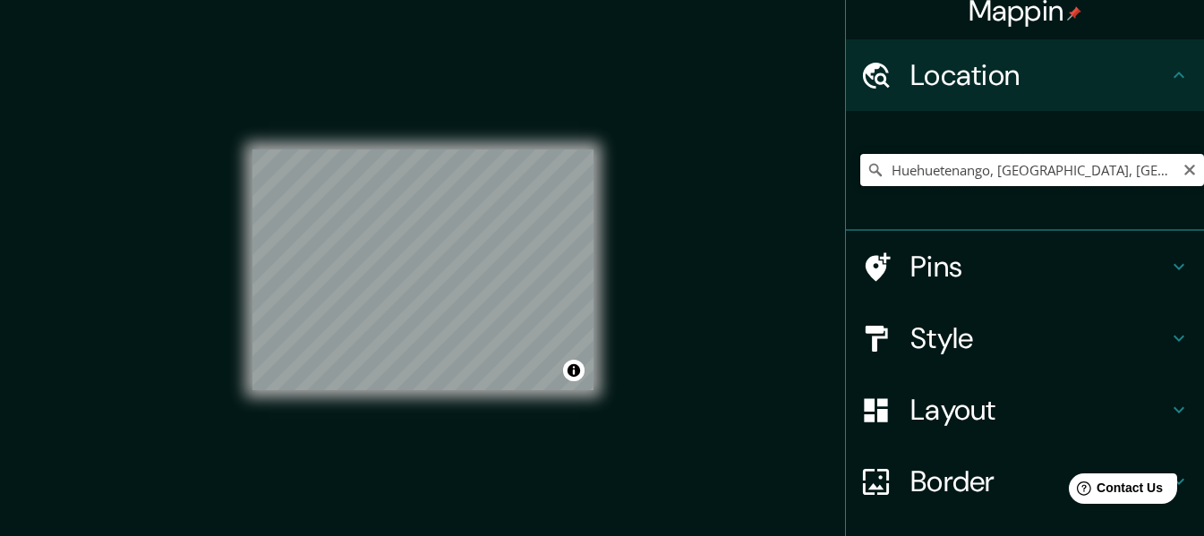
click at [1064, 158] on input "Huehuetenango, Huehuetenango, Guatemala" at bounding box center [1032, 170] width 344 height 32
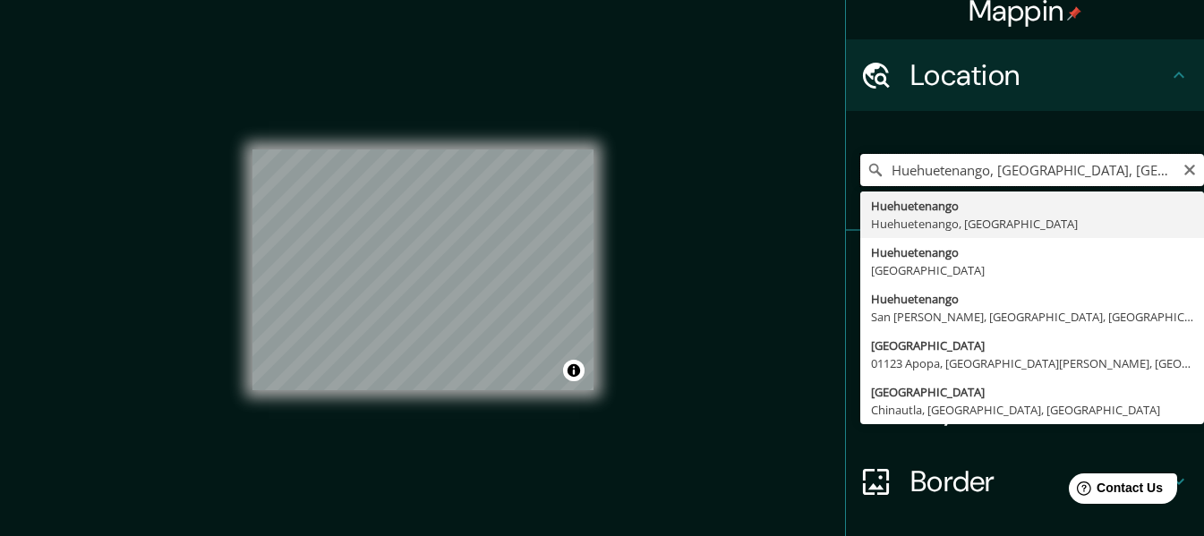
drag, startPoint x: 1103, startPoint y: 167, endPoint x: 1032, endPoint y: 160, distance: 71.1
click at [1032, 160] on input "Huehuetenango, Huehuetenango, Guatemala" at bounding box center [1032, 170] width 344 height 32
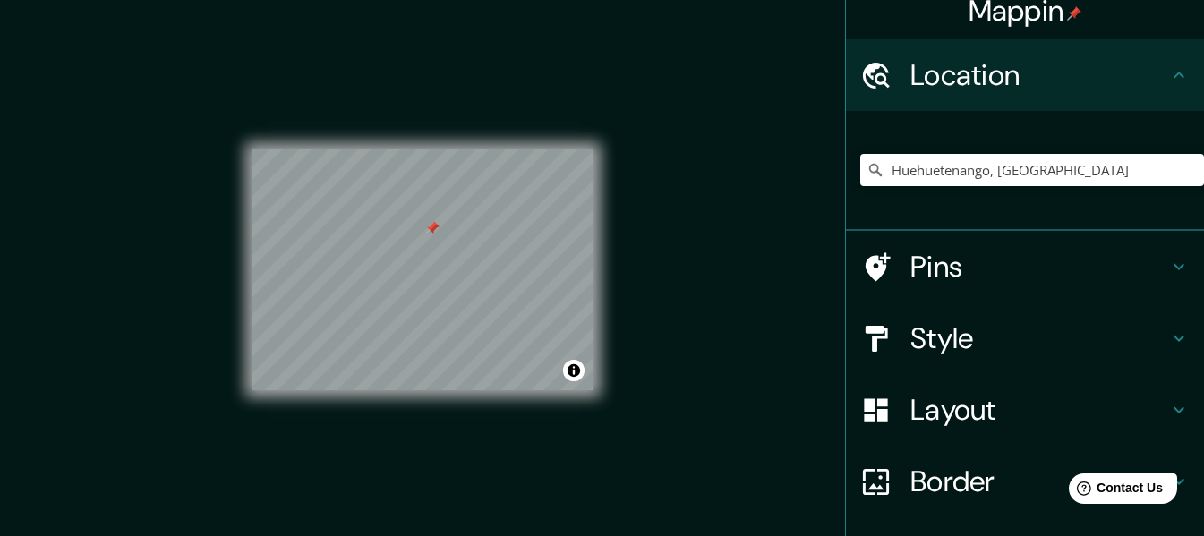
click at [1034, 274] on h4 "Pins" at bounding box center [1039, 267] width 258 height 36
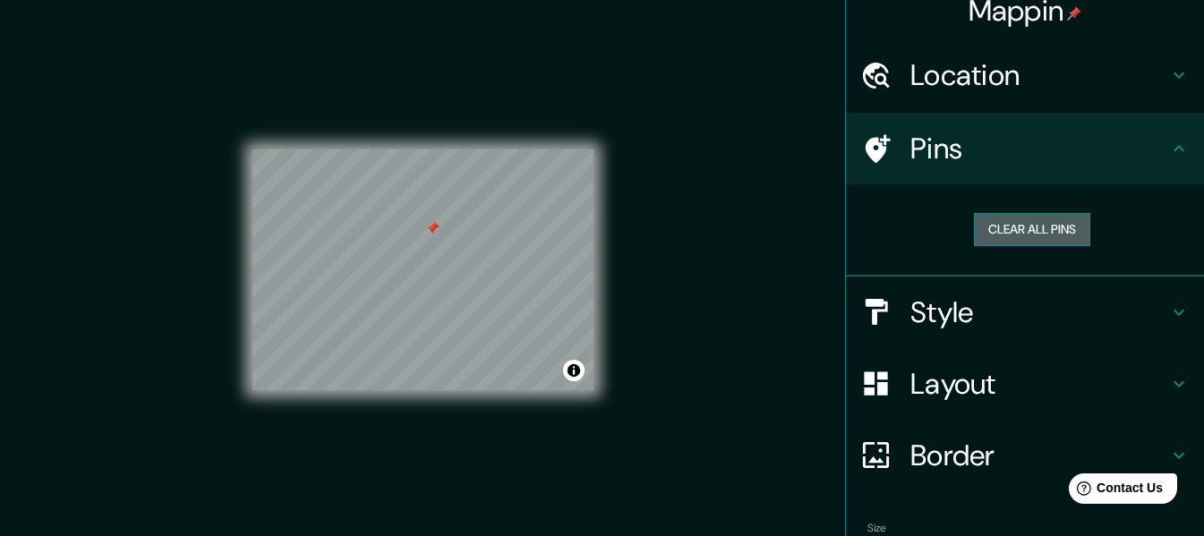
click at [1028, 219] on button "Clear all pins" at bounding box center [1032, 229] width 116 height 33
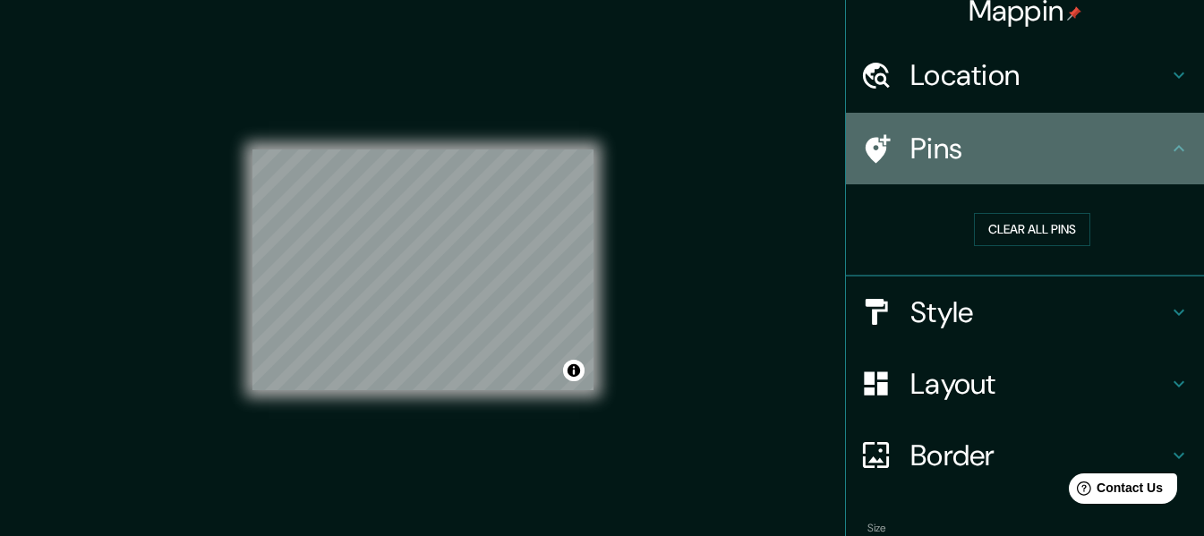
click at [1110, 155] on h4 "Pins" at bounding box center [1039, 149] width 258 height 36
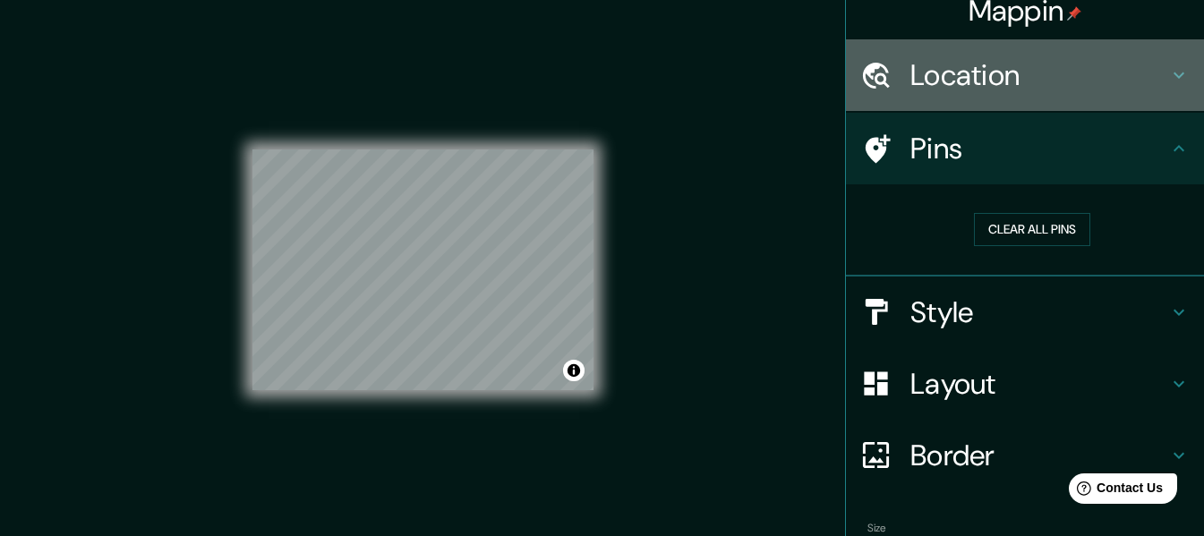
click at [953, 88] on h4 "Location" at bounding box center [1039, 75] width 258 height 36
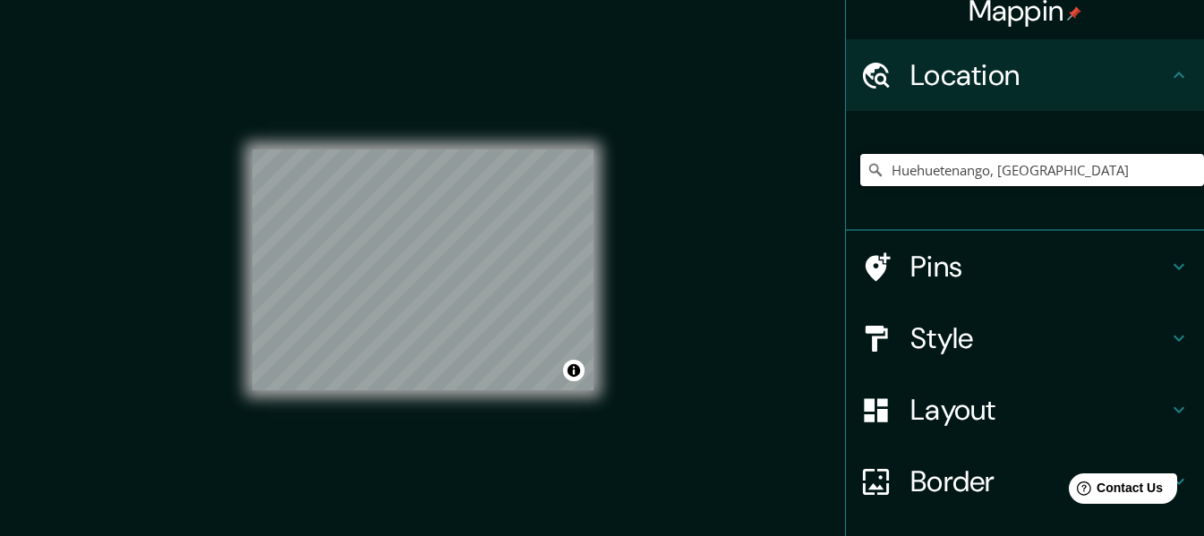
drag, startPoint x: 1070, startPoint y: 165, endPoint x: 866, endPoint y: 188, distance: 205.4
click at [866, 188] on div "Huehuetenango, Guatemala" at bounding box center [1032, 170] width 344 height 90
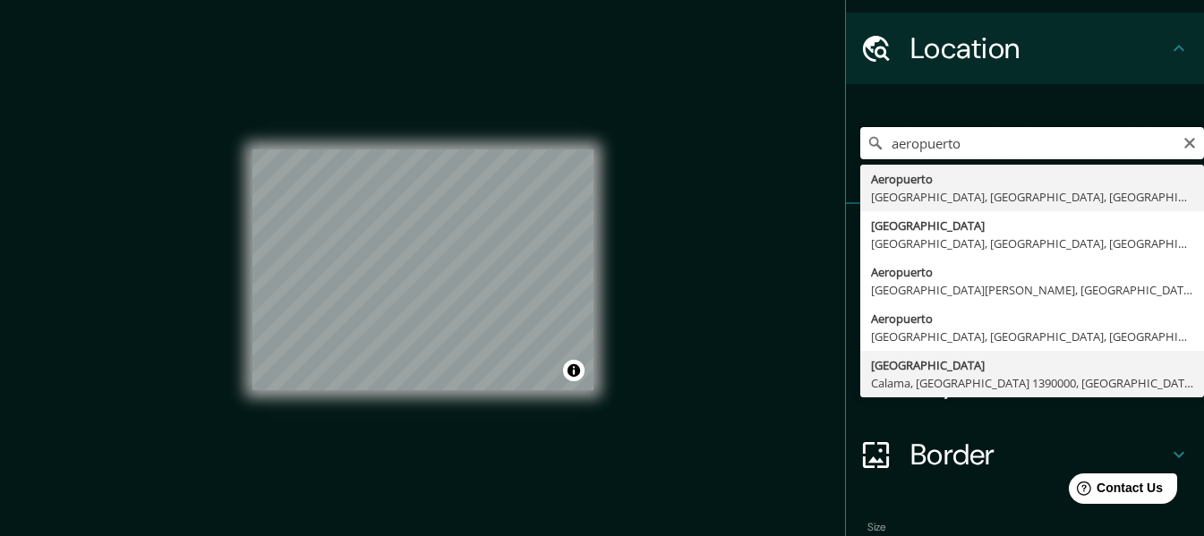
scroll to position [0, 0]
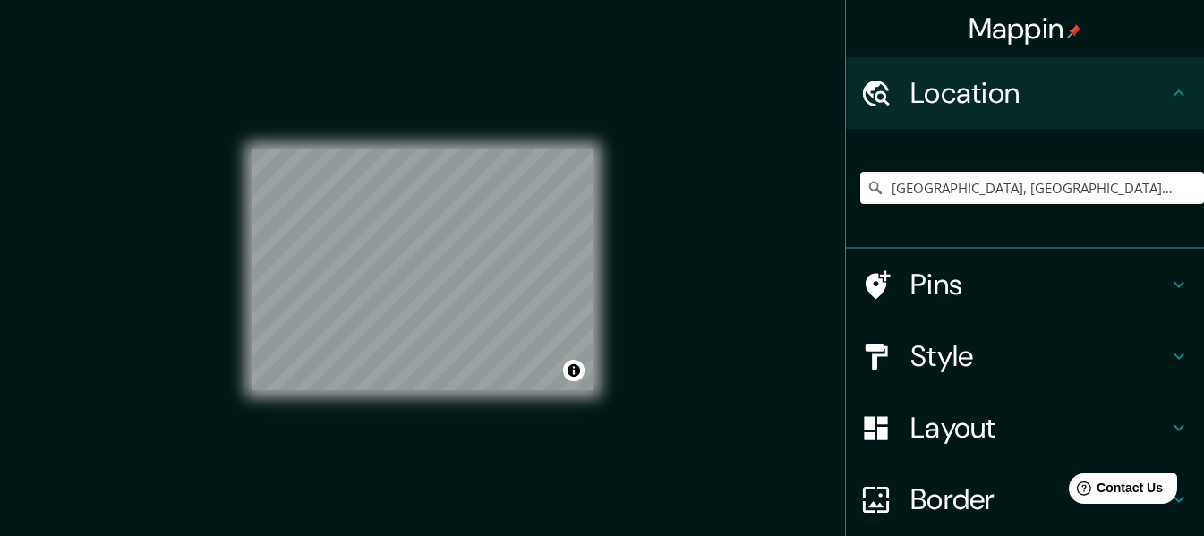
type input "Avenida Aeropuerto, Puerto Barrios, Izabal, Guatemala"
click at [928, 366] on h4 "Style" at bounding box center [1039, 356] width 258 height 36
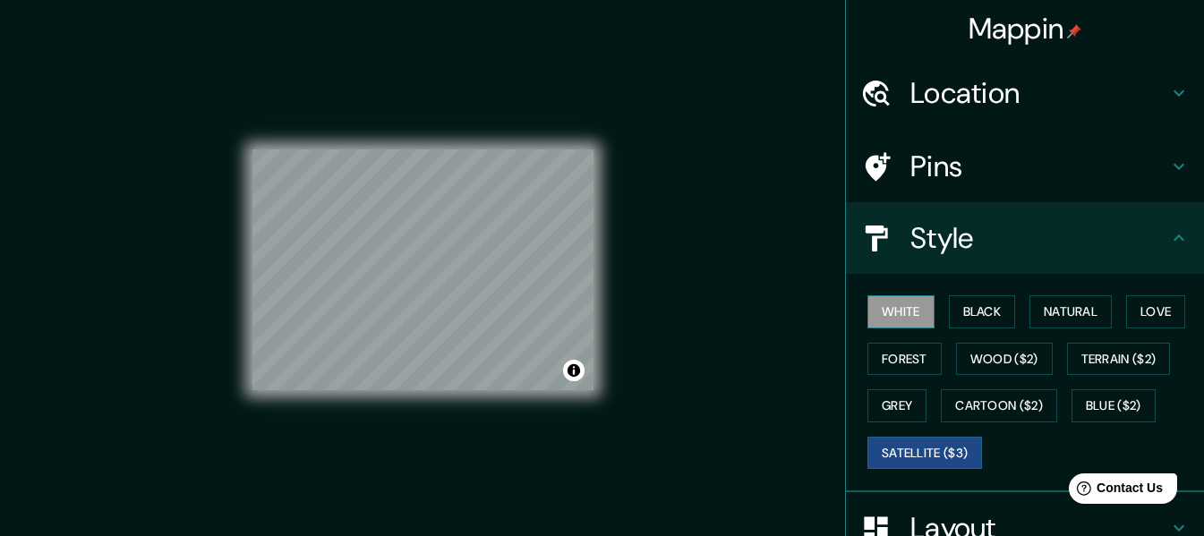
click at [905, 296] on button "White" at bounding box center [900, 311] width 67 height 33
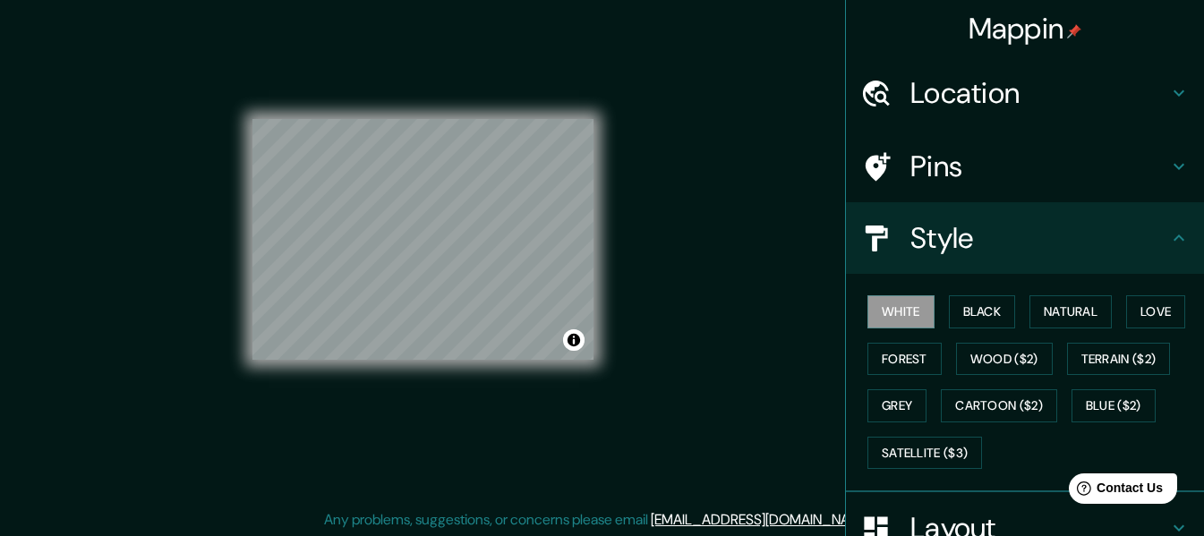
scroll to position [32, 0]
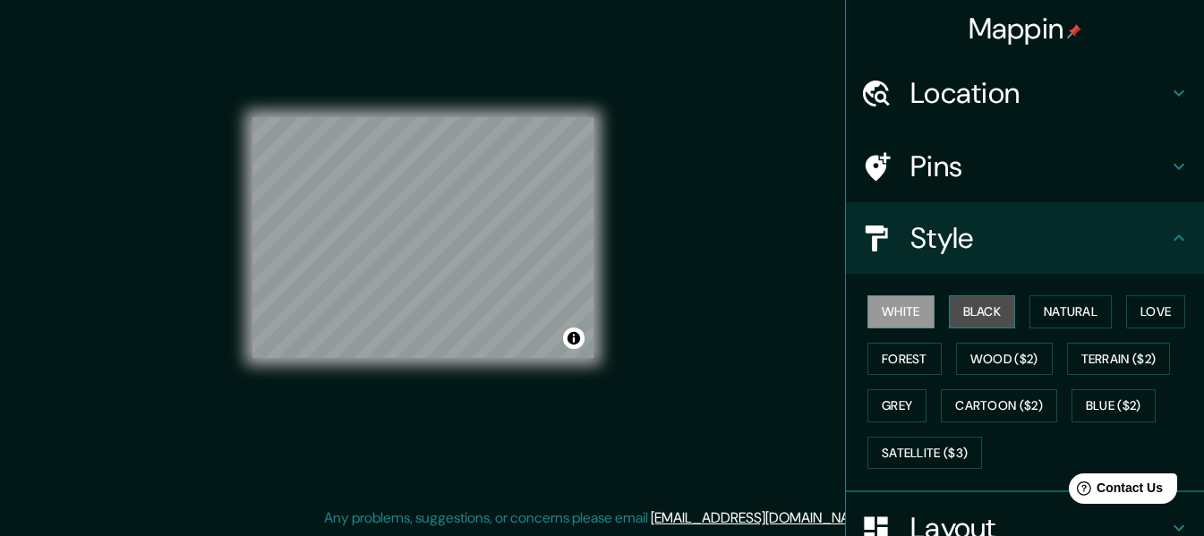
click at [995, 306] on button "Black" at bounding box center [982, 311] width 67 height 33
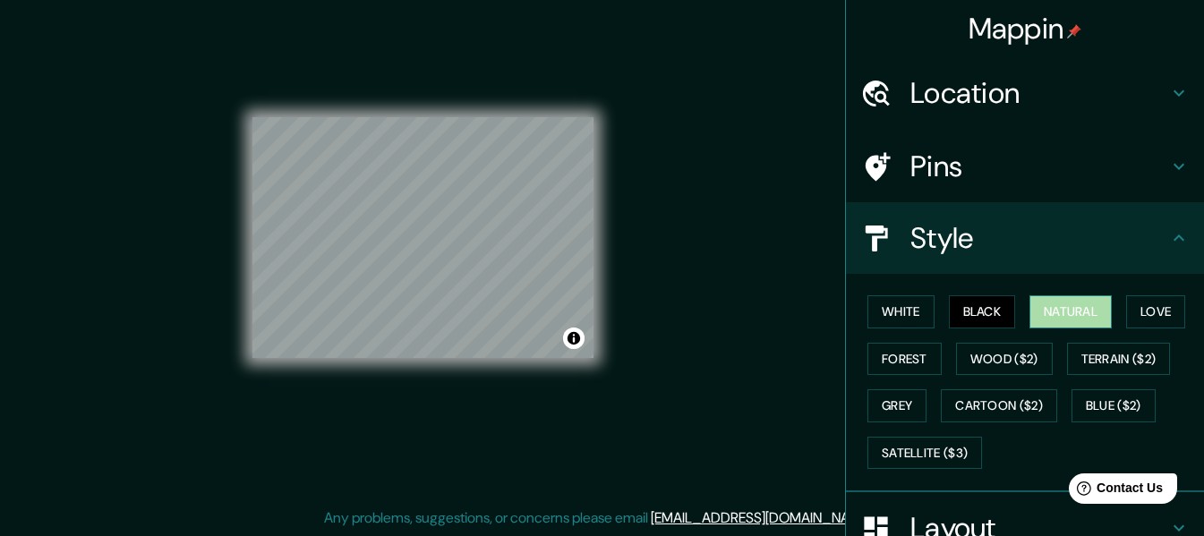
click at [1055, 306] on button "Natural" at bounding box center [1071, 311] width 82 height 33
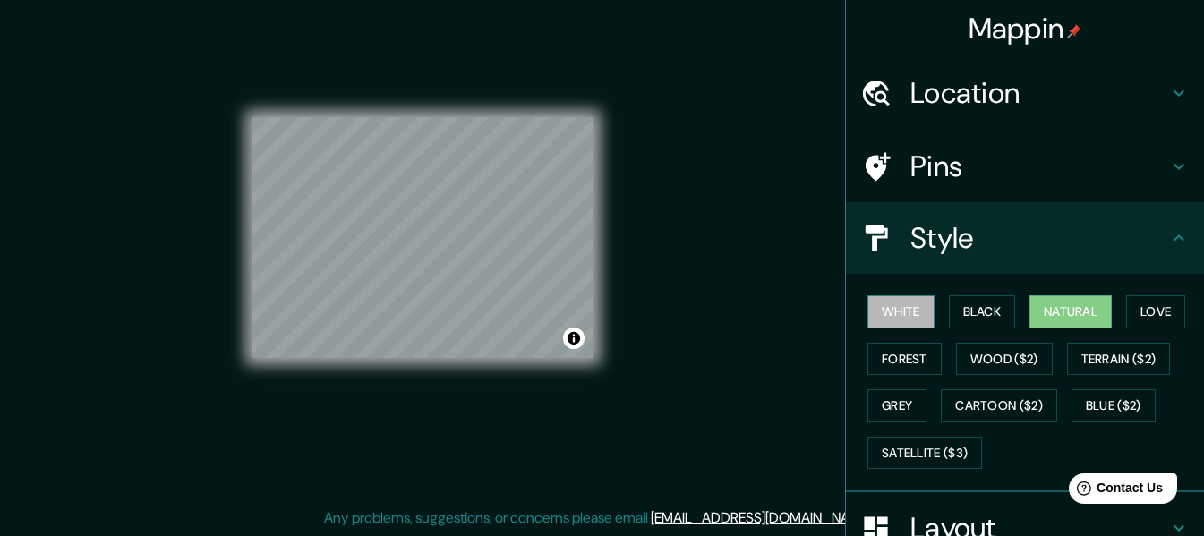
click at [893, 312] on button "White" at bounding box center [900, 311] width 67 height 33
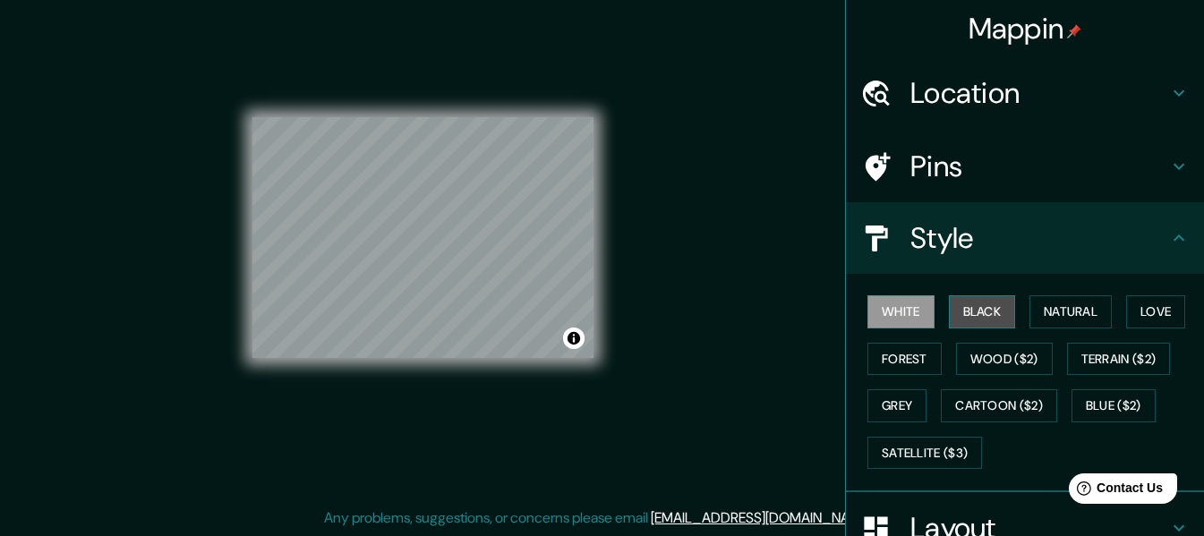
click at [961, 303] on button "Black" at bounding box center [982, 311] width 67 height 33
click at [1015, 312] on div "White Black Natural Love Forest Wood ($2) Terrain ($2) Grey Cartoon ($2) Blue (…" at bounding box center [1032, 382] width 344 height 188
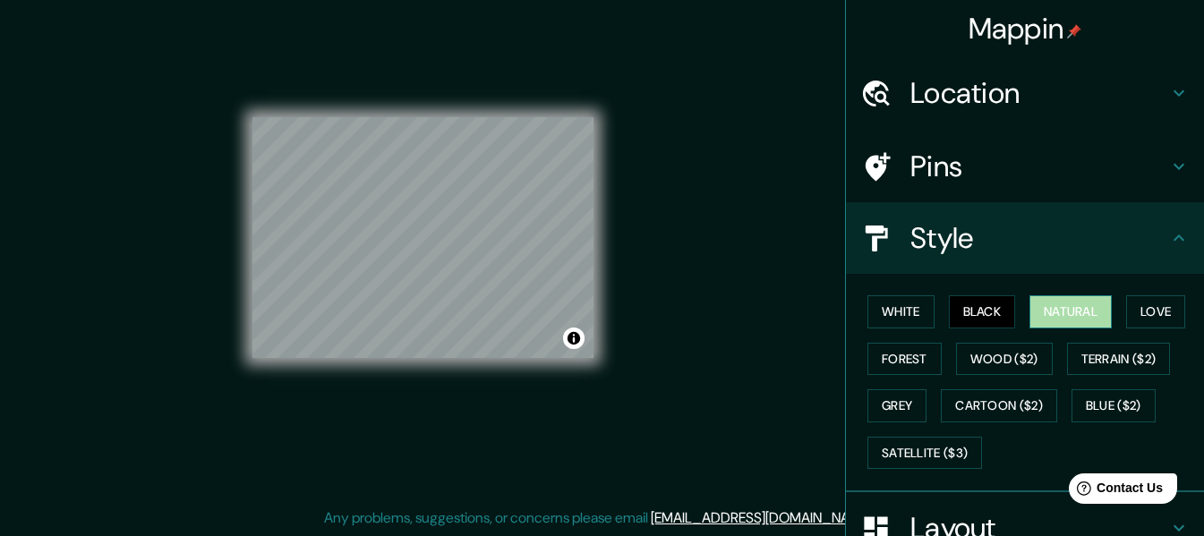
click at [1078, 313] on button "Natural" at bounding box center [1071, 311] width 82 height 33
click at [1144, 312] on button "Love" at bounding box center [1155, 311] width 59 height 33
click at [1049, 324] on button "Natural" at bounding box center [1071, 311] width 82 height 33
click at [952, 177] on h4 "Pins" at bounding box center [1039, 167] width 258 height 36
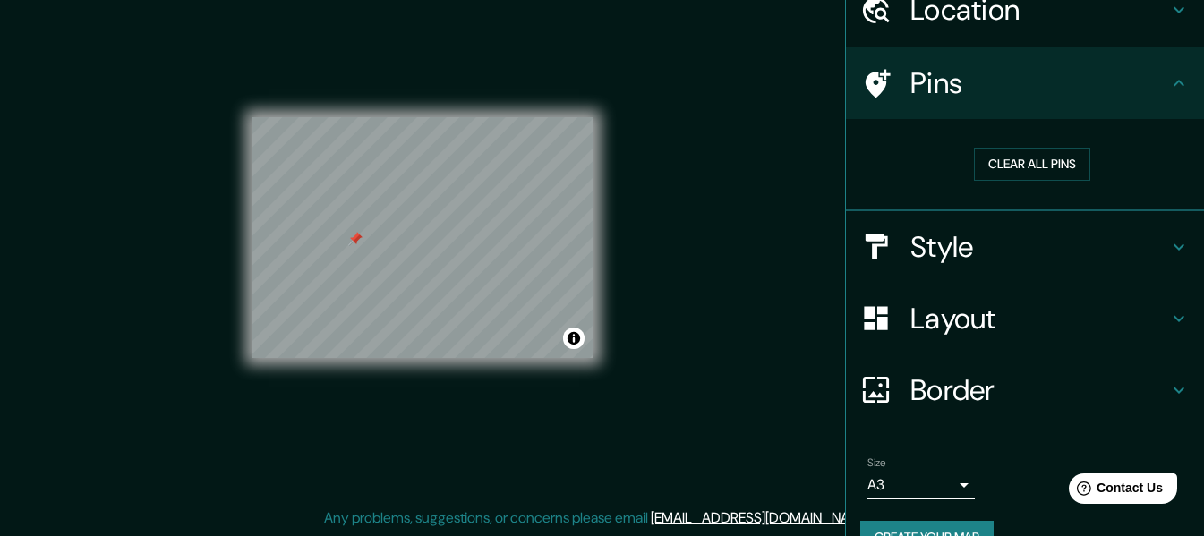
scroll to position [90, 0]
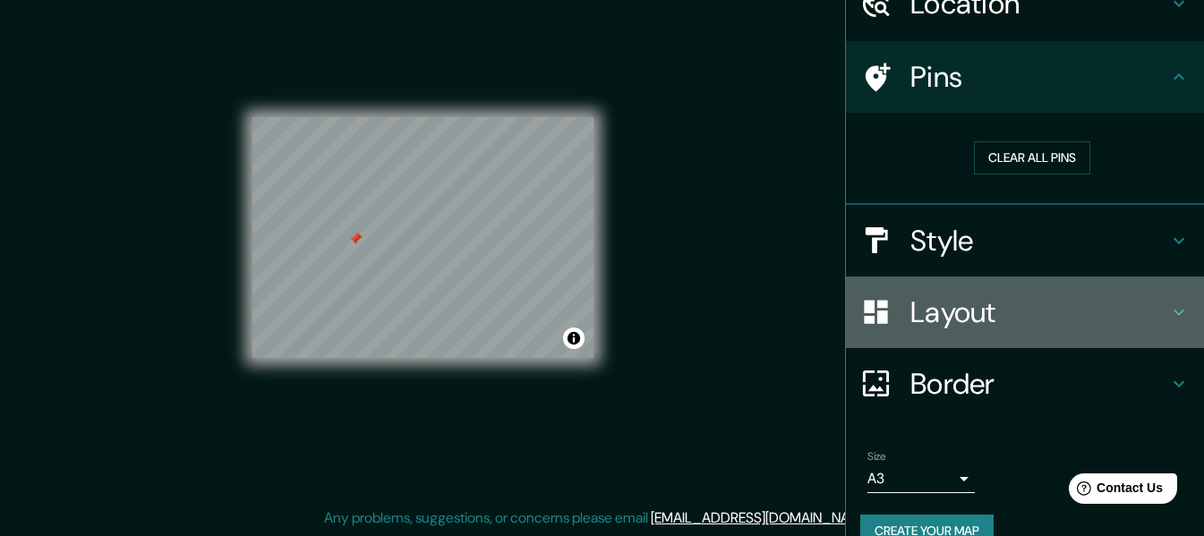
click at [963, 327] on h4 "Layout" at bounding box center [1039, 313] width 258 height 36
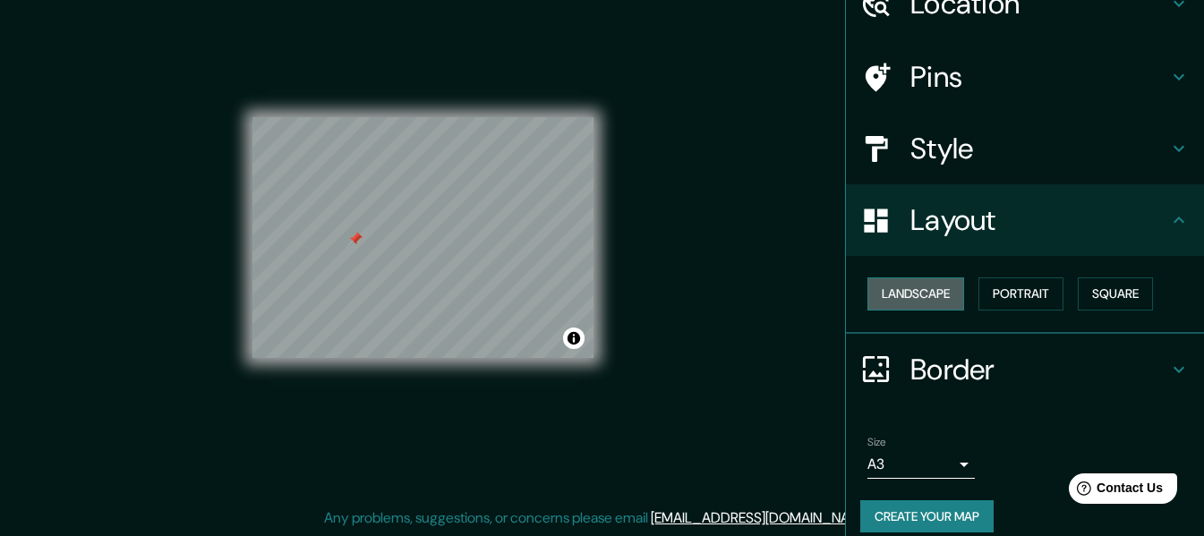
click at [919, 298] on button "Landscape" at bounding box center [915, 294] width 97 height 33
click at [919, 285] on button "Landscape" at bounding box center [915, 294] width 97 height 33
click at [1022, 286] on button "Portrait" at bounding box center [1021, 294] width 85 height 33
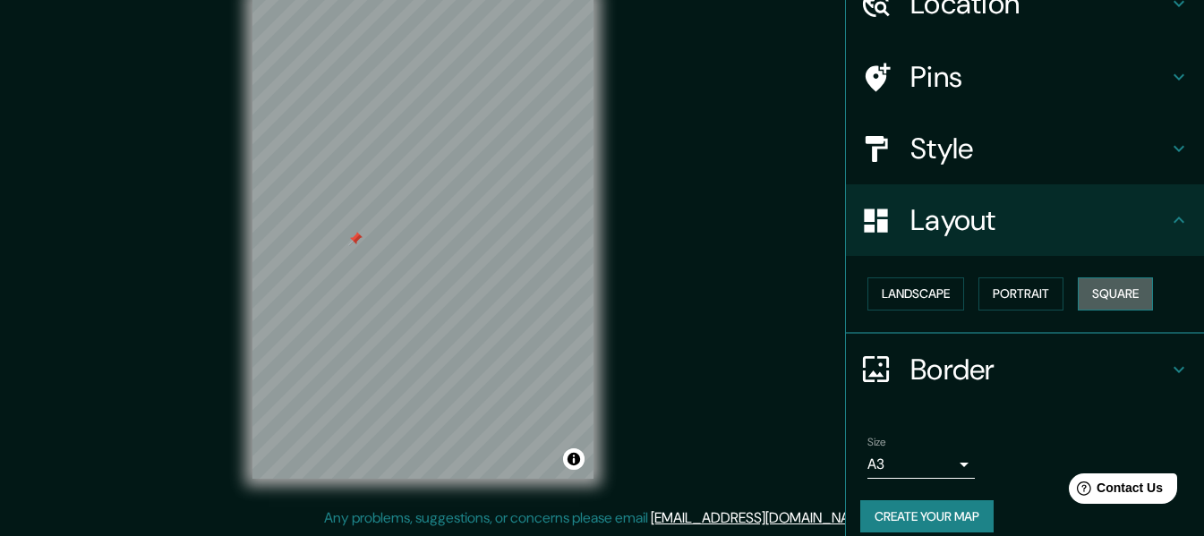
click at [1098, 290] on button "Square" at bounding box center [1115, 294] width 75 height 33
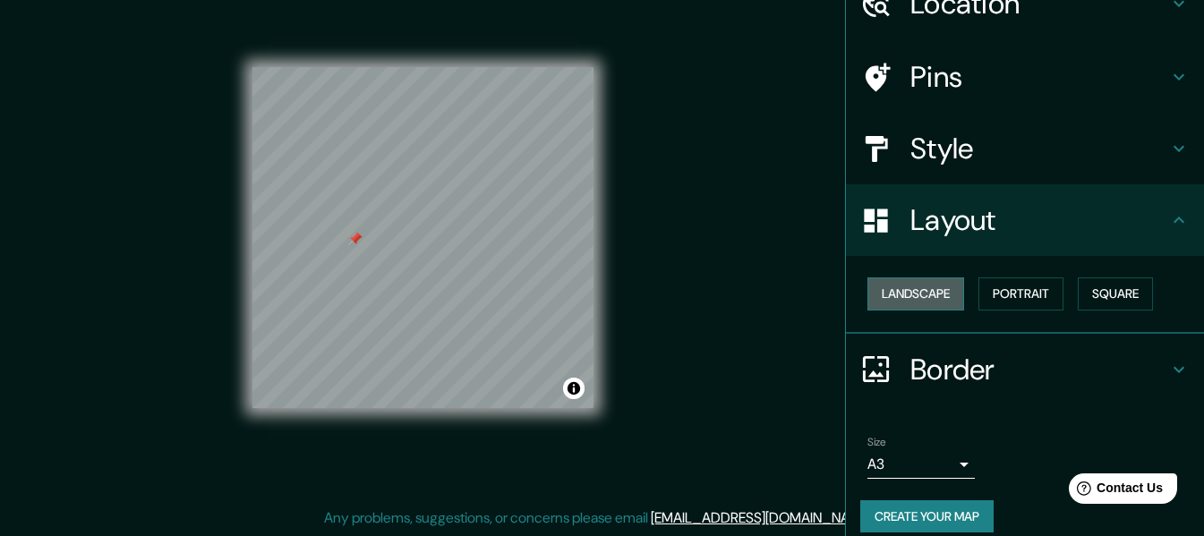
click at [931, 295] on button "Landscape" at bounding box center [915, 294] width 97 height 33
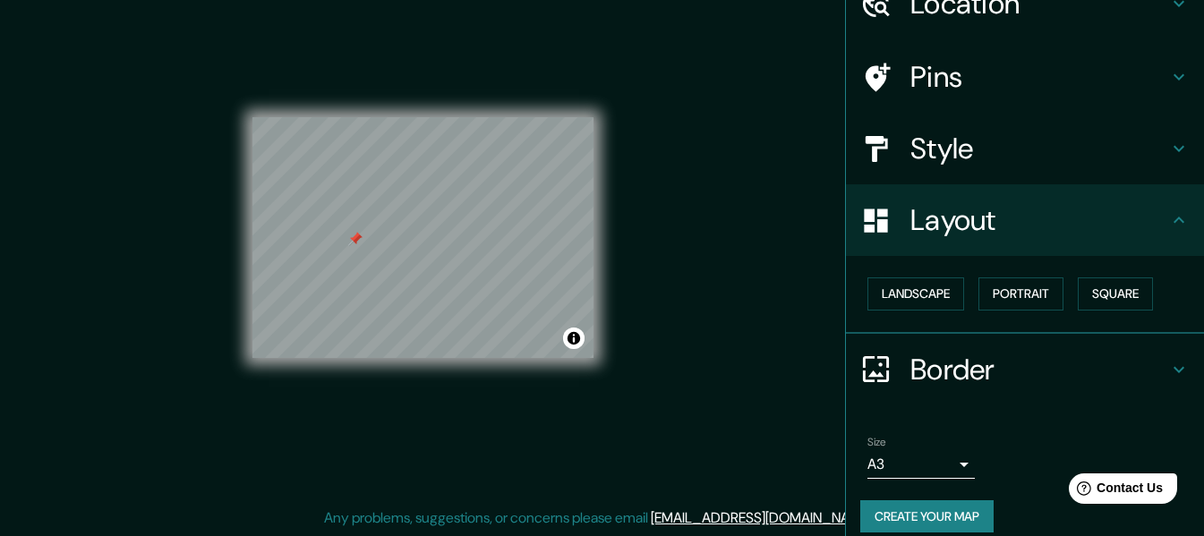
scroll to position [107, 0]
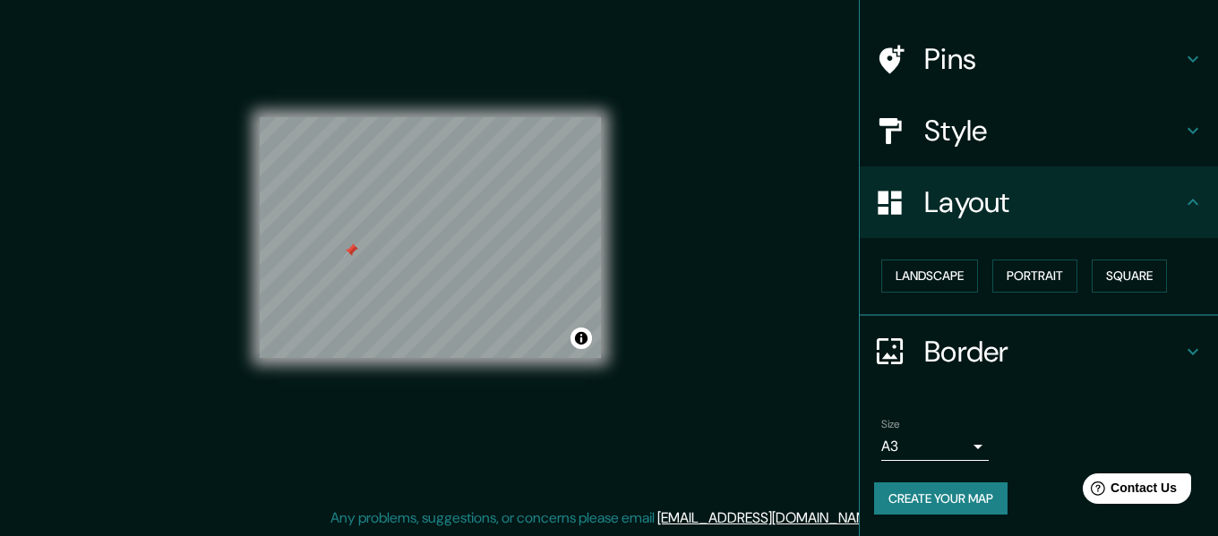
click at [940, 452] on body "Mappin Location Avenida Aeropuerto, Puerto Barrios, Izabal, Guatemala Avenida A…" at bounding box center [609, 236] width 1218 height 536
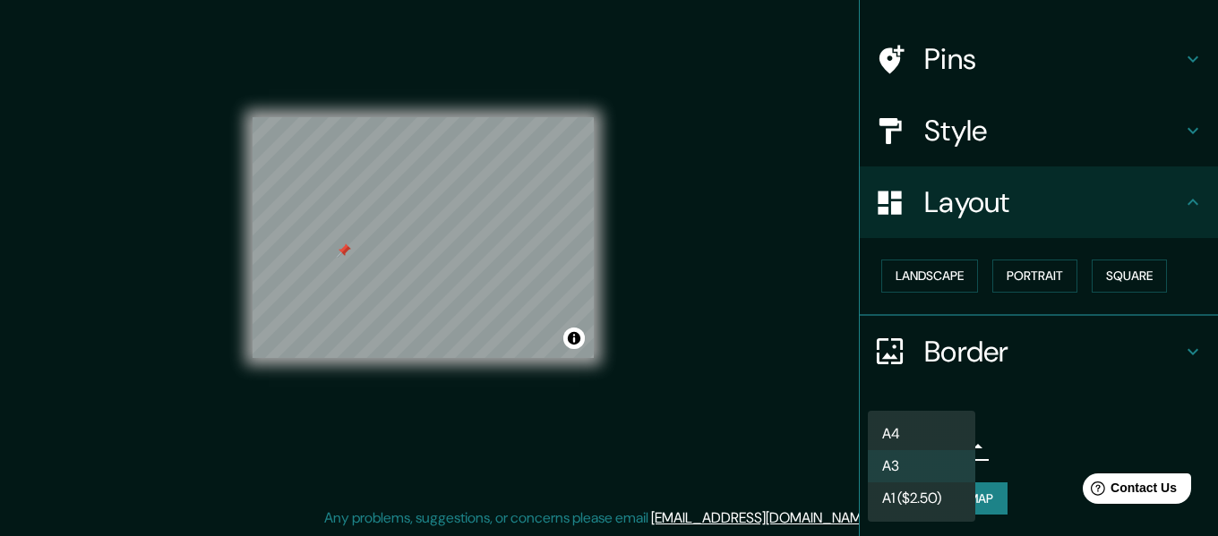
click at [916, 437] on li "A4" at bounding box center [920, 434] width 107 height 32
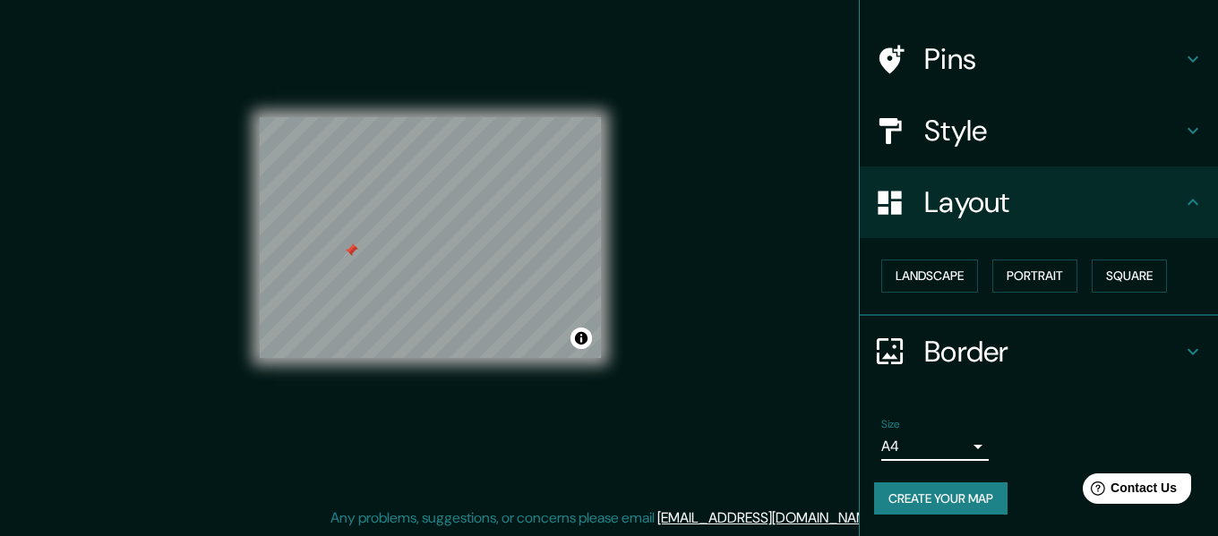
click at [944, 449] on body "Mappin Location Avenida Aeropuerto, Puerto Barrios, Izabal, Guatemala Avenida A…" at bounding box center [609, 236] width 1218 height 536
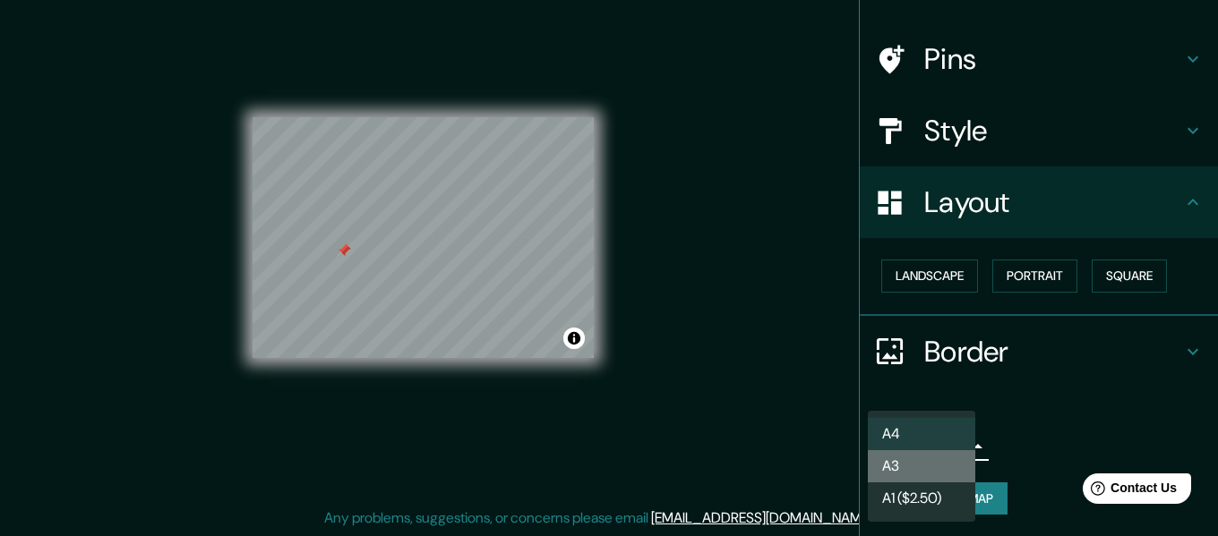
click at [935, 461] on li "A3" at bounding box center [920, 466] width 107 height 32
type input "a4"
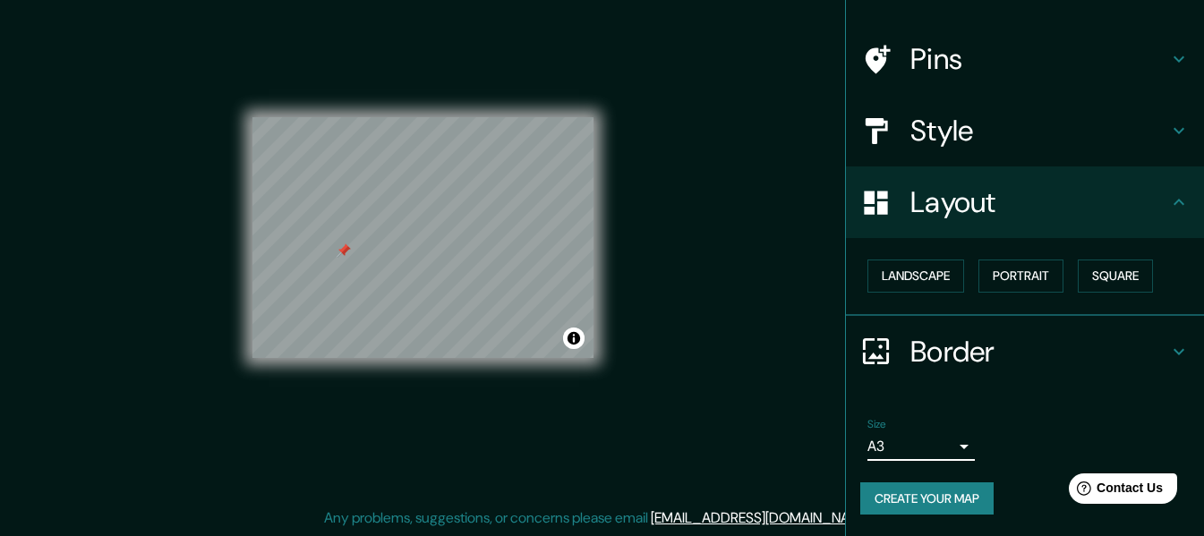
click at [942, 494] on button "Create your map" at bounding box center [926, 499] width 133 height 33
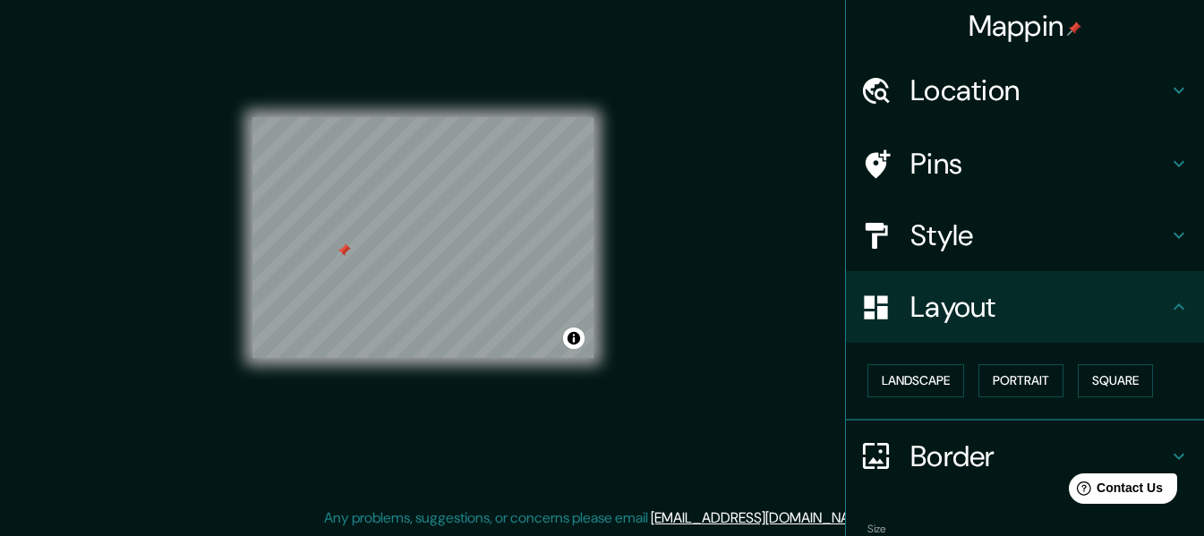
scroll to position [0, 0]
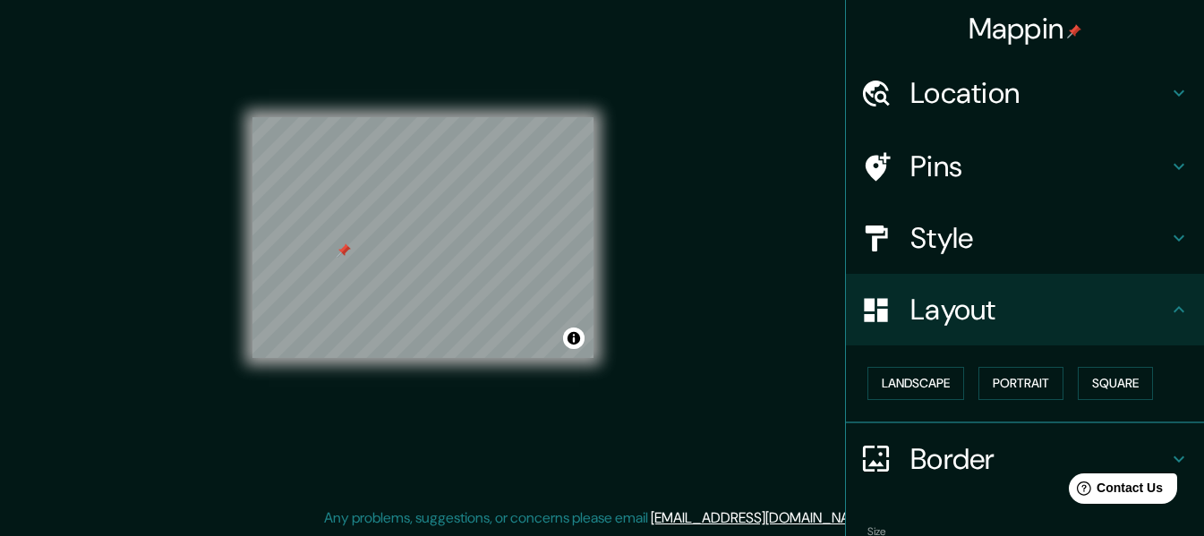
click at [929, 505] on ul "Location Avenida Aeropuerto, Puerto Barrios, Izabal, Guatemala Avenida Aeropuer…" at bounding box center [1025, 350] width 358 height 586
click at [740, 329] on div "Mappin Location Avenida Aeropuerto, Puerto Barrios, Izabal, Guatemala Avenida A…" at bounding box center [602, 252] width 1204 height 568
click at [714, 341] on div "Mappin Location Avenida Aeropuerto, Puerto Barrios, Izabal, Guatemala Avenida A…" at bounding box center [602, 252] width 1204 height 568
click at [1035, 177] on h4 "Pins" at bounding box center [1039, 167] width 258 height 36
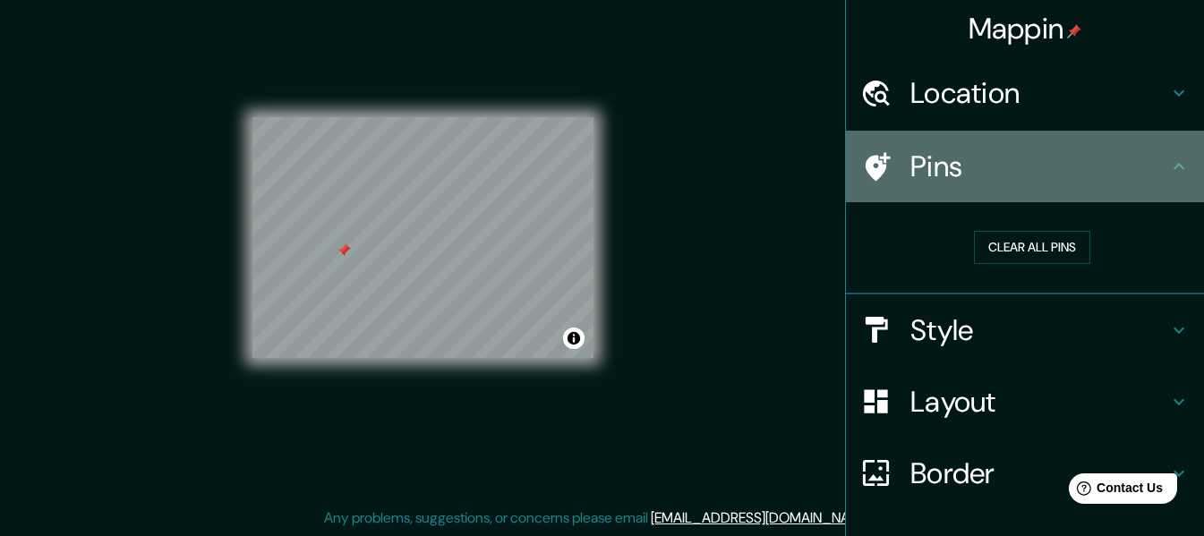
click at [1035, 177] on h4 "Pins" at bounding box center [1039, 167] width 258 height 36
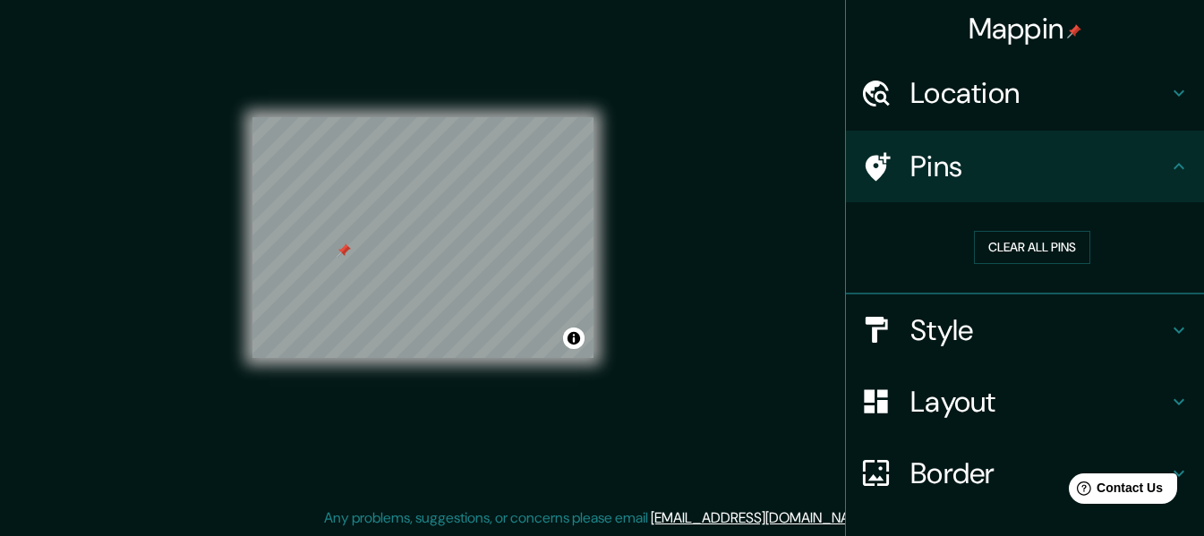
click at [1168, 169] on icon at bounding box center [1178, 166] width 21 height 21
click at [1140, 355] on div "Style" at bounding box center [1025, 331] width 358 height 72
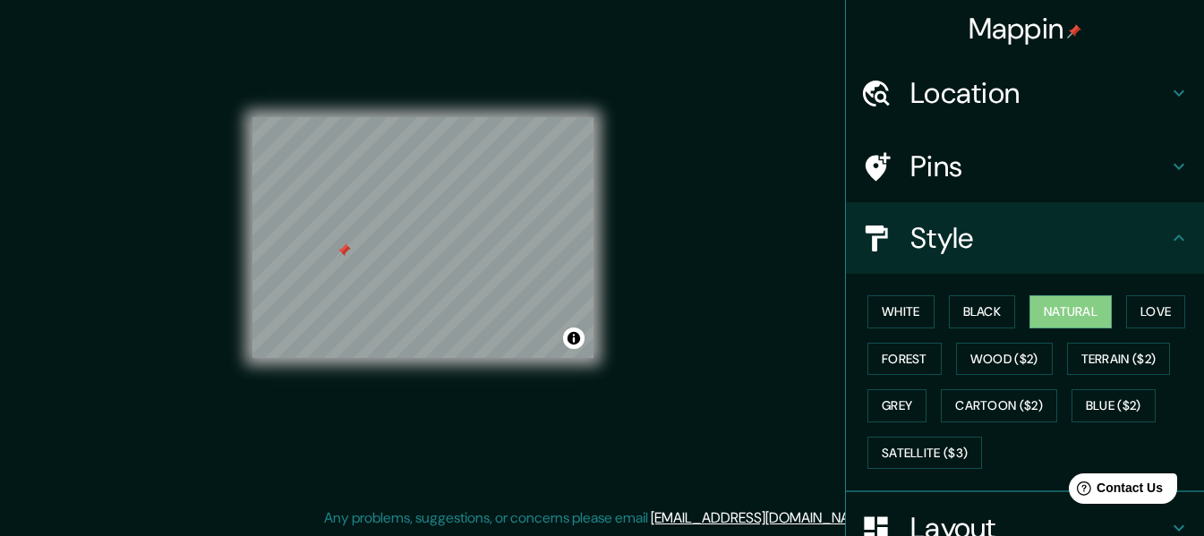
click at [1164, 216] on div "Style" at bounding box center [1025, 238] width 358 height 72
click at [1168, 235] on icon at bounding box center [1178, 237] width 21 height 21
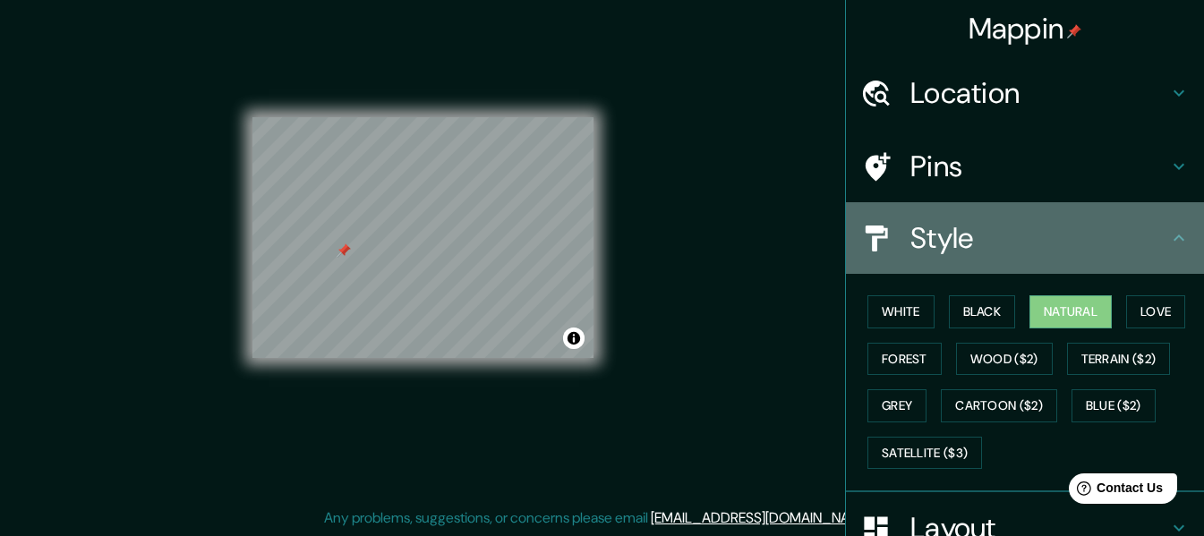
click at [1168, 235] on icon at bounding box center [1178, 237] width 21 height 21
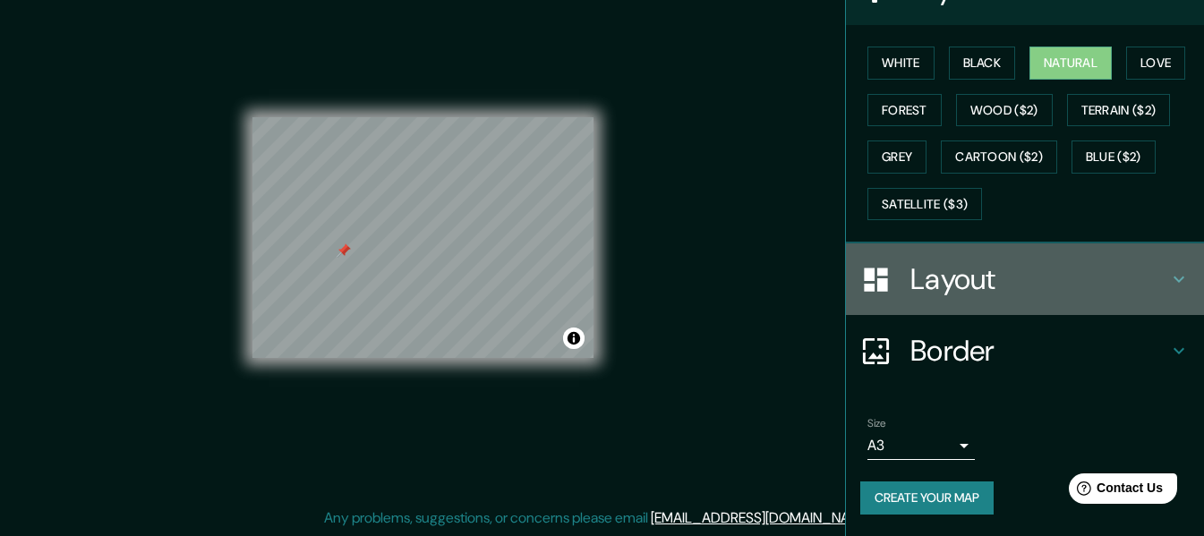
click at [1168, 269] on icon at bounding box center [1178, 279] width 21 height 21
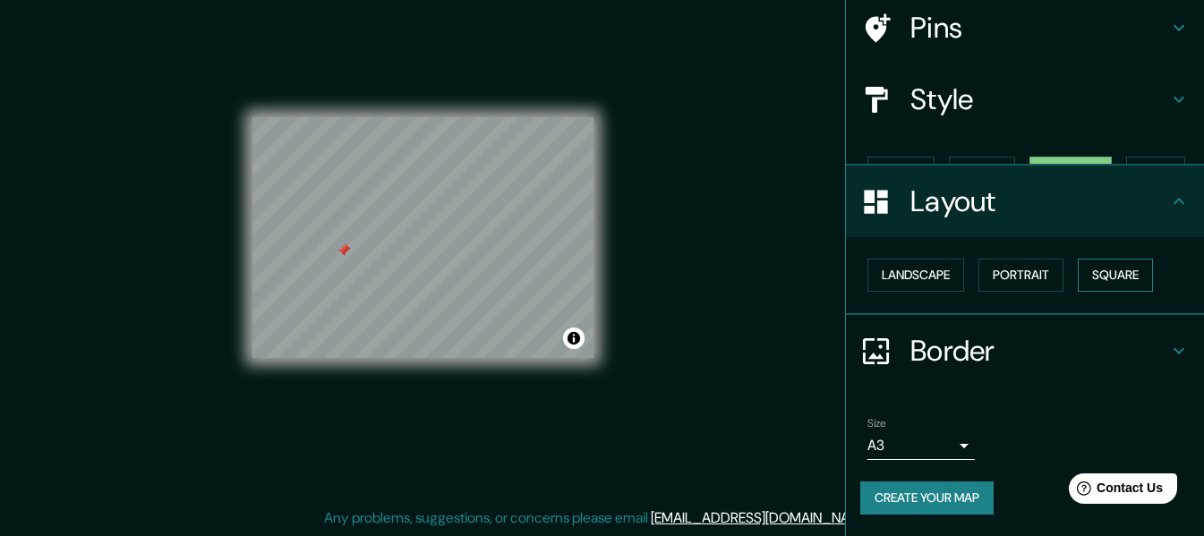
scroll to position [107, 0]
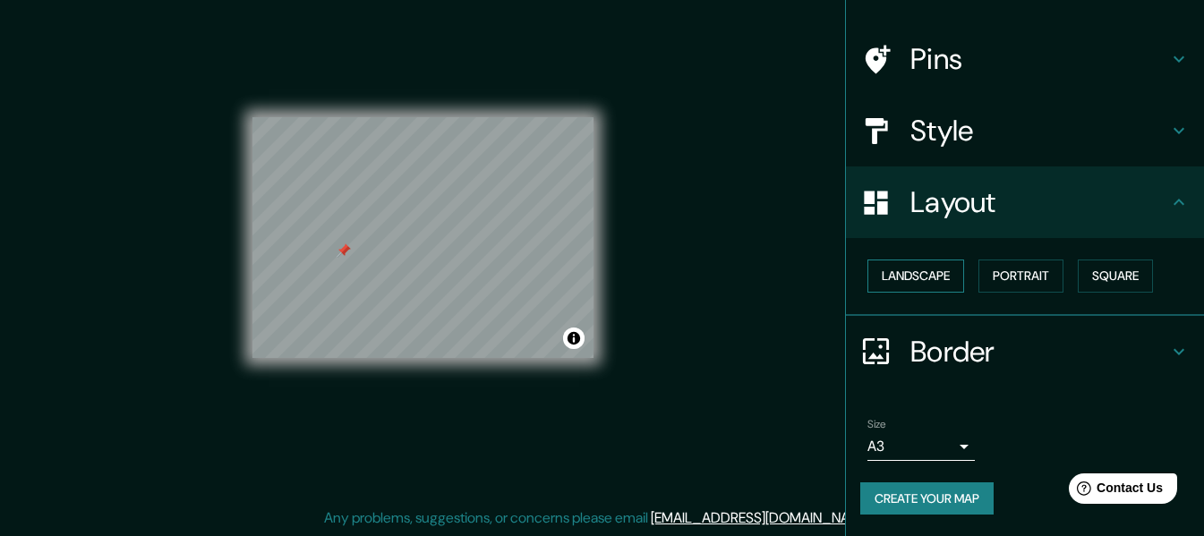
click at [890, 277] on button "Landscape" at bounding box center [915, 276] width 97 height 33
click at [996, 278] on button "Portrait" at bounding box center [1021, 276] width 85 height 33
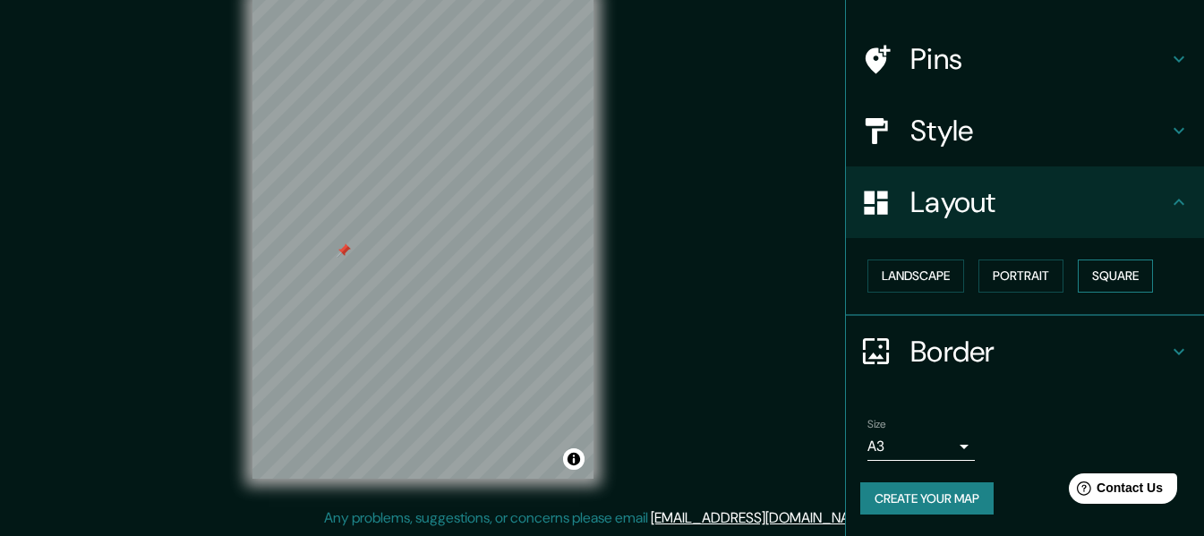
click at [1098, 278] on button "Square" at bounding box center [1115, 276] width 75 height 33
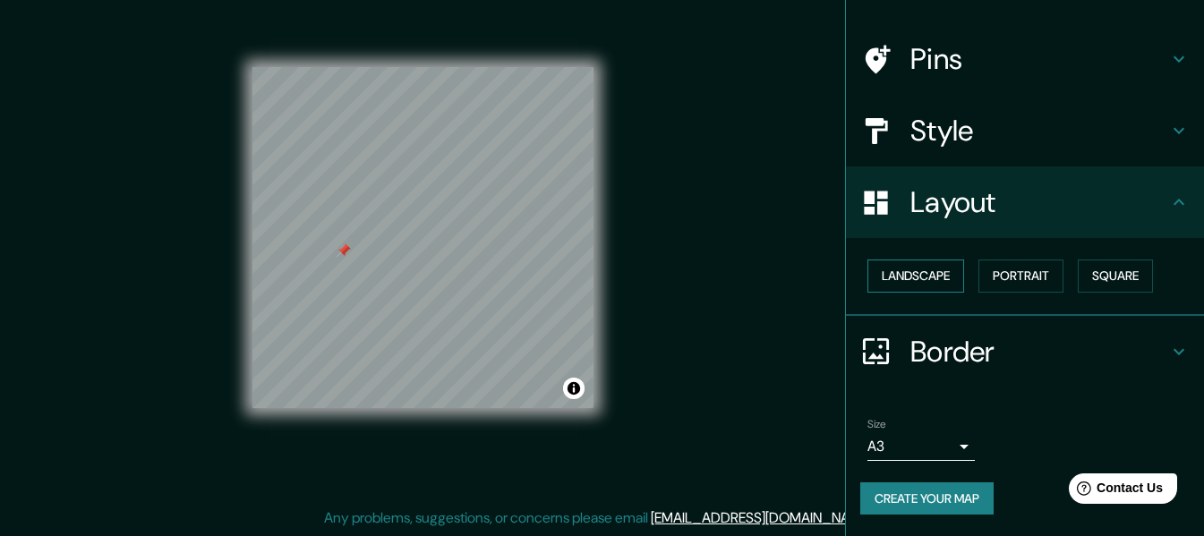
click at [902, 284] on button "Landscape" at bounding box center [915, 276] width 97 height 33
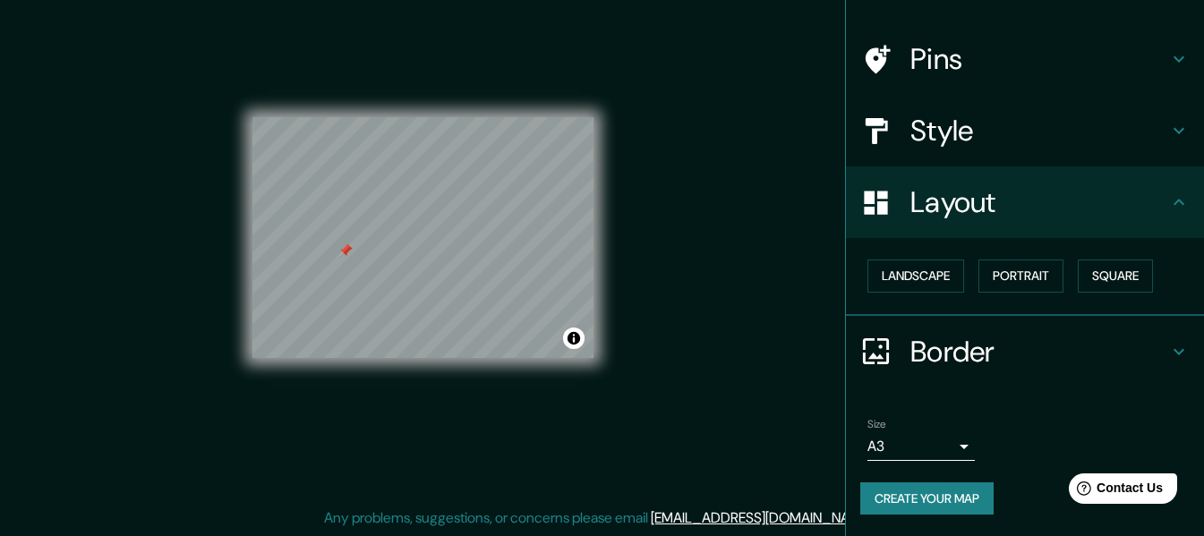
click at [684, 251] on div "Mappin Location Avenida Aeropuerto, Puerto Barrios, Izabal, Guatemala Avenida A…" at bounding box center [602, 252] width 1204 height 568
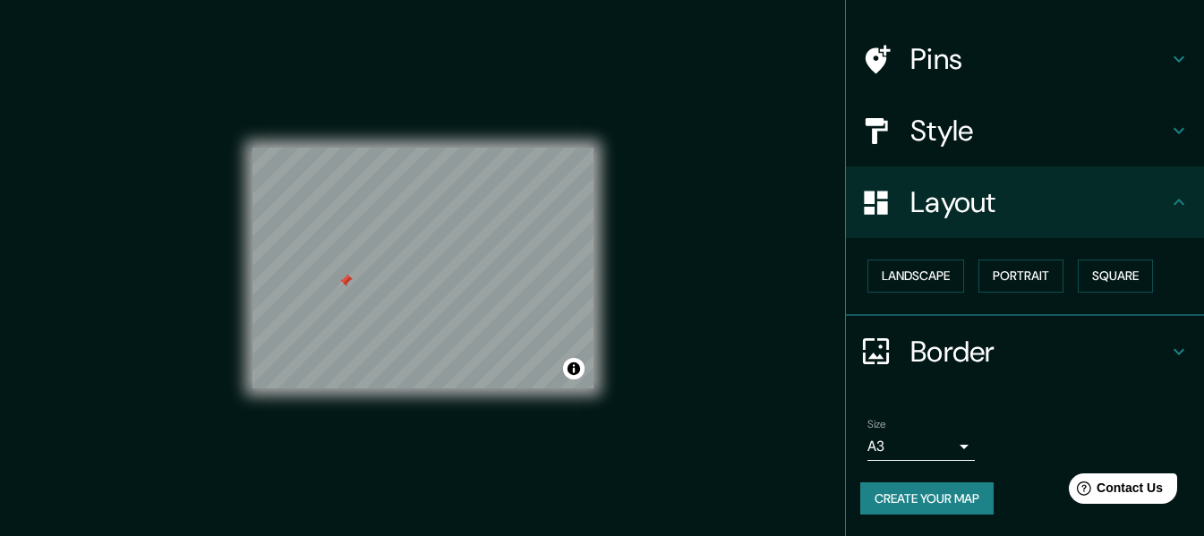
scroll to position [0, 0]
drag, startPoint x: 671, startPoint y: 315, endPoint x: 646, endPoint y: 210, distance: 107.5
drag, startPoint x: 646, startPoint y: 210, endPoint x: 689, endPoint y: 249, distance: 57.7
click at [689, 249] on div "Mappin Location Avenida Aeropuerto, Puerto Barrios, Izabal, Guatemala Avenida A…" at bounding box center [602, 284] width 1204 height 568
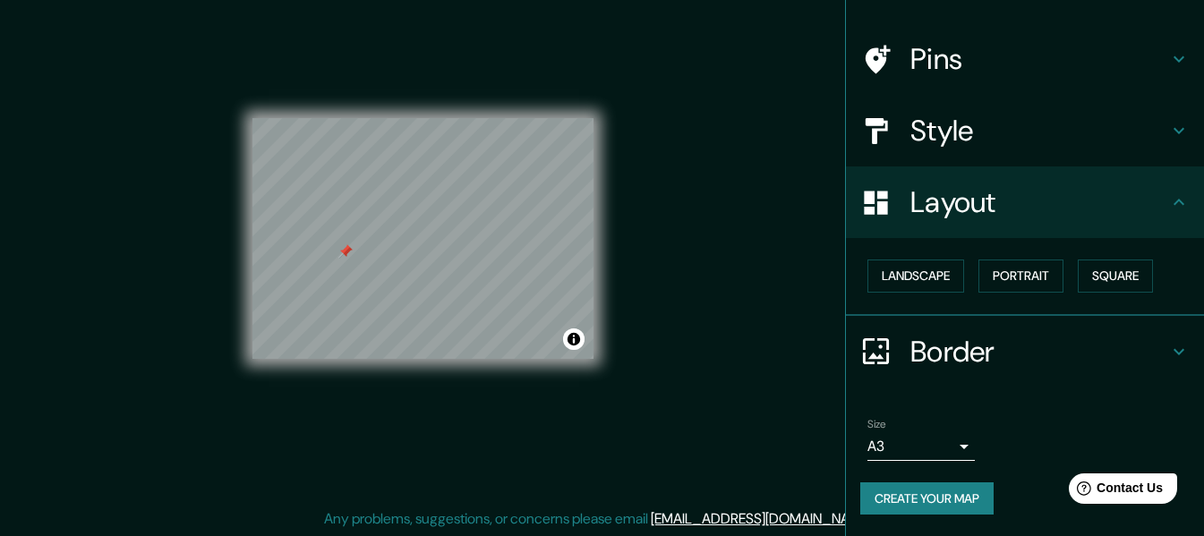
scroll to position [32, 0]
click at [981, 350] on h4 "Border" at bounding box center [1039, 352] width 258 height 36
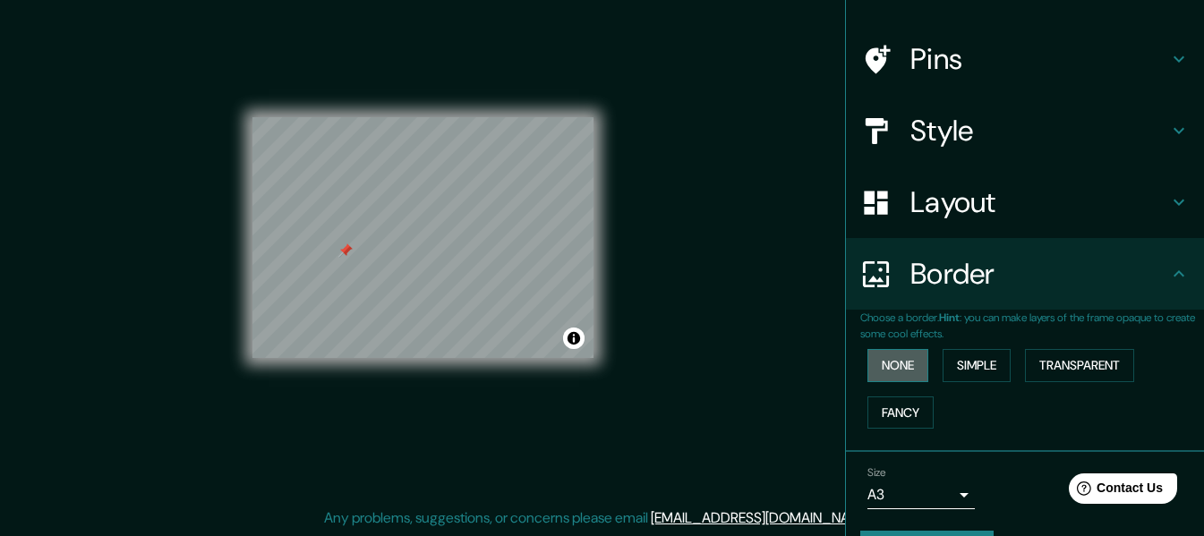
click at [868, 372] on button "None" at bounding box center [897, 365] width 61 height 33
click at [943, 356] on button "Simple" at bounding box center [977, 365] width 68 height 33
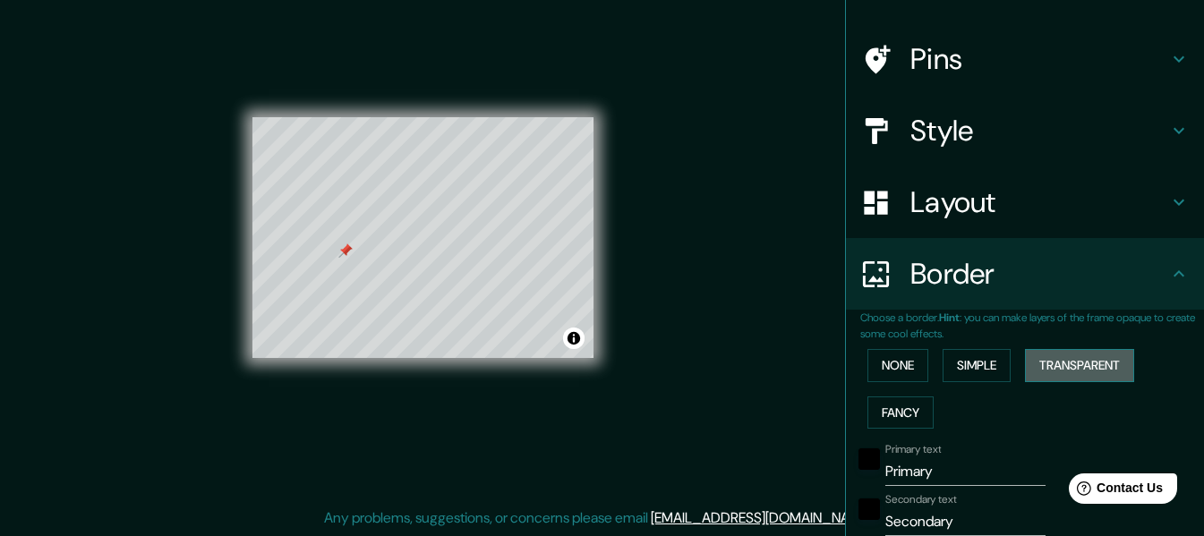
click at [1095, 358] on button "Transparent" at bounding box center [1079, 365] width 109 height 33
click at [887, 370] on button "None" at bounding box center [897, 365] width 61 height 33
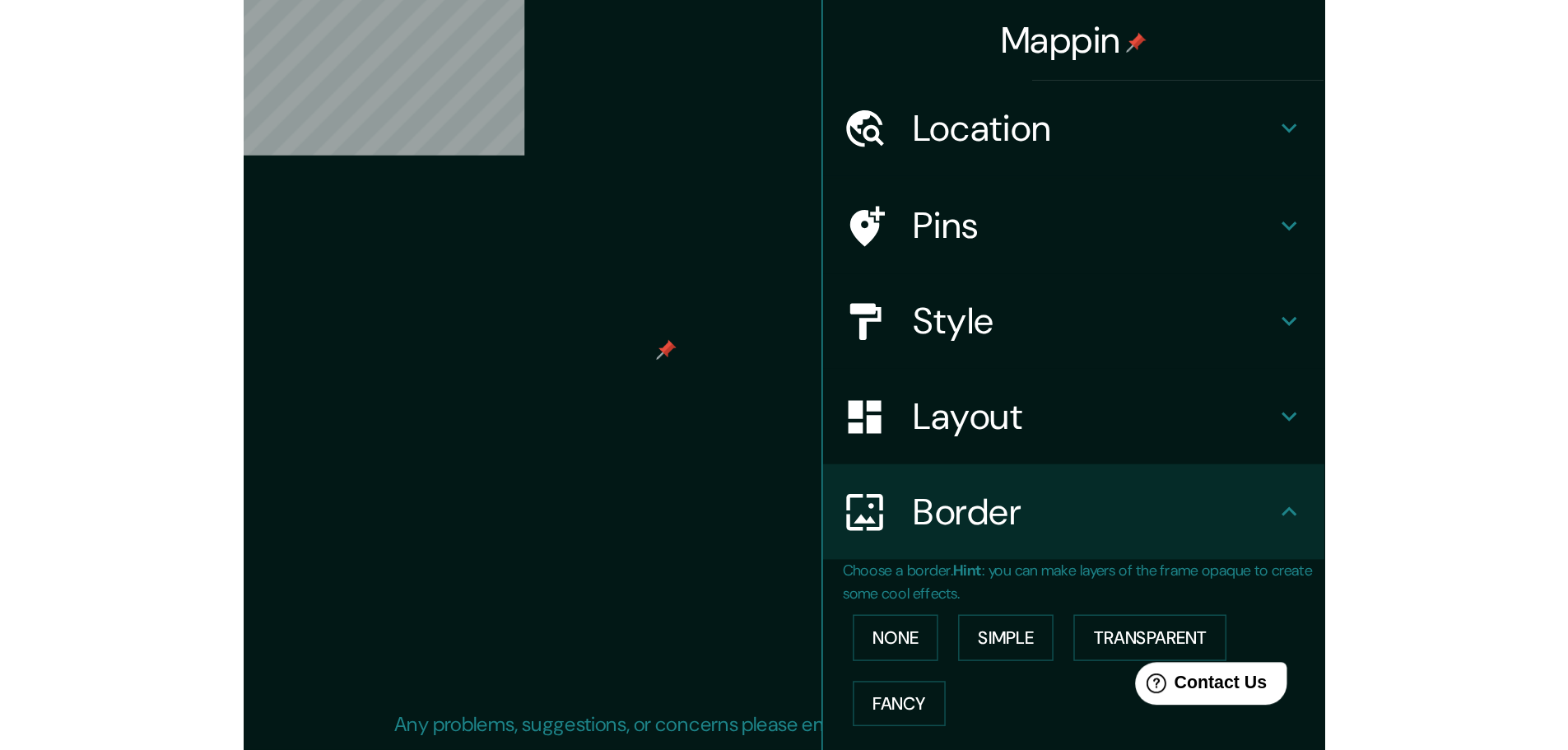
scroll to position [4, 0]
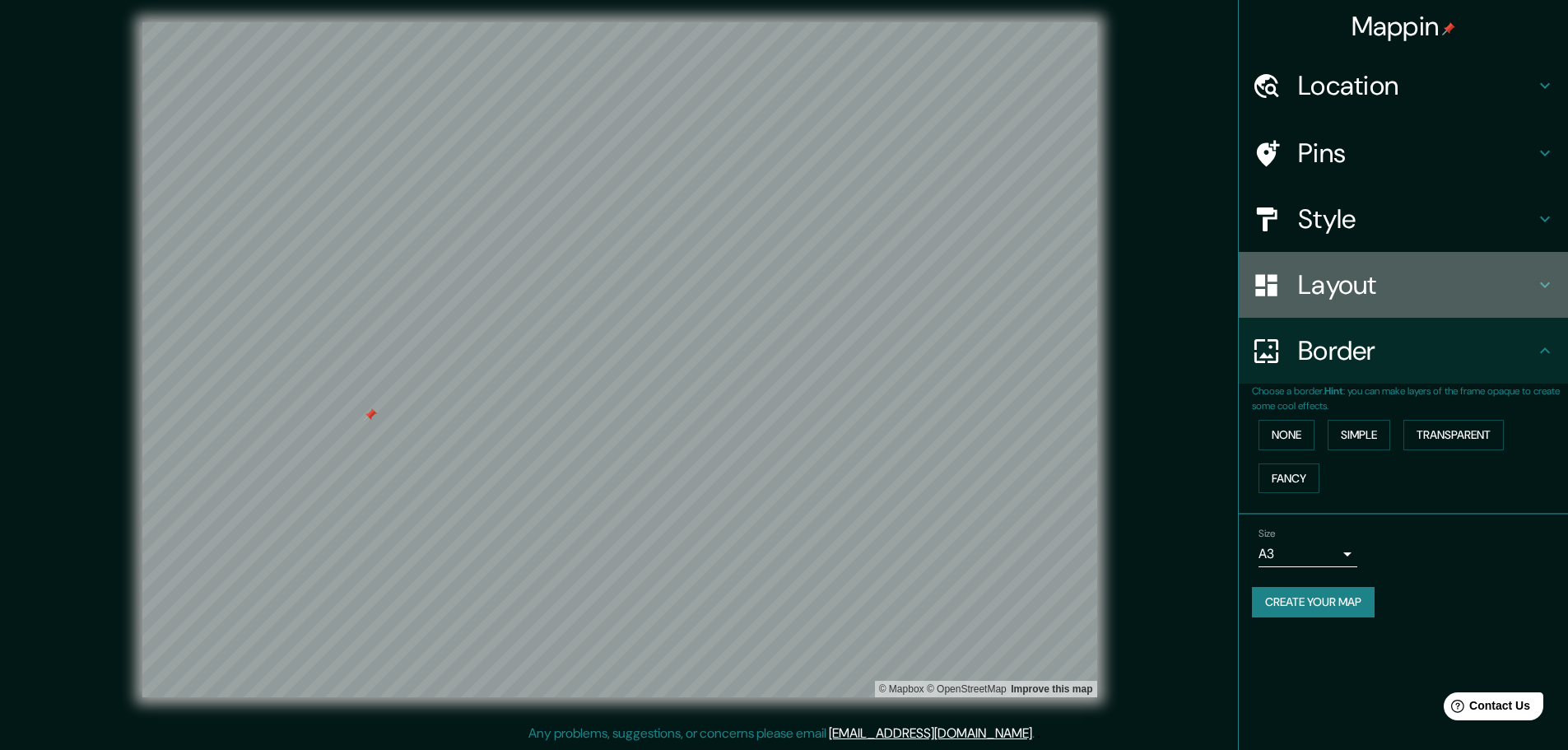
click at [1119, 285] on h4 "Layout" at bounding box center [1417, 285] width 237 height 33
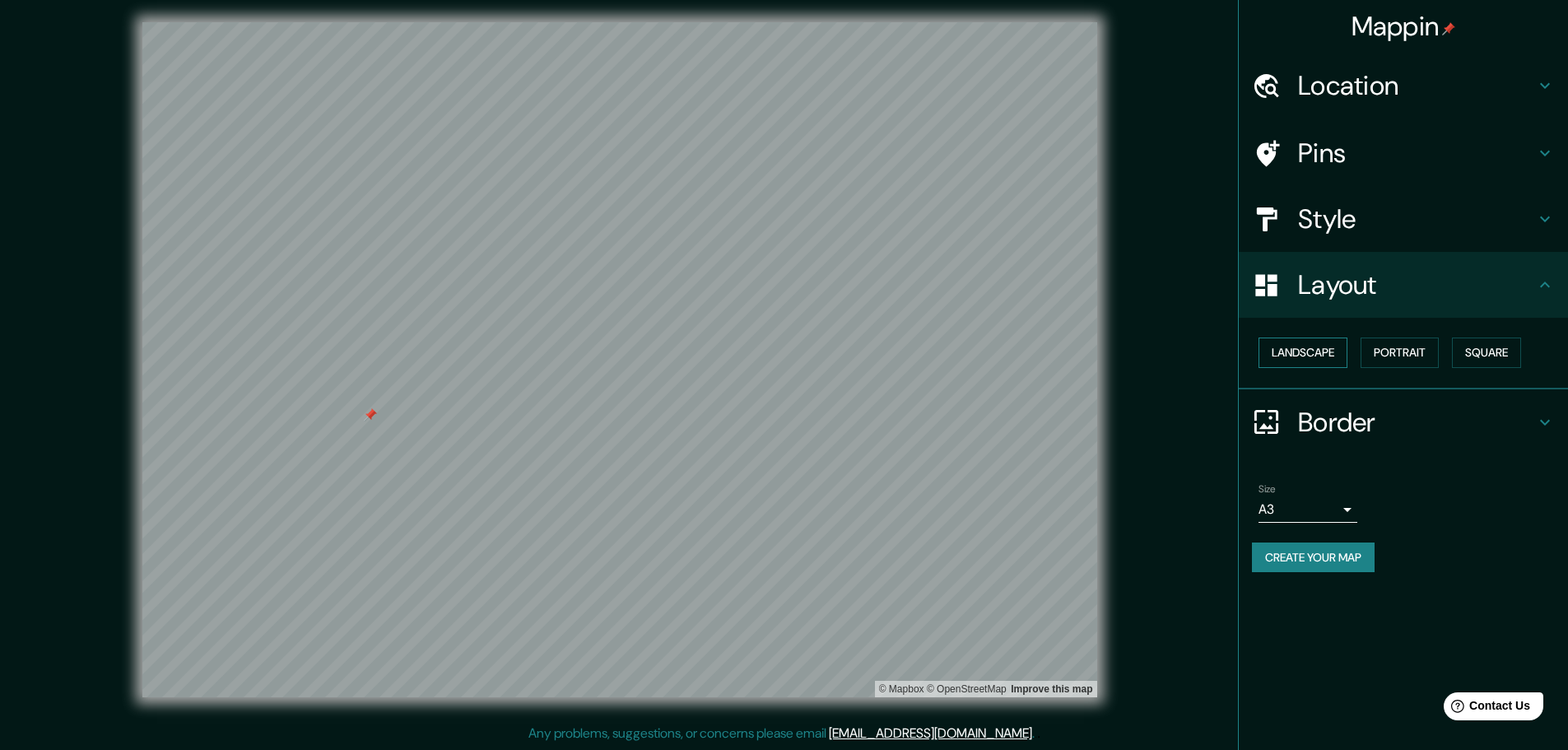
click at [1119, 348] on button "Landscape" at bounding box center [1303, 352] width 89 height 30
click at [1119, 220] on h4 "Style" at bounding box center [1417, 219] width 237 height 33
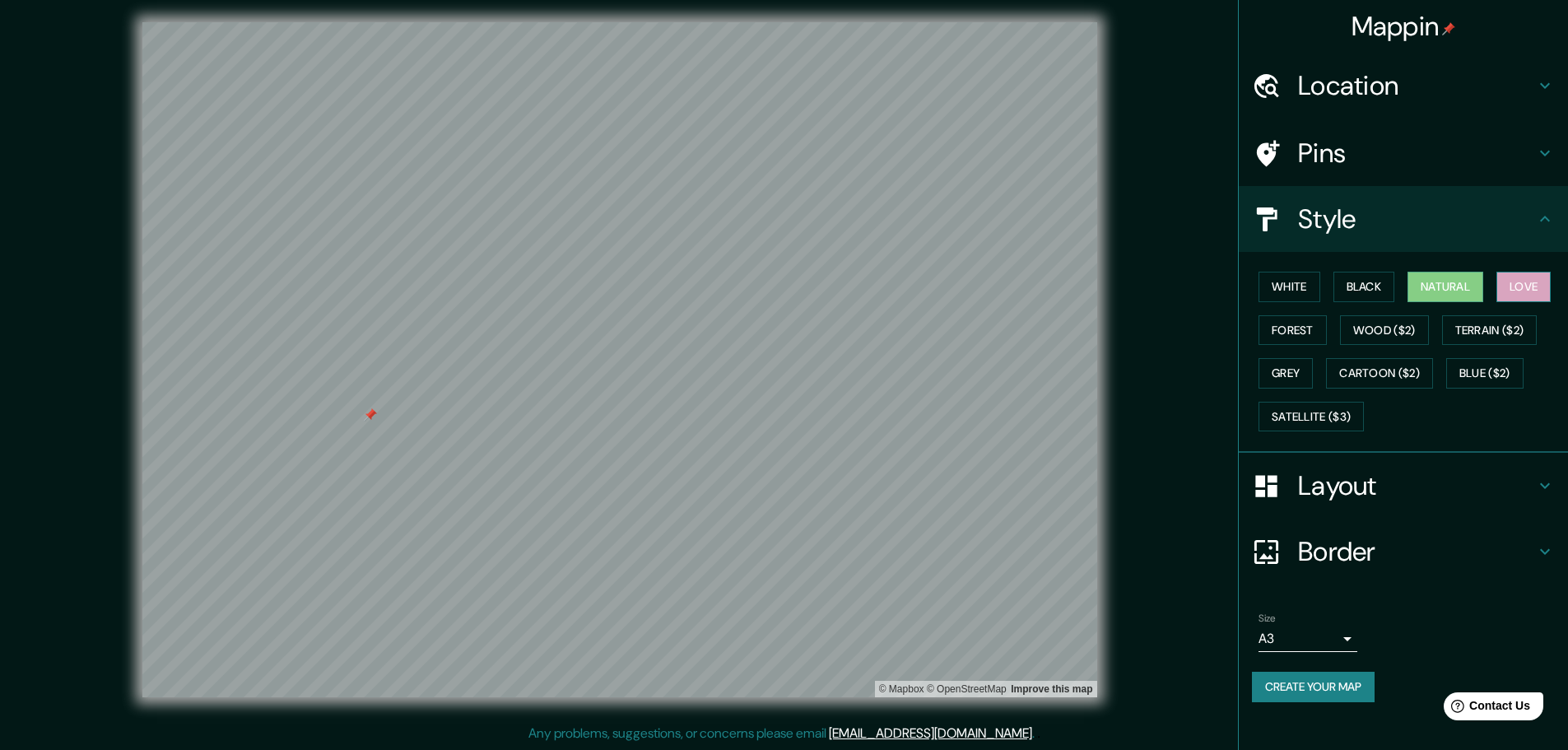
click at [1119, 292] on button "Love" at bounding box center [1524, 286] width 54 height 30
click at [1119, 334] on button "Forest" at bounding box center [1293, 330] width 68 height 30
click at [1119, 371] on button "Grey" at bounding box center [1286, 372] width 54 height 30
click at [1119, 371] on button "Blue ($2)" at bounding box center [1485, 372] width 77 height 30
click at [1119, 391] on div "White Black Natural Love Forest Wood ($2) Terrain ($2) Grey Cartoon ($2) Blue (…" at bounding box center [1411, 351] width 316 height 173
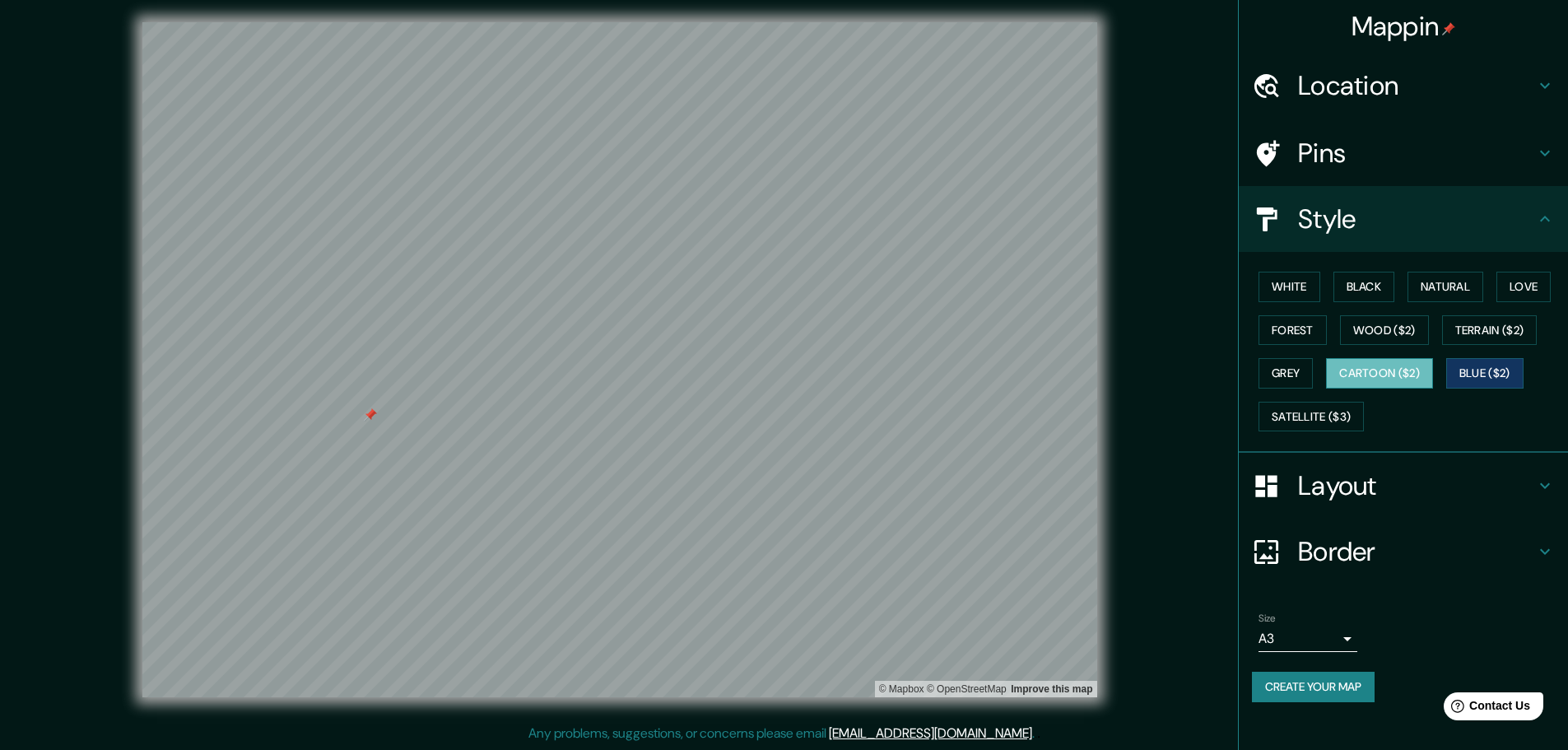
click at [1119, 373] on button "Cartoon ($2)" at bounding box center [1379, 372] width 107 height 30
click at [1119, 403] on button "Satellite ($3)" at bounding box center [1311, 416] width 106 height 30
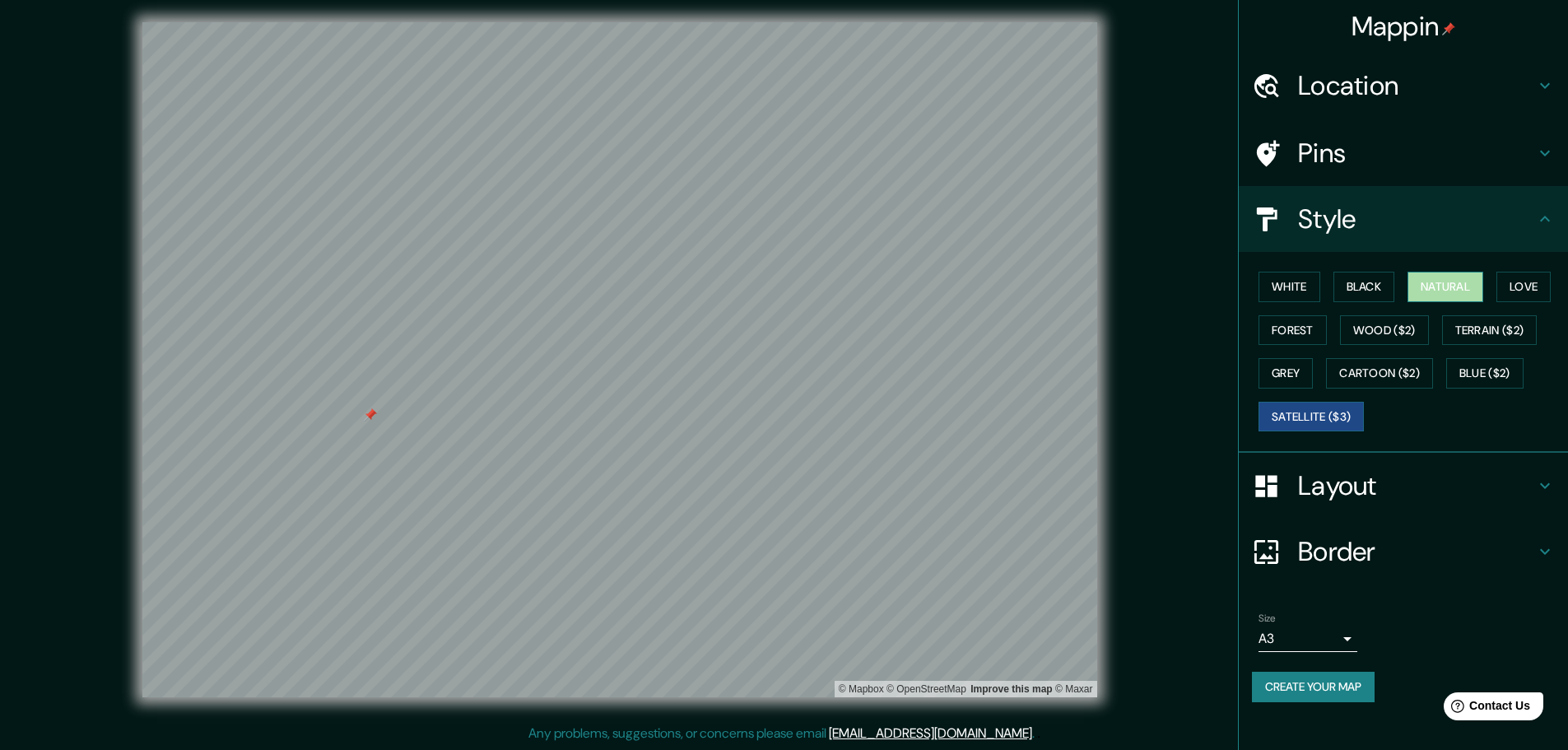
click at [1119, 287] on button "Natural" at bounding box center [1446, 286] width 75 height 30
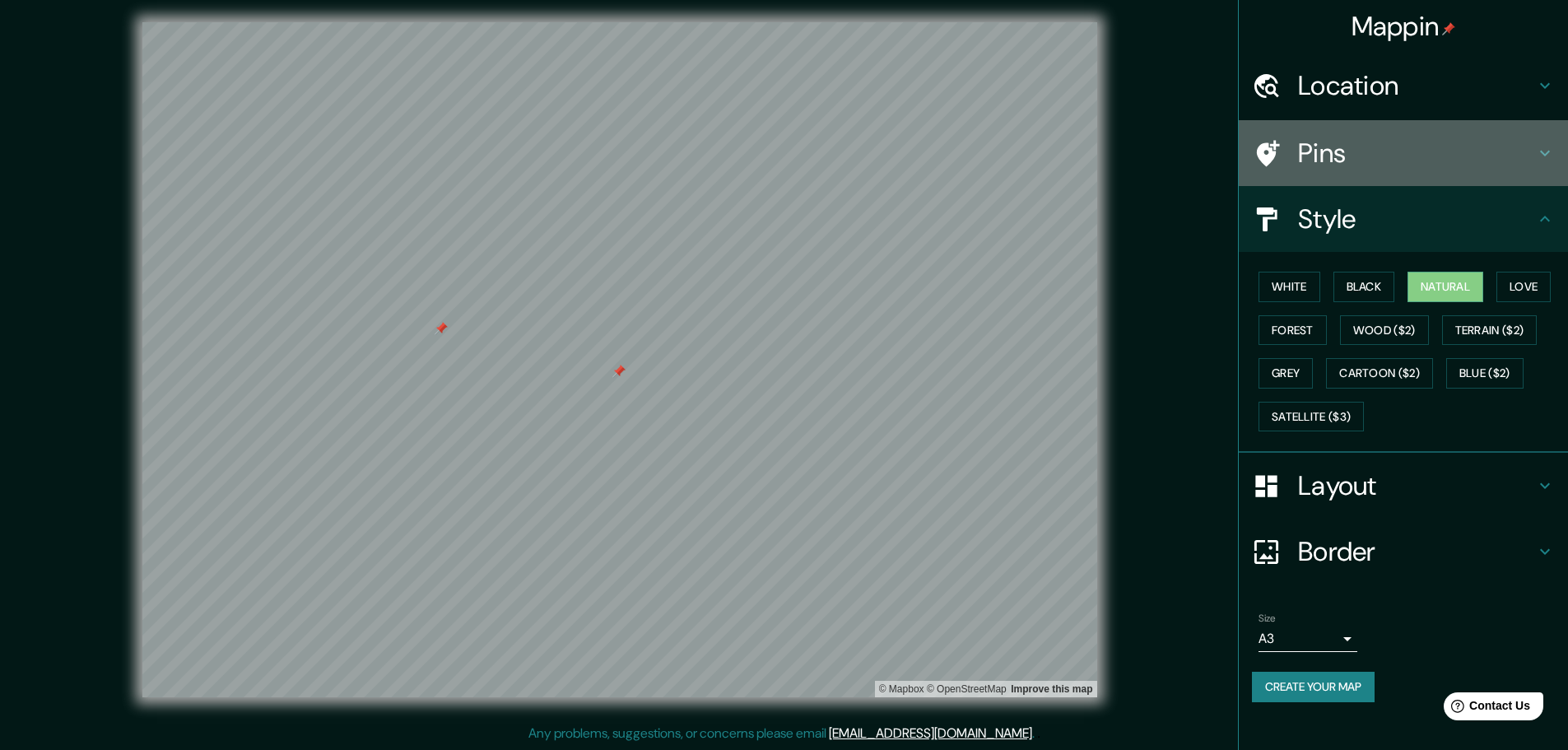
click at [1119, 134] on div "Pins" at bounding box center [1403, 153] width 329 height 66
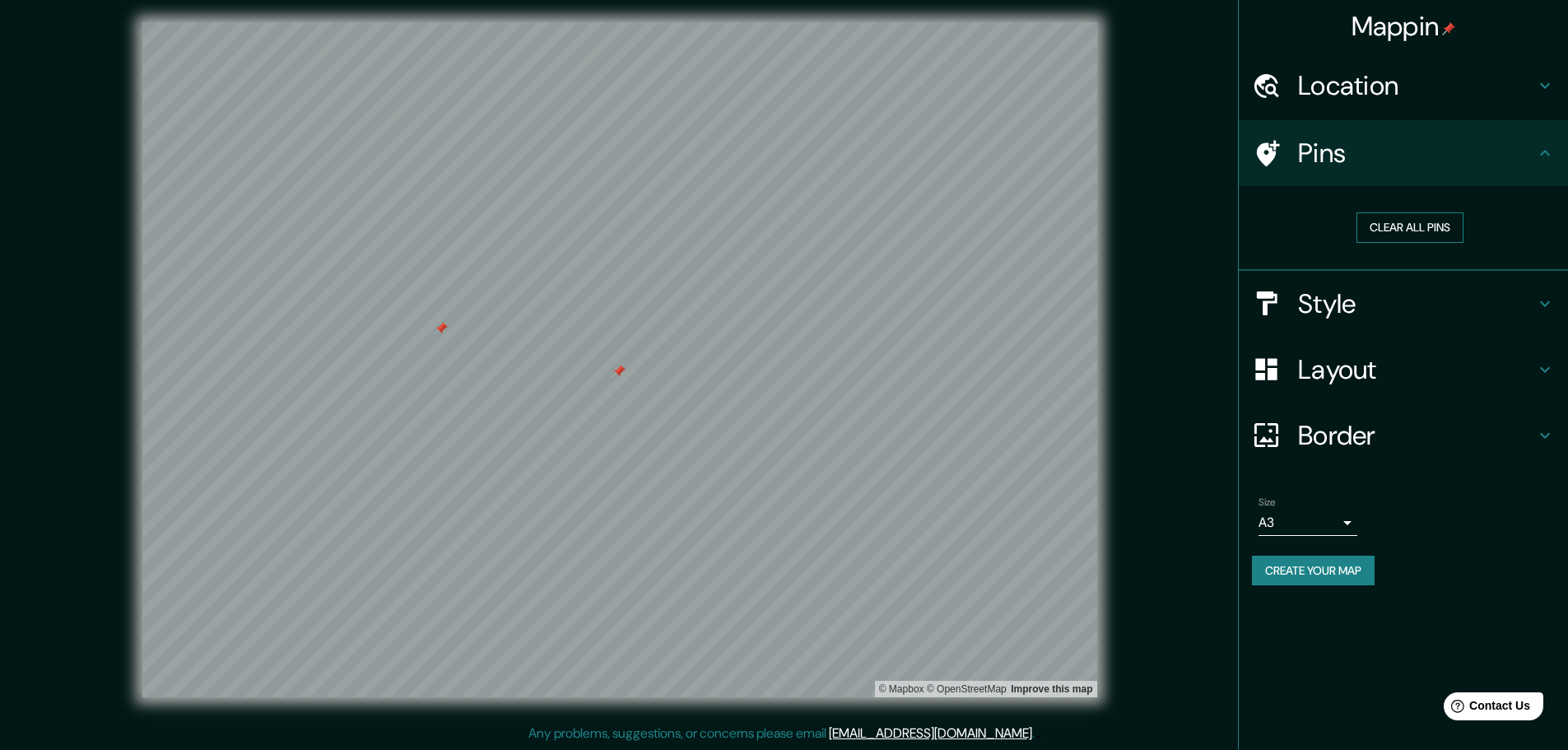
click at [1119, 226] on button "Clear all pins" at bounding box center [1410, 227] width 107 height 30
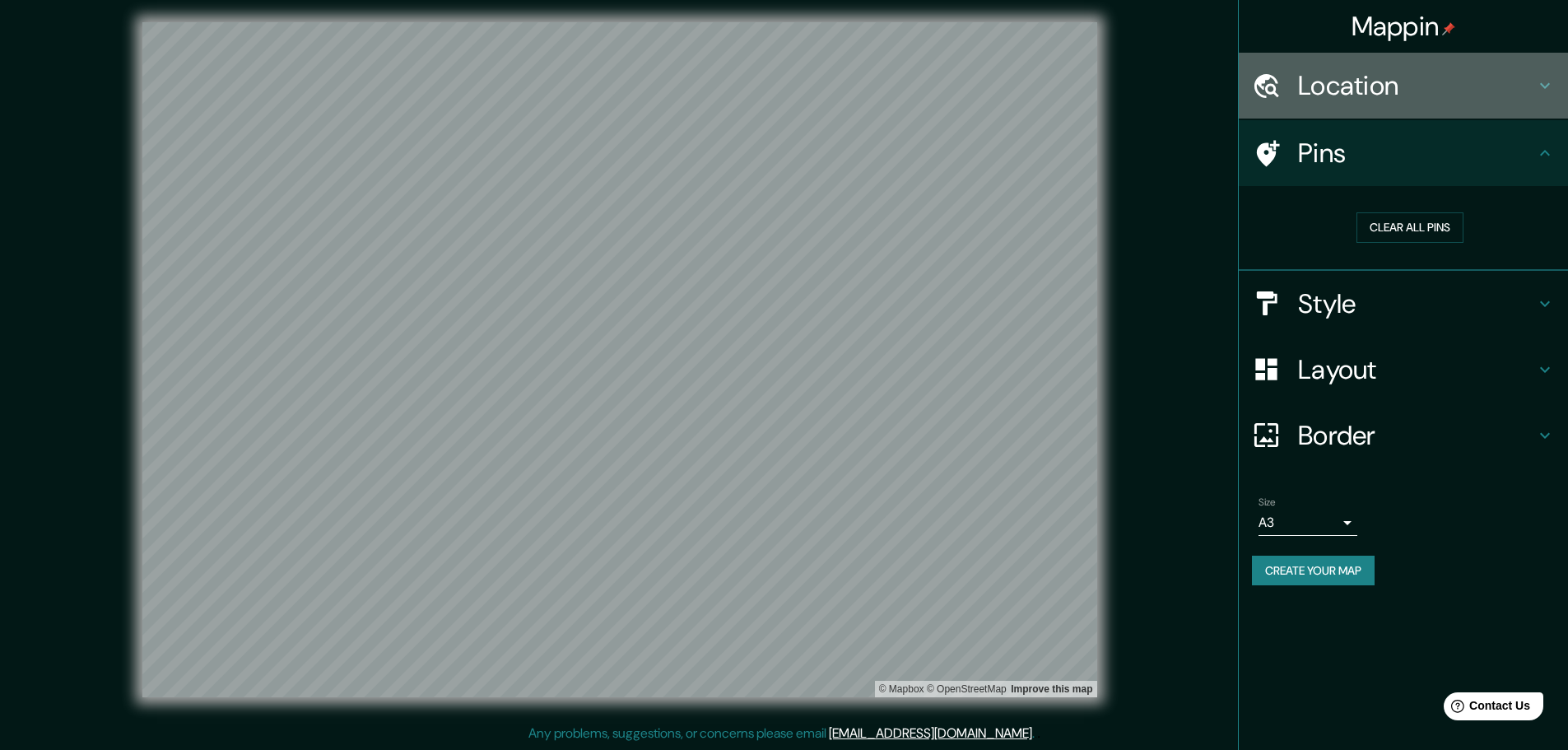
click at [1119, 77] on h4 "Location" at bounding box center [1417, 85] width 237 height 33
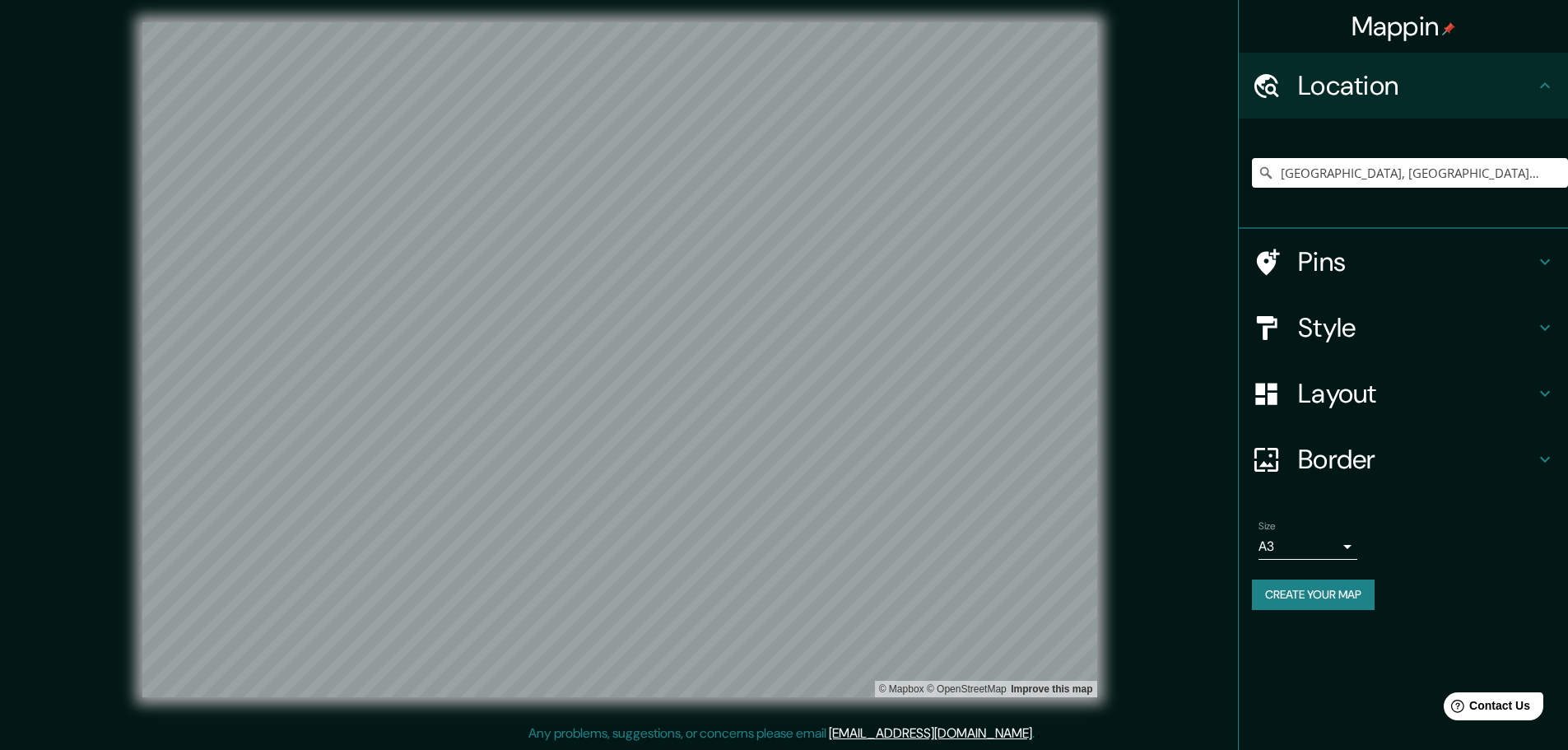
click at [1119, 77] on h4 "Location" at bounding box center [1417, 85] width 237 height 33
click at [1119, 317] on h4 "Style" at bounding box center [1417, 327] width 237 height 33
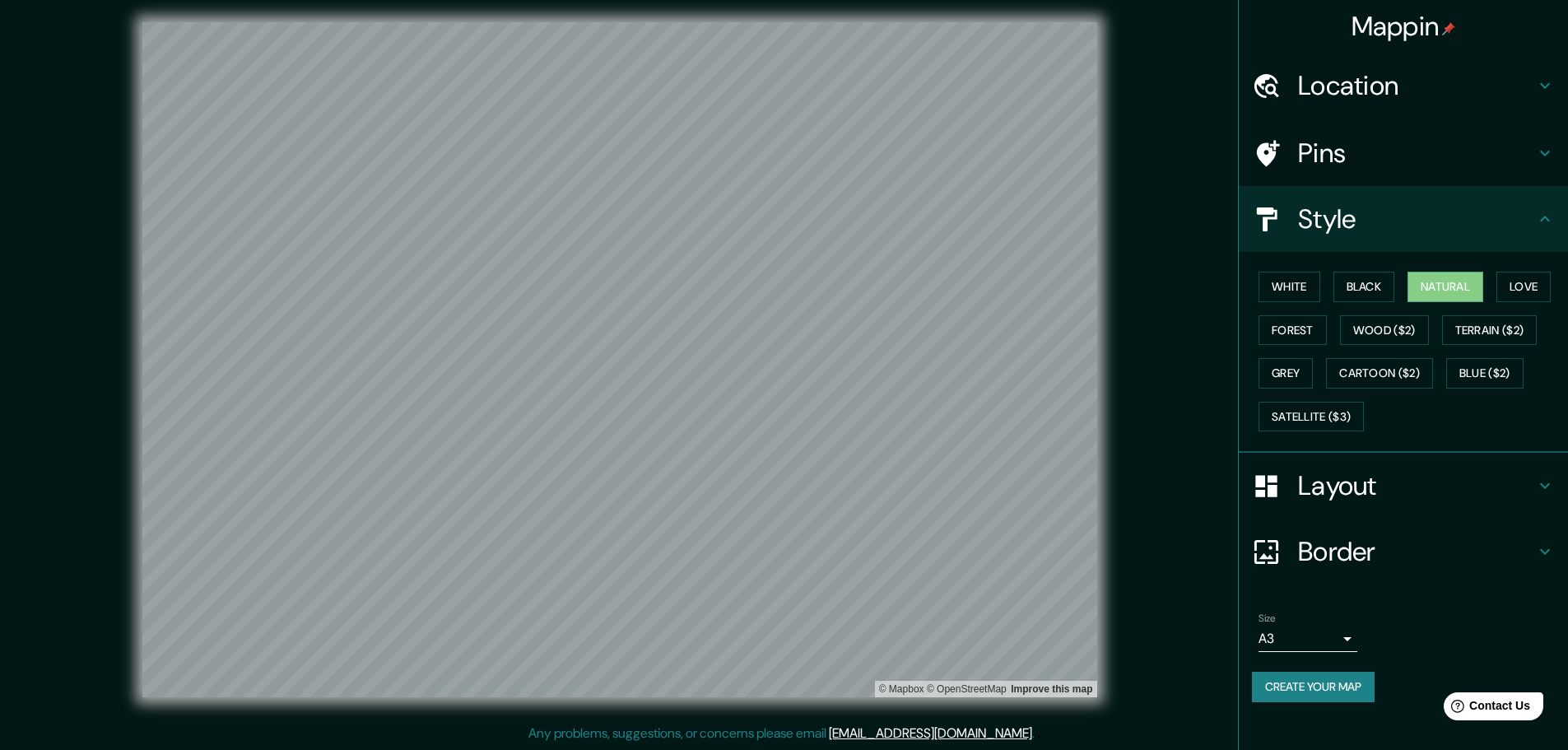
click at [1119, 208] on h4 "Style" at bounding box center [1417, 219] width 237 height 33
click at [1119, 490] on h4 "Layout" at bounding box center [1417, 485] width 237 height 33
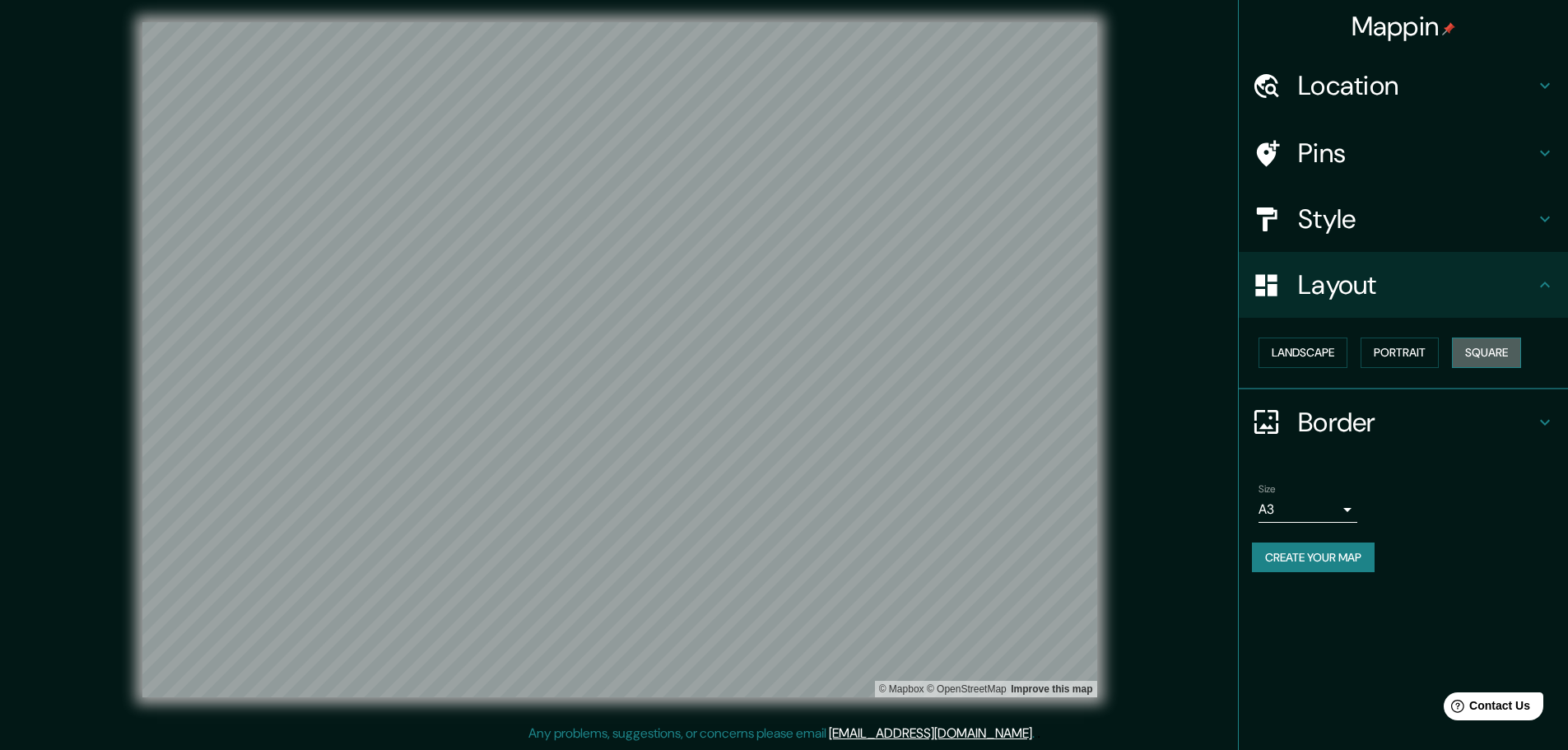
click at [1119, 342] on button "Square" at bounding box center [1486, 352] width 69 height 30
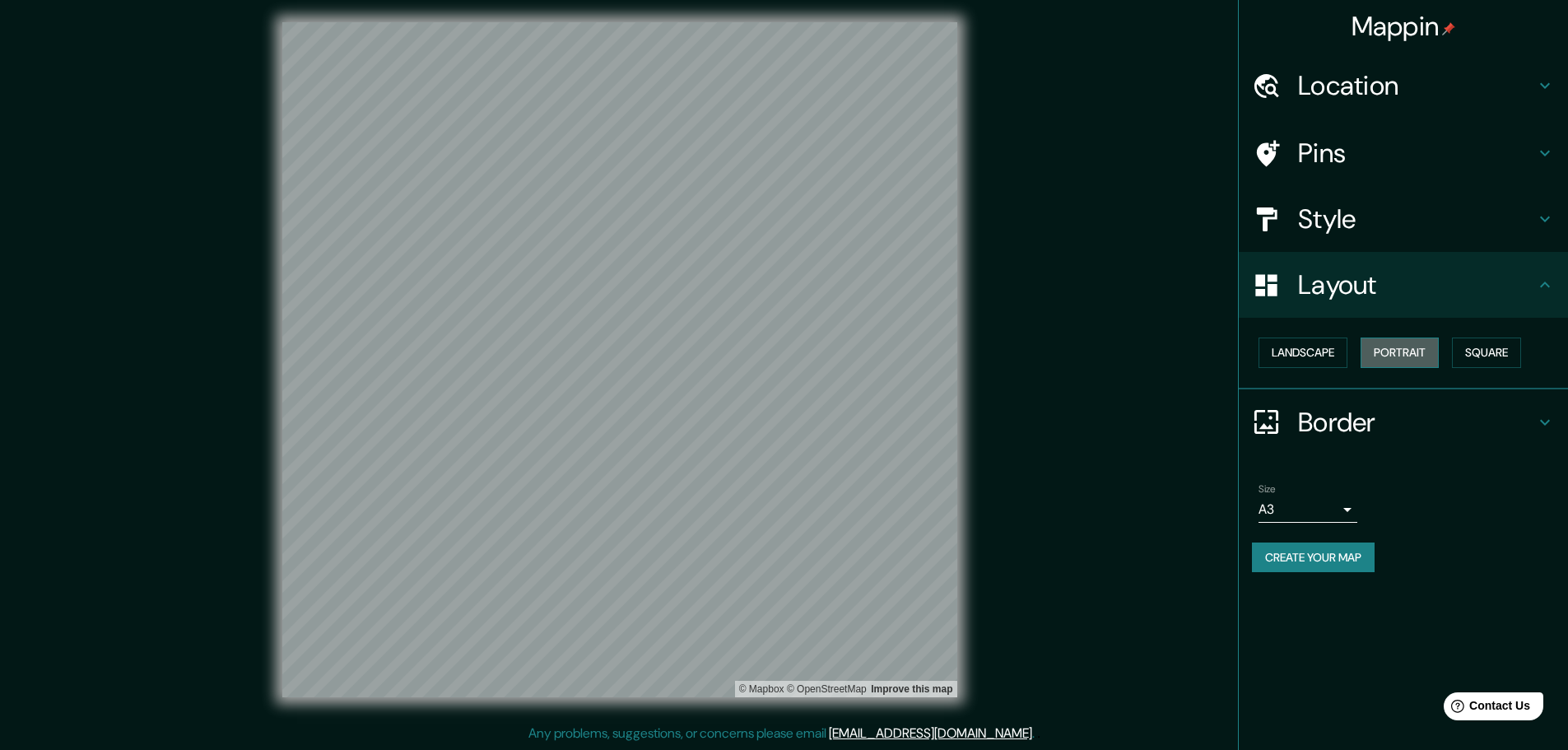
click at [1119, 352] on button "Portrait" at bounding box center [1400, 352] width 78 height 30
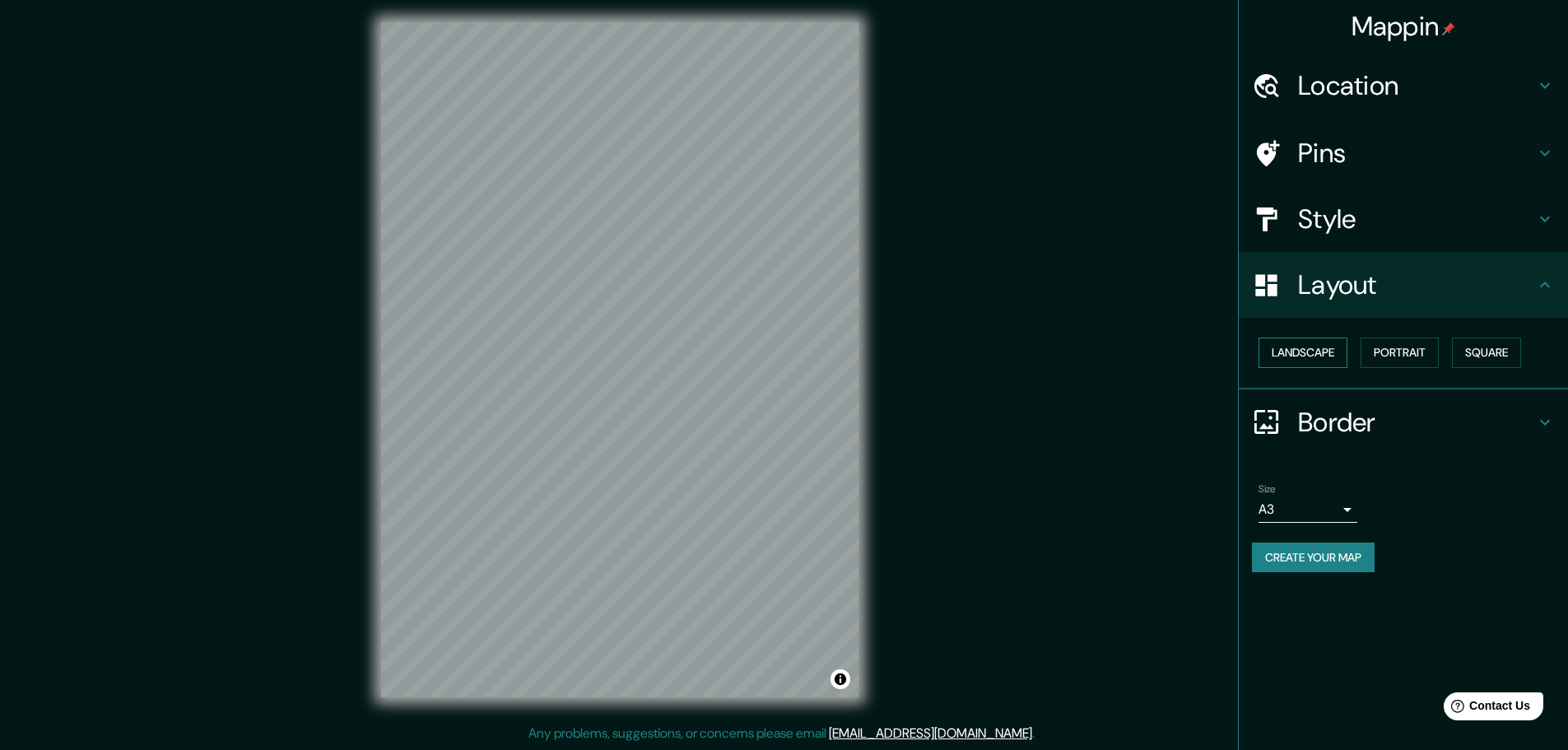
click at [1119, 351] on button "Landscape" at bounding box center [1303, 352] width 89 height 30
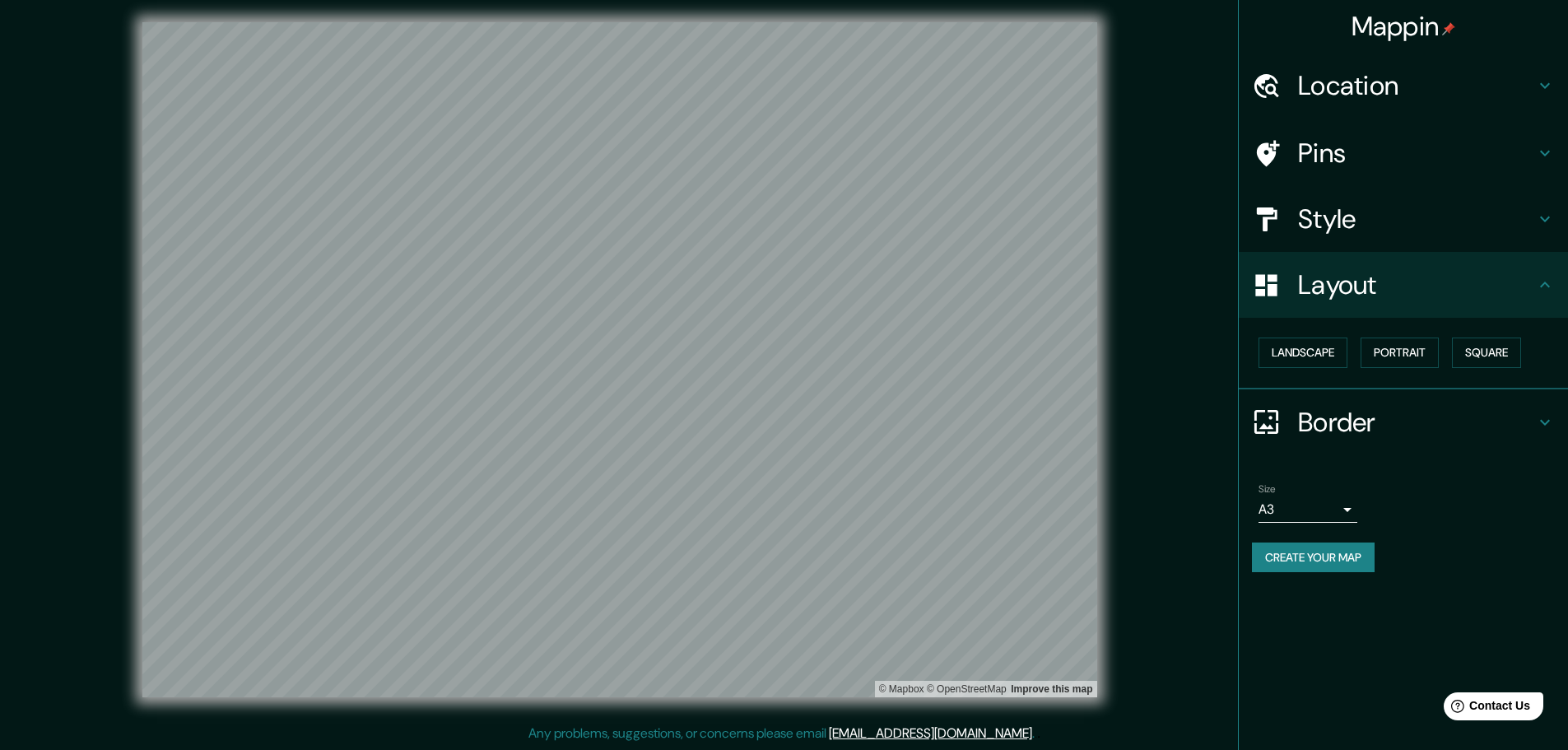
click at [1119, 428] on h4 "Border" at bounding box center [1417, 422] width 237 height 33
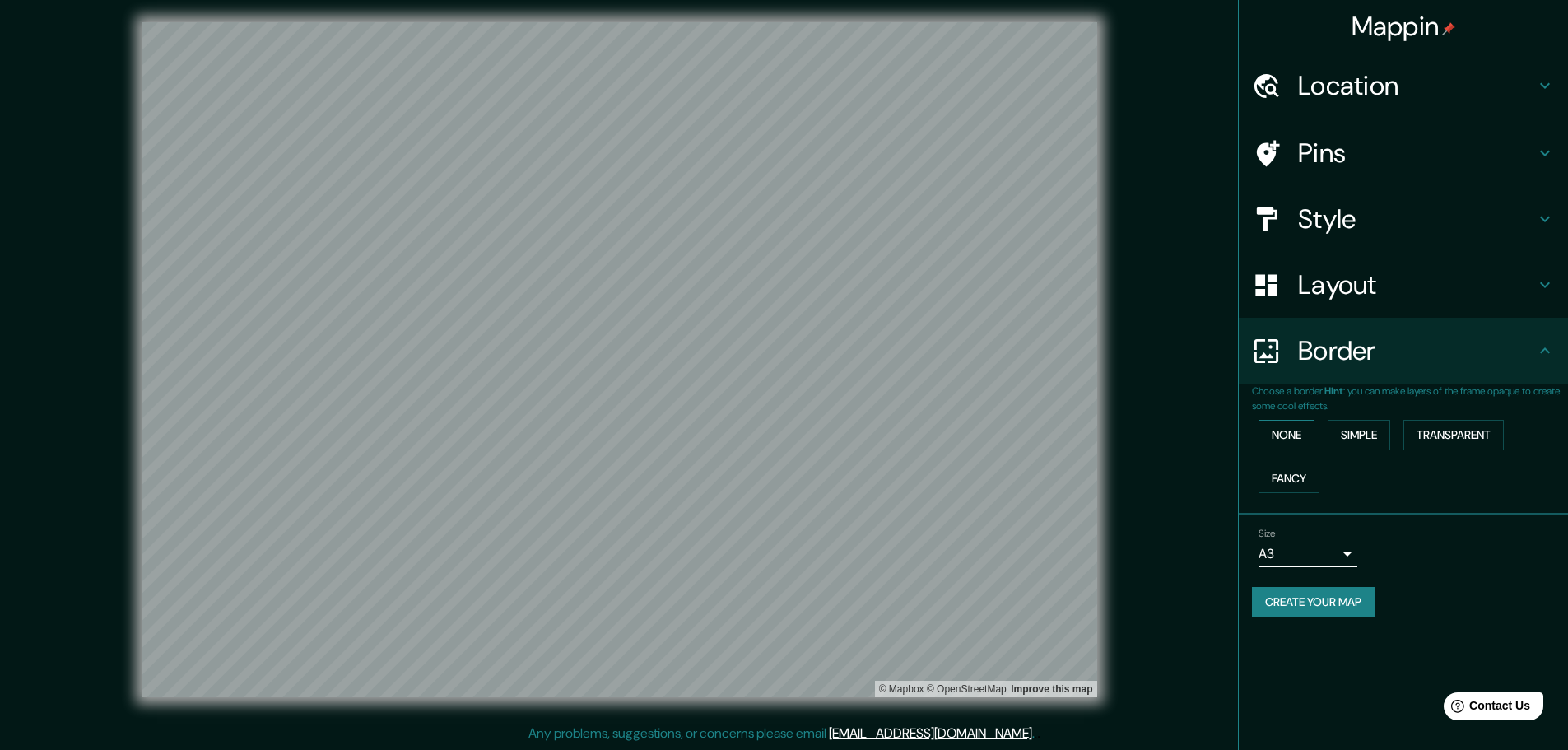
click at [1119, 440] on button "None" at bounding box center [1287, 435] width 56 height 30
click at [1119, 433] on button "Simple" at bounding box center [1359, 435] width 63 height 30
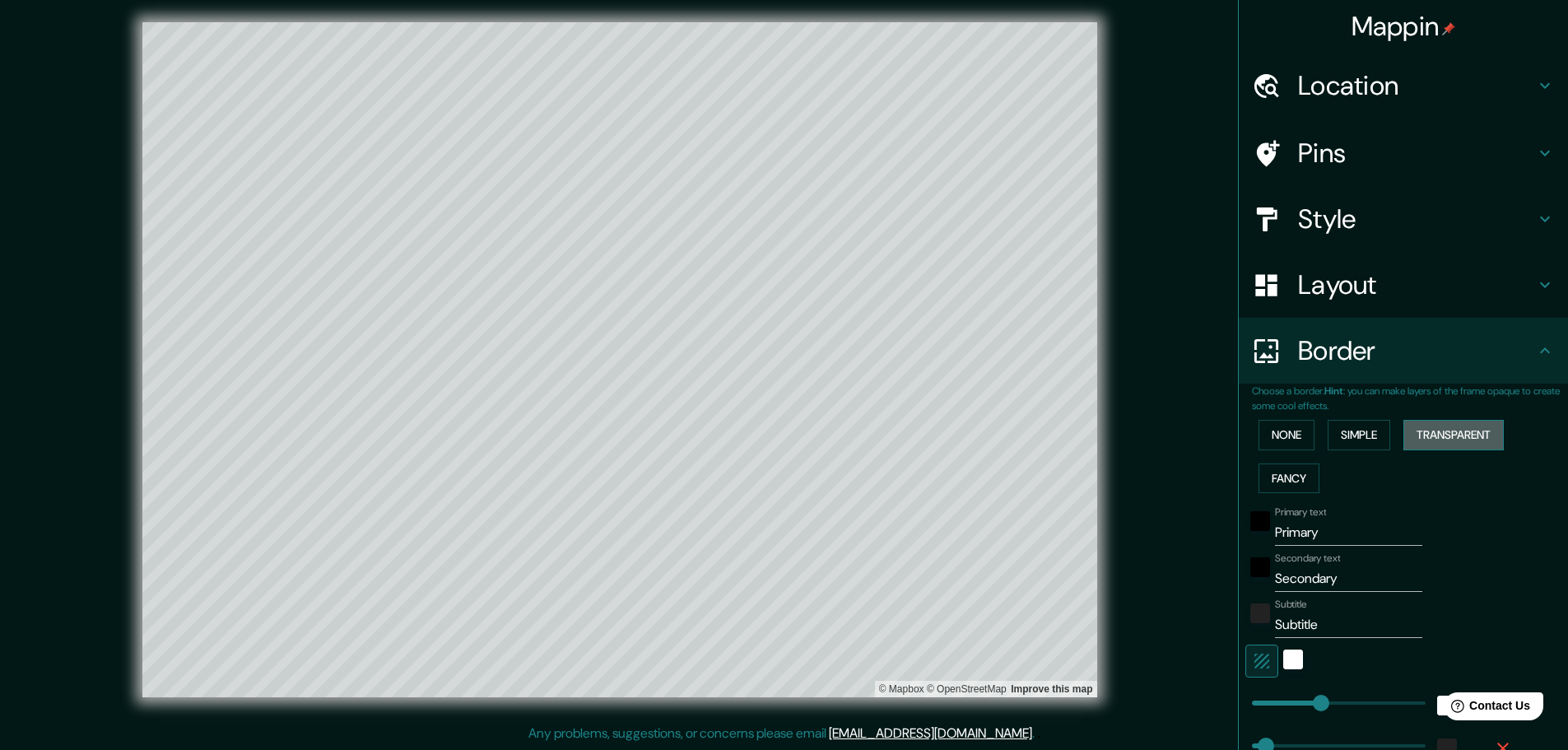
click at [1119, 444] on button "Transparent" at bounding box center [1453, 435] width 100 height 30
click at [1119, 472] on button "Fancy" at bounding box center [1289, 478] width 61 height 30
click at [1119, 441] on button "None" at bounding box center [1287, 435] width 56 height 30
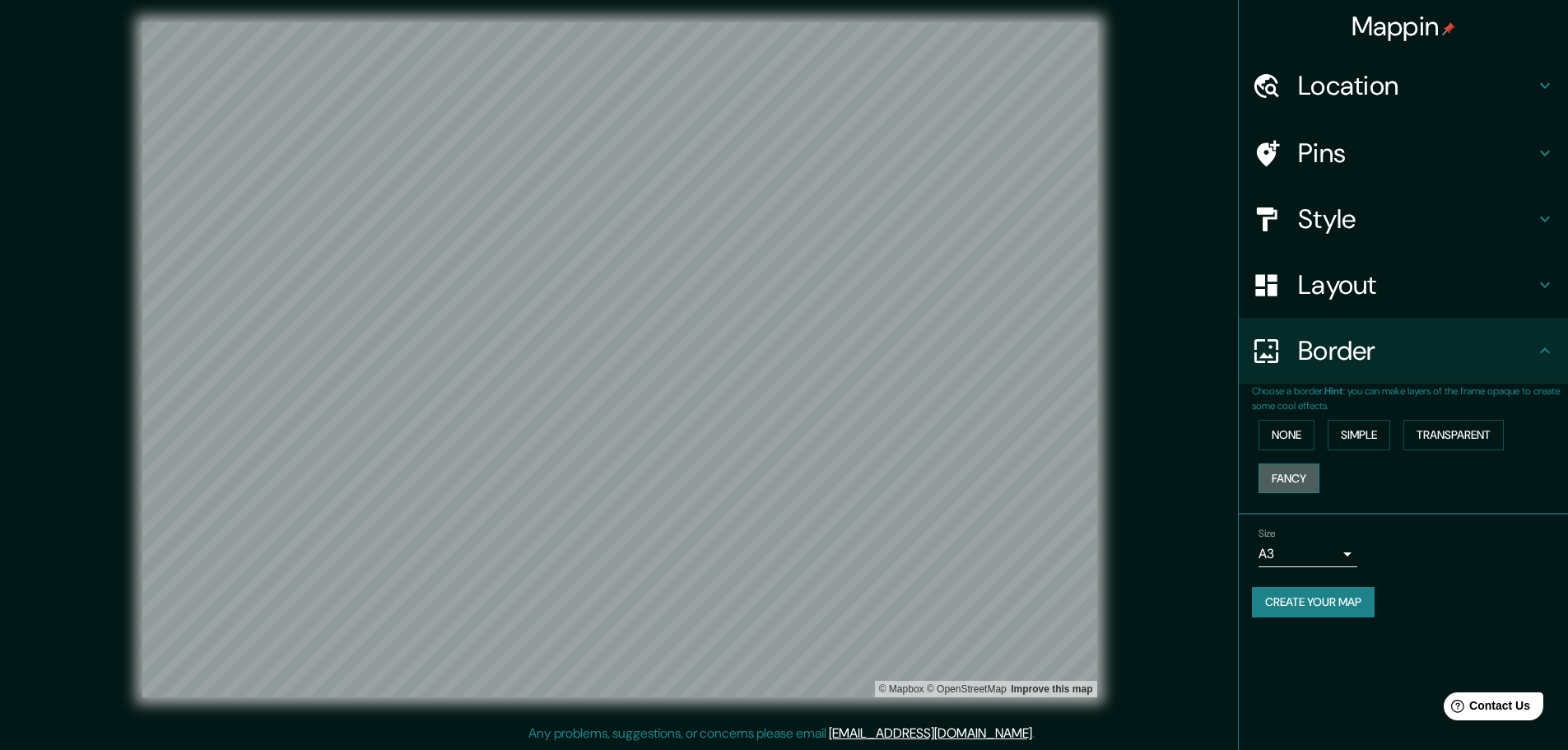
click at [1119, 468] on button "Fancy" at bounding box center [1289, 478] width 61 height 30
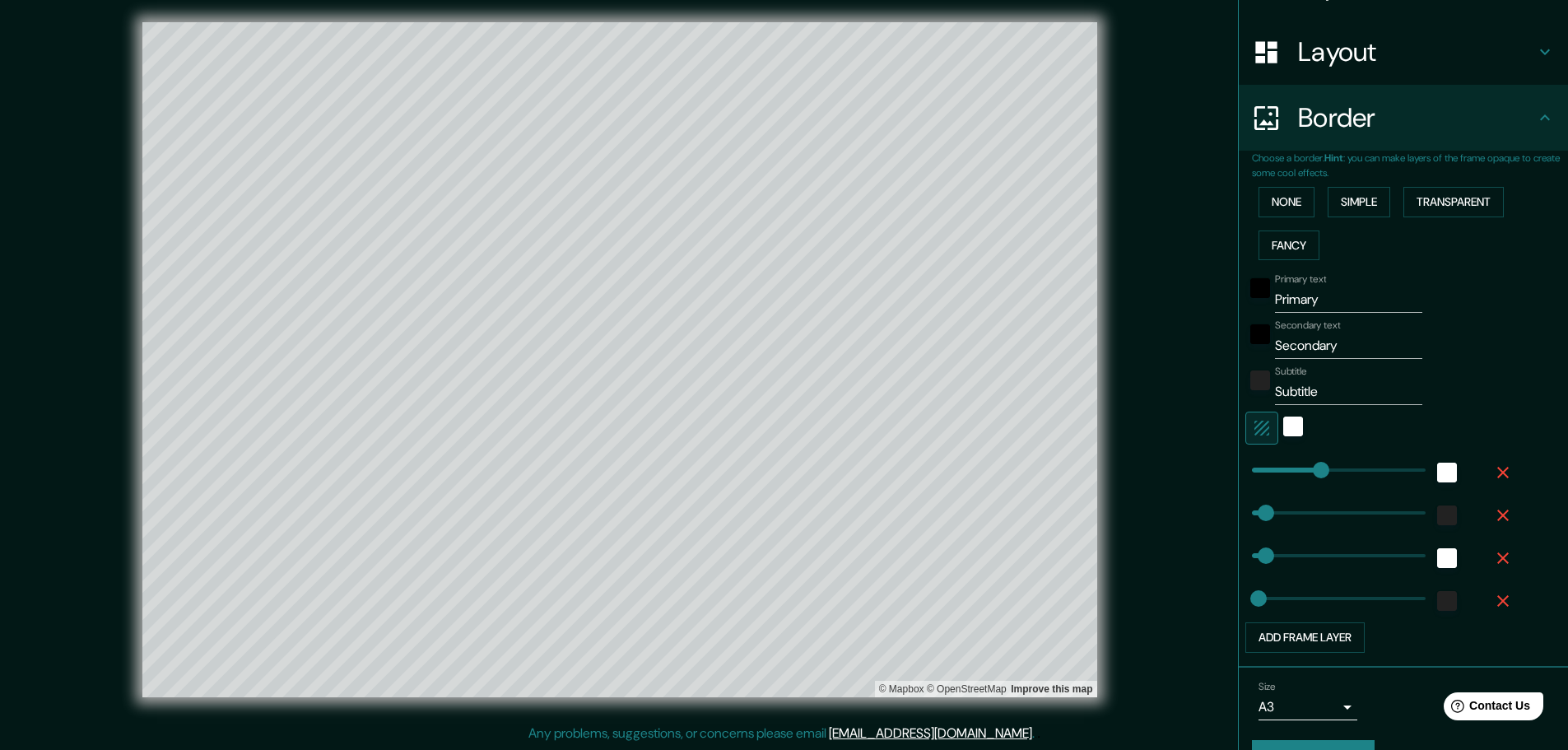
scroll to position [272, 0]
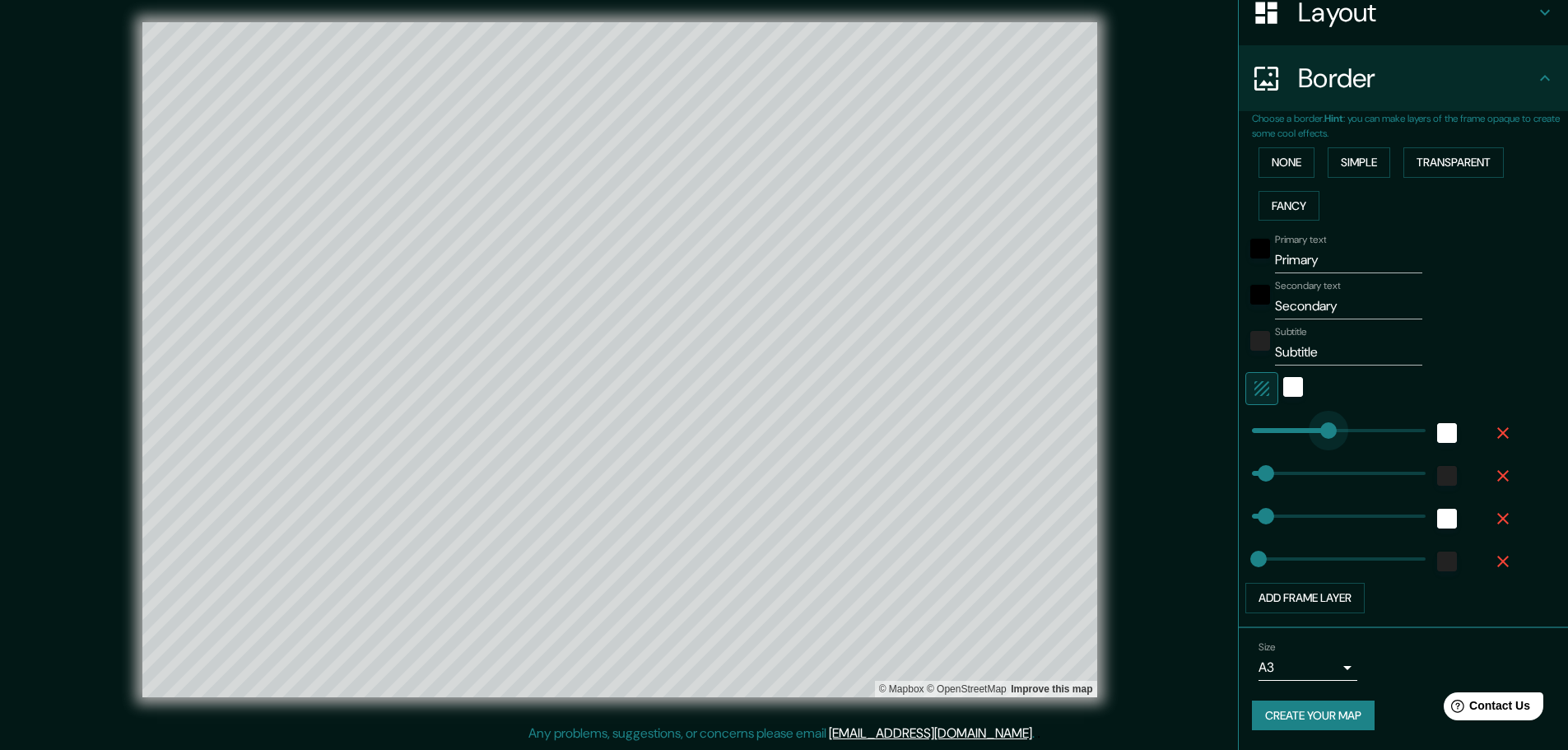
type input "0"
drag, startPoint x: 1317, startPoint y: 429, endPoint x: 1219, endPoint y: 433, distance: 98.1
type input "93"
type input "46"
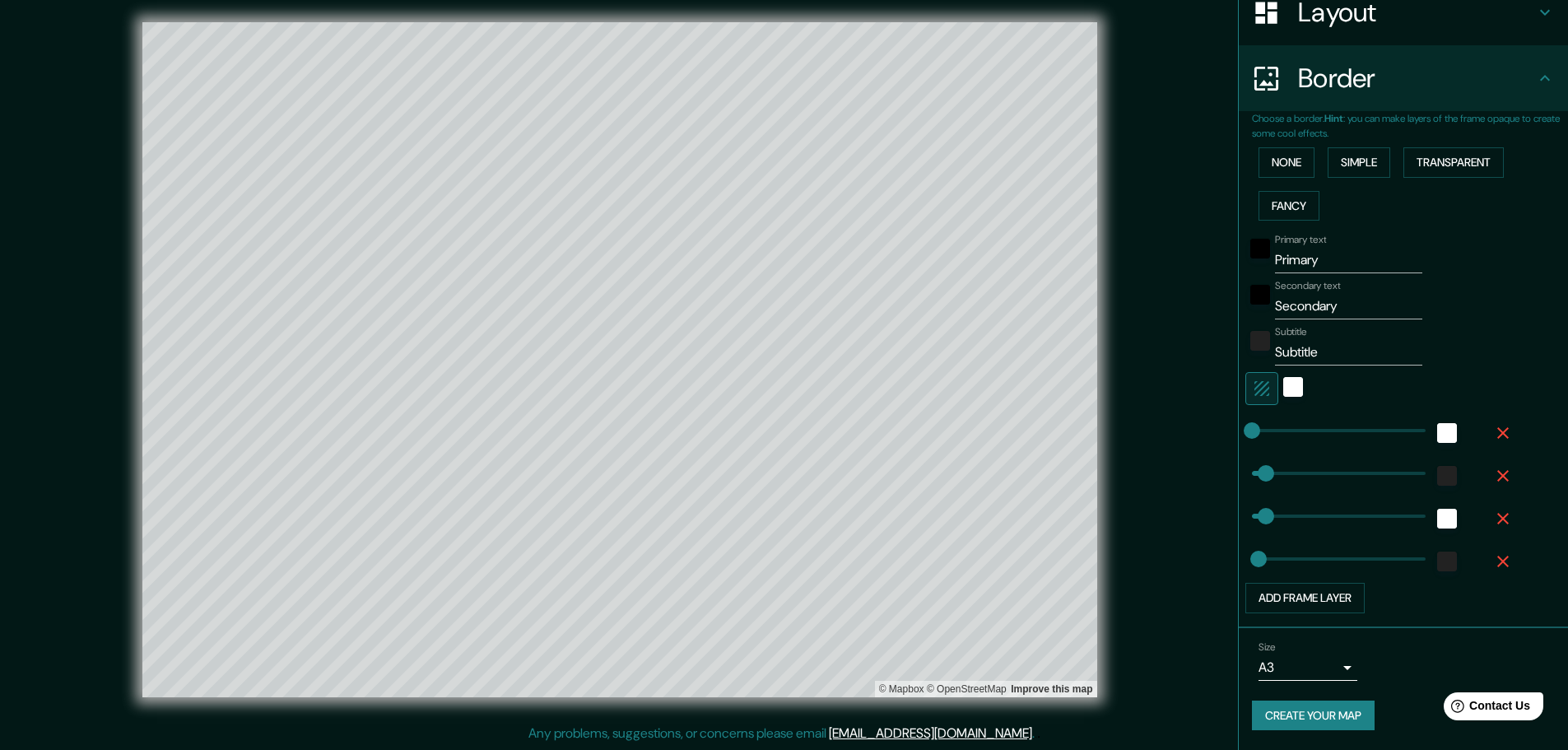
type input "0"
drag, startPoint x: 1248, startPoint y: 469, endPoint x: 1238, endPoint y: 499, distance: 31.6
type input "93"
type input "46"
type input "0"
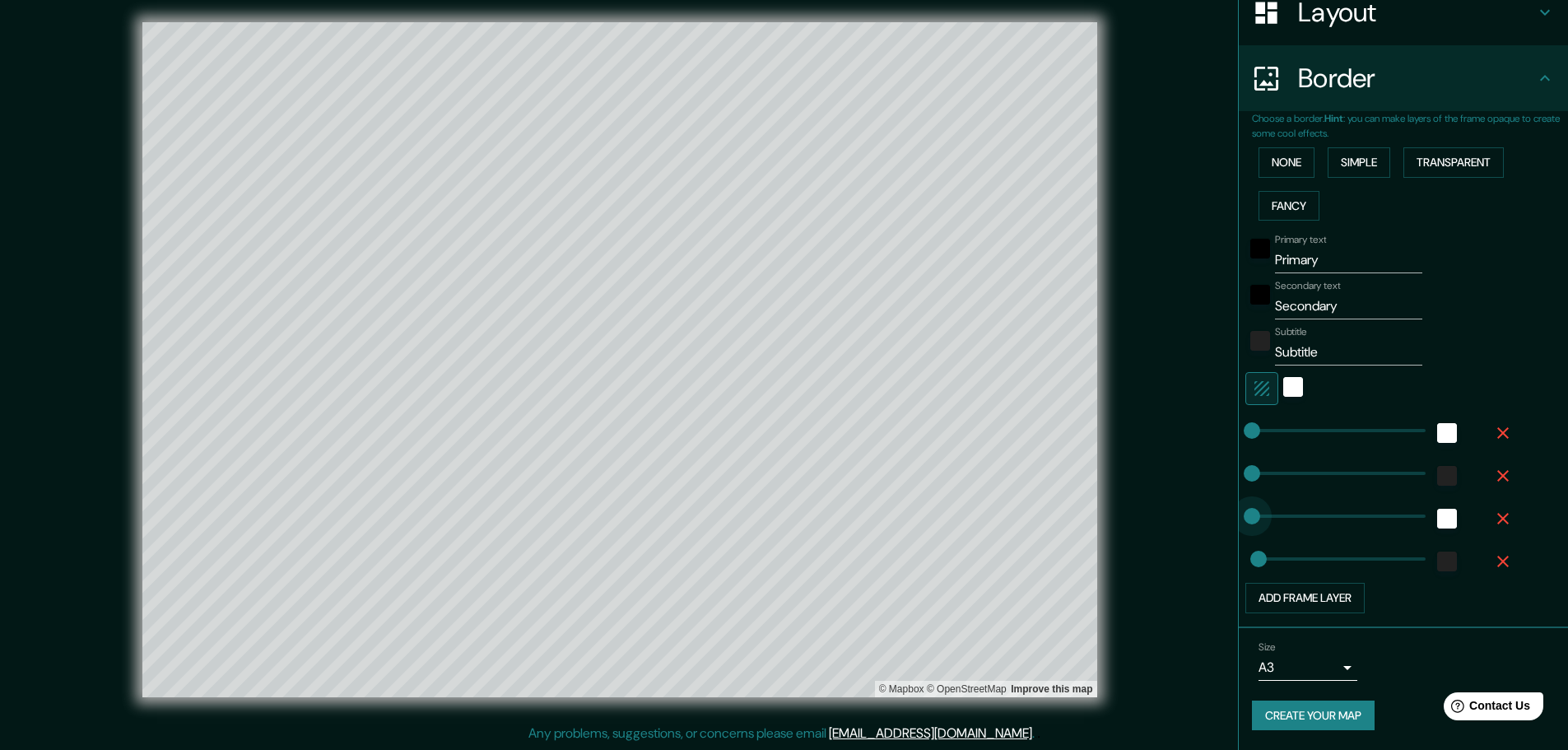
drag, startPoint x: 1246, startPoint y: 515, endPoint x: 1222, endPoint y: 517, distance: 24.1
type input "0"
drag, startPoint x: 1239, startPoint y: 572, endPoint x: 1218, endPoint y: 574, distance: 21.1
drag, startPoint x: 1480, startPoint y: 443, endPoint x: 1501, endPoint y: 437, distance: 21.8
click at [1119, 444] on button "button" at bounding box center [1503, 433] width 52 height 29
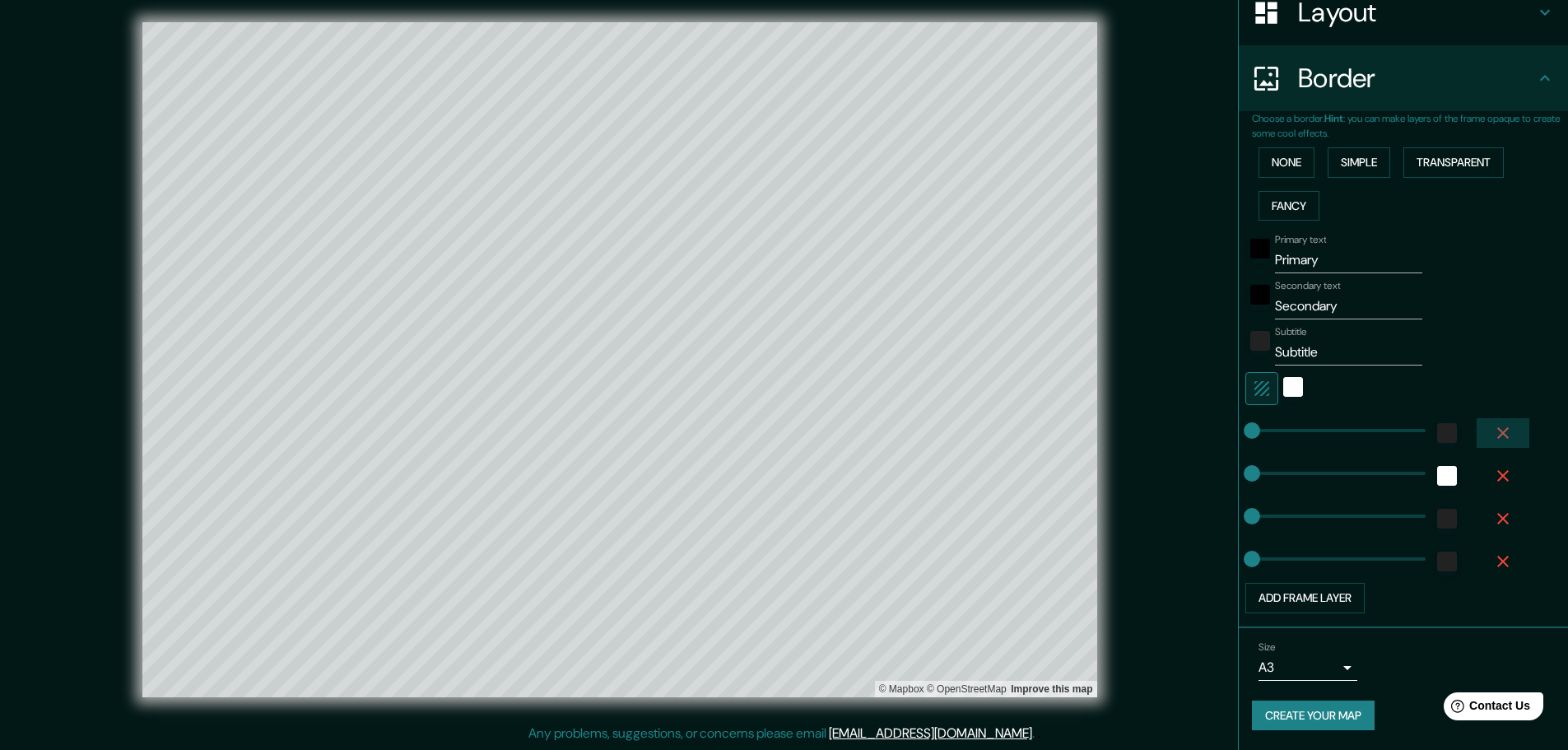
scroll to position [230, 0]
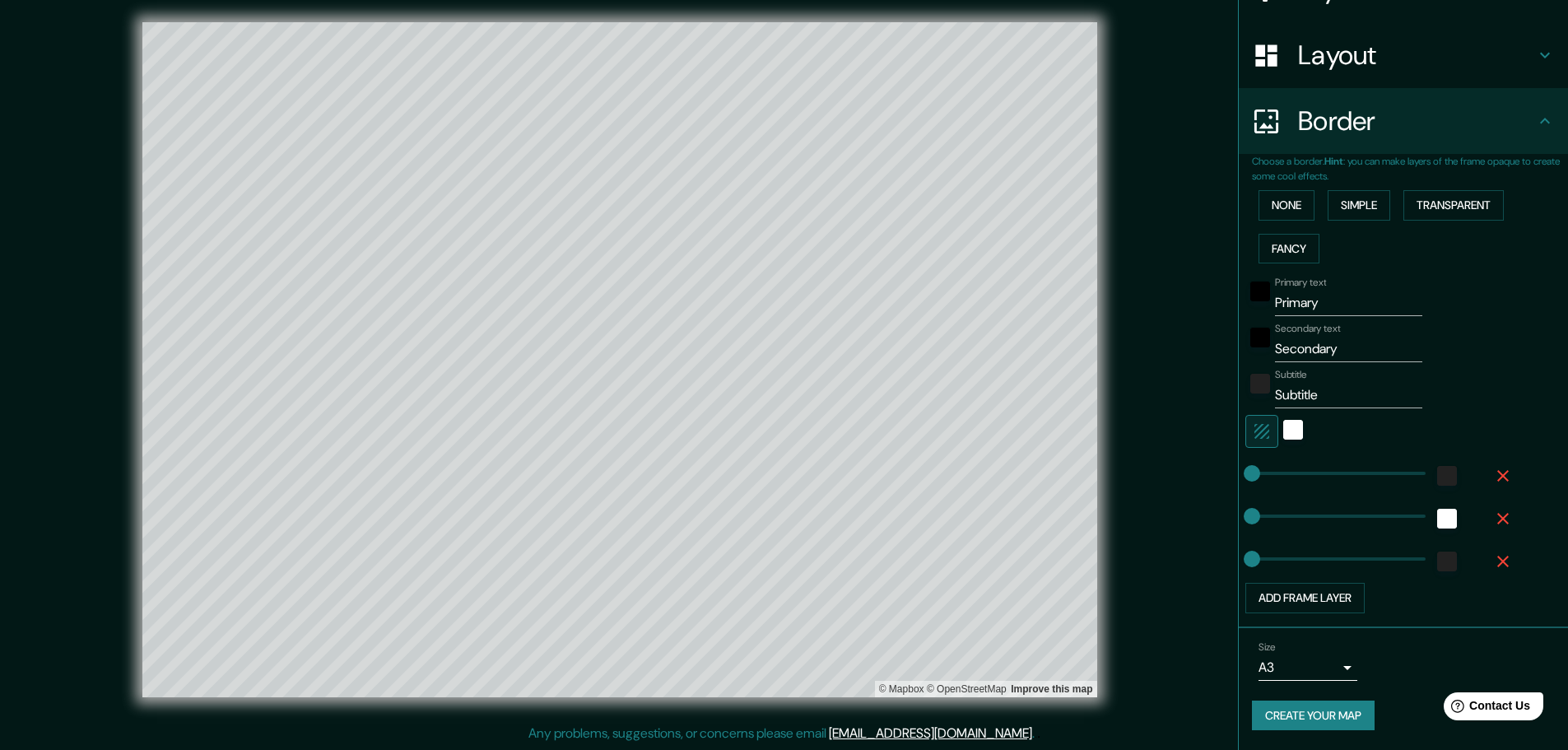
click at [1119, 434] on div at bounding box center [1381, 431] width 270 height 33
click at [1119, 492] on button "button" at bounding box center [1503, 518] width 52 height 29
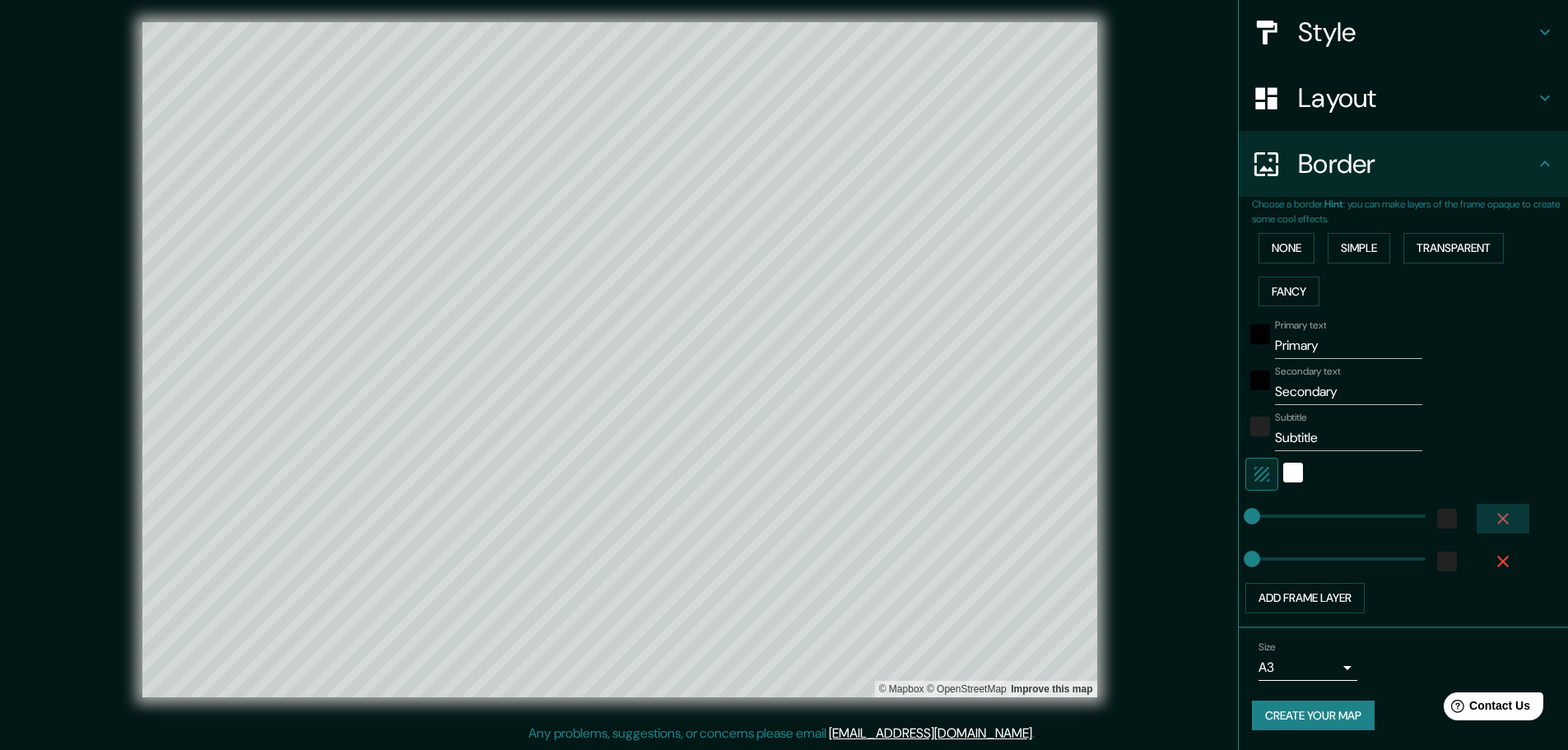
click at [1119, 492] on icon "button" at bounding box center [1503, 518] width 12 height 12
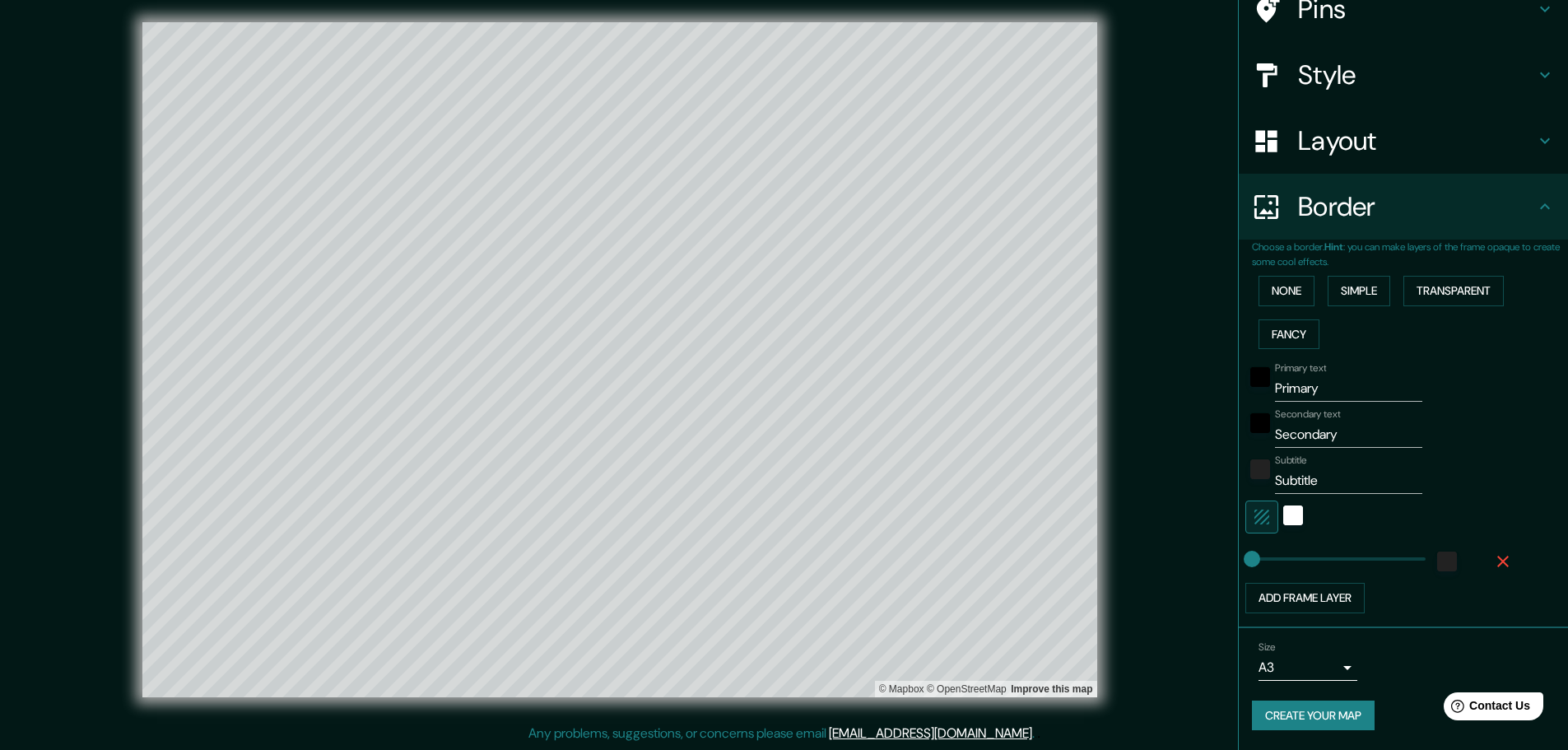
click at [1119, 492] on icon "button" at bounding box center [1503, 561] width 19 height 19
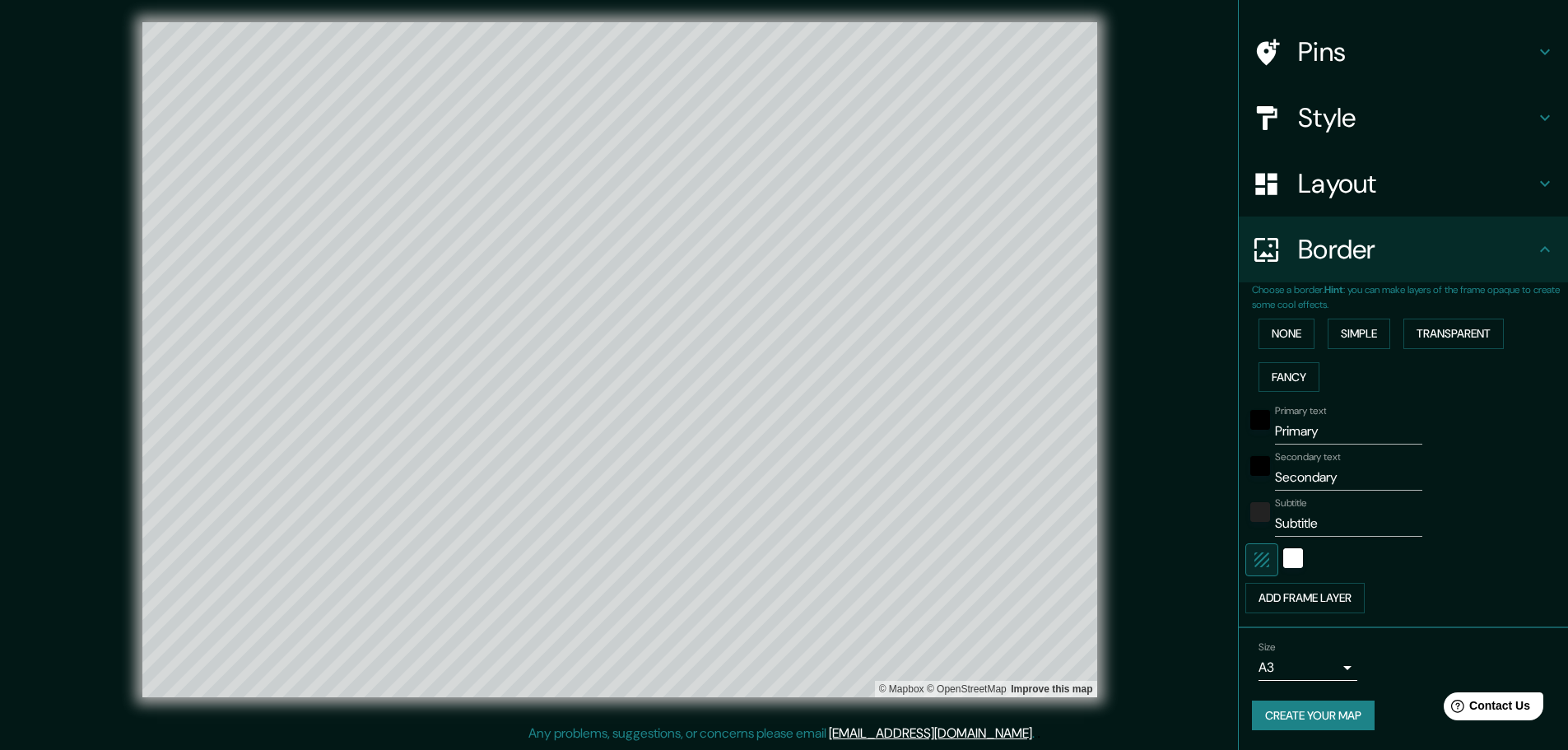
scroll to position [101, 0]
click at [1119, 427] on div "black" at bounding box center [1260, 419] width 19 height 19
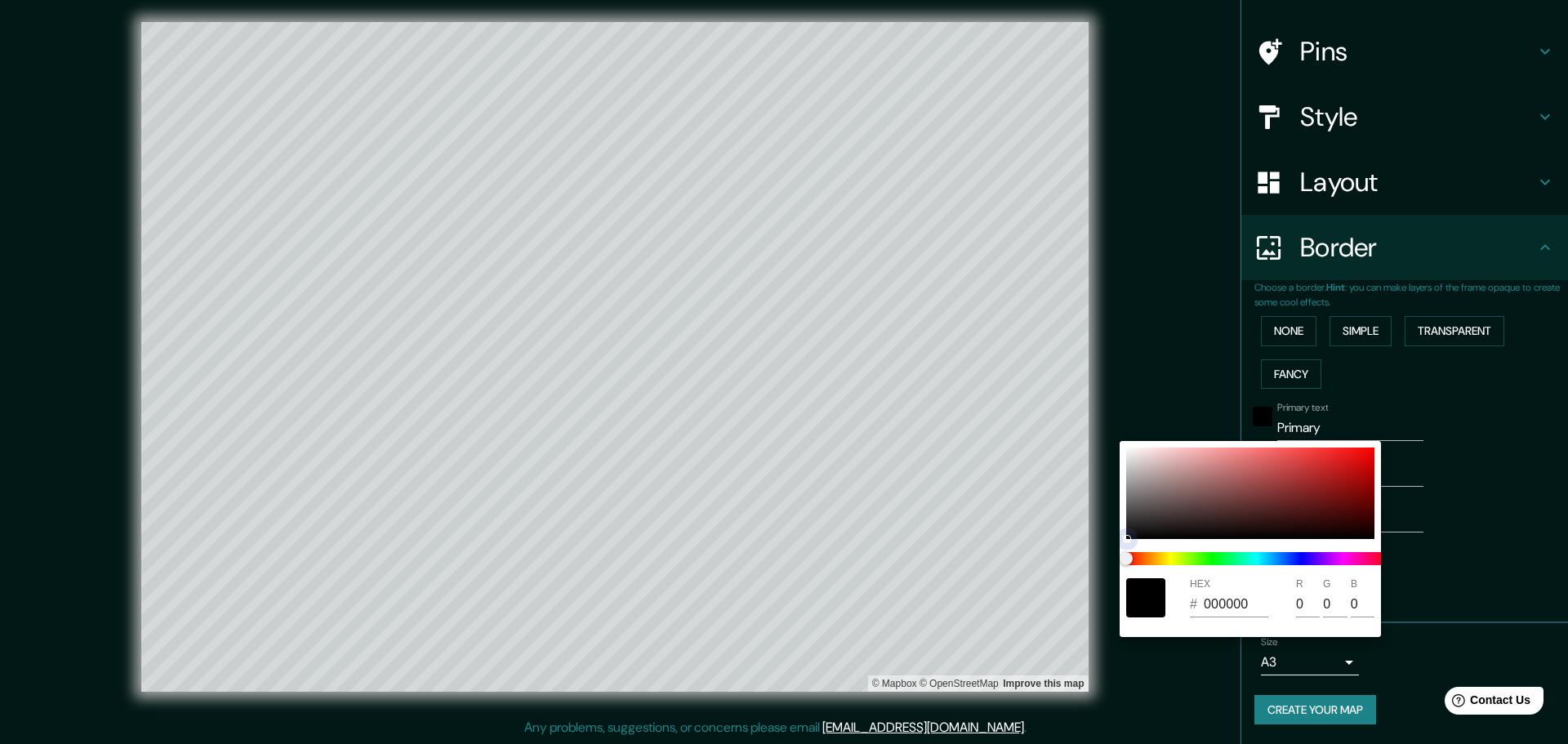
type input "E8DFDF"
type input "232"
type input "223"
drag, startPoint x: 1142, startPoint y: 455, endPoint x: 1123, endPoint y: 456, distance: 19.0
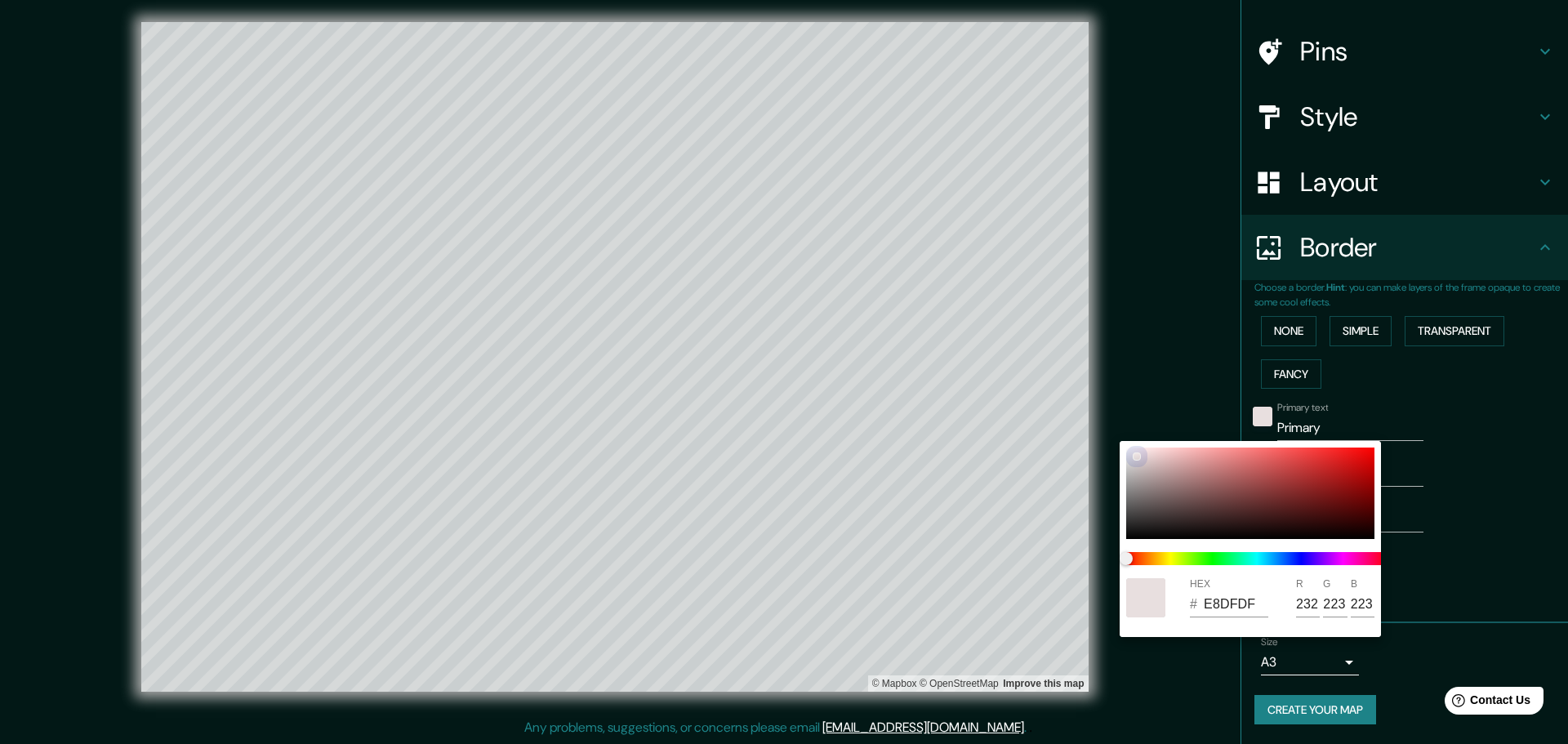
click at [1110, 456] on div "HEX # E8DFDF R 232 G 223 B 223" at bounding box center [1250, 538] width 261 height 196
click at [1110, 387] on div at bounding box center [784, 372] width 1568 height 744
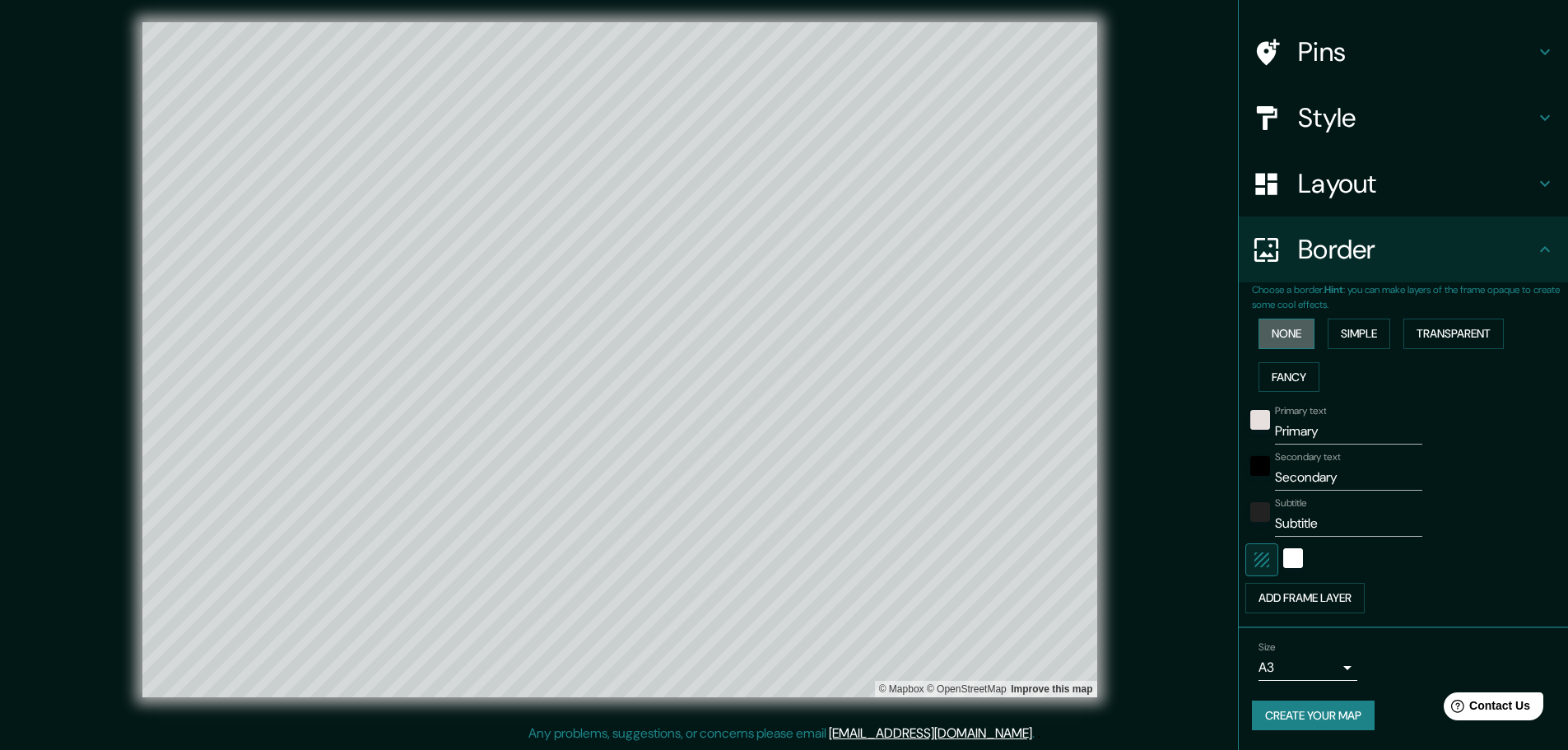
click at [1119, 320] on button "None" at bounding box center [1287, 333] width 56 height 30
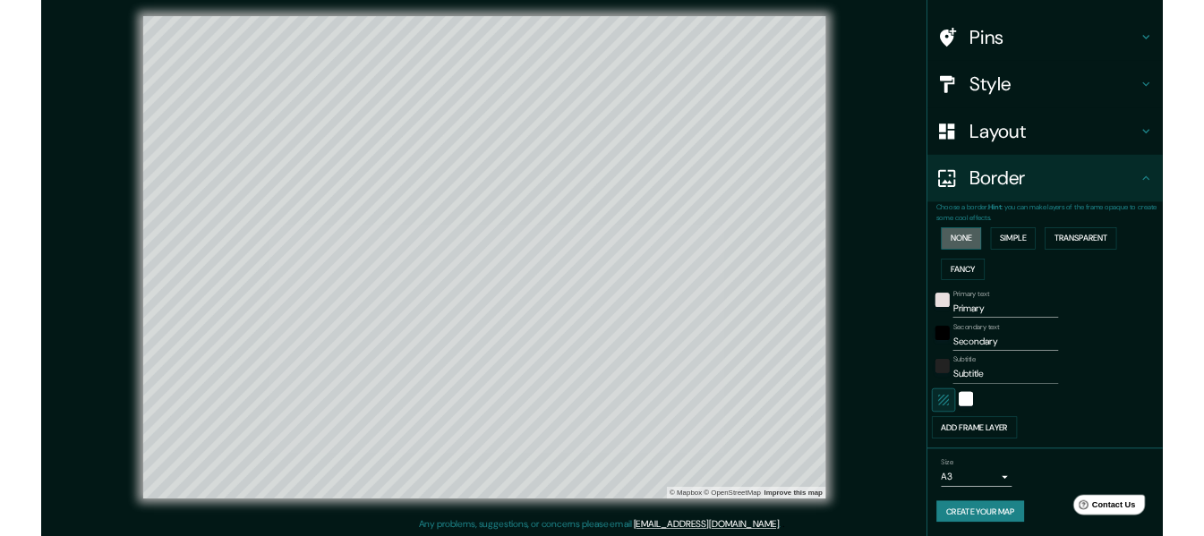
scroll to position [0, 0]
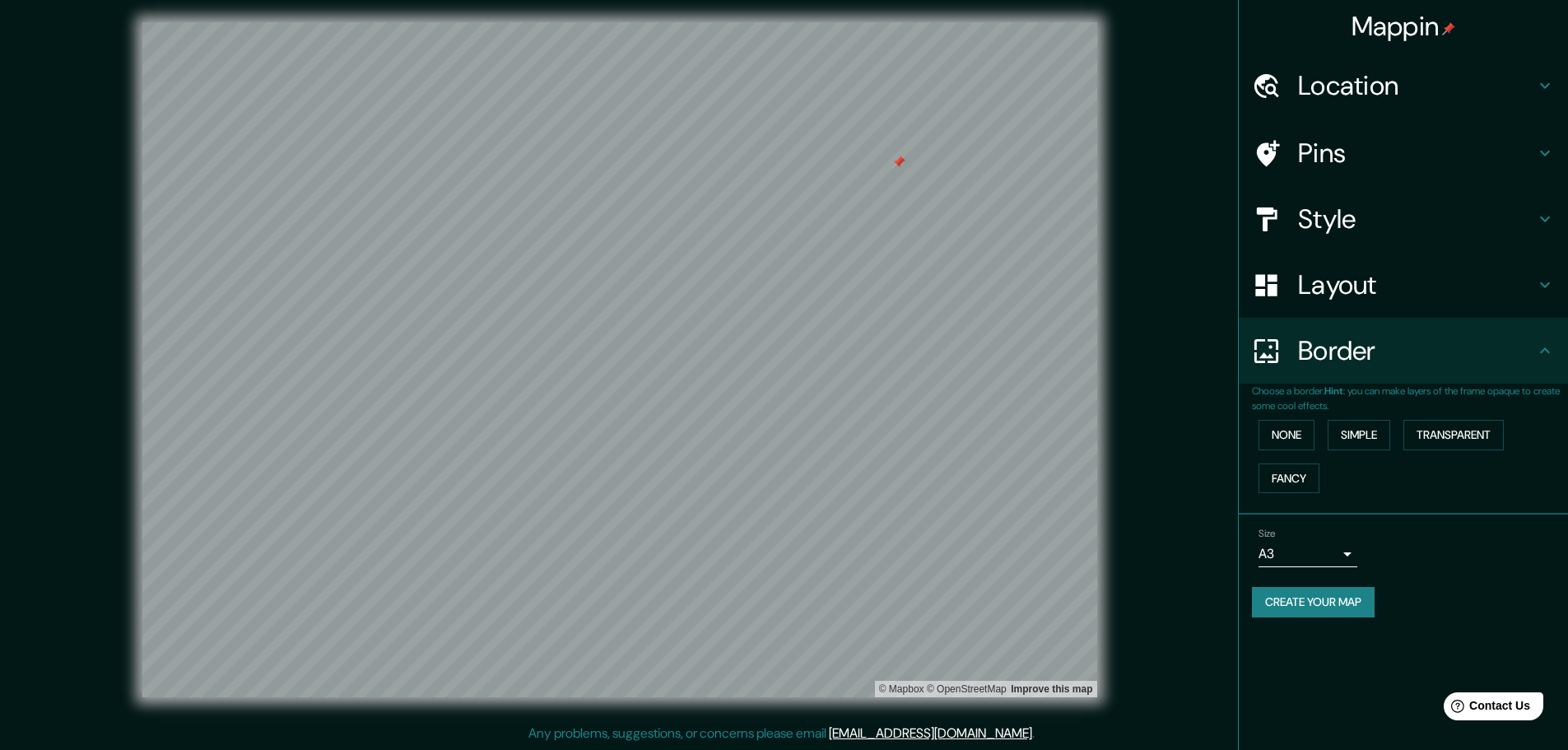
click at [1119, 215] on h4 "Style" at bounding box center [1417, 219] width 237 height 33
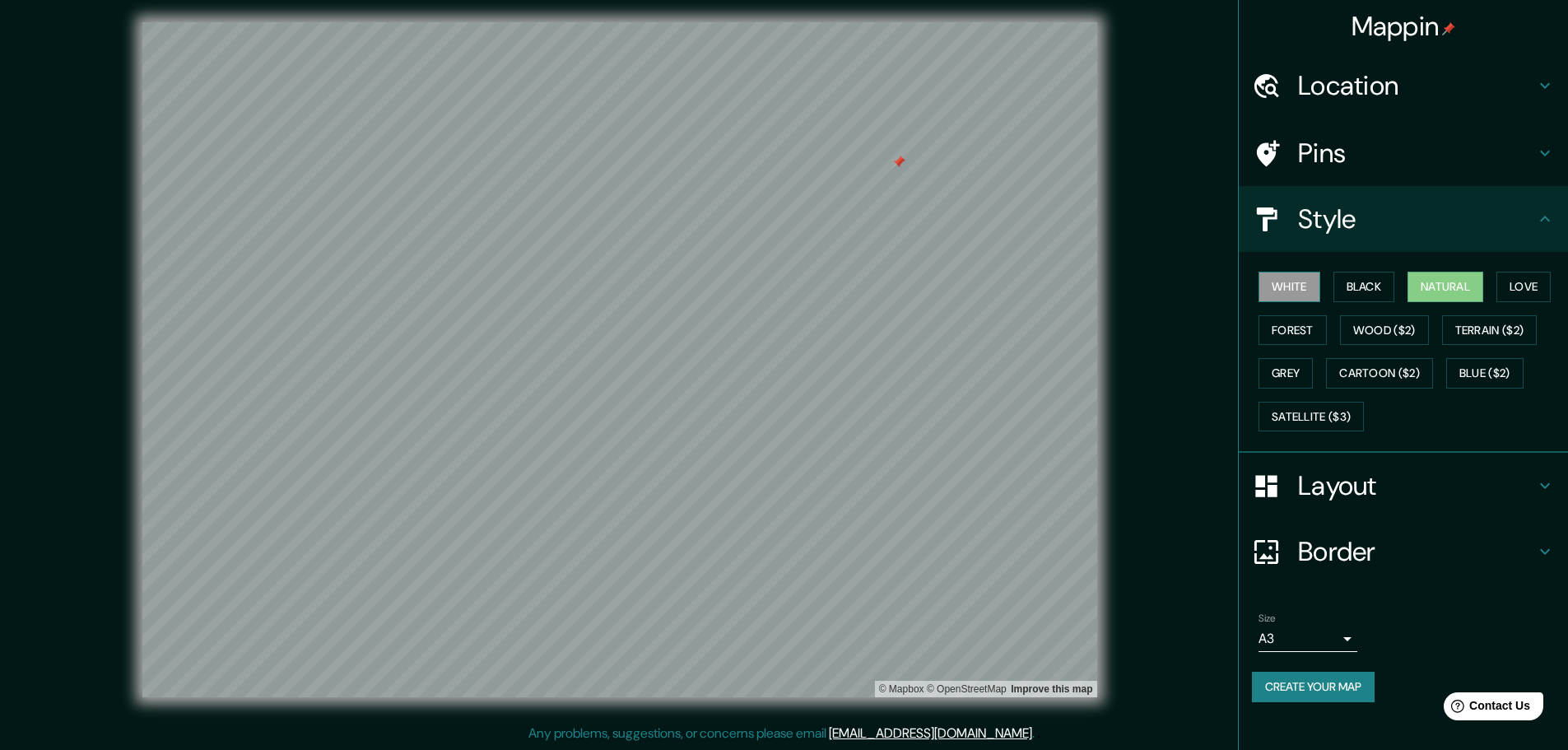
click at [1119, 280] on button "White" at bounding box center [1289, 286] width 62 height 30
